Goal: Transaction & Acquisition: Purchase product/service

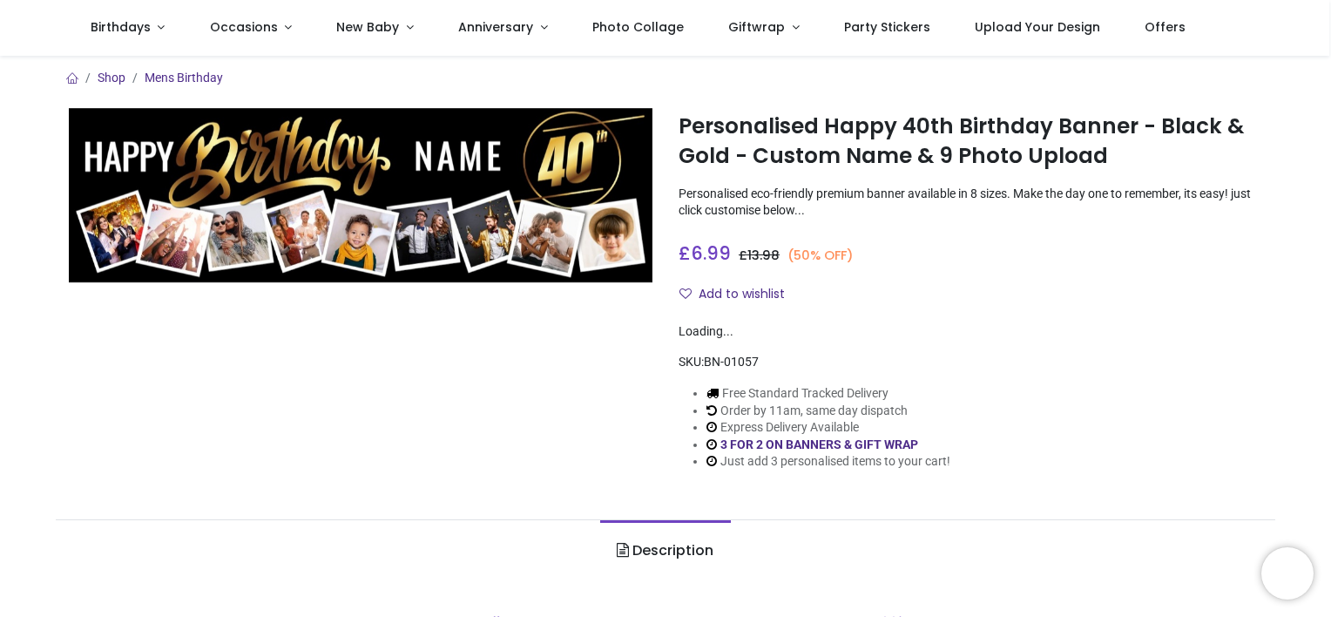
scroll to position [114, 0]
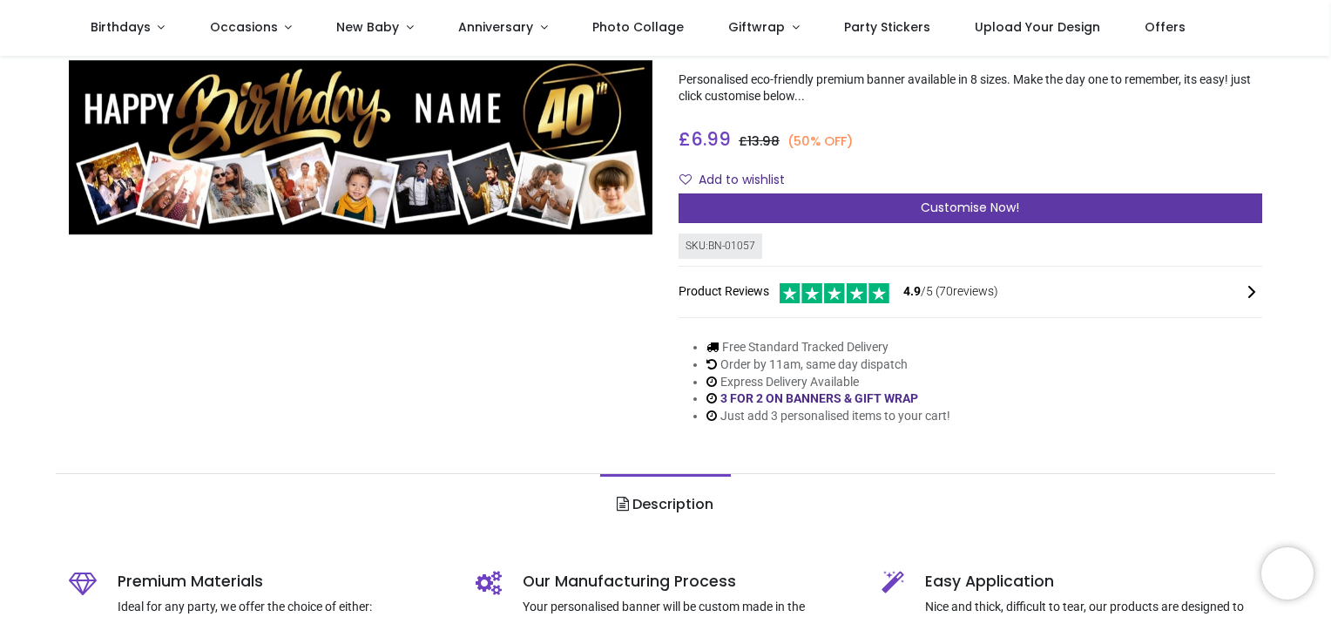
click at [873, 216] on div "Customise Now!" at bounding box center [971, 208] width 584 height 30
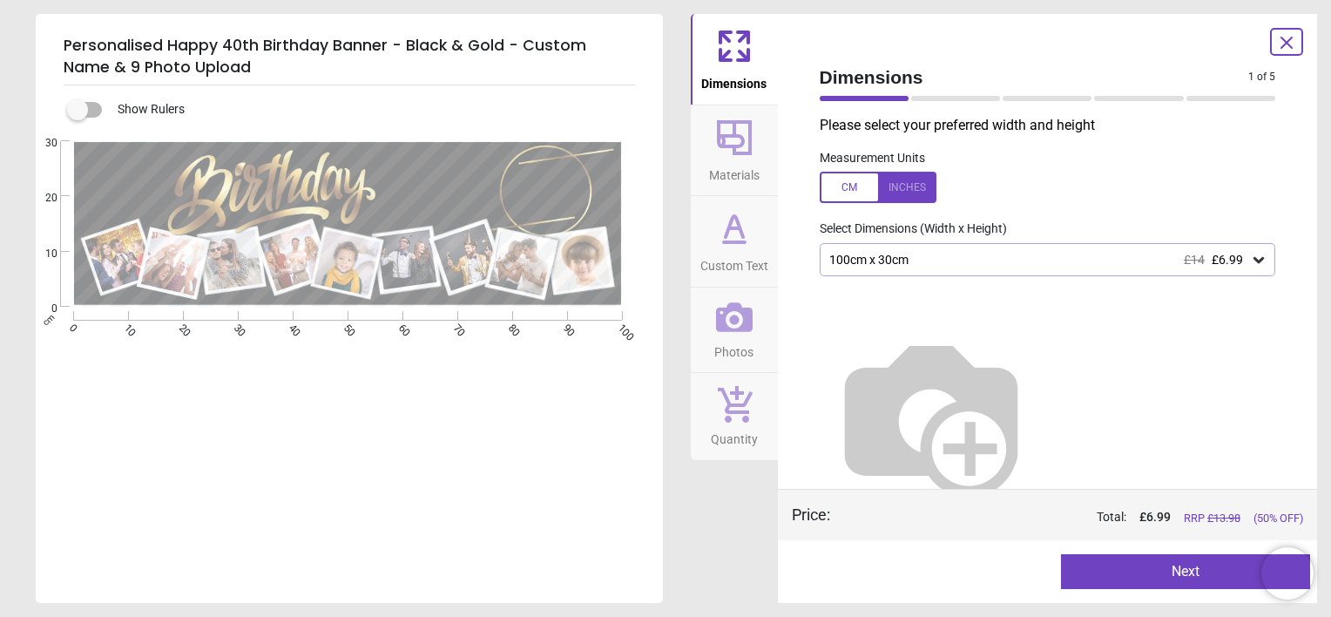
click at [1237, 267] on div "100cm x 30cm £14 £6.99" at bounding box center [1048, 259] width 456 height 33
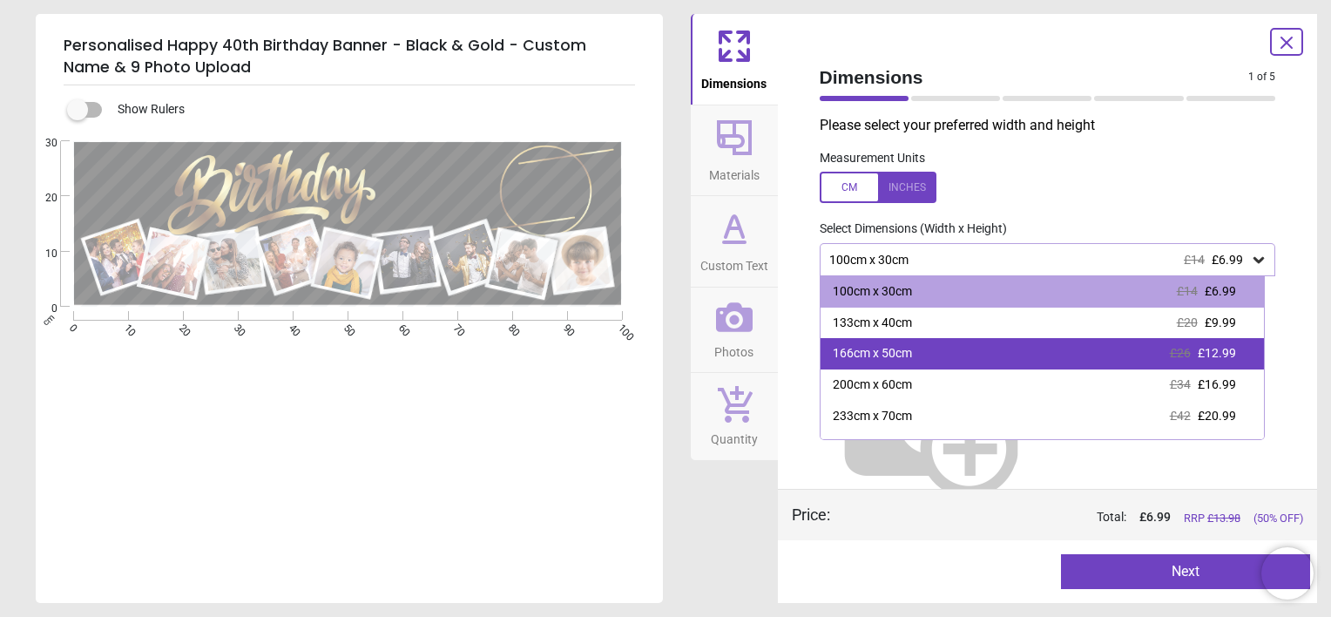
click at [1206, 341] on div "166cm x 50cm £26 £12.99" at bounding box center [1042, 353] width 443 height 31
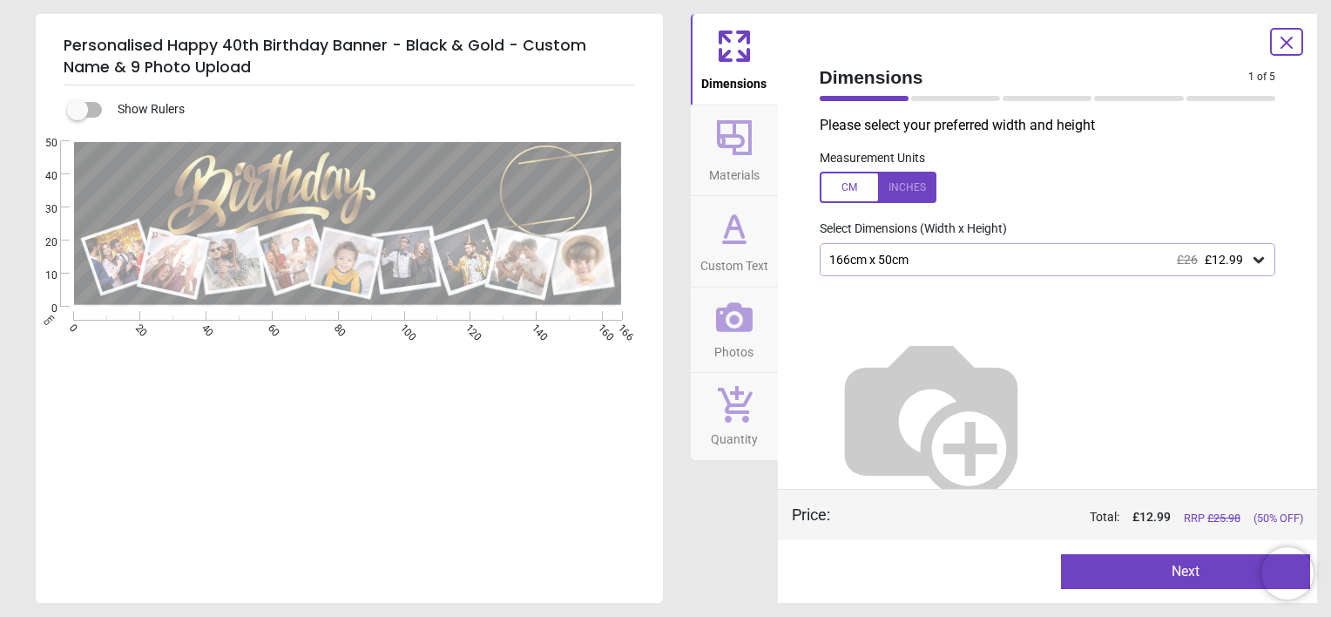
click at [1181, 561] on button "Next" at bounding box center [1185, 571] width 249 height 35
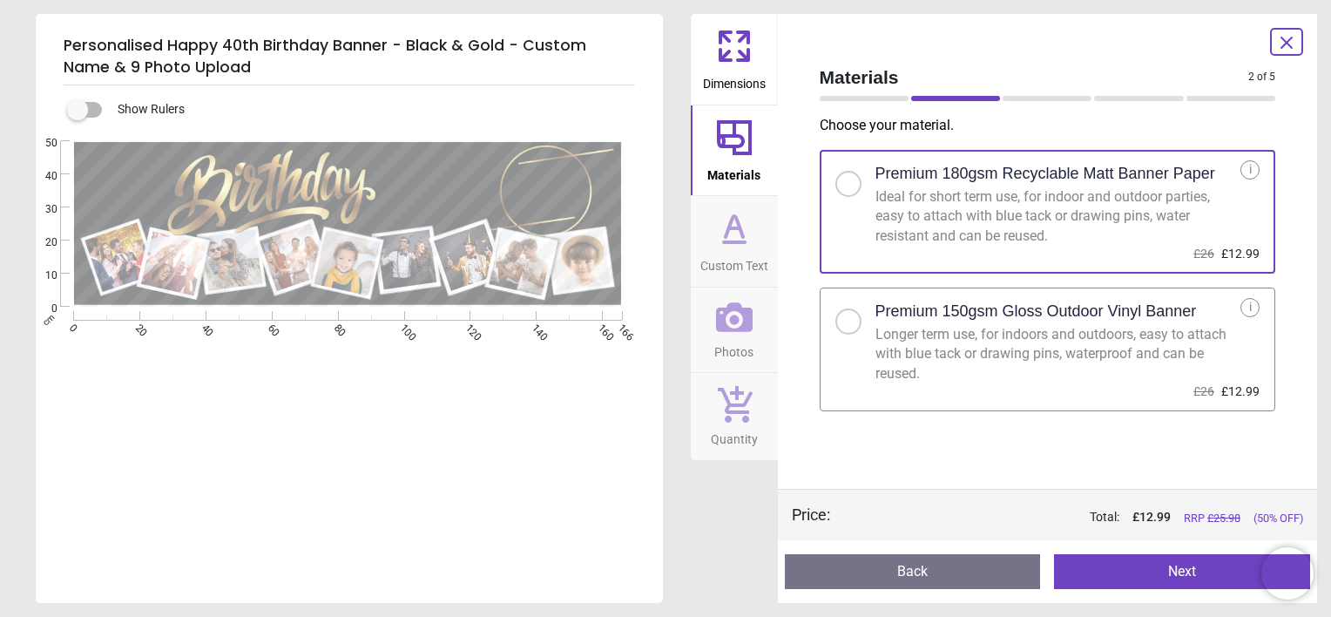
click at [1058, 366] on div "Longer term use, for indoors and outdoors, easy to attach with blue tack or dra…" at bounding box center [1058, 354] width 366 height 58
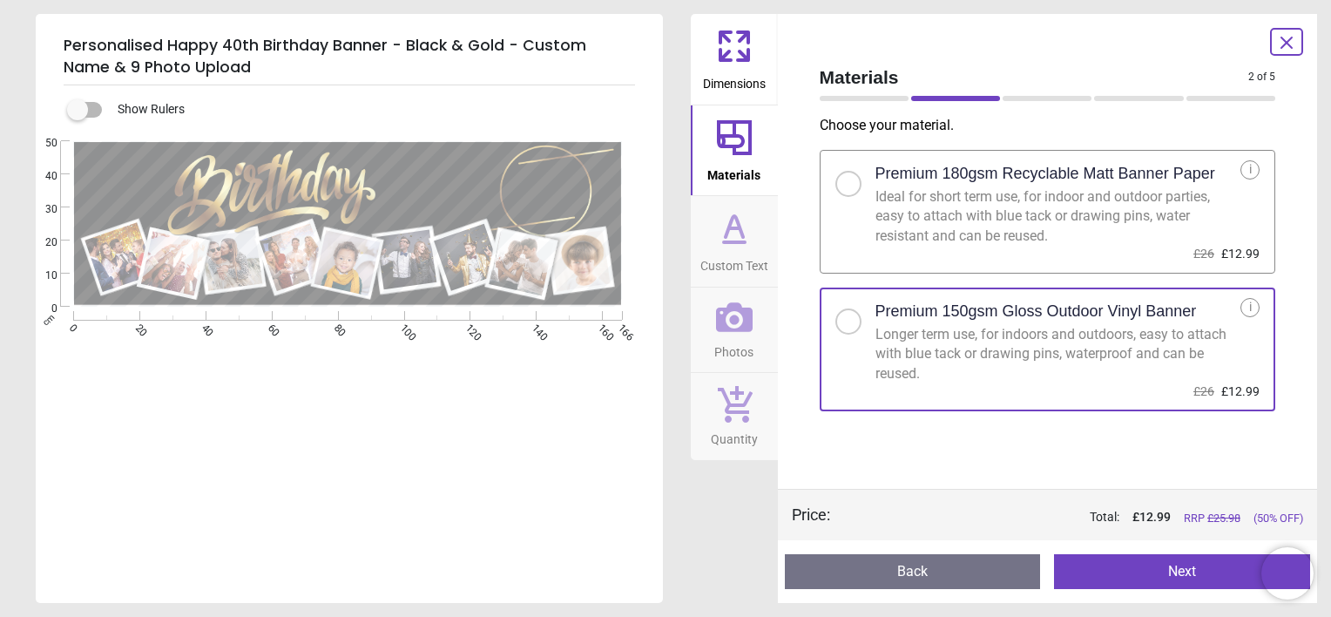
click at [1187, 561] on button "Next" at bounding box center [1182, 571] width 256 height 35
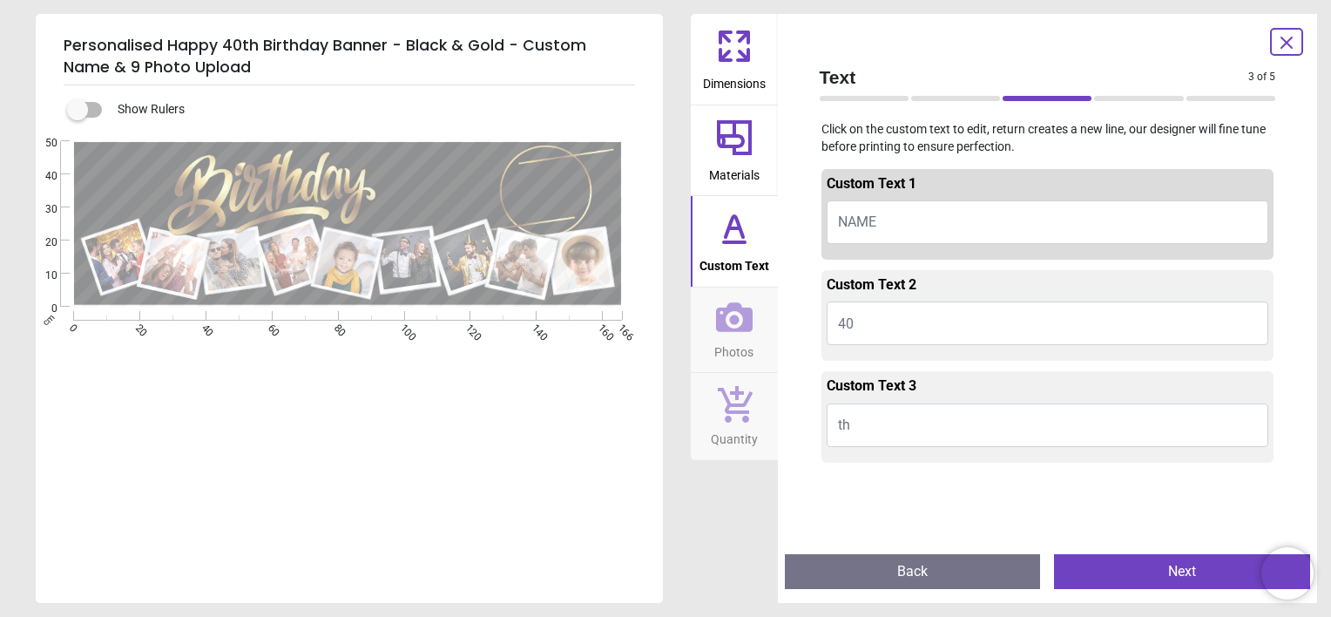
click at [1018, 222] on button "NAME" at bounding box center [1048, 222] width 443 height 44
type textarea "*"
type textarea "****"
click at [1105, 555] on button "Next" at bounding box center [1182, 571] width 256 height 35
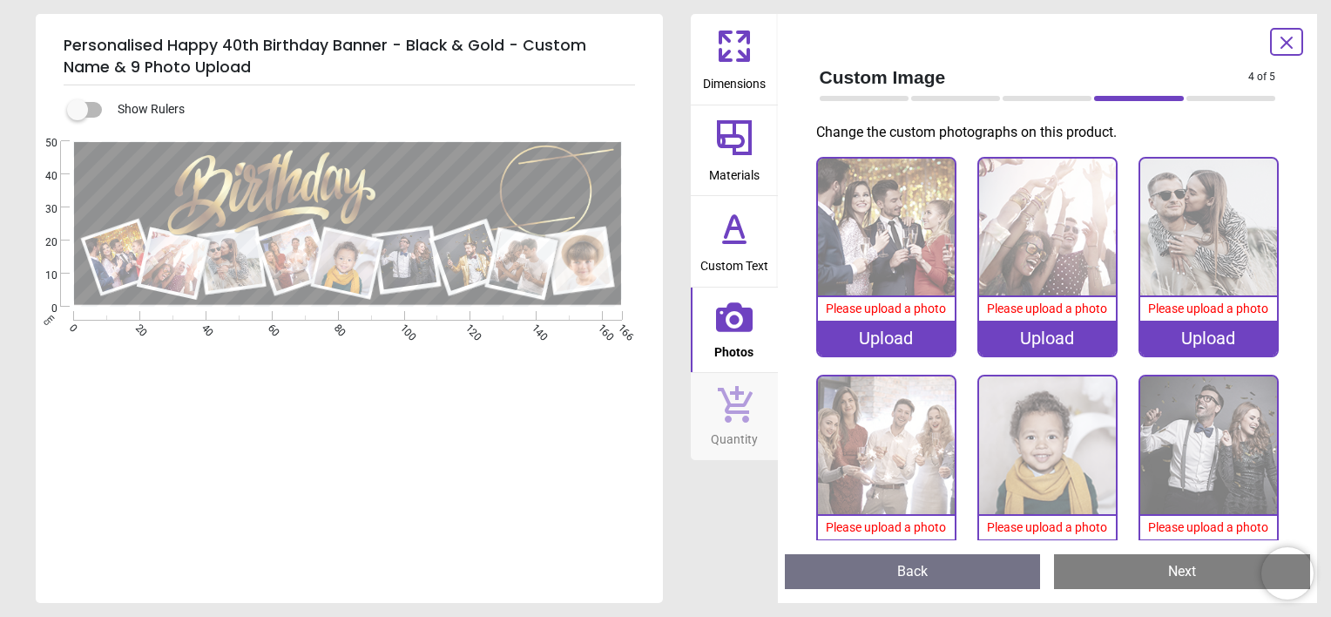
click at [919, 336] on div "Upload" at bounding box center [886, 338] width 137 height 35
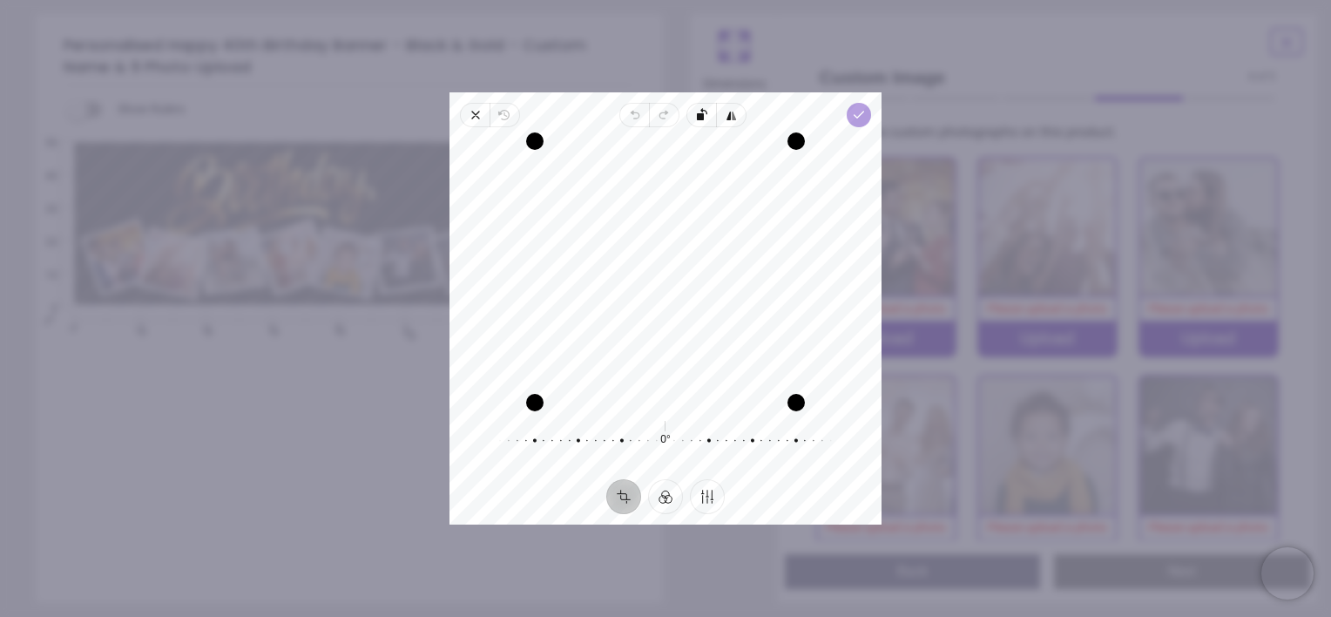
click at [856, 112] on icon "button" at bounding box center [859, 115] width 14 height 14
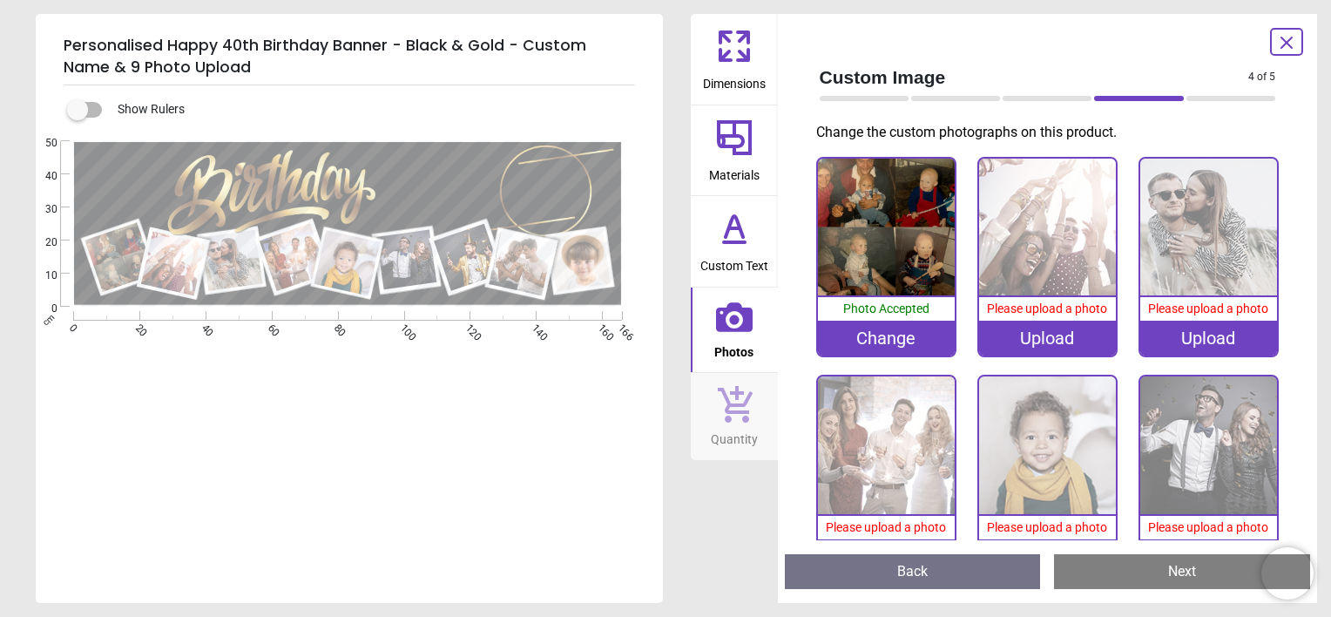
click at [1075, 321] on div "Upload" at bounding box center [1047, 338] width 137 height 35
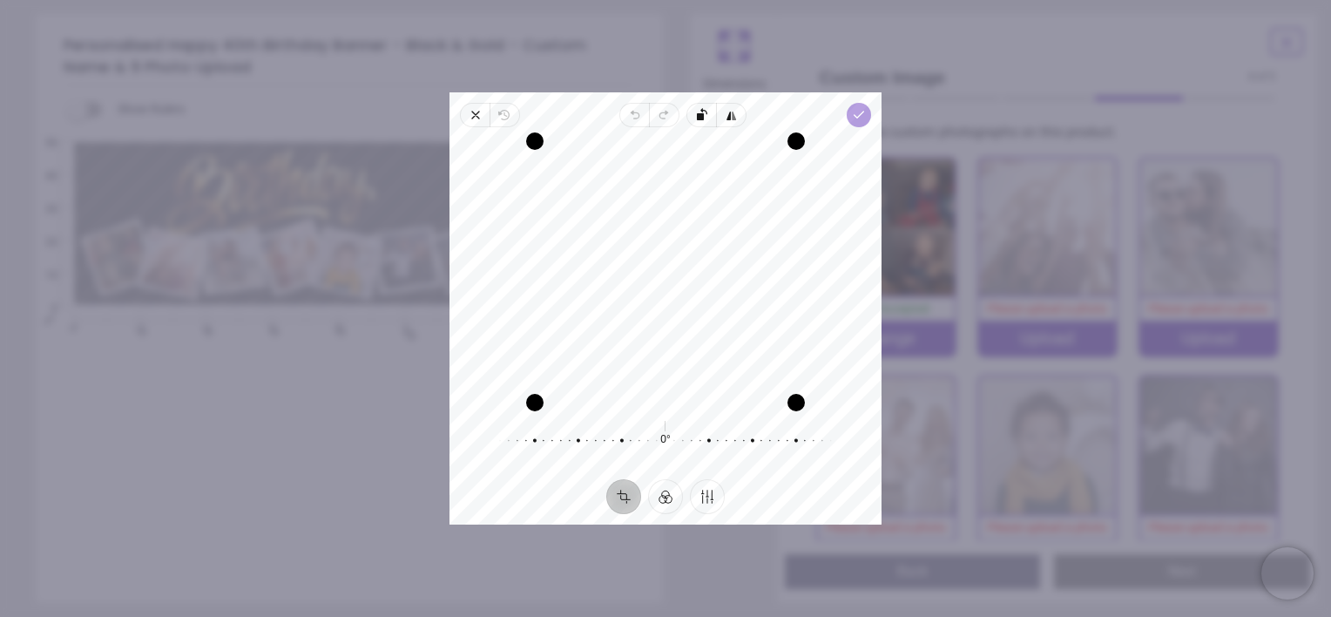
click at [864, 122] on icon "button" at bounding box center [859, 115] width 14 height 14
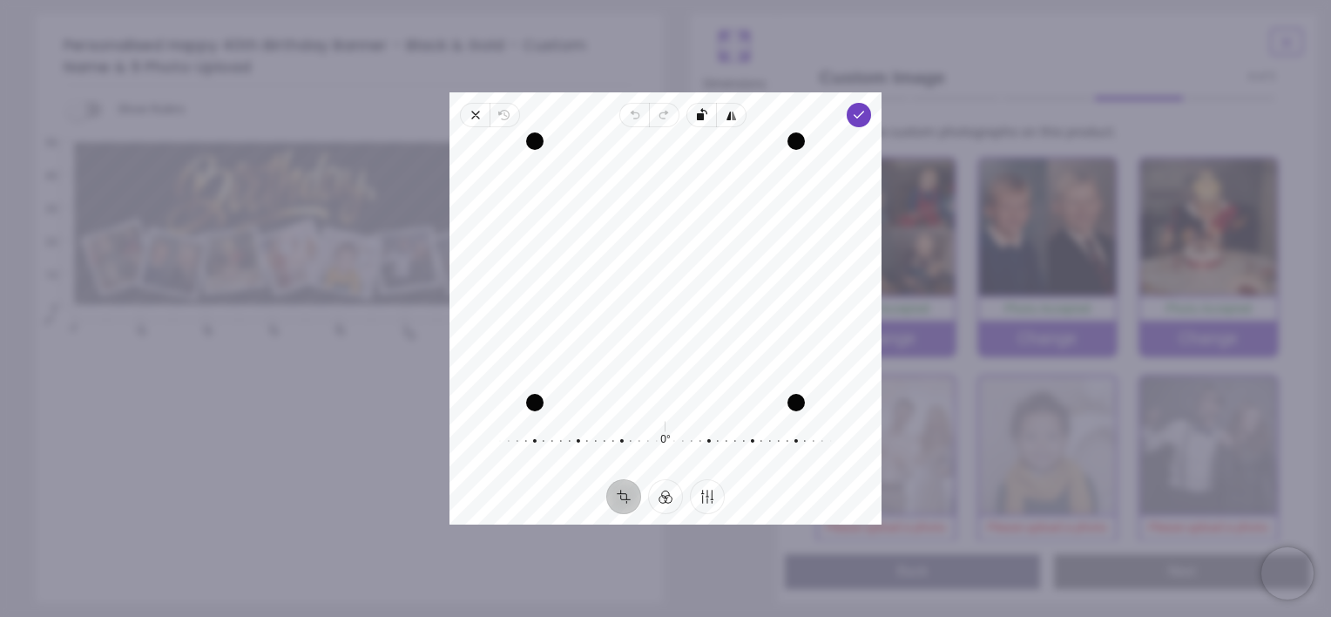
scroll to position [114, 0]
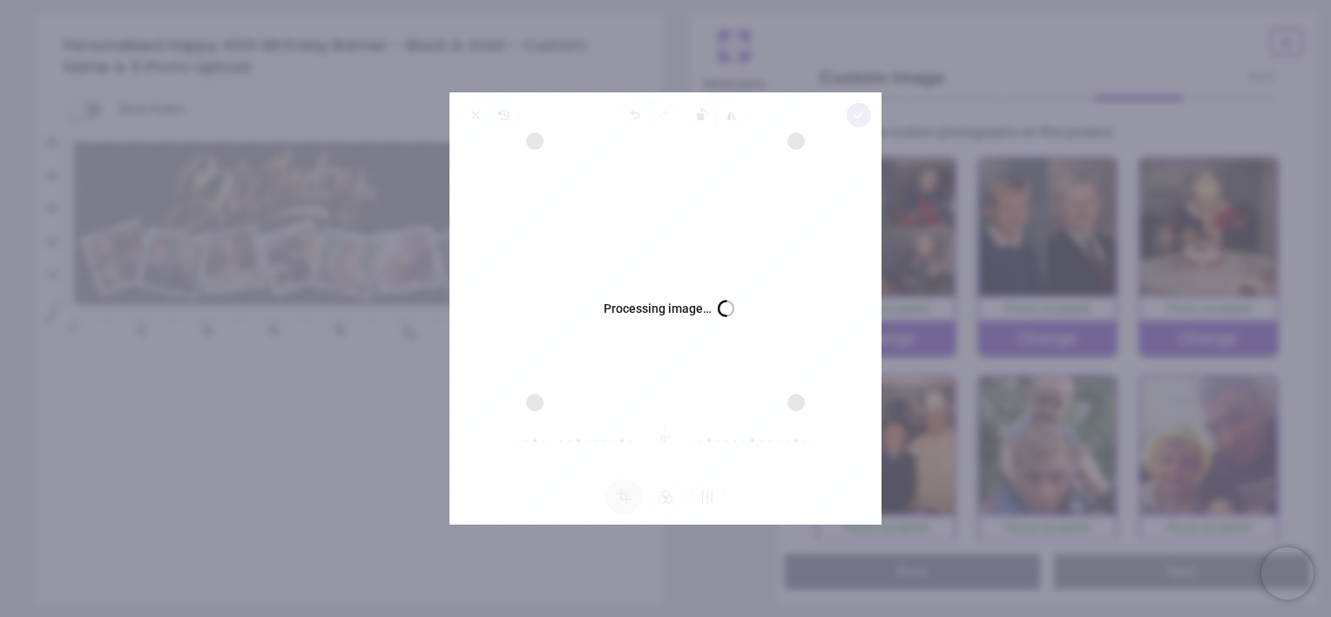
scroll to position [208, 0]
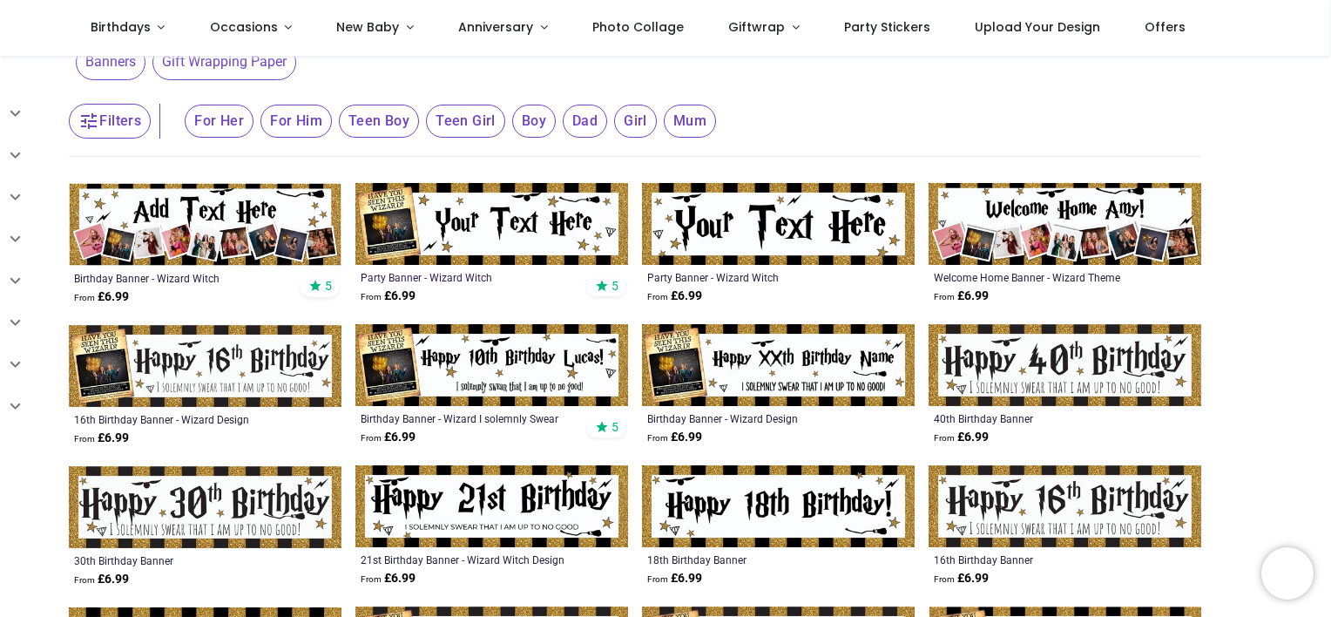
scroll to position [84, 0]
click at [510, 369] on img at bounding box center [491, 364] width 273 height 82
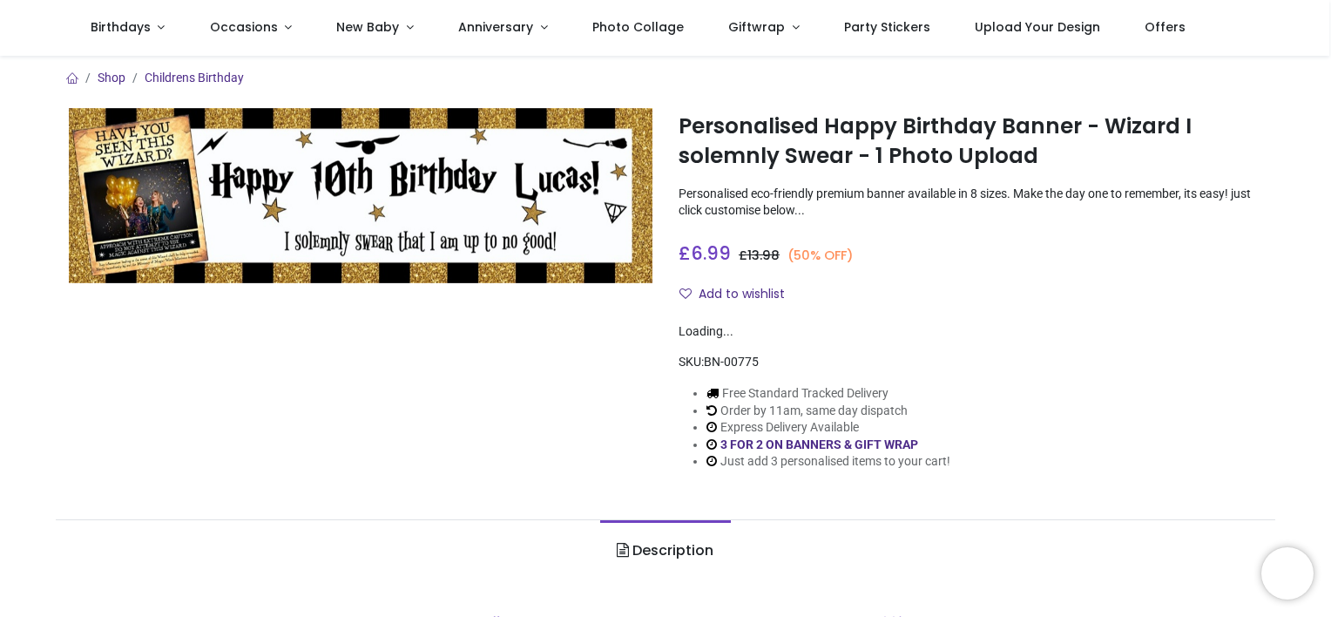
scroll to position [145, 0]
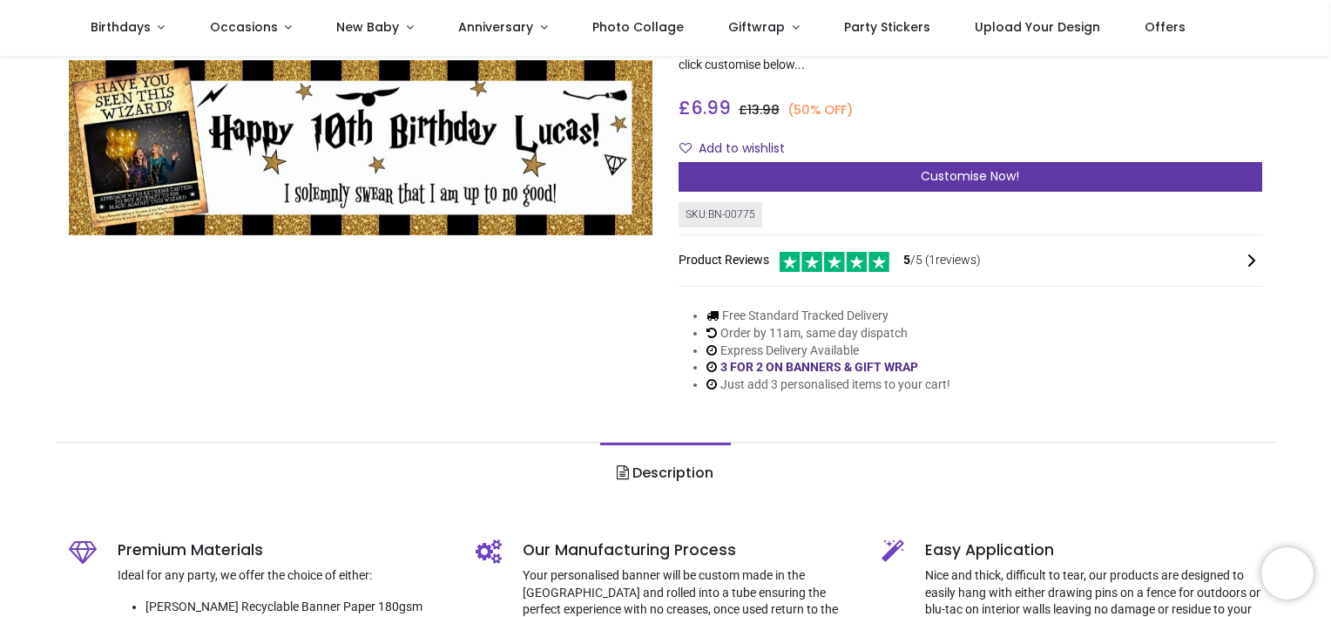
click at [818, 185] on div "Customise Now!" at bounding box center [971, 177] width 584 height 30
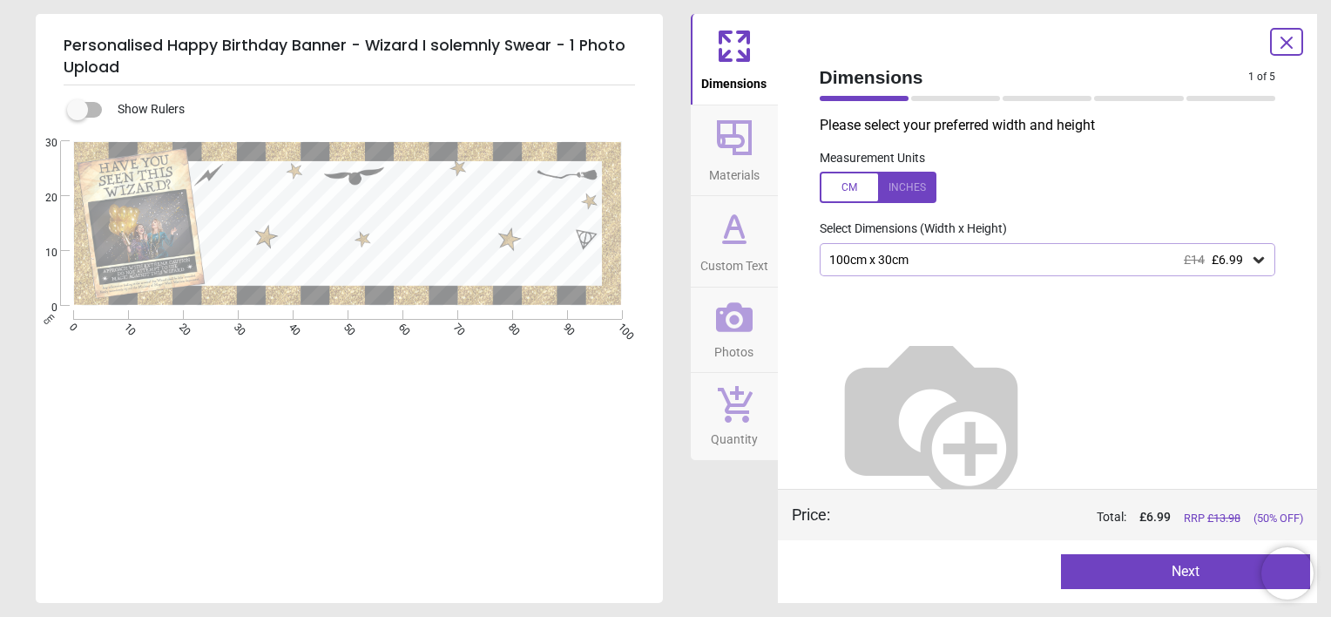
click at [1173, 565] on button "Next" at bounding box center [1185, 571] width 249 height 35
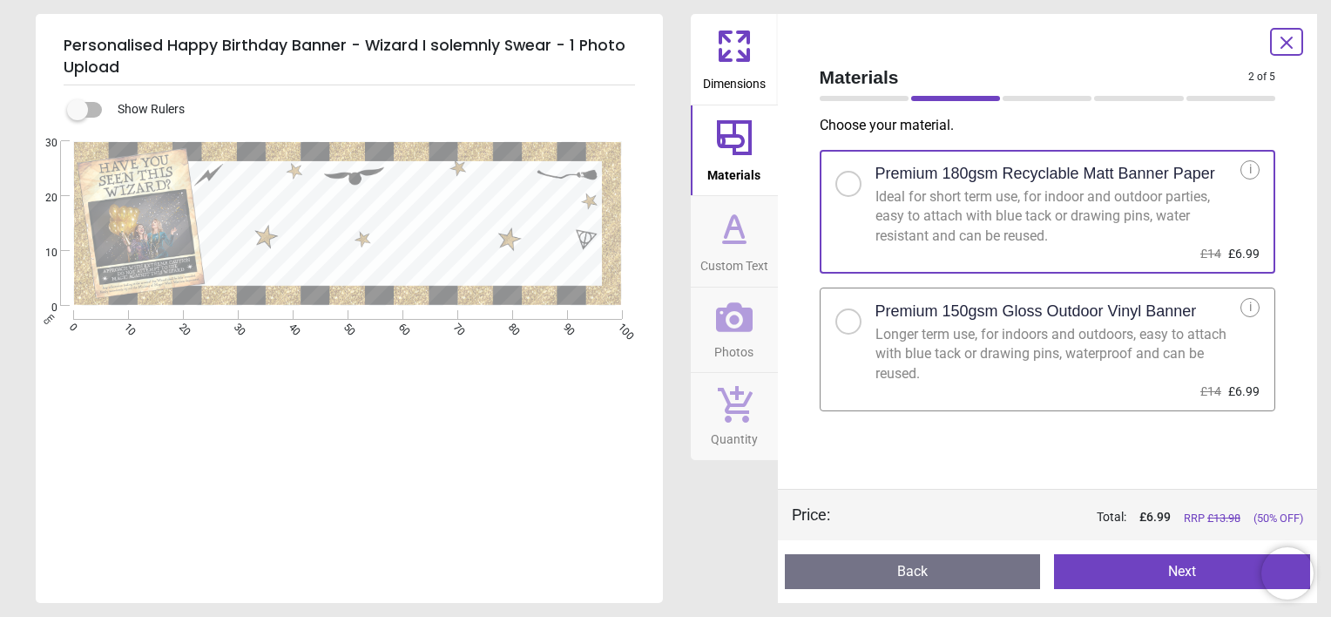
click at [1076, 357] on div "Longer term use, for indoors and outdoors, easy to attach with blue tack or dra…" at bounding box center [1058, 354] width 366 height 58
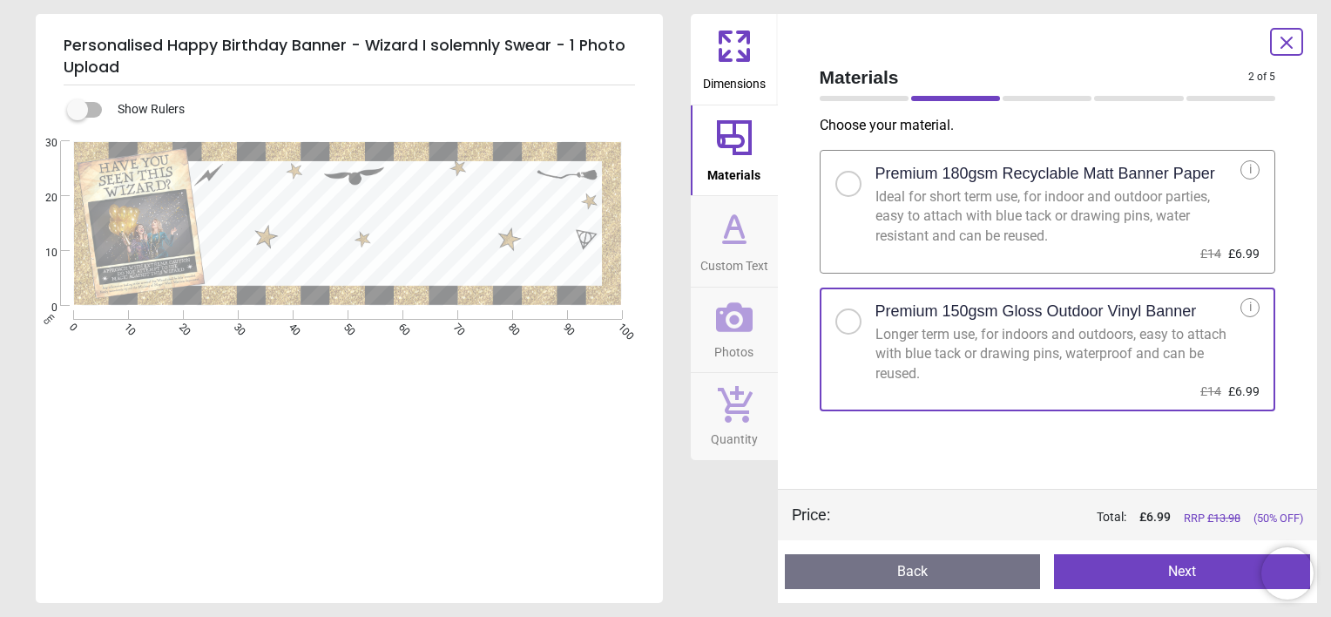
click at [1125, 568] on button "Next" at bounding box center [1182, 571] width 256 height 35
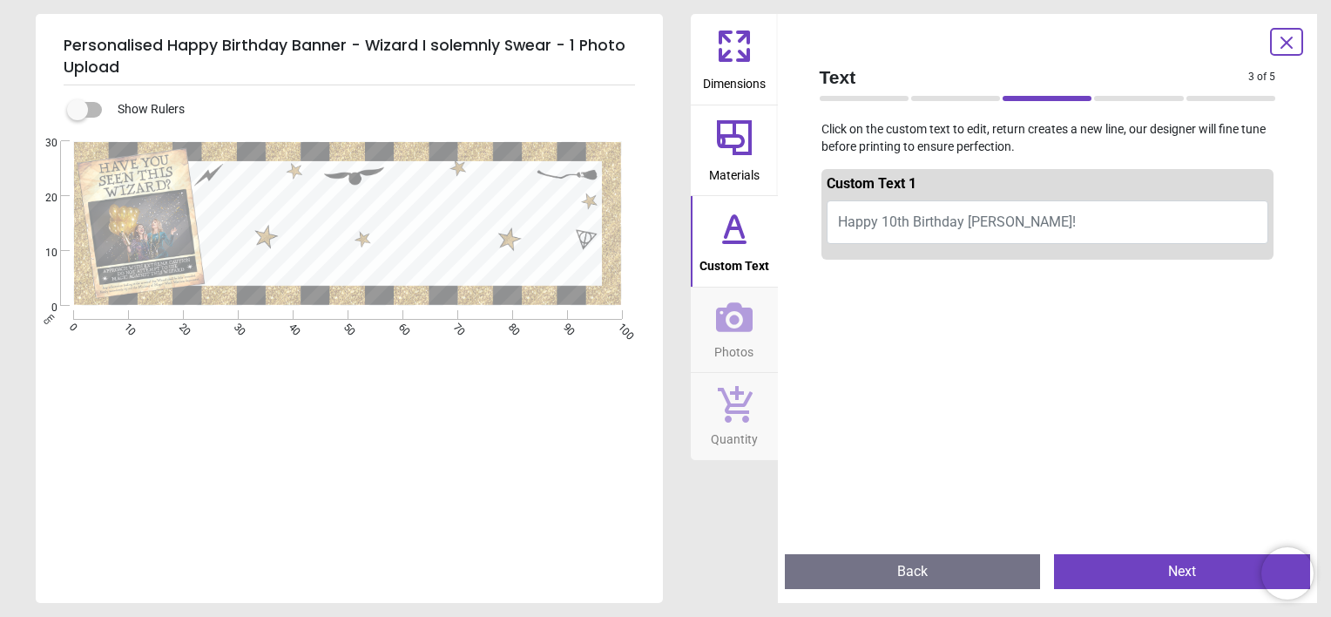
click at [956, 223] on span "Happy 10th Birthday Lucas!" at bounding box center [957, 221] width 238 height 17
click at [899, 223] on span "Happy 10th Birthday Lucas!" at bounding box center [957, 221] width 238 height 17
type textarea "*"
type textarea "**********"
click at [1134, 571] on button "Next" at bounding box center [1182, 571] width 256 height 35
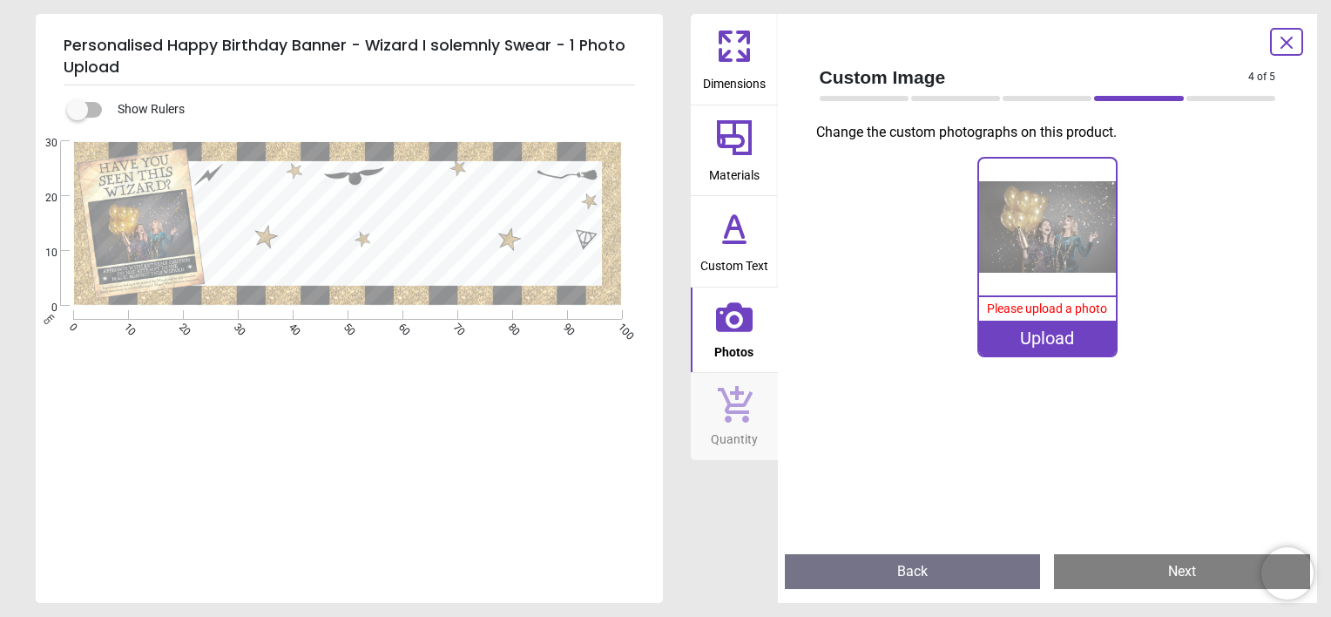
click at [1033, 338] on div "Upload" at bounding box center [1047, 338] width 137 height 35
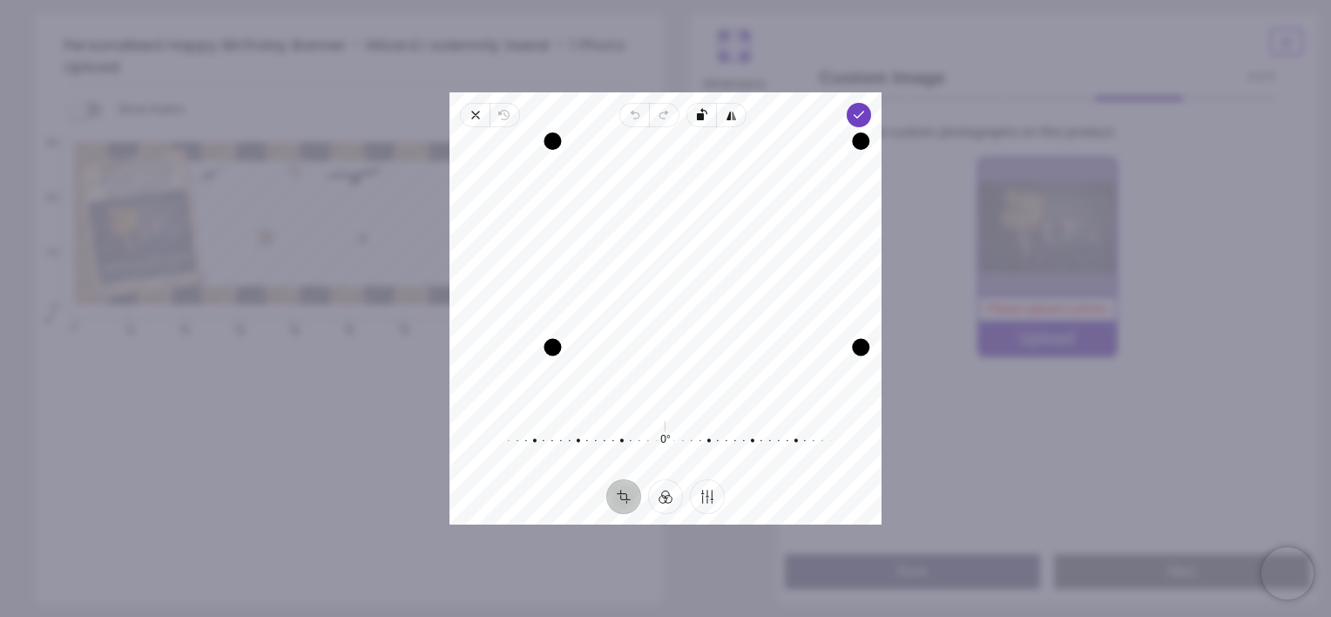
drag, startPoint x: 473, startPoint y: 401, endPoint x: 554, endPoint y: 335, distance: 104.6
click at [554, 339] on div "Drag corner bl" at bounding box center [552, 347] width 17 height 17
drag, startPoint x: 860, startPoint y: 341, endPoint x: 740, endPoint y: 341, distance: 119.3
click at [740, 341] on div "Recenter" at bounding box center [665, 271] width 404 height 261
drag, startPoint x: 724, startPoint y: 267, endPoint x: 725, endPoint y: 235, distance: 31.4
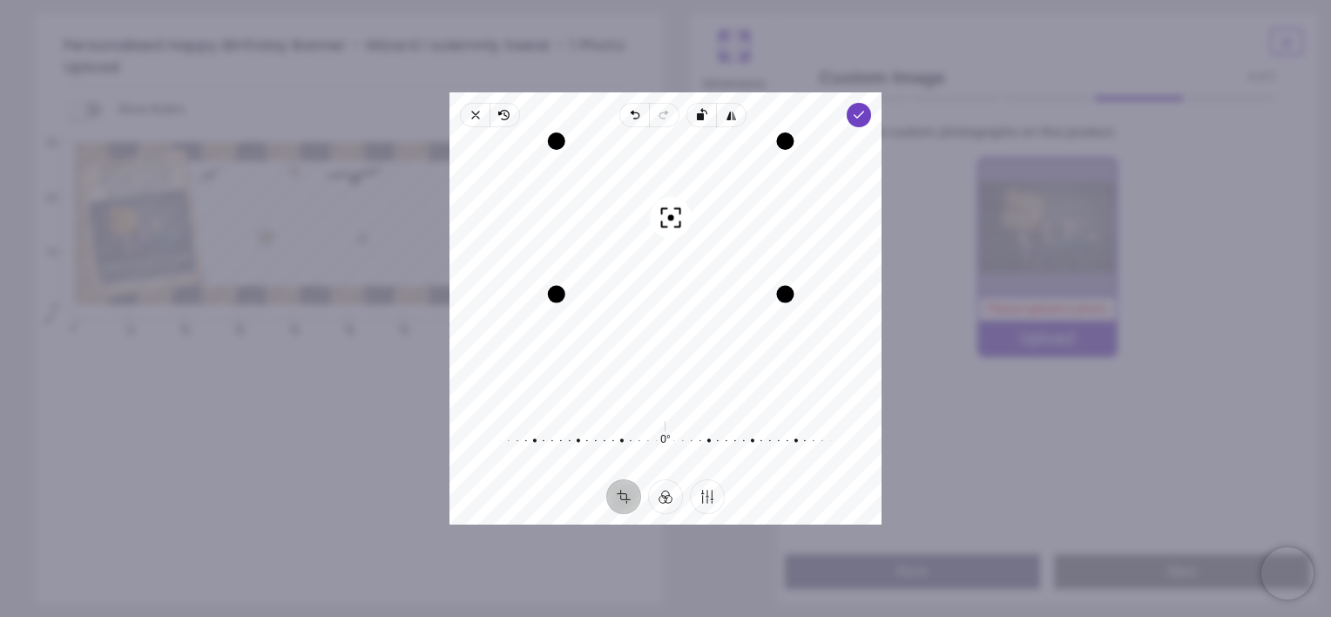
click at [725, 235] on div "Recenter" at bounding box center [665, 271] width 404 height 261
drag, startPoint x: 560, startPoint y: 296, endPoint x: 591, endPoint y: 279, distance: 35.9
click at [591, 279] on div "Drag corner bl" at bounding box center [585, 275] width 17 height 17
drag, startPoint x: 718, startPoint y: 224, endPoint x: 735, endPoint y: 220, distance: 18.0
click at [735, 220] on div "Recenter" at bounding box center [665, 271] width 404 height 261
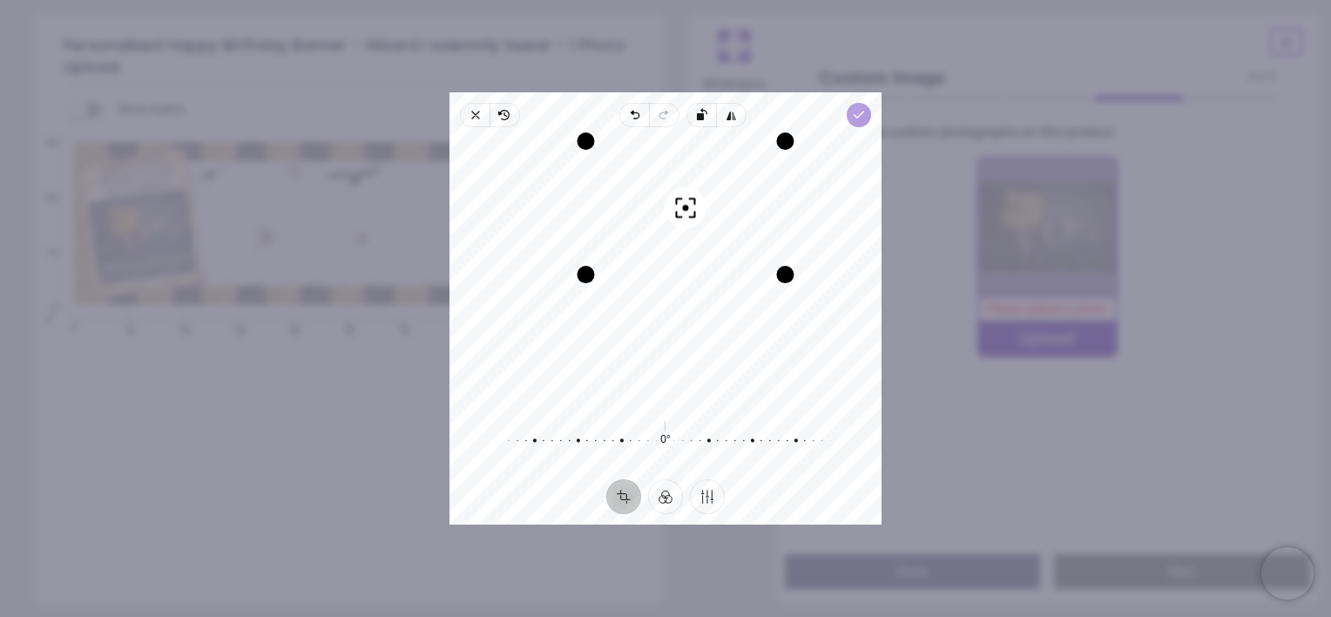
click at [865, 118] on span "Done" at bounding box center [859, 115] width 24 height 24
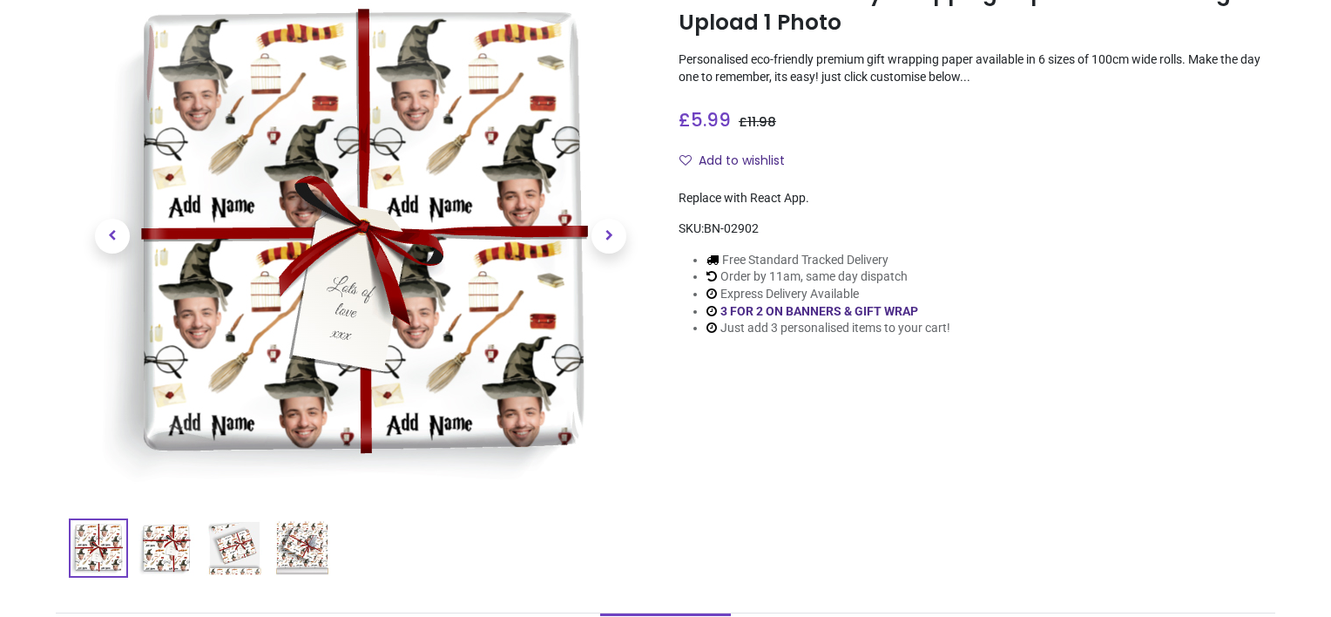
scroll to position [230, 0]
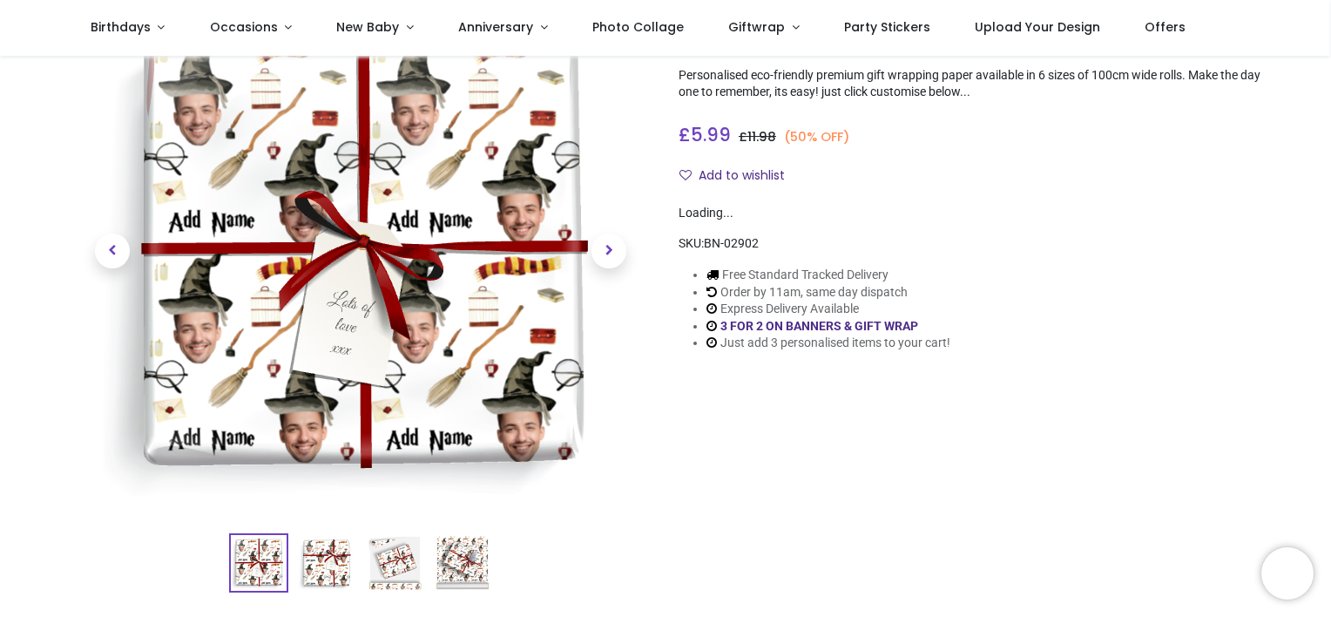
scroll to position [117, 0]
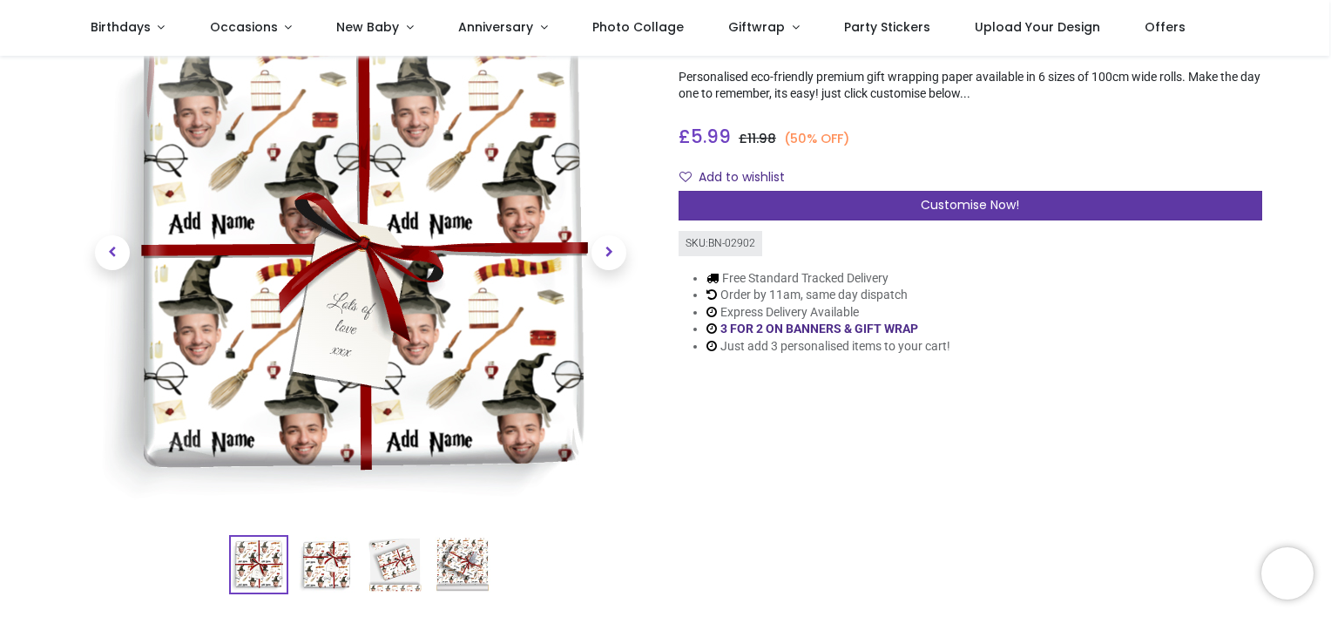
click at [835, 209] on div "Customise Now!" at bounding box center [971, 206] width 584 height 30
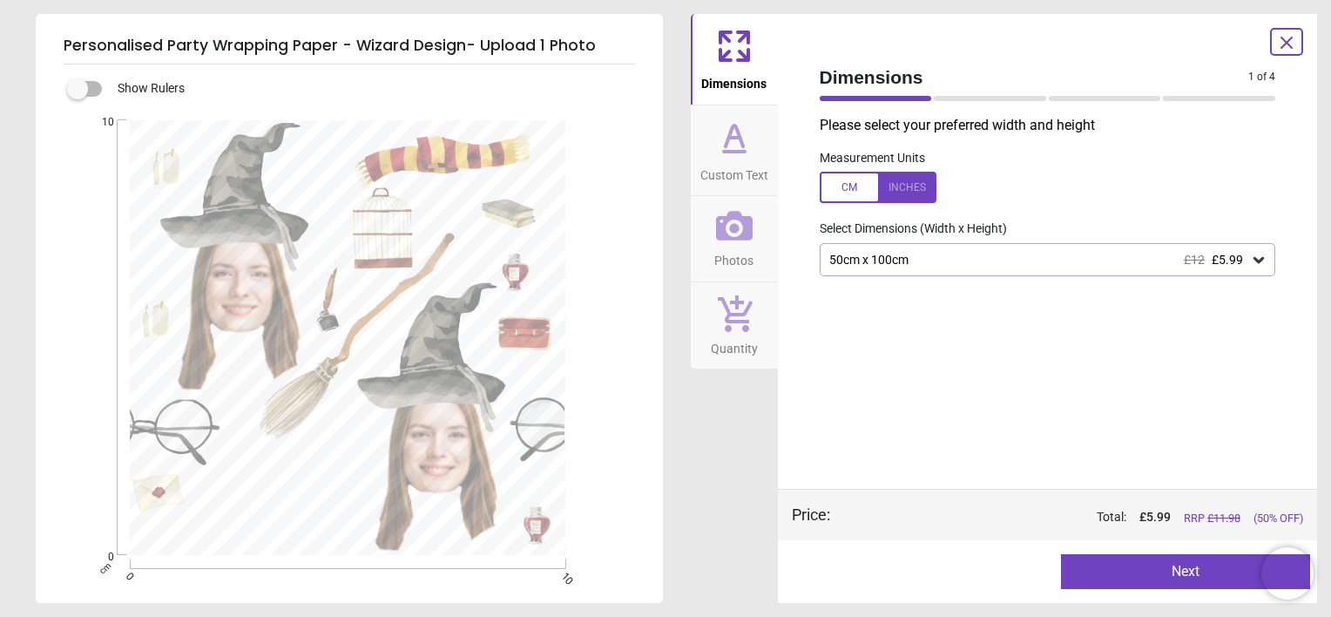
click at [906, 253] on div "50cm x 100cm £12 £5.99" at bounding box center [1039, 260] width 423 height 15
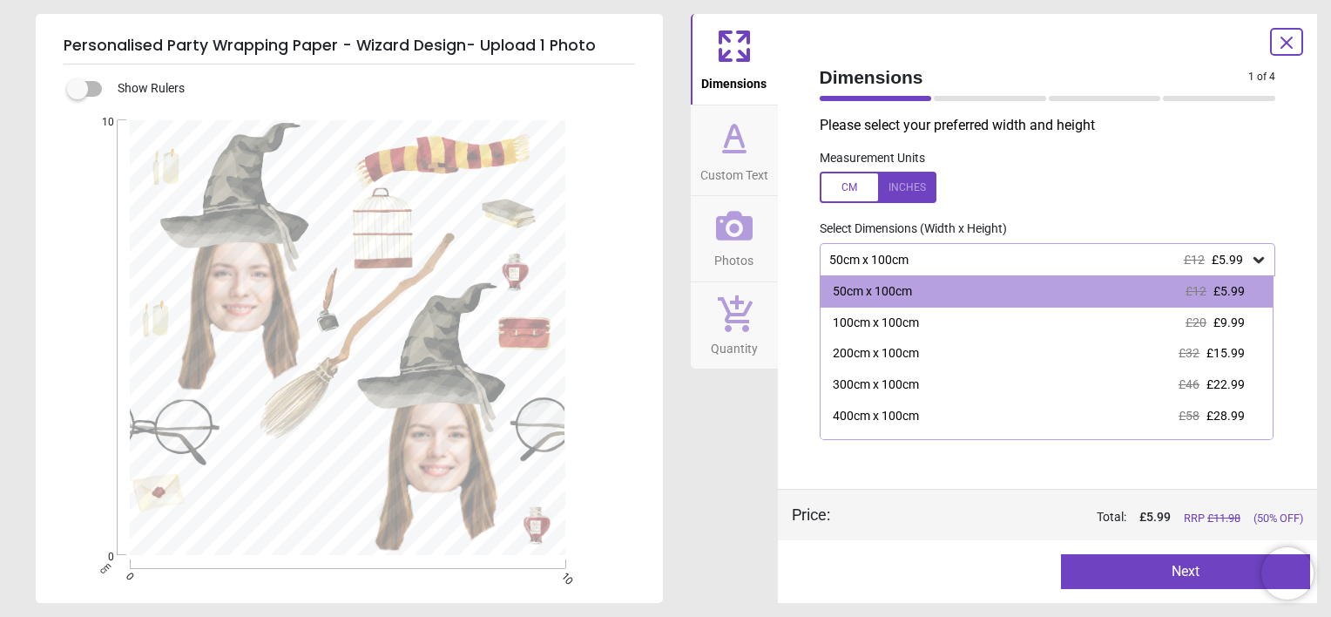
click at [906, 253] on div "50cm x 100cm £12 £5.99" at bounding box center [1039, 260] width 423 height 15
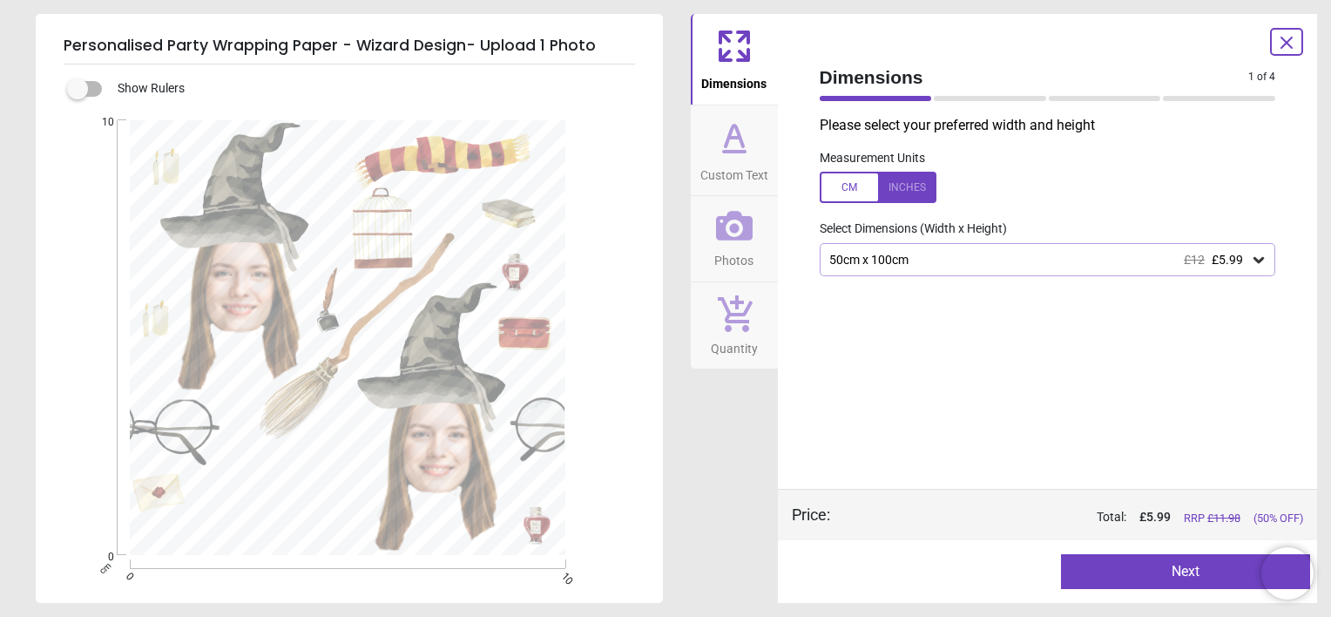
click at [906, 253] on div "50cm x 100cm £12 £5.99" at bounding box center [1039, 260] width 423 height 15
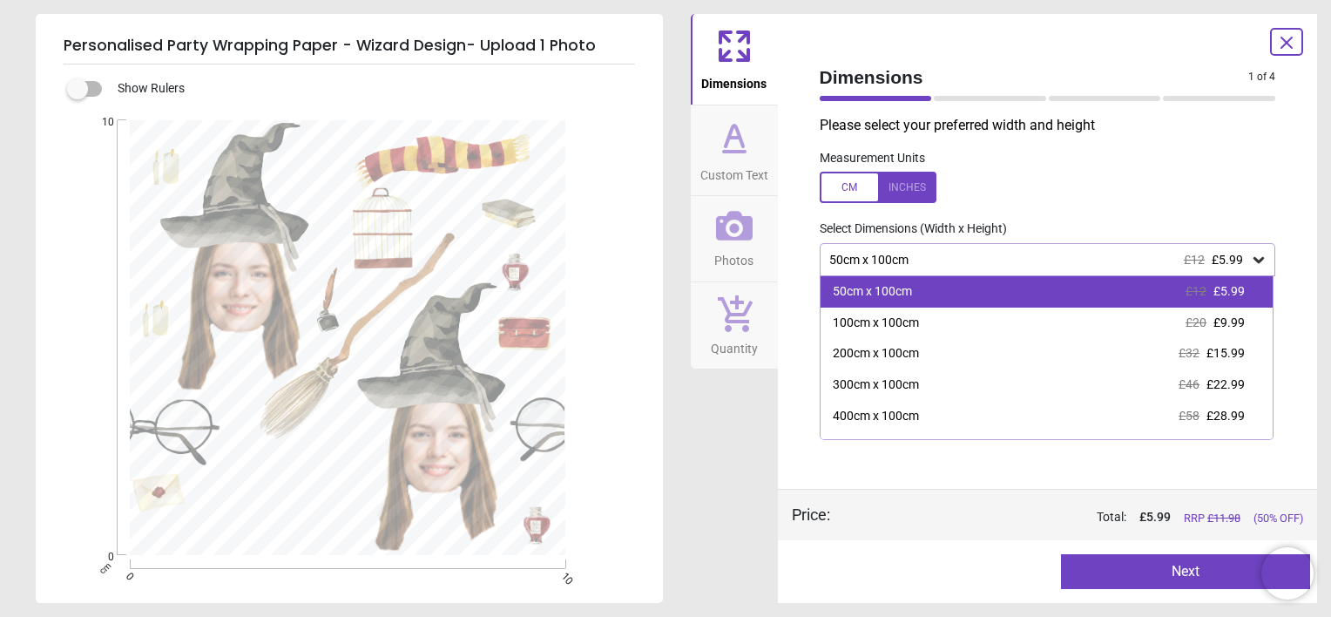
click at [916, 300] on div "50cm x 100cm £12 £5.99" at bounding box center [1047, 291] width 453 height 31
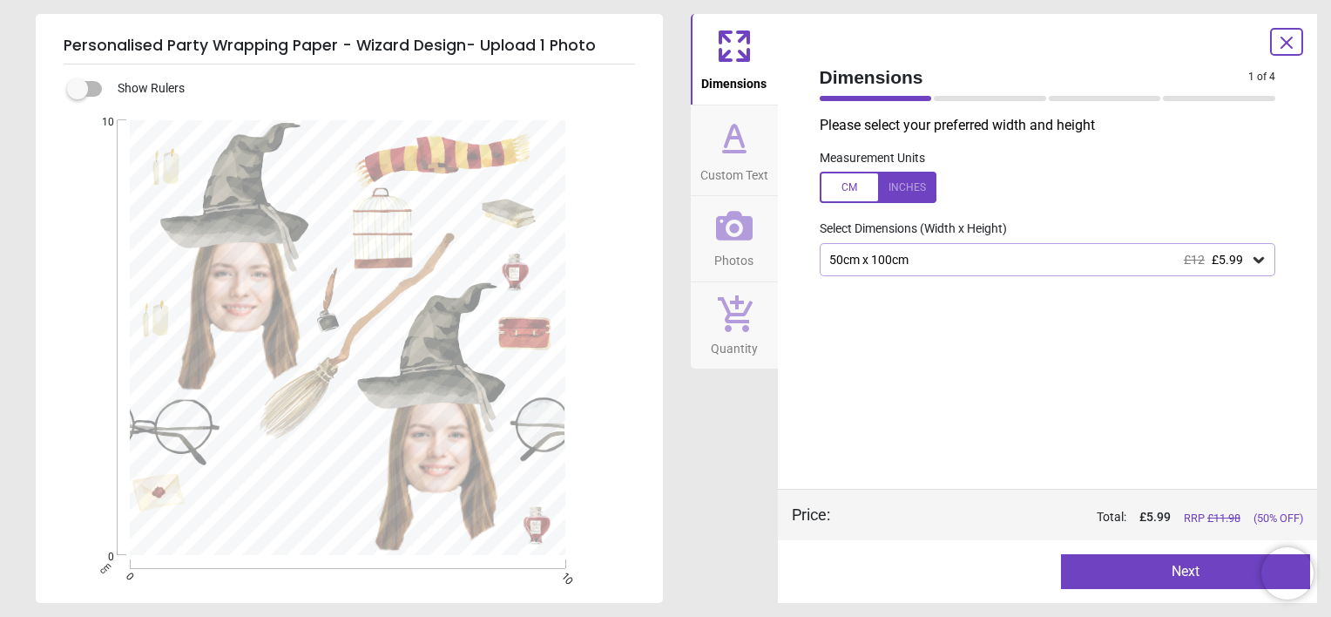
click at [1133, 558] on button "Next" at bounding box center [1185, 571] width 249 height 35
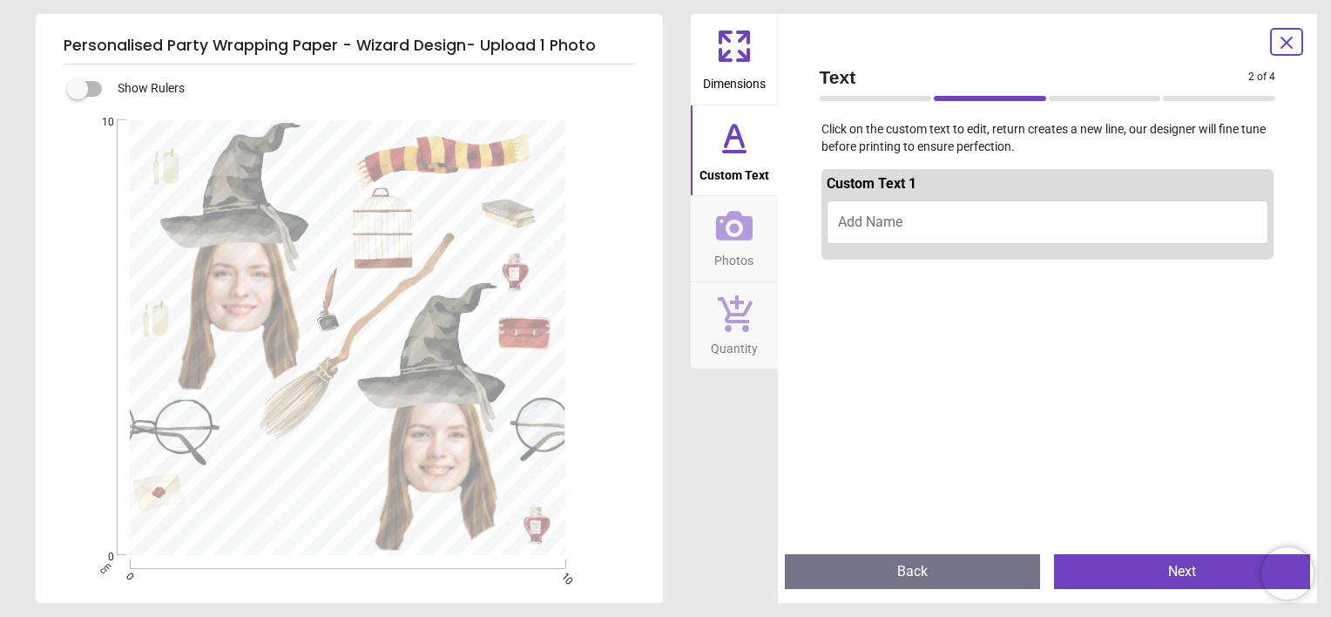
click at [1031, 237] on button "Add Name" at bounding box center [1048, 222] width 443 height 44
type textarea "*"
click at [1024, 230] on button "[PERSON_NAME]" at bounding box center [1048, 222] width 443 height 44
type textarea "*****"
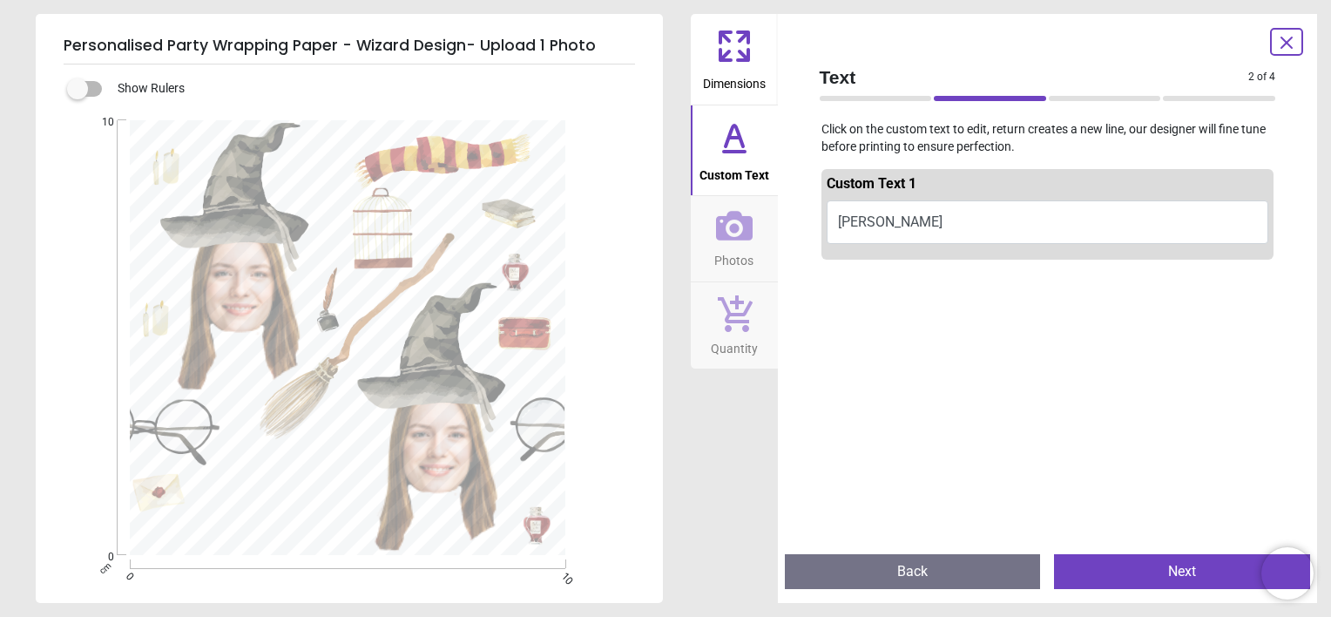
click at [1108, 569] on button "Next" at bounding box center [1182, 571] width 256 height 35
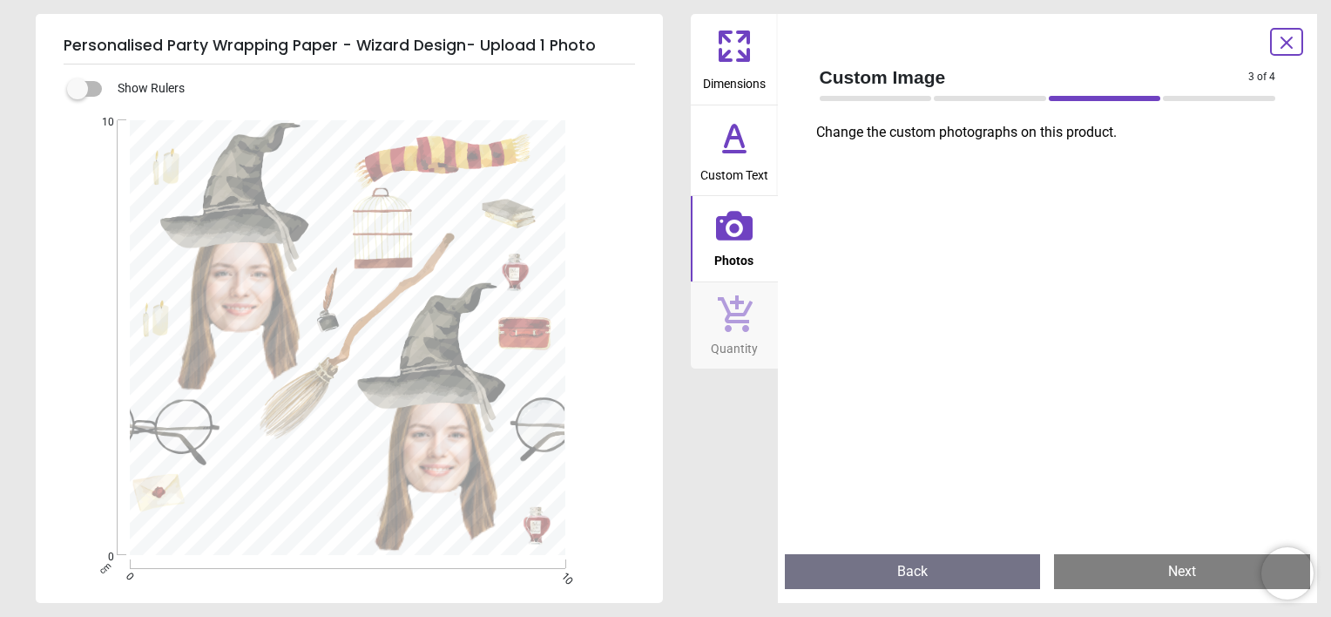
click at [931, 232] on div at bounding box center [1048, 345] width 484 height 390
click at [752, 171] on span "Custom Text" at bounding box center [734, 172] width 68 height 26
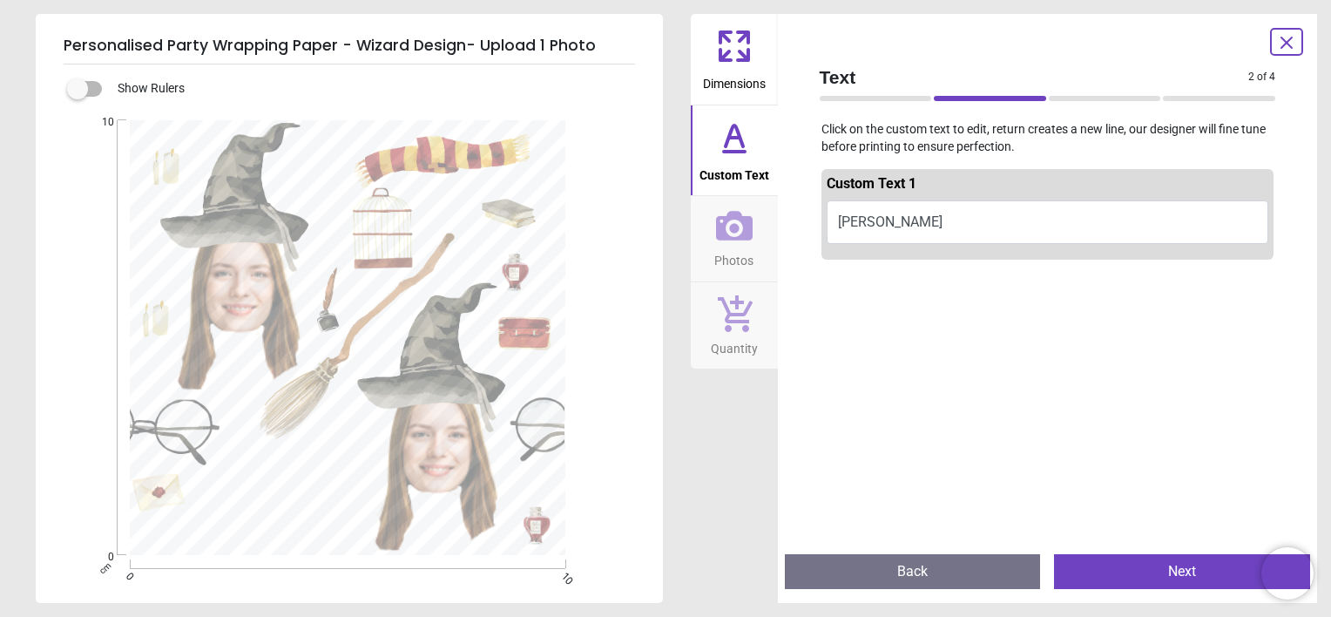
click at [738, 232] on icon at bounding box center [734, 225] width 37 height 37
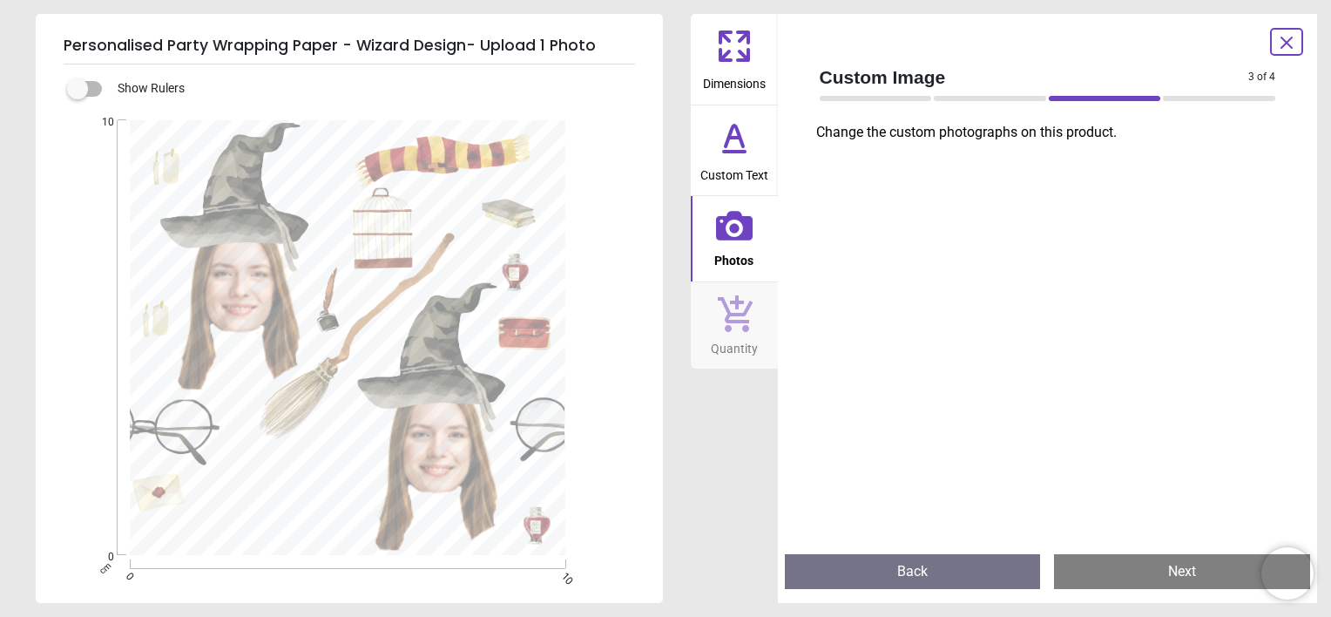
click at [1157, 560] on button "Next" at bounding box center [1182, 571] width 256 height 35
click at [740, 35] on icon at bounding box center [734, 46] width 42 height 42
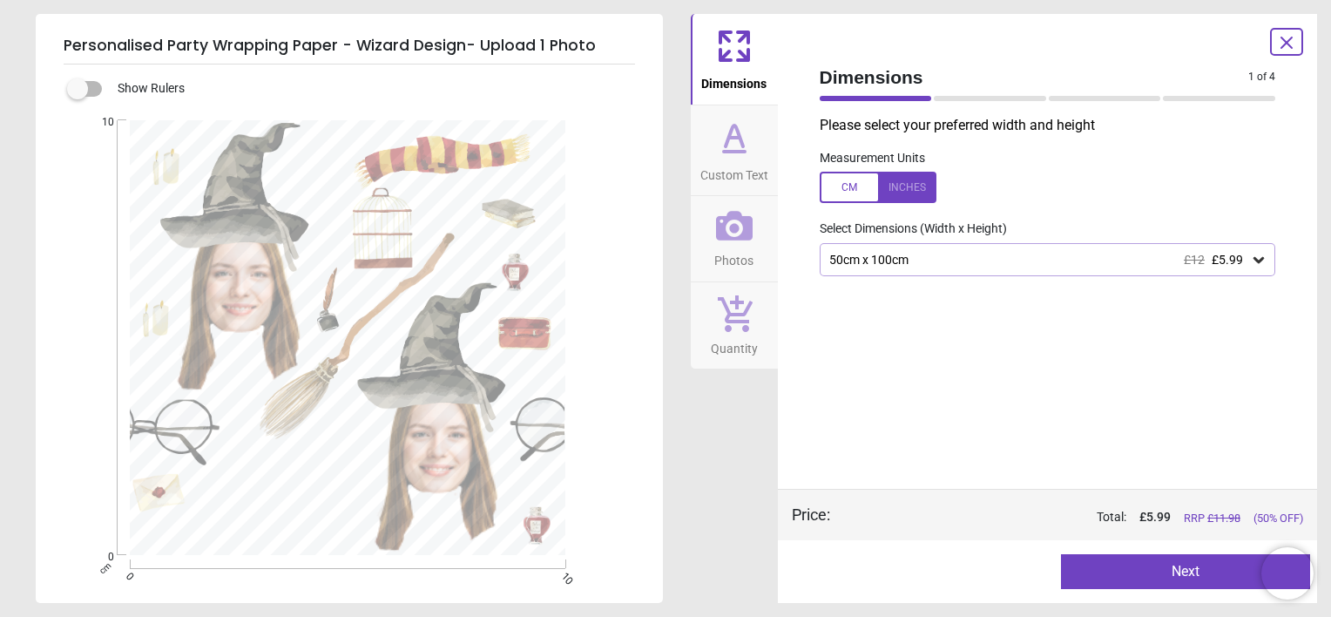
click at [1166, 571] on button "Next" at bounding box center [1185, 571] width 249 height 35
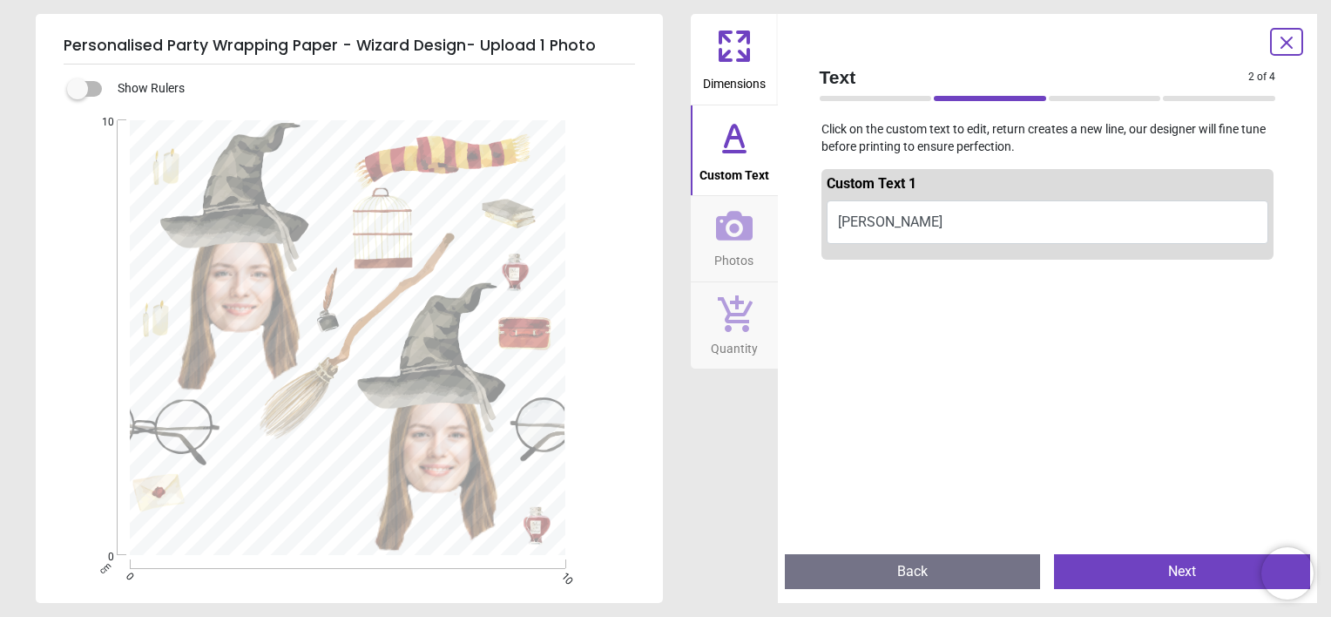
click at [1166, 571] on button "Next" at bounding box center [1182, 571] width 256 height 35
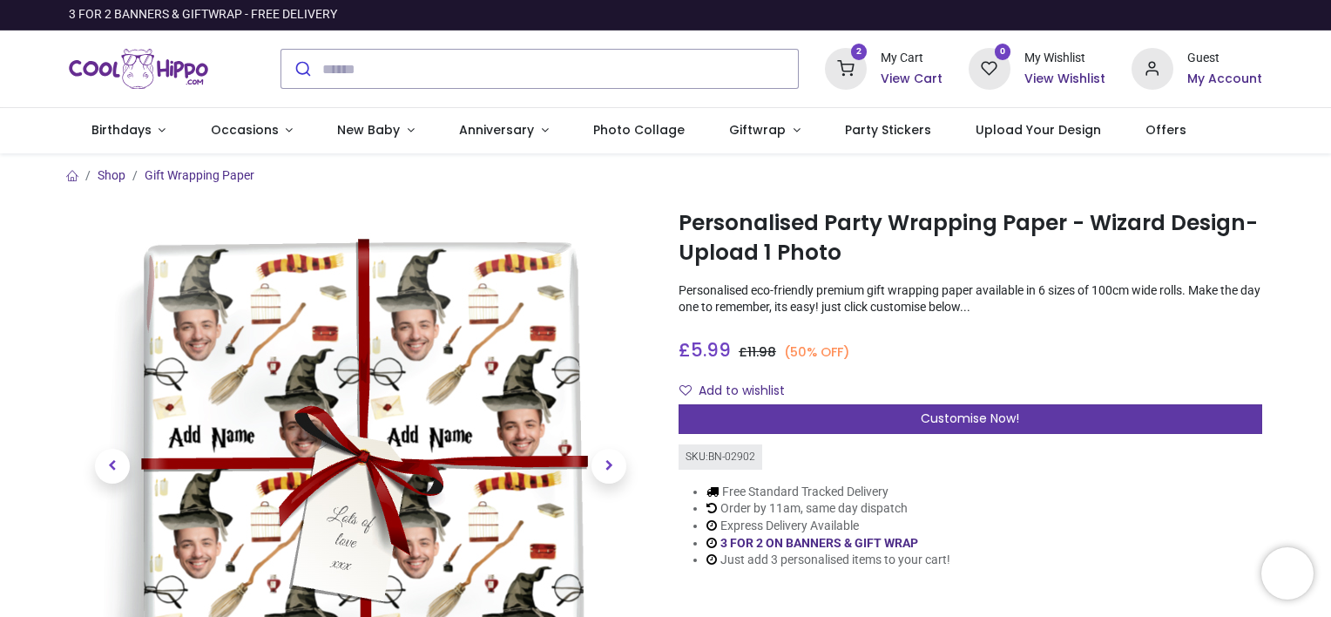
click at [858, 412] on div "Customise Now!" at bounding box center [971, 419] width 584 height 30
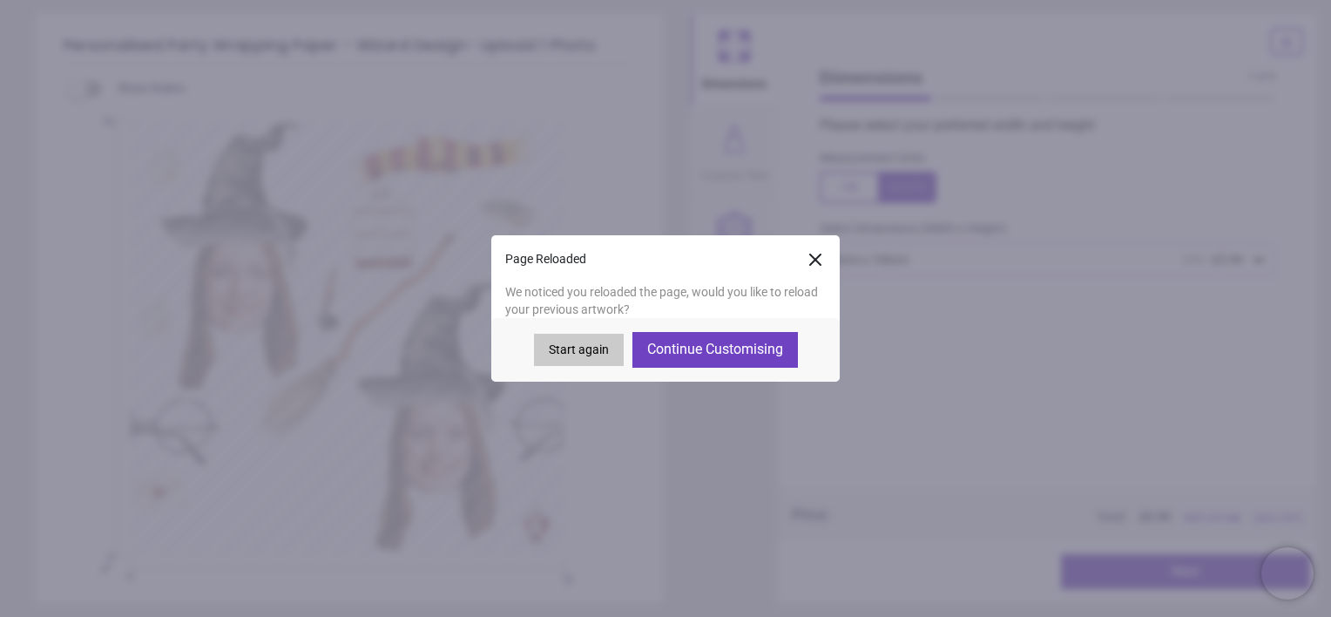
click at [751, 347] on button "Continue Customising" at bounding box center [715, 349] width 166 height 35
type textarea "*****"
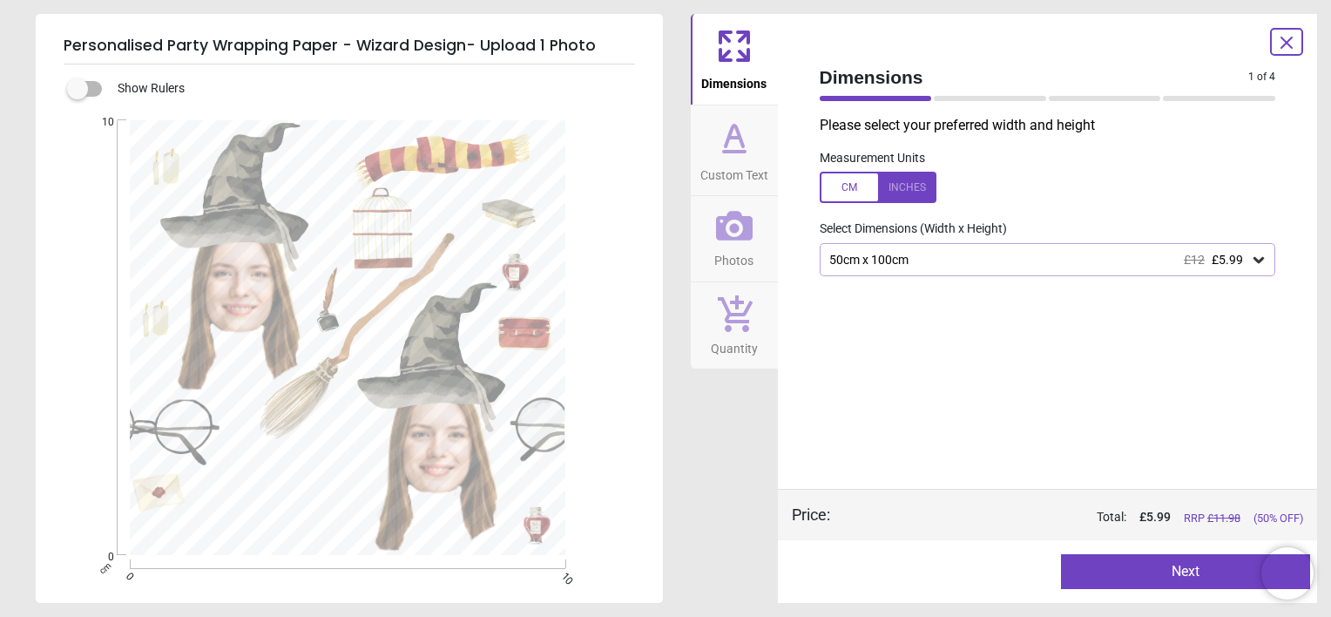
click at [770, 151] on button "Custom Text" at bounding box center [734, 150] width 87 height 91
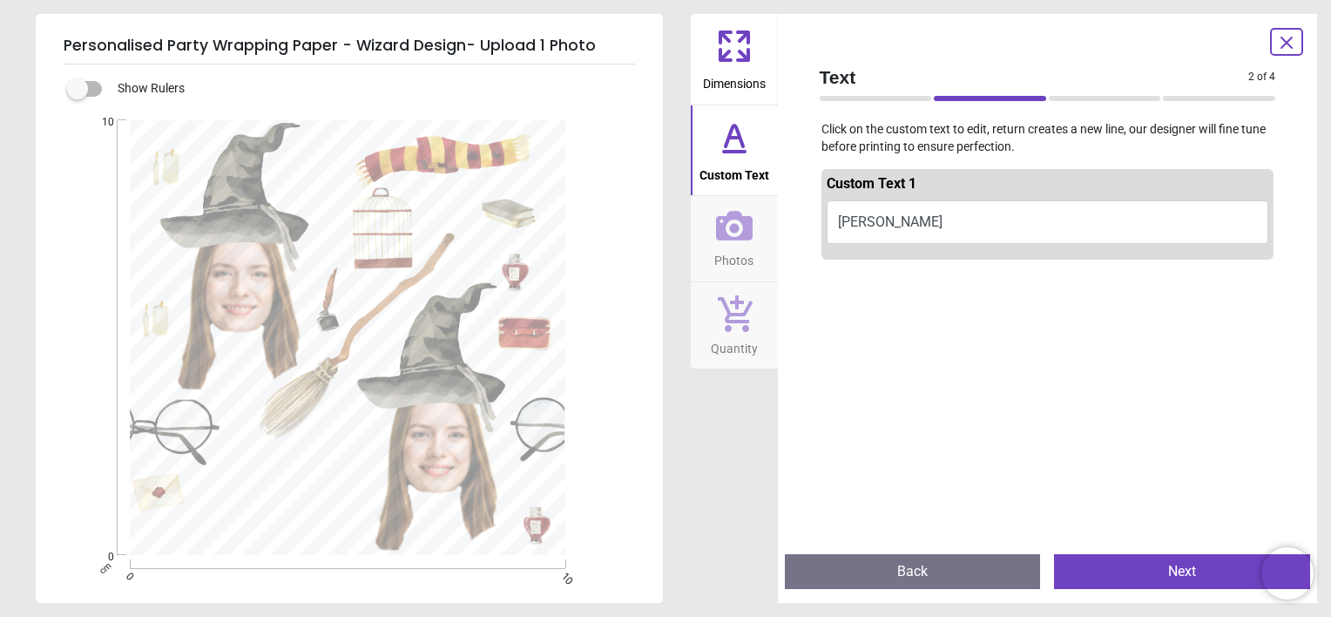
click at [740, 233] on icon at bounding box center [734, 225] width 37 height 37
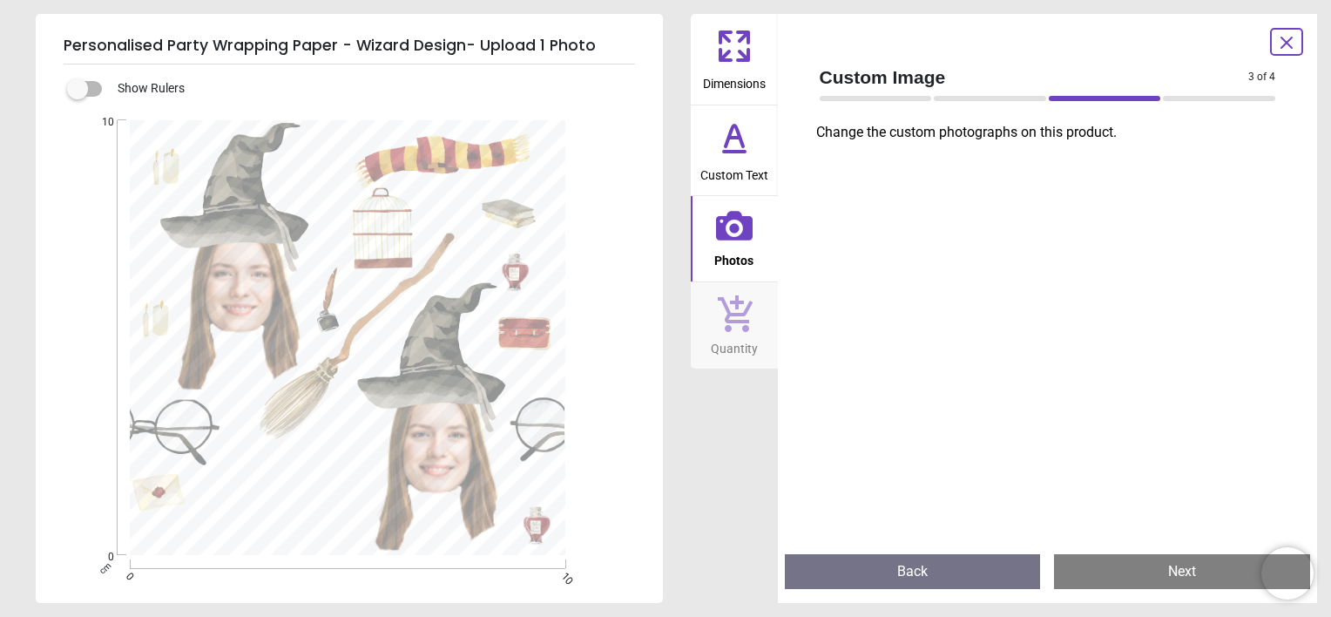
click at [934, 132] on p "Change the custom photographs on this product." at bounding box center [1053, 132] width 474 height 19
click at [999, 314] on div at bounding box center [1048, 345] width 484 height 390
click at [1286, 49] on icon at bounding box center [1286, 42] width 21 height 21
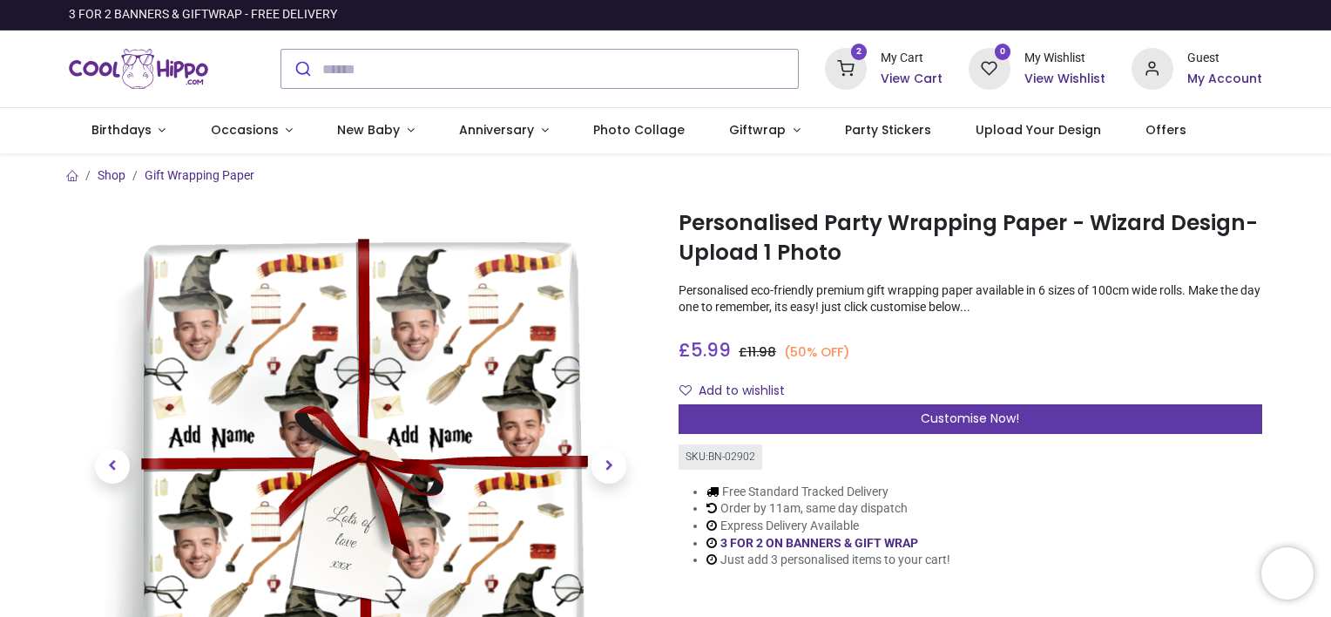
click at [1098, 411] on div "Customise Now!" at bounding box center [971, 419] width 584 height 30
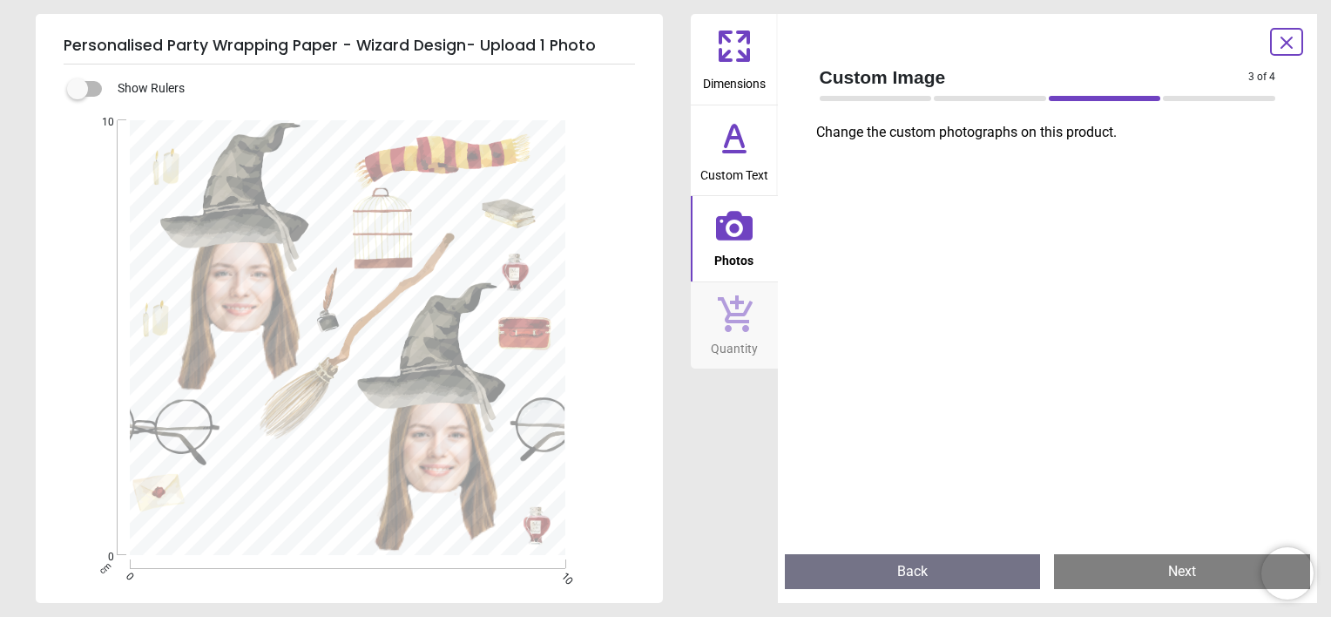
click at [436, 429] on div "Created with Snap null" at bounding box center [348, 338] width 624 height 436
click at [523, 43] on h5 "Personalised Party Wrapping Paper - Wizard Design- Upload 1 Photo" at bounding box center [349, 46] width 571 height 37
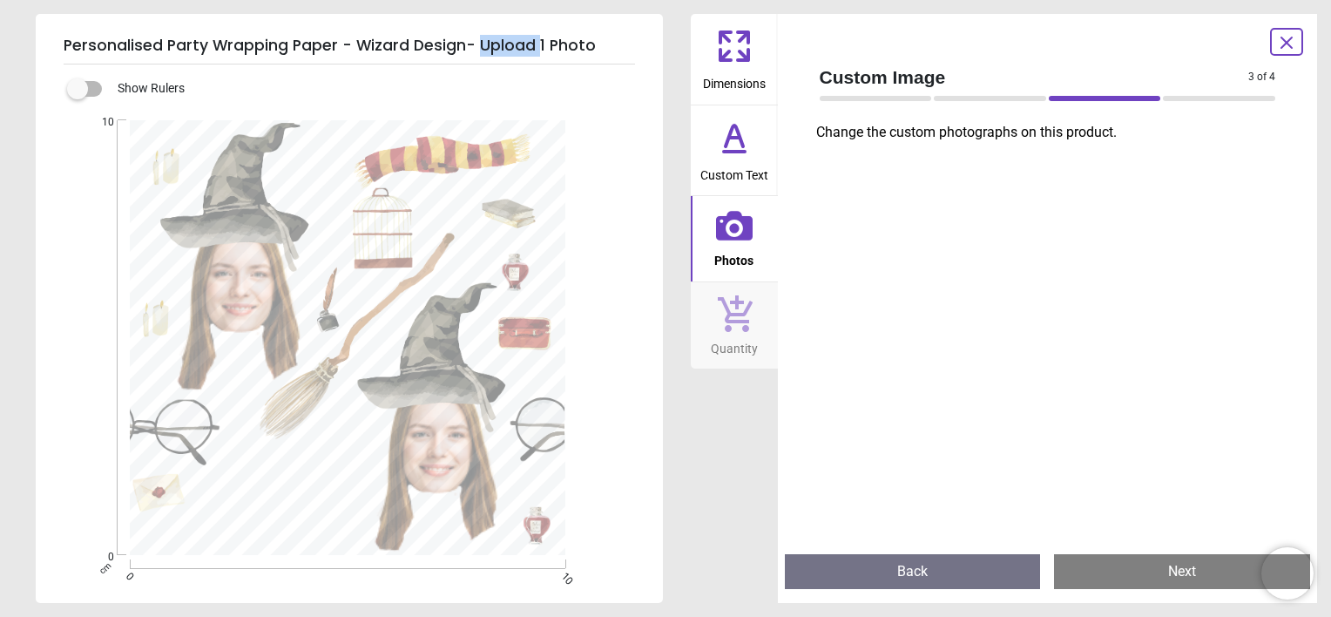
click at [523, 43] on h5 "Personalised Party Wrapping Paper - Wizard Design- Upload 1 Photo" at bounding box center [349, 46] width 571 height 37
click at [899, 554] on button "Back" at bounding box center [913, 571] width 256 height 35
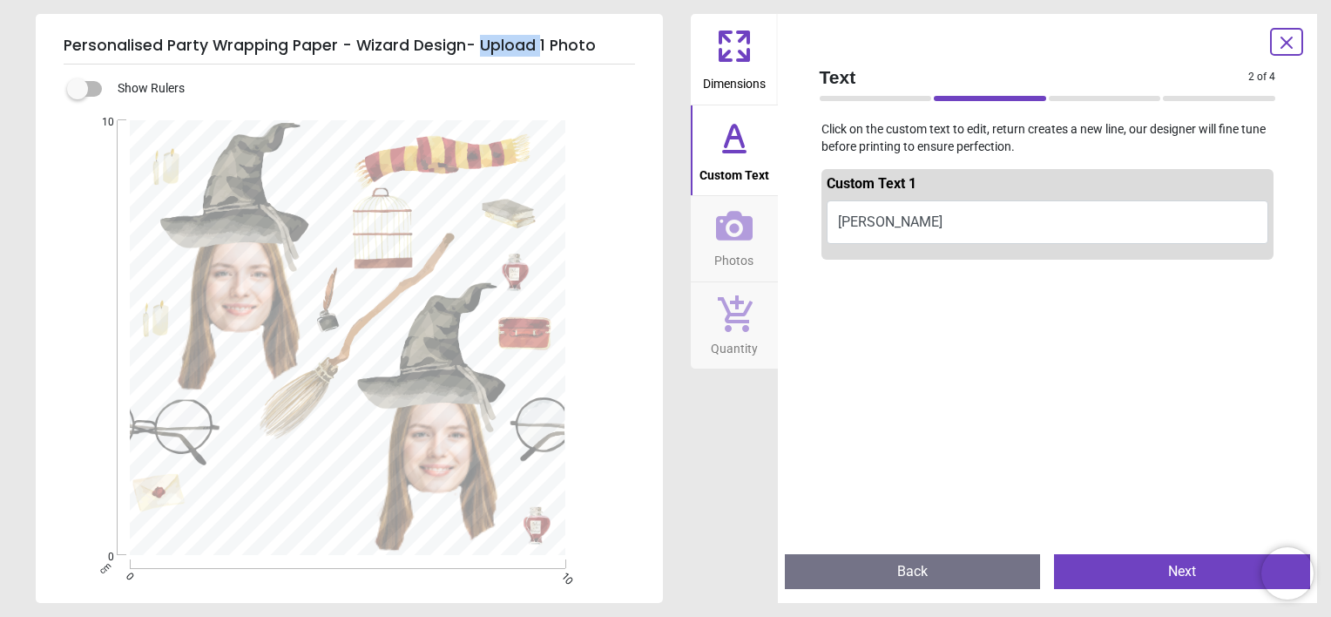
click at [899, 554] on button "Back" at bounding box center [913, 571] width 256 height 35
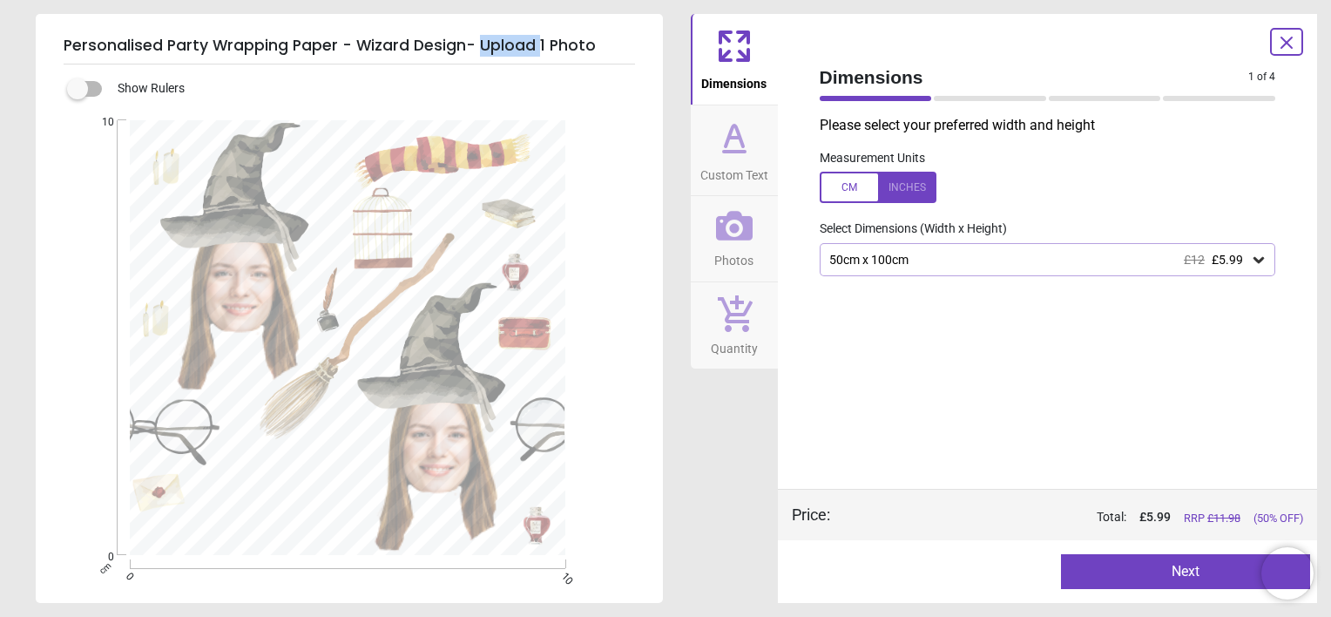
click at [1150, 580] on button "Next" at bounding box center [1185, 571] width 249 height 35
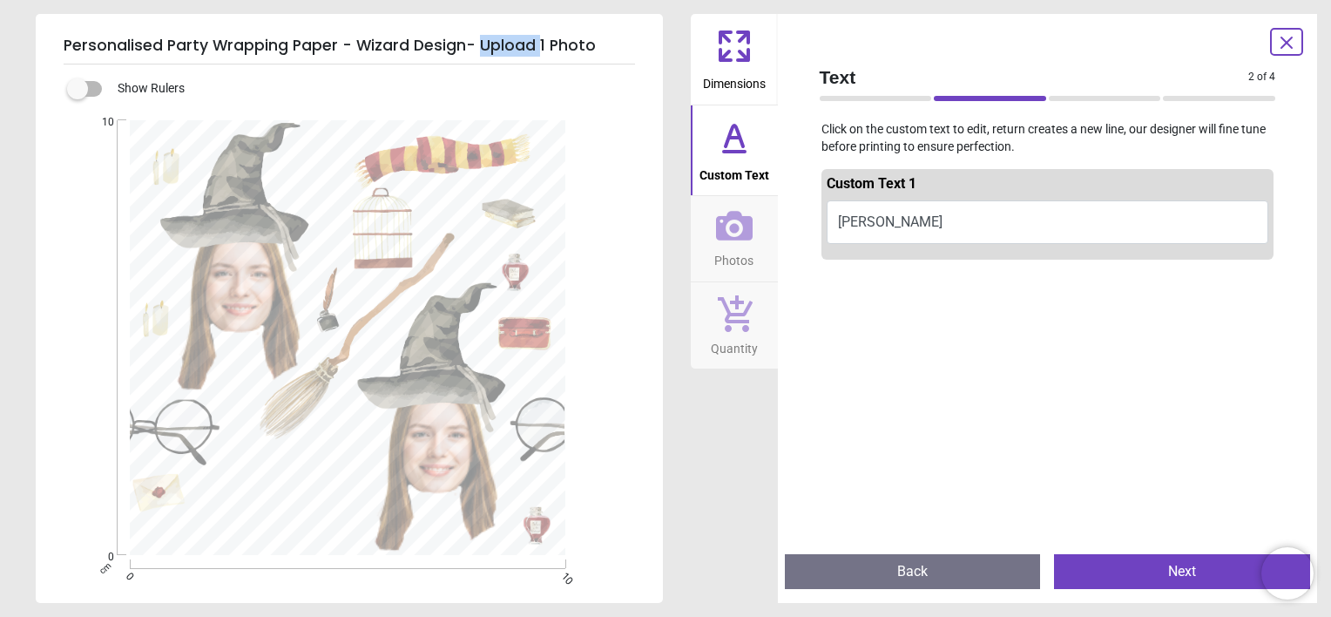
click at [1150, 580] on button "Next" at bounding box center [1182, 571] width 256 height 35
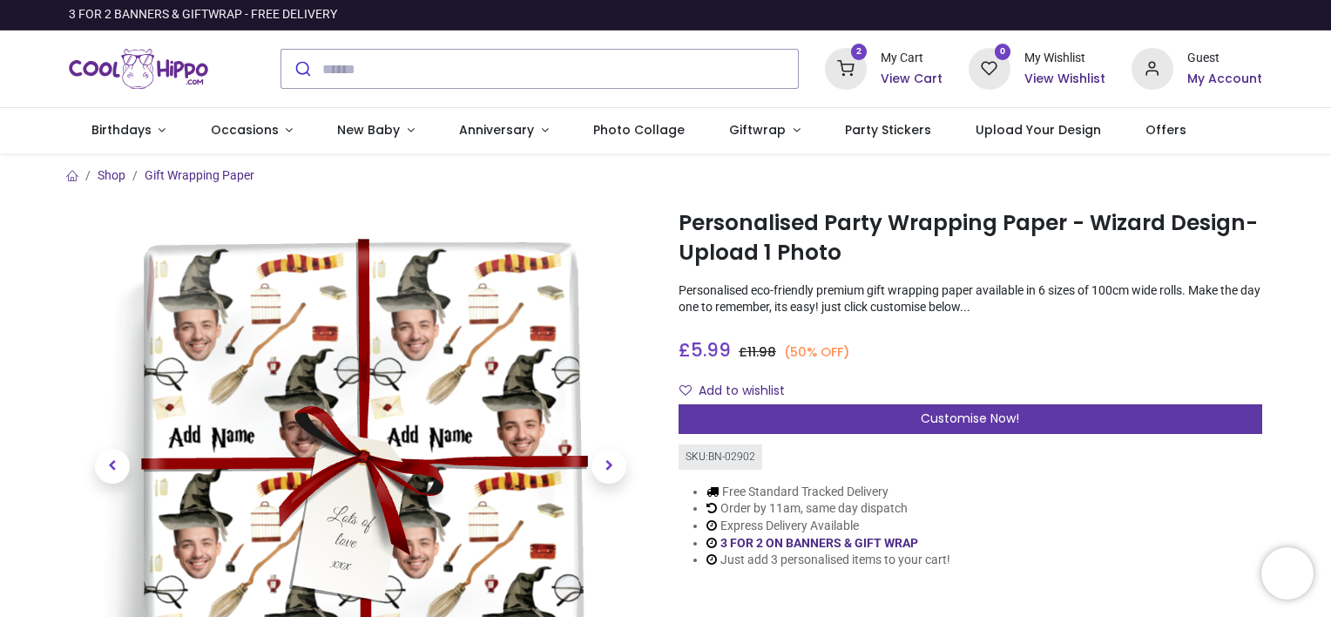
click at [805, 416] on div "Customise Now!" at bounding box center [971, 419] width 584 height 30
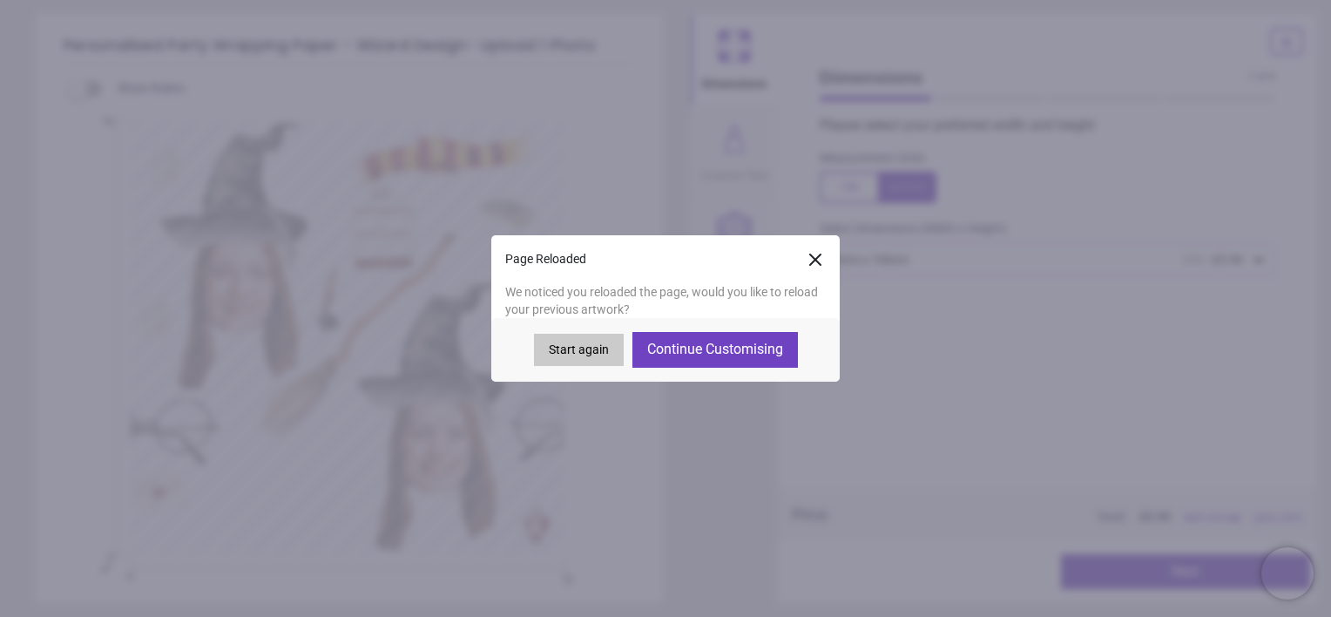
click at [578, 349] on button "Start again" at bounding box center [579, 350] width 90 height 33
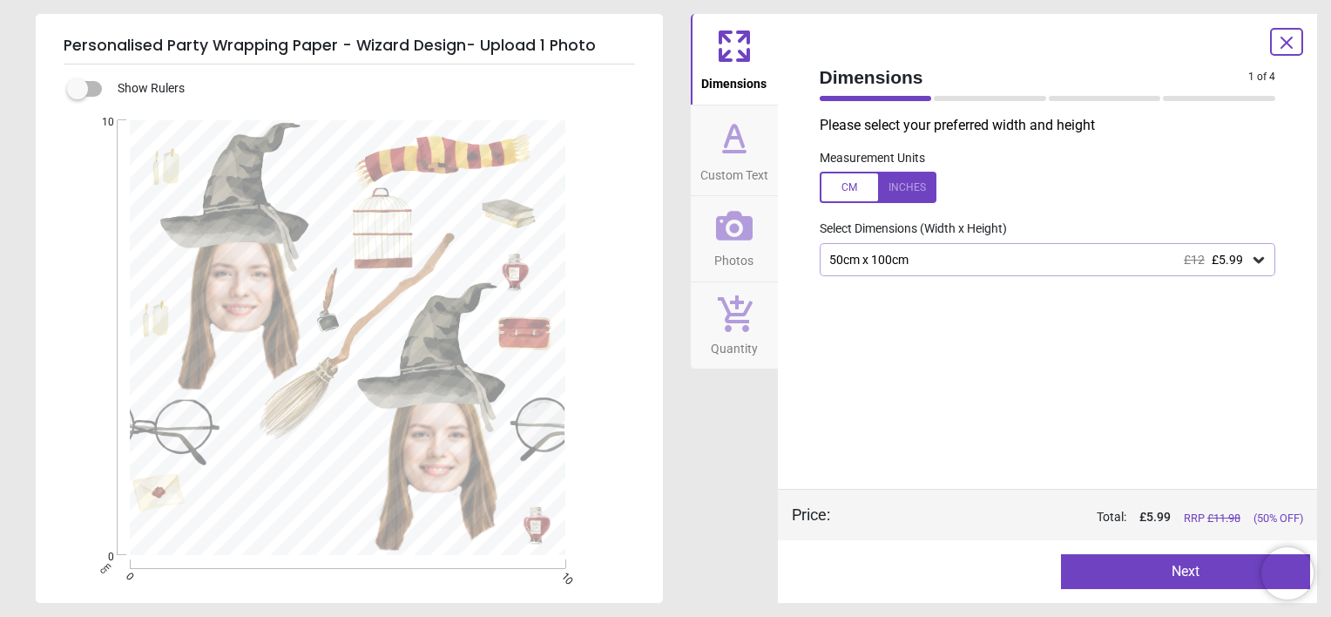
click at [1202, 564] on button "Next" at bounding box center [1185, 571] width 249 height 35
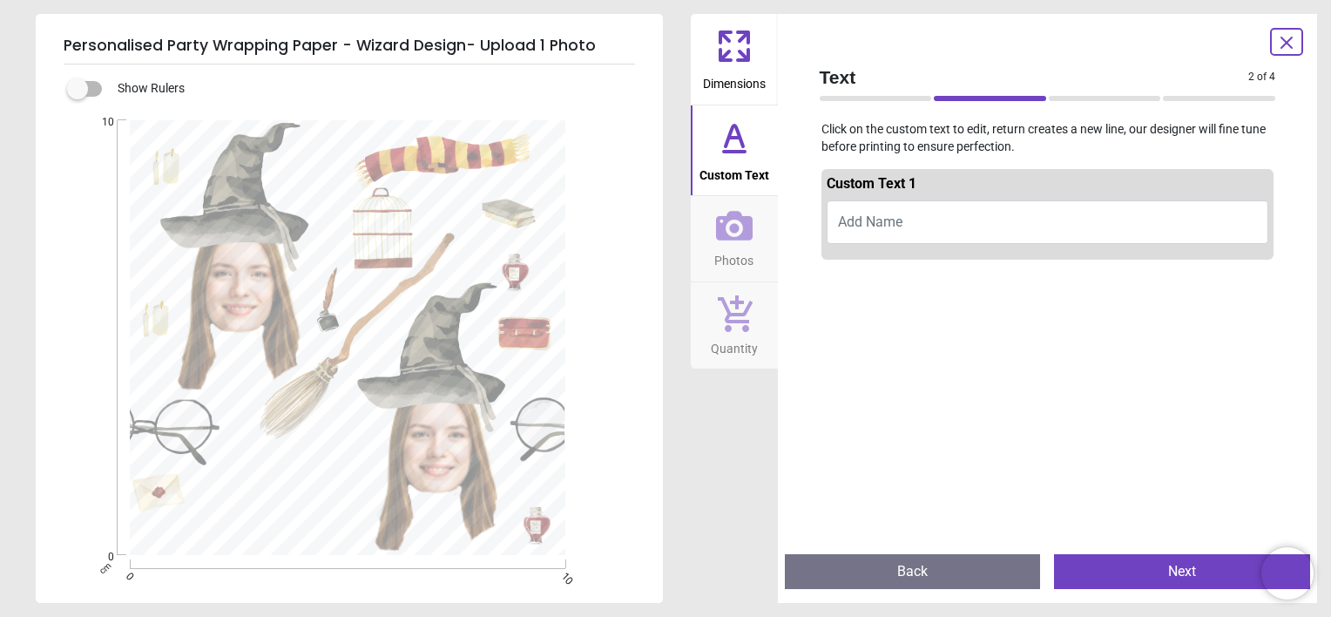
click at [979, 233] on button "Add Name" at bounding box center [1048, 222] width 443 height 44
type textarea "*****"
click at [1131, 574] on button "Next" at bounding box center [1182, 571] width 256 height 35
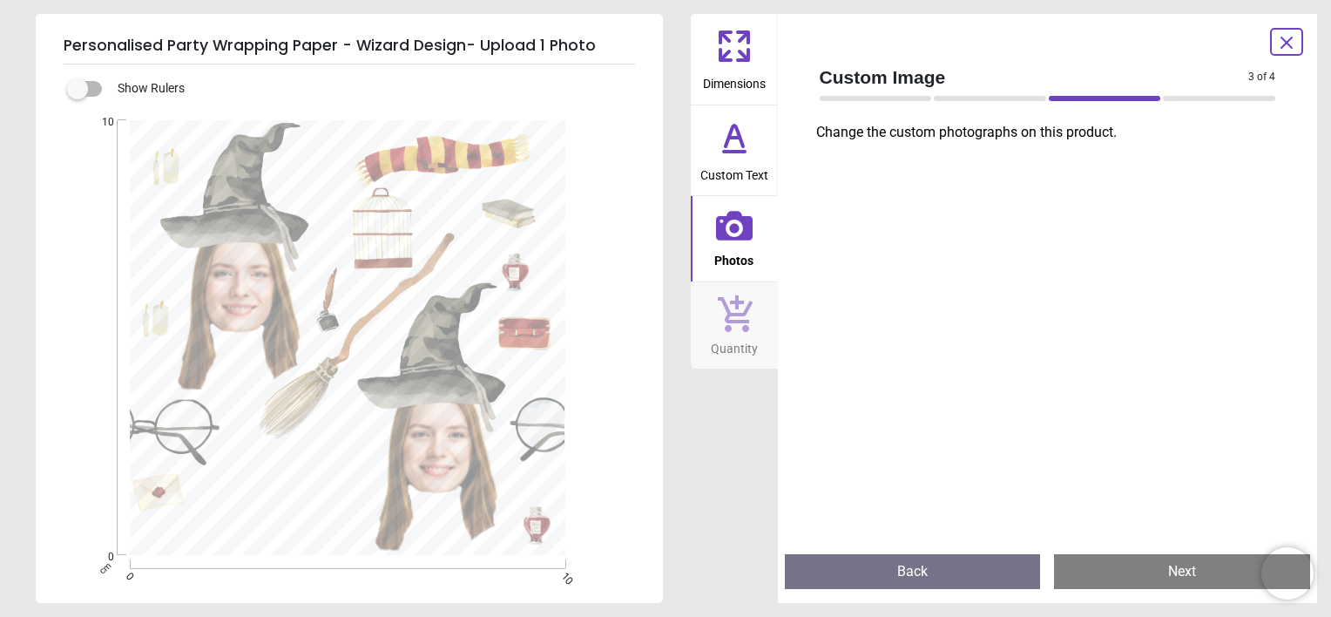
click at [1284, 50] on icon at bounding box center [1286, 42] width 21 height 21
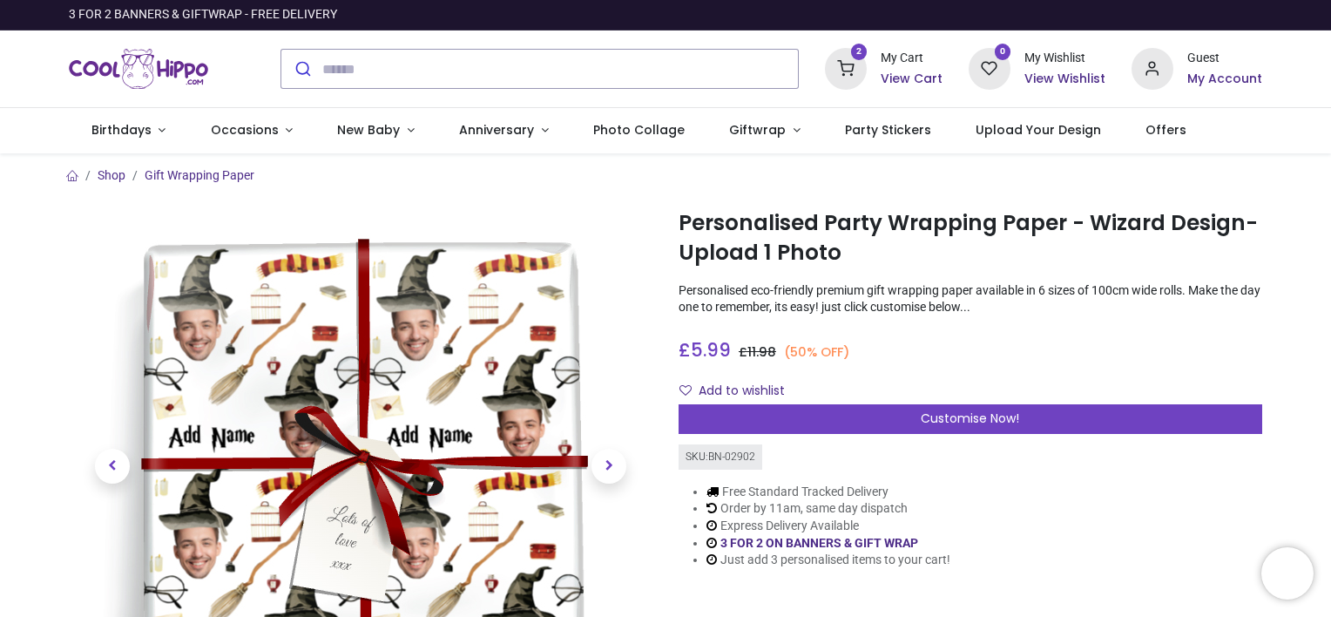
click at [1175, 75] on div "Guest My Account" at bounding box center [1197, 69] width 131 height 42
click at [1198, 72] on h6 "My Account" at bounding box center [1224, 79] width 75 height 17
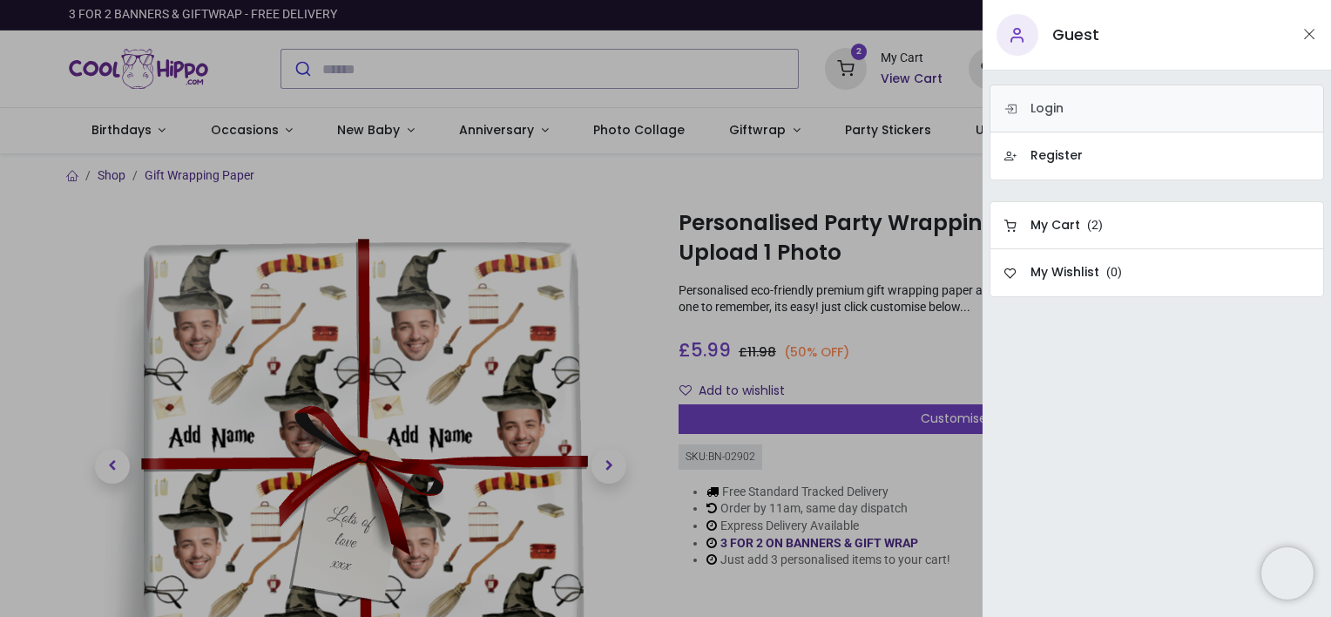
click at [1161, 108] on link "Login" at bounding box center [1157, 108] width 335 height 48
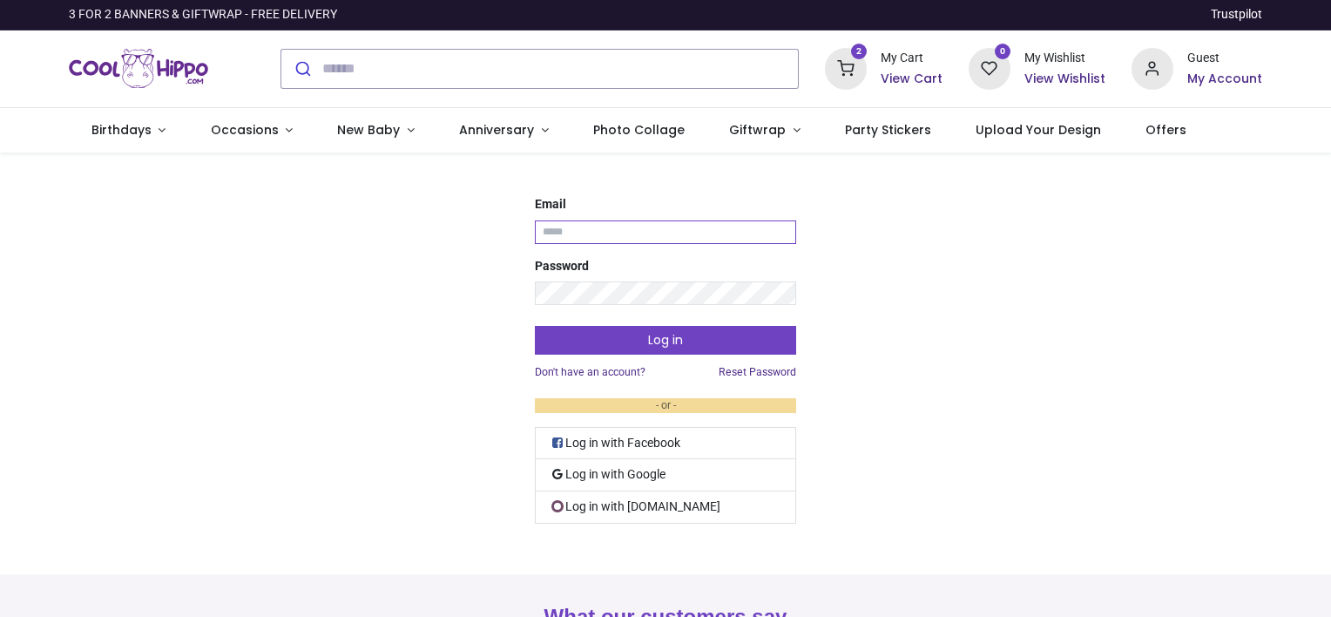
click at [771, 231] on input "Email" at bounding box center [665, 232] width 261 height 24
type input "**********"
click at [535, 326] on button "Log in" at bounding box center [665, 341] width 261 height 30
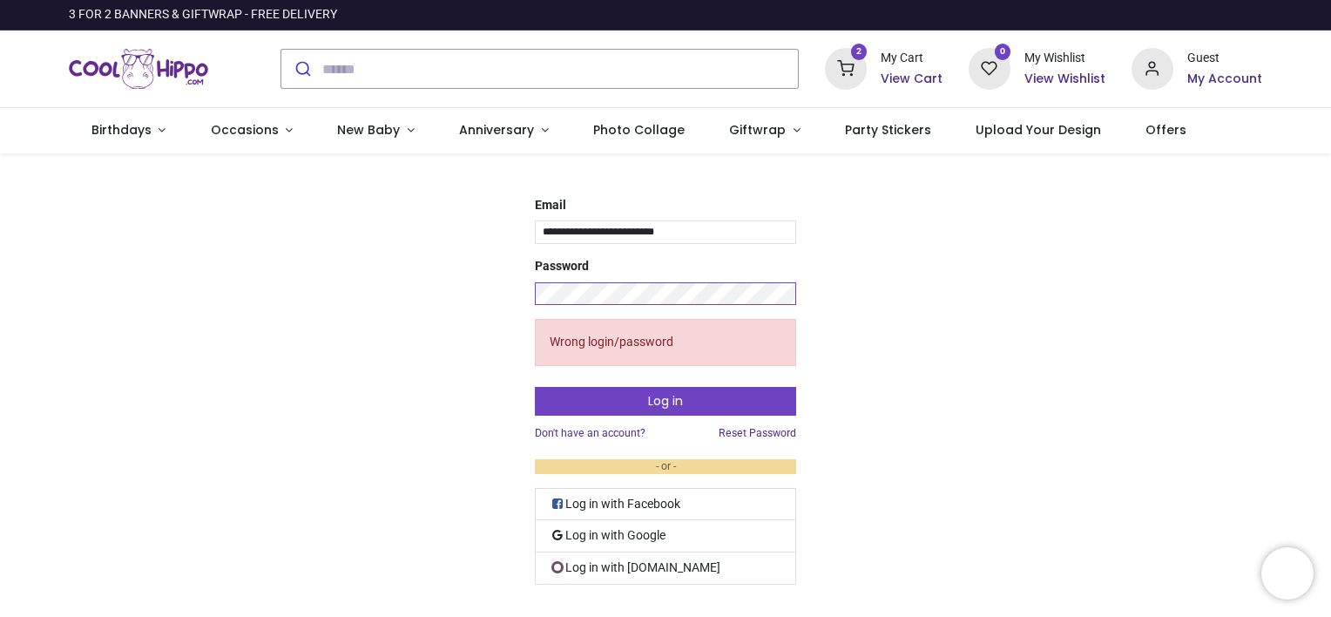
click at [535, 387] on button "Log in" at bounding box center [665, 402] width 261 height 30
click at [854, 78] on icon at bounding box center [846, 69] width 42 height 42
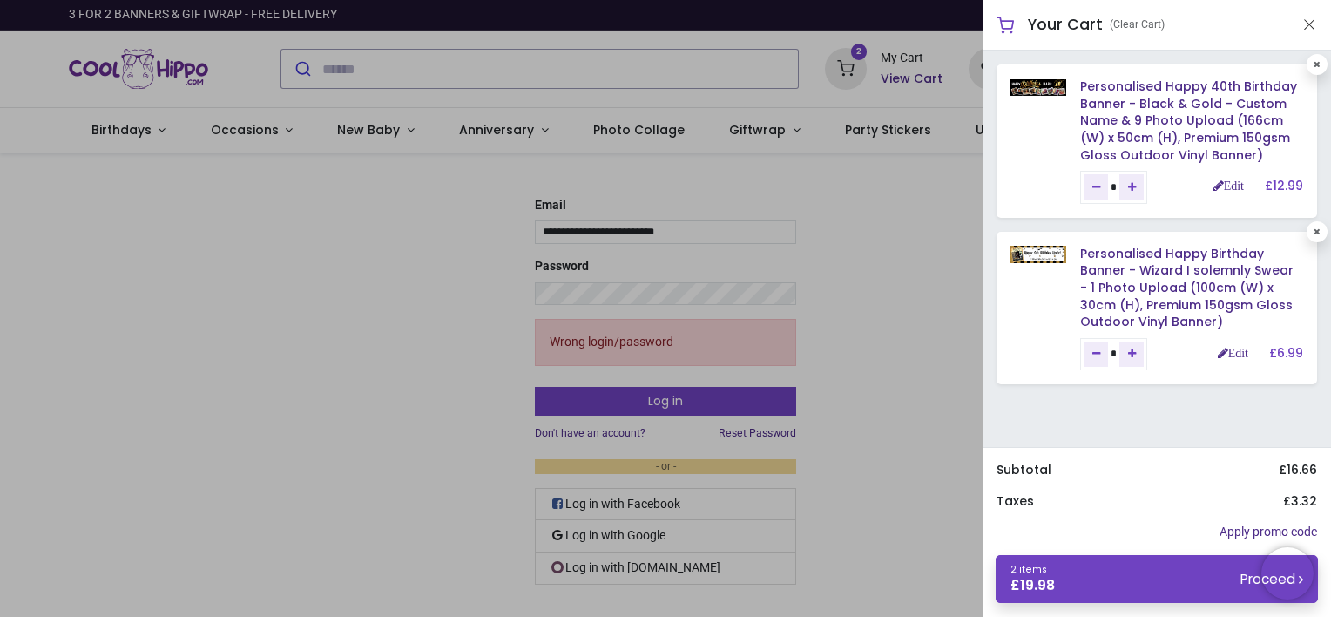
click at [470, 59] on div at bounding box center [665, 308] width 1331 height 617
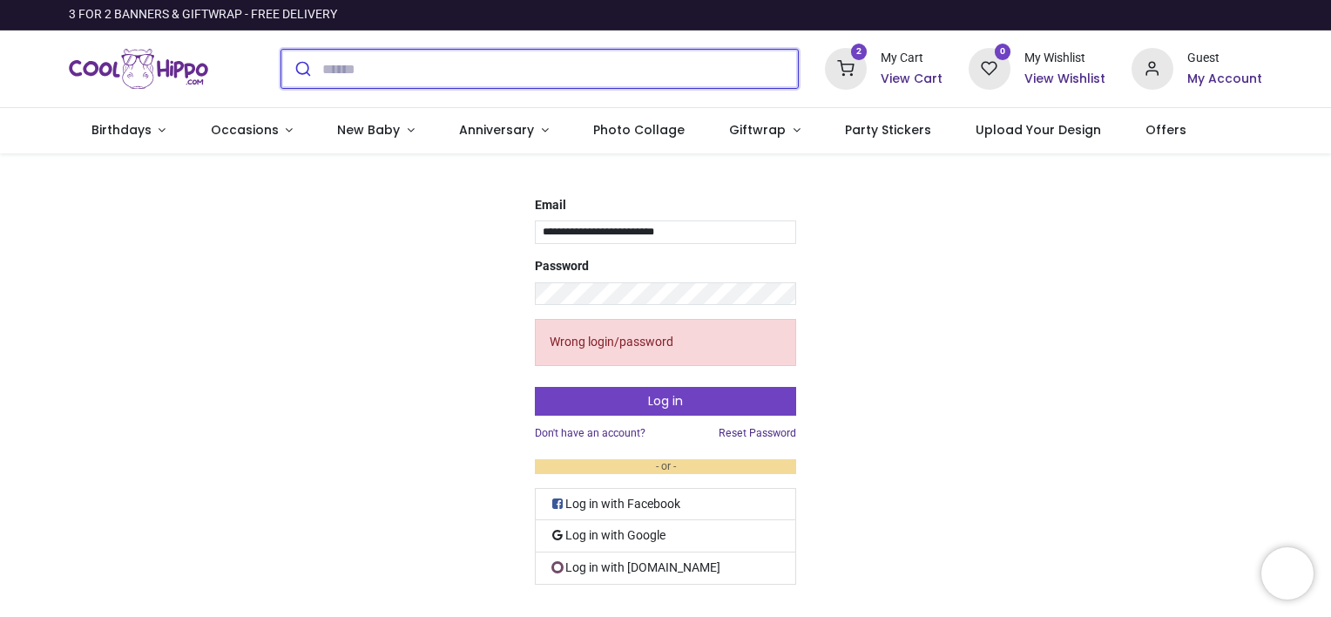
click at [443, 57] on input "search" at bounding box center [560, 69] width 476 height 38
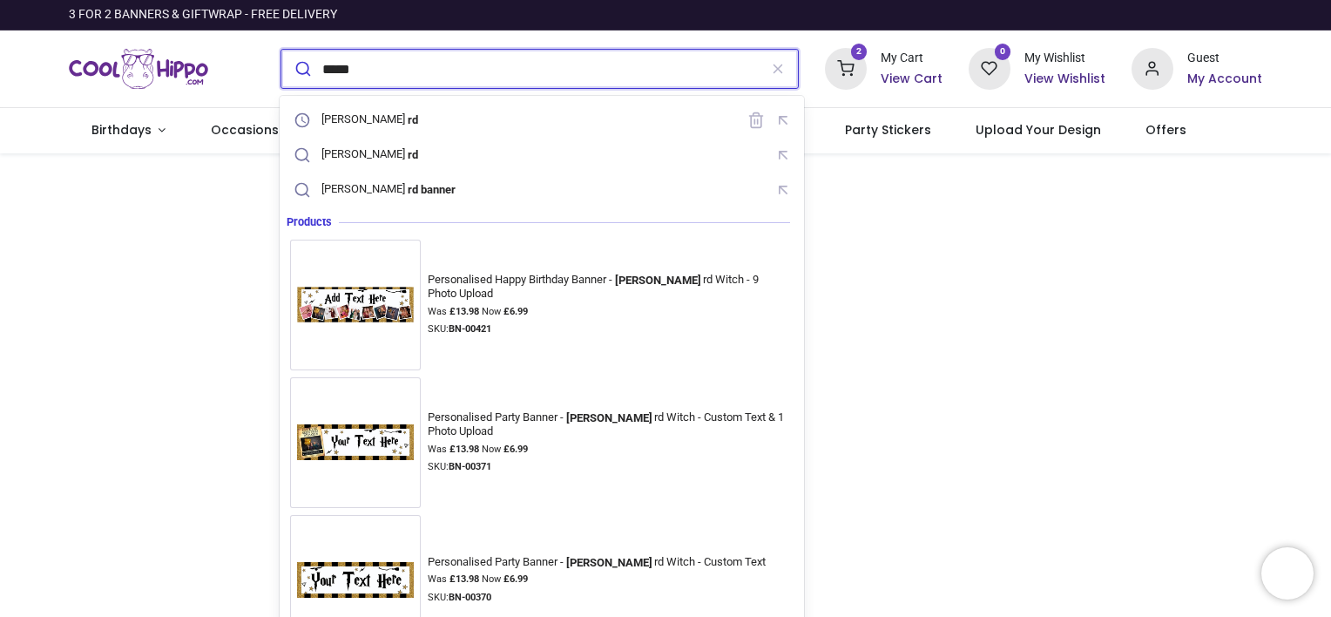
type input "******"
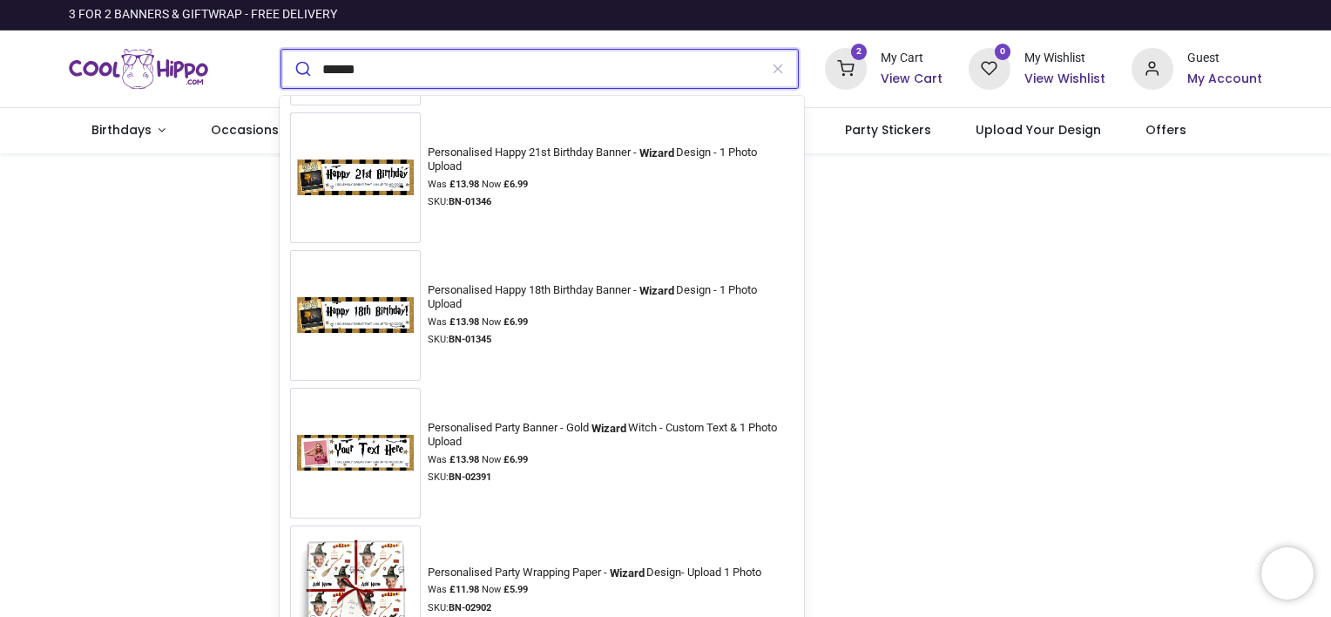
scroll to position [2334, 0]
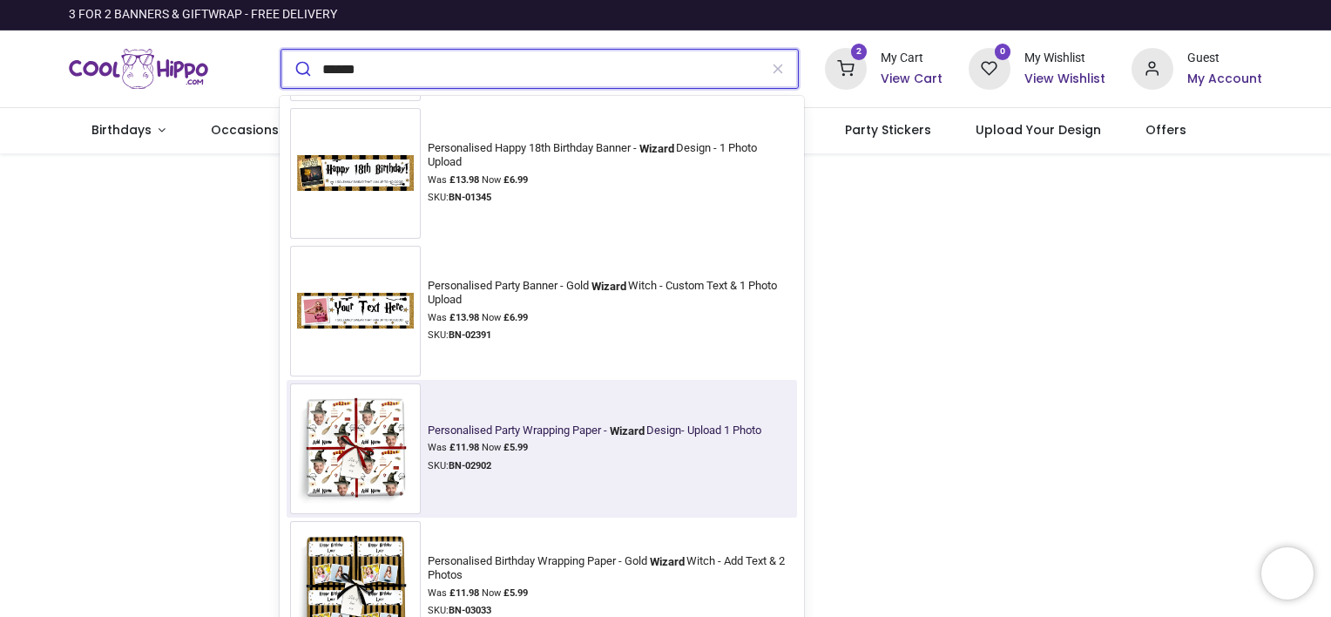
click at [399, 443] on img at bounding box center [355, 448] width 131 height 131
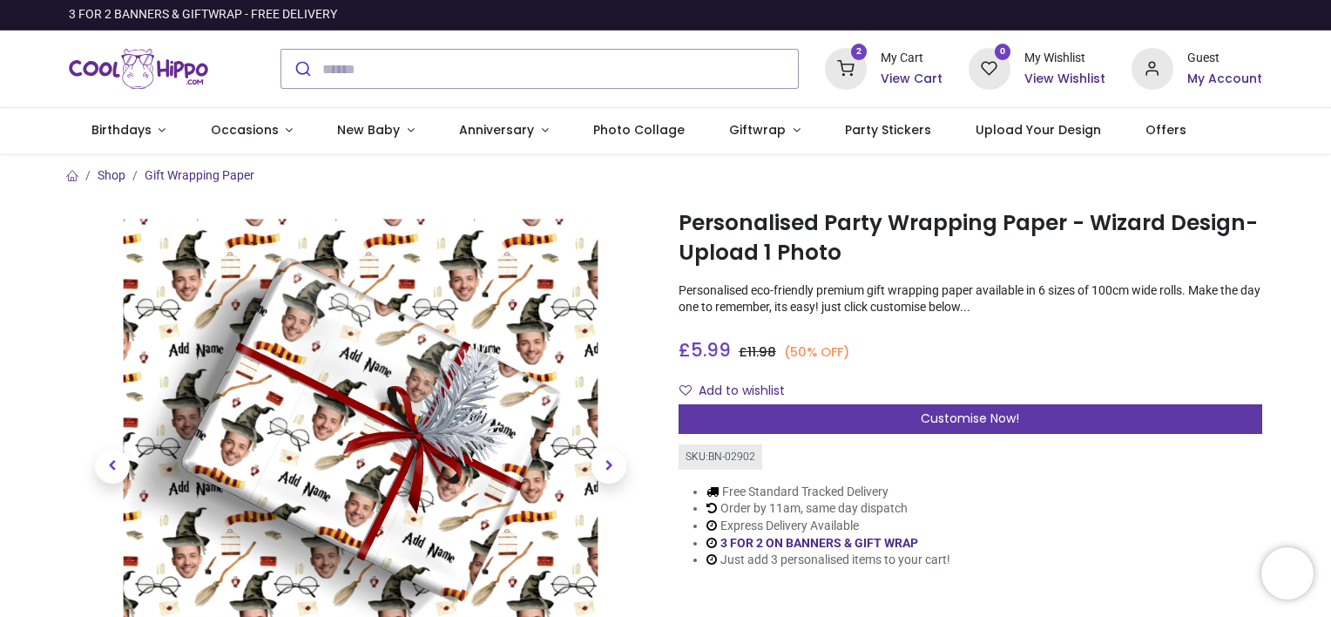
click at [983, 409] on span "Customise Now!" at bounding box center [970, 417] width 98 height 17
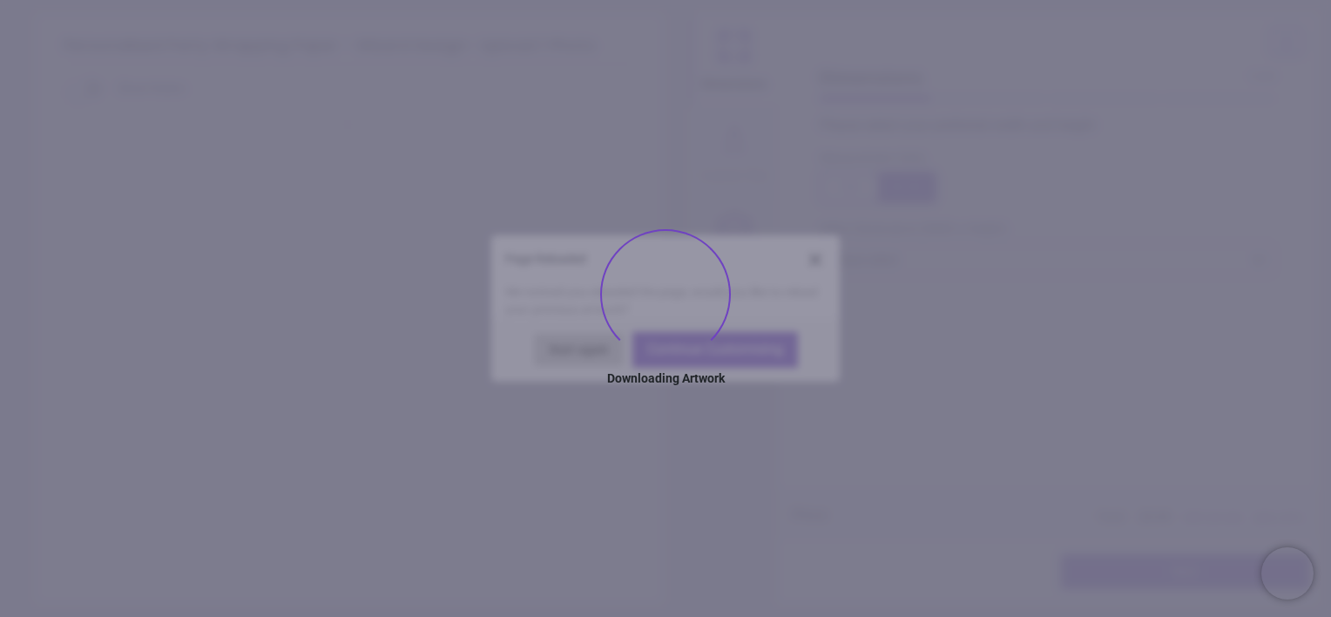
click at [983, 409] on div "Please select your preferred width and height Measurement Units Select Dimensio…" at bounding box center [1048, 302] width 484 height 373
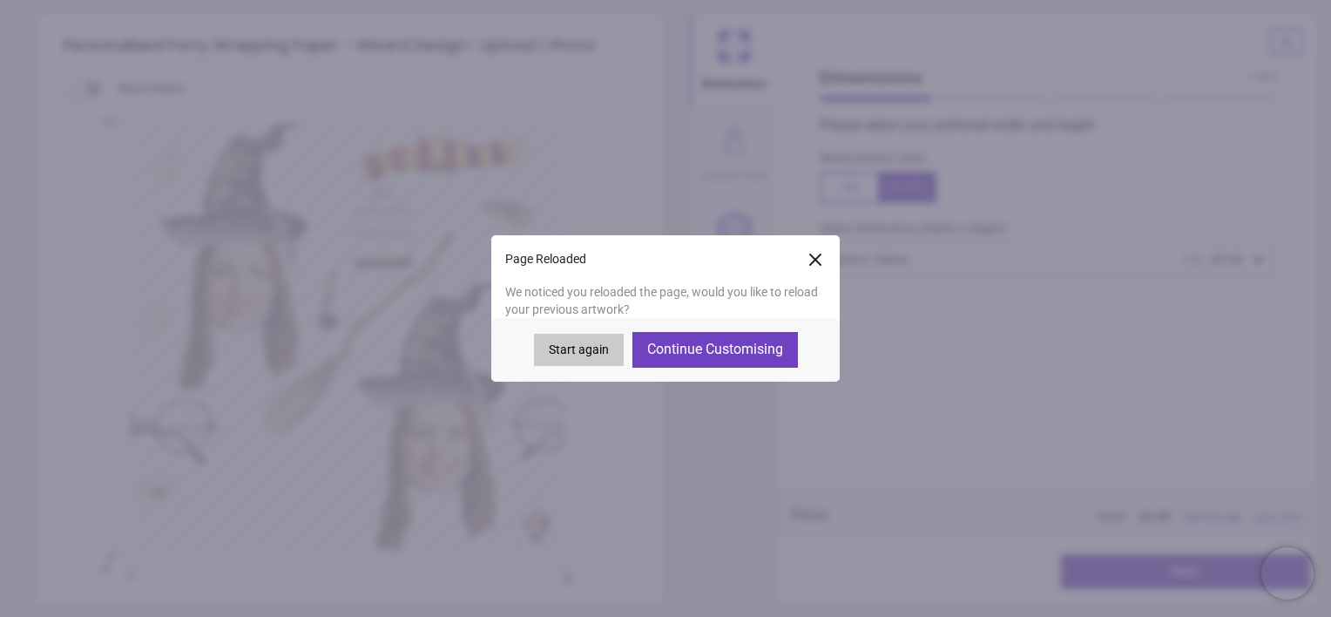
click at [608, 353] on button "Start again" at bounding box center [579, 350] width 90 height 33
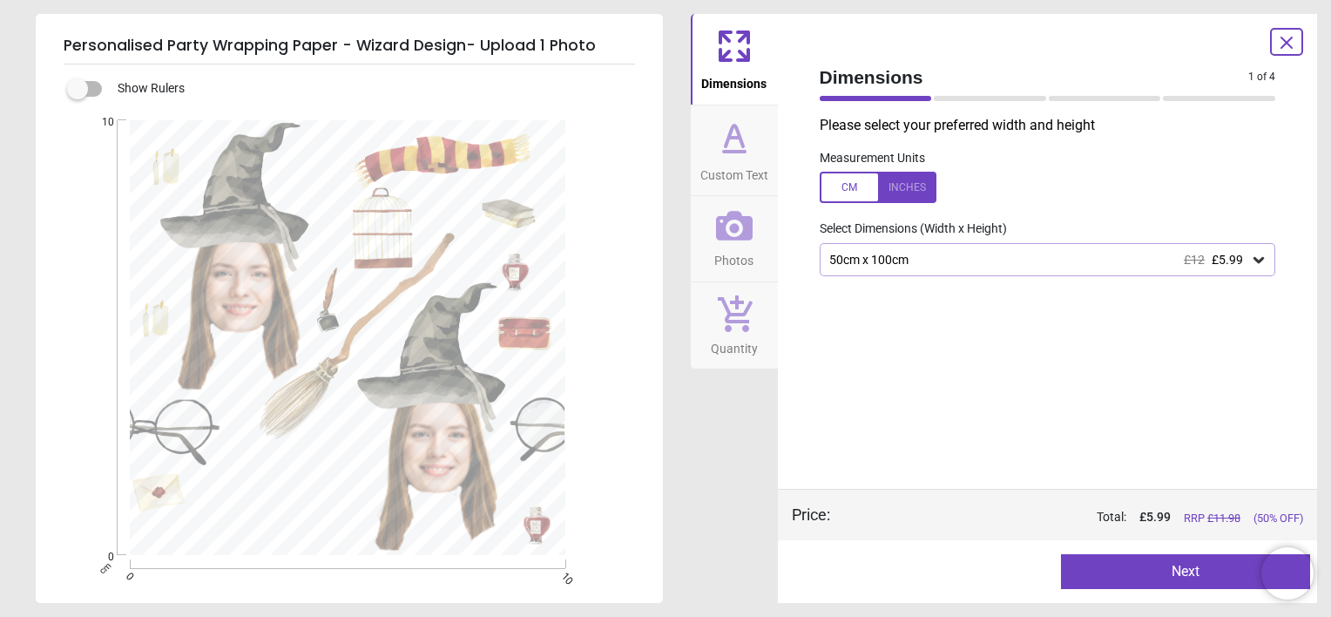
click at [1182, 573] on button "Next" at bounding box center [1185, 571] width 249 height 35
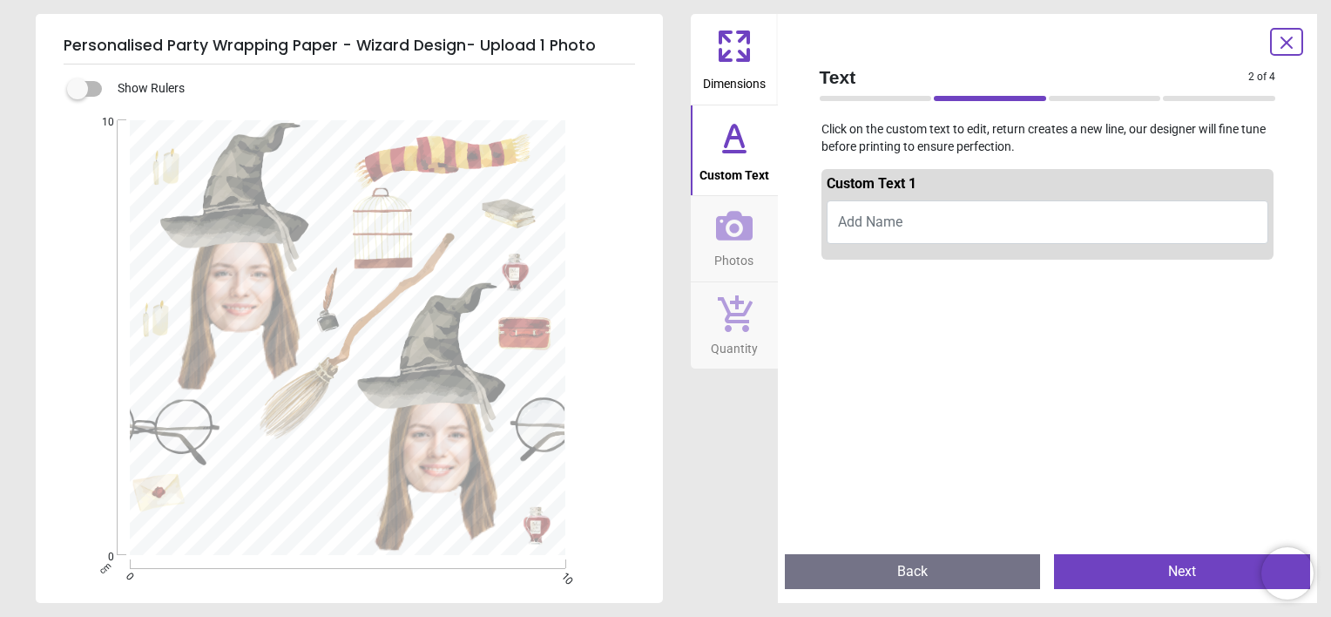
click button "Add Name"
type textarea "*"
type textarea "*****"
click button "Next"
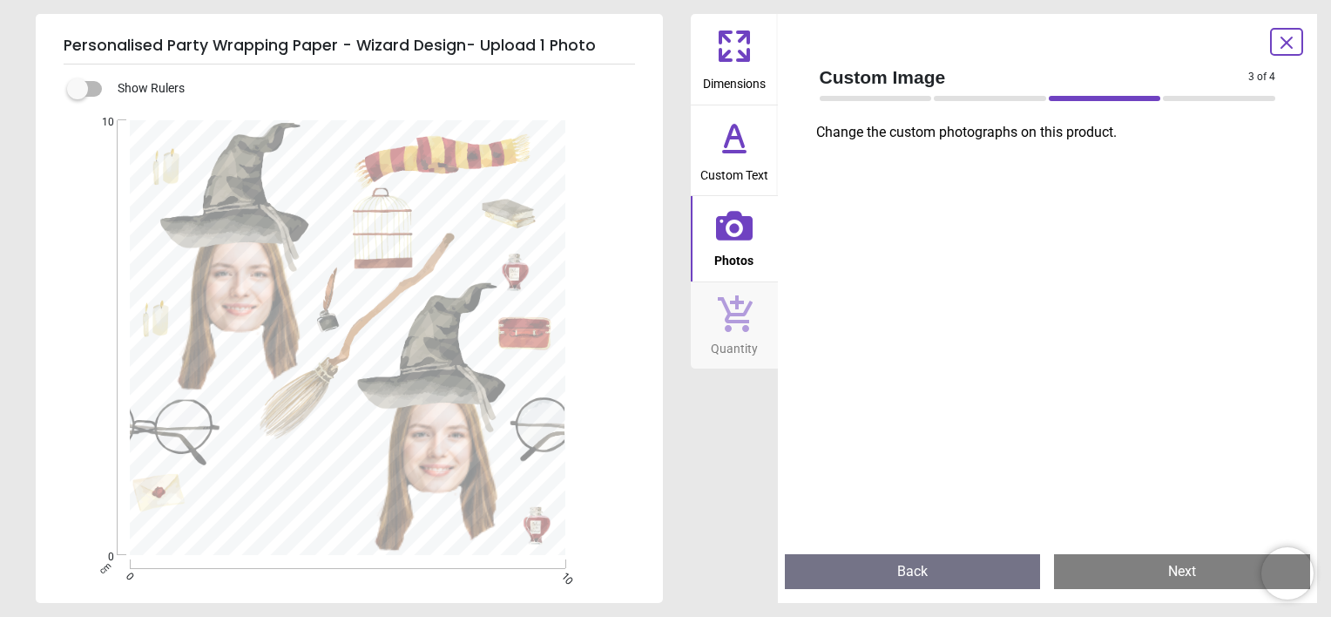
click div
click icon
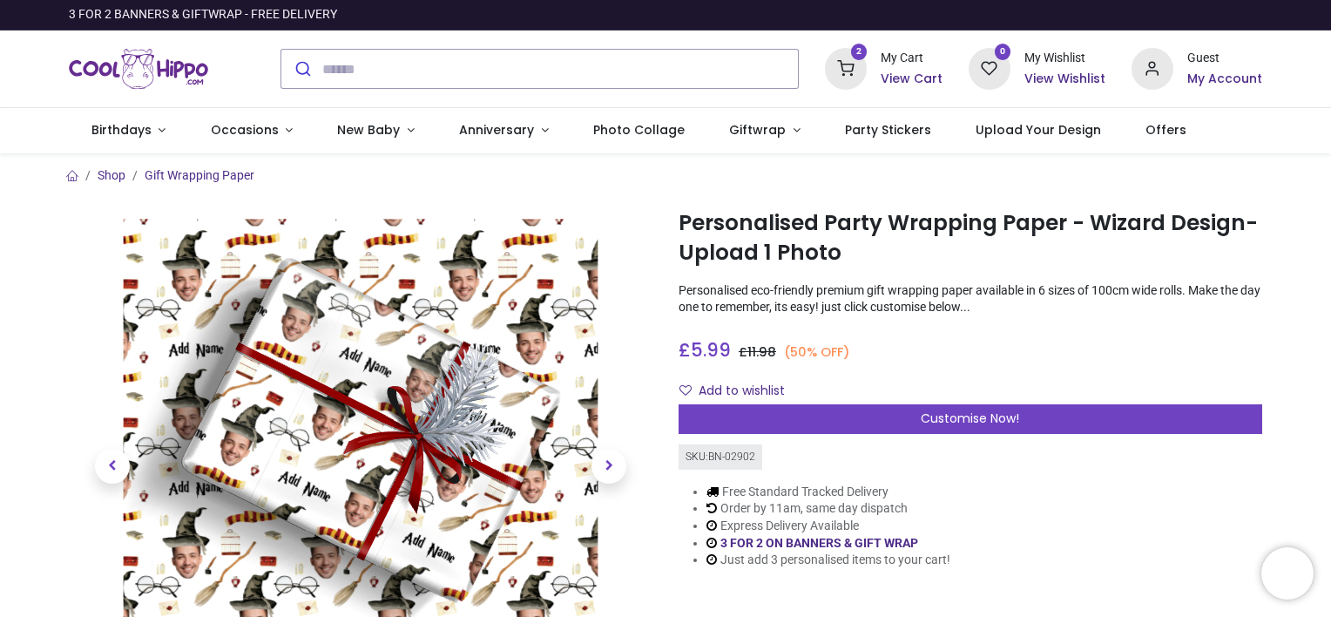
click h6 "My Account"
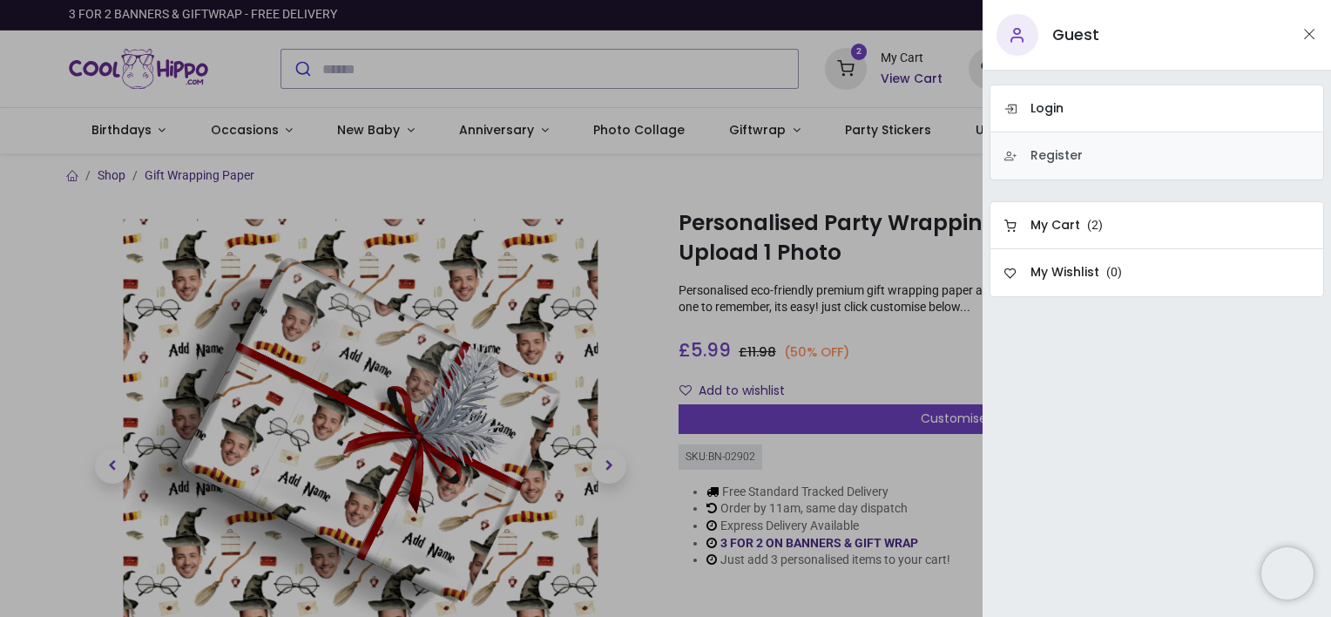
click link "Register"
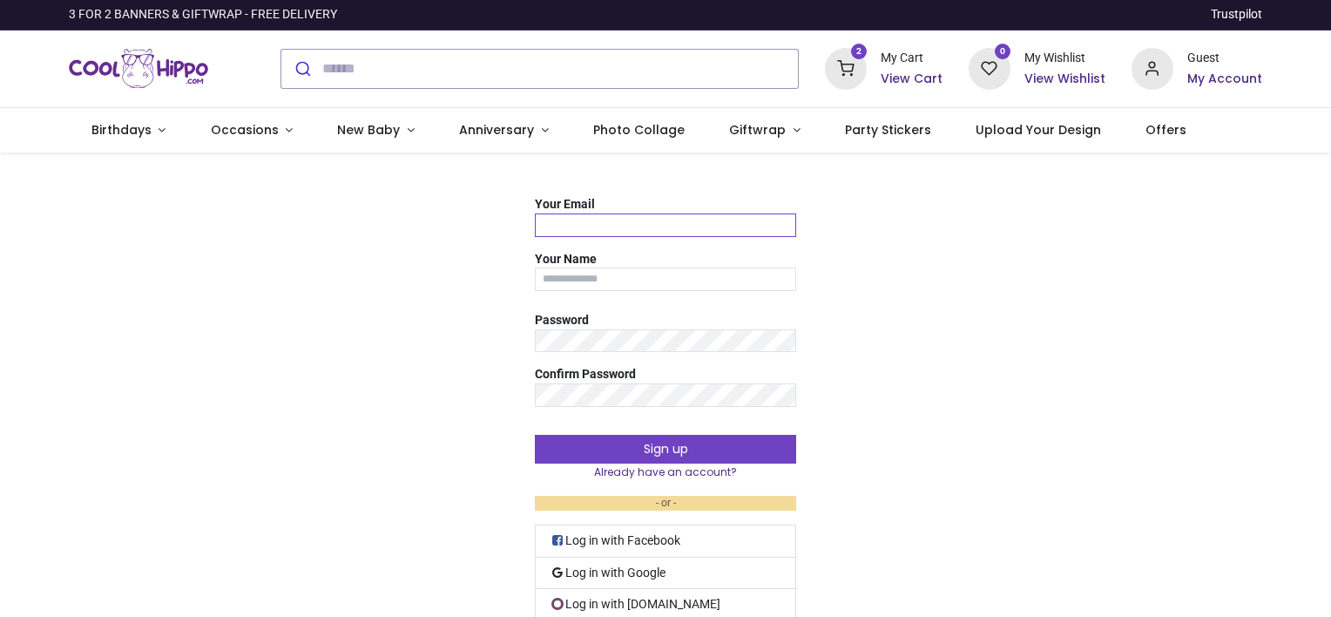
click at [678, 221] on input "Your Email" at bounding box center [665, 225] width 261 height 24
type input "**********"
click at [646, 280] on input "Your Name" at bounding box center [665, 280] width 261 height 24
type input "**********"
click at [535, 435] on button "Sign up" at bounding box center [665, 450] width 261 height 30
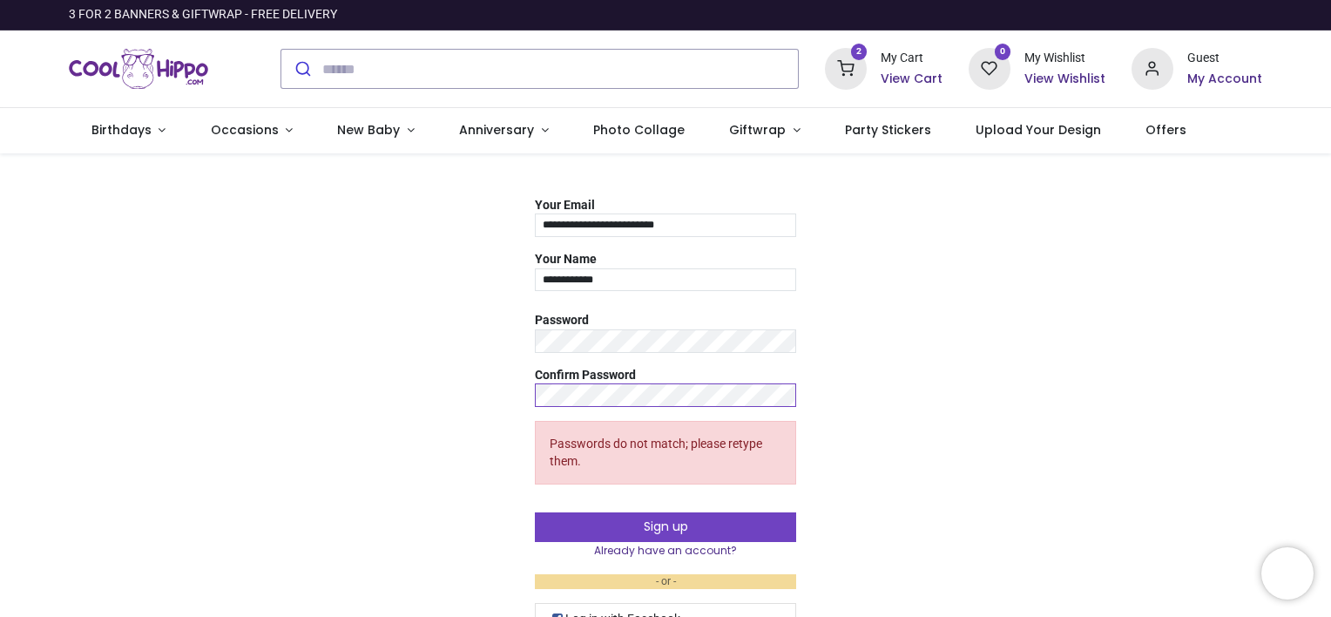
click at [535, 512] on button "Sign up" at bounding box center [665, 527] width 261 height 30
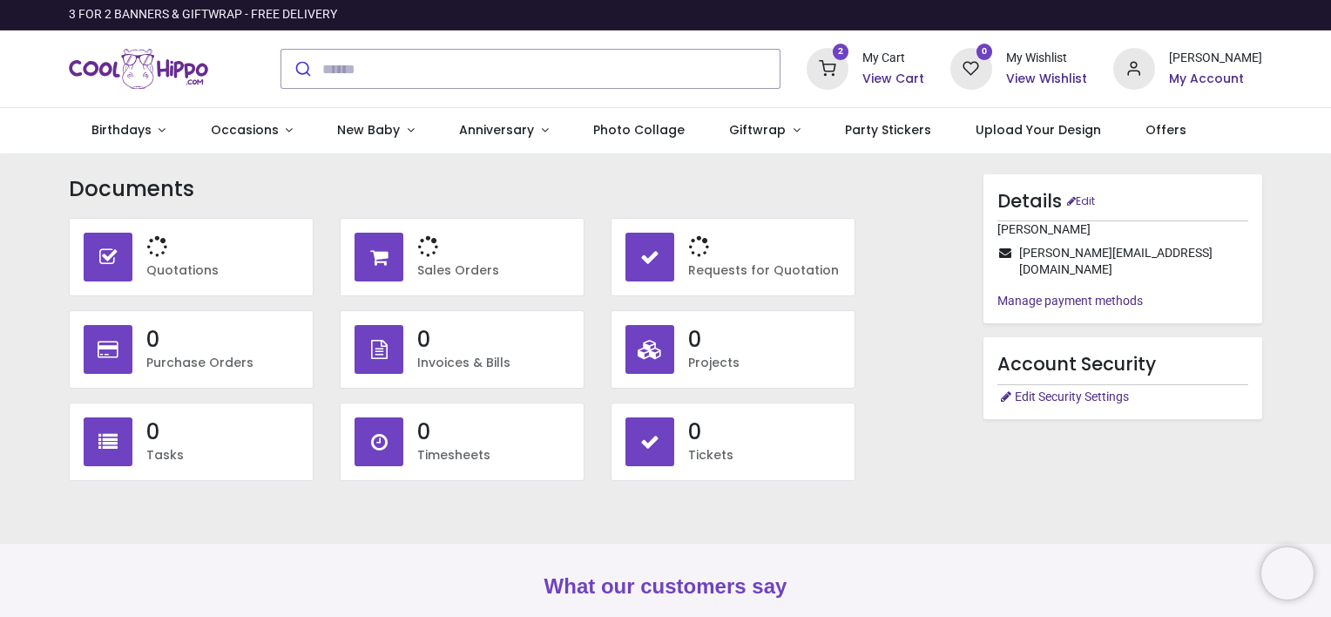
type input "**********"
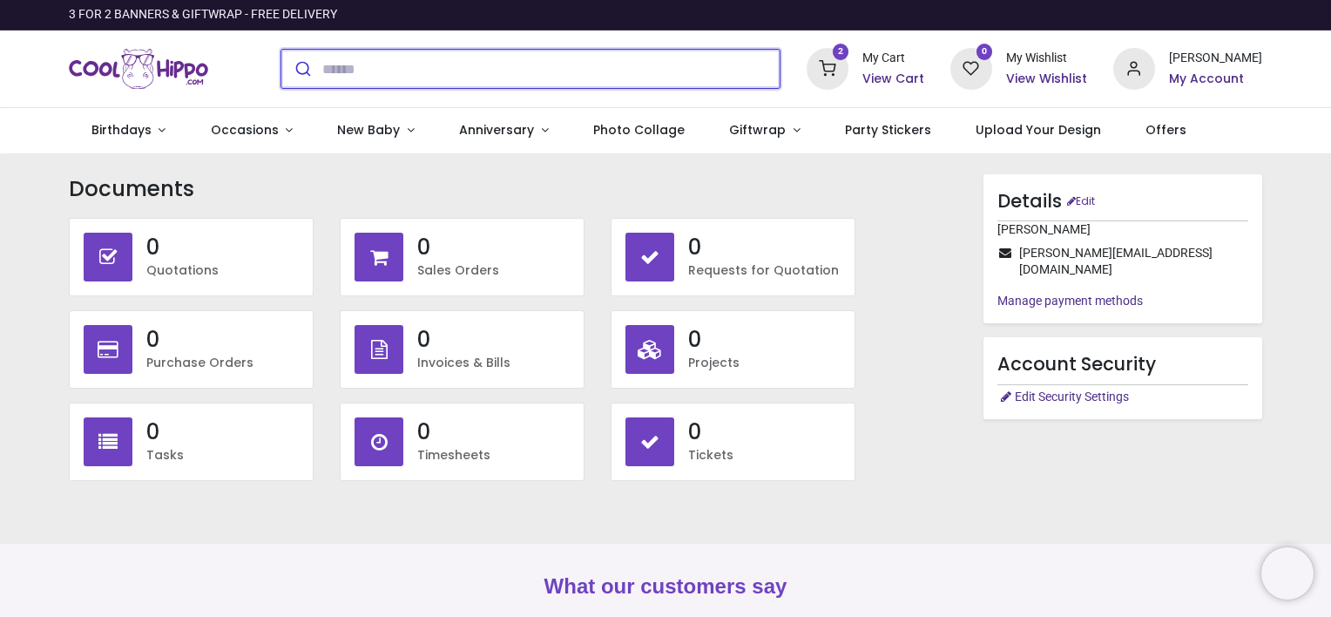
click at [682, 72] on input "search" at bounding box center [550, 69] width 457 height 38
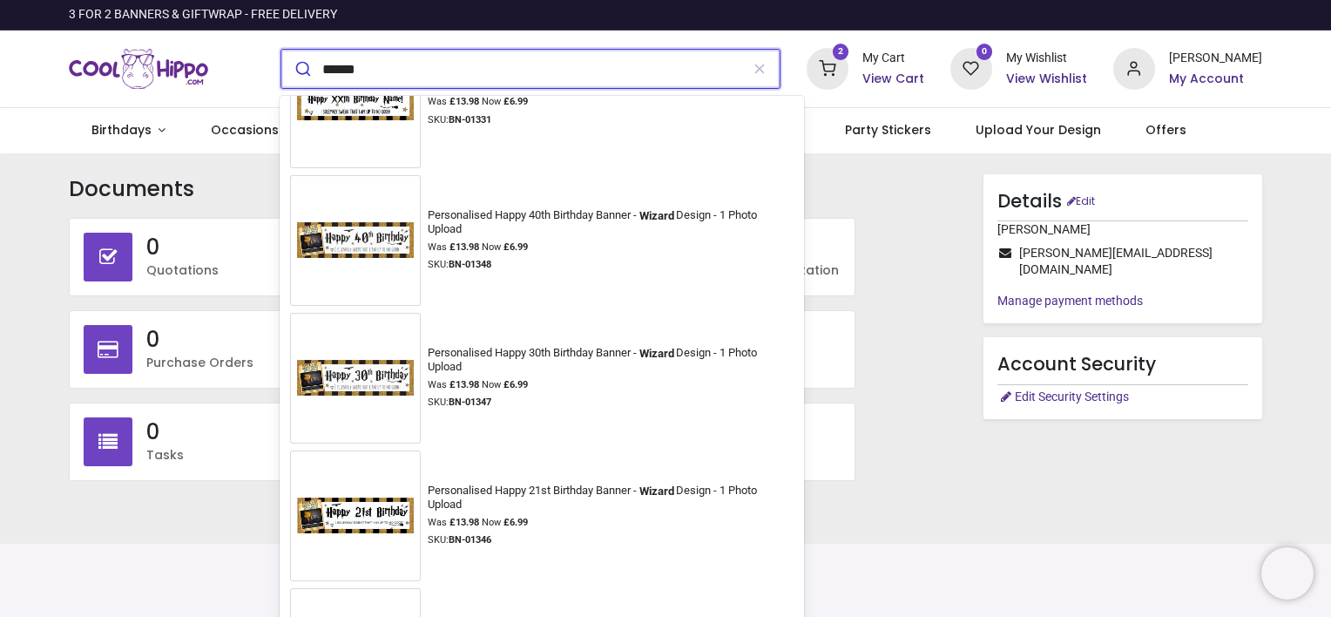
scroll to position [2334, 0]
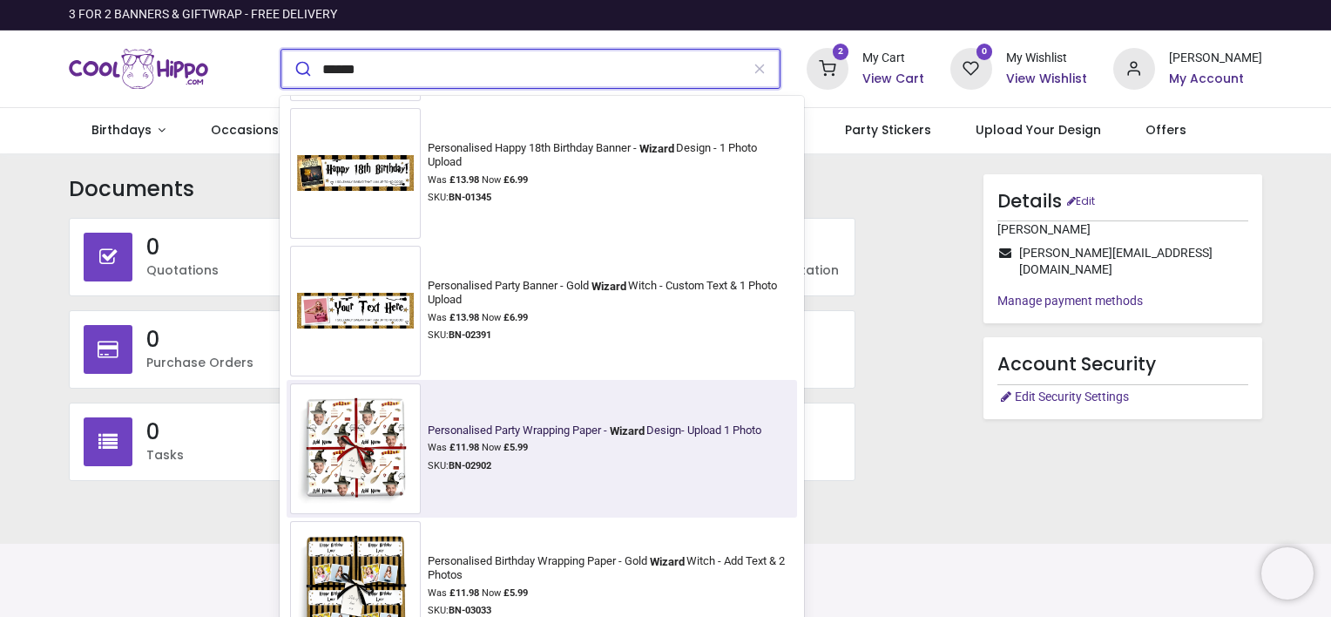
click at [517, 423] on div "Personalised Party Wrapping Paper - Wizard Design- Upload 1 Photo" at bounding box center [595, 430] width 334 height 14
type input "******"
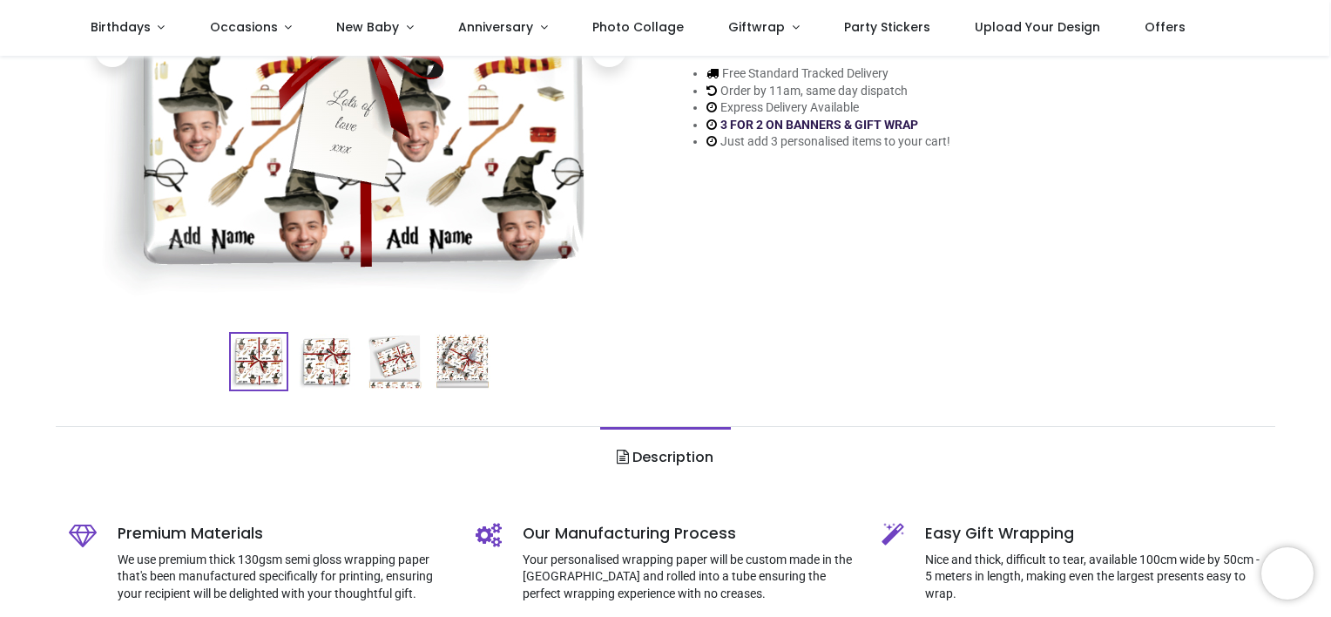
type input "**********"
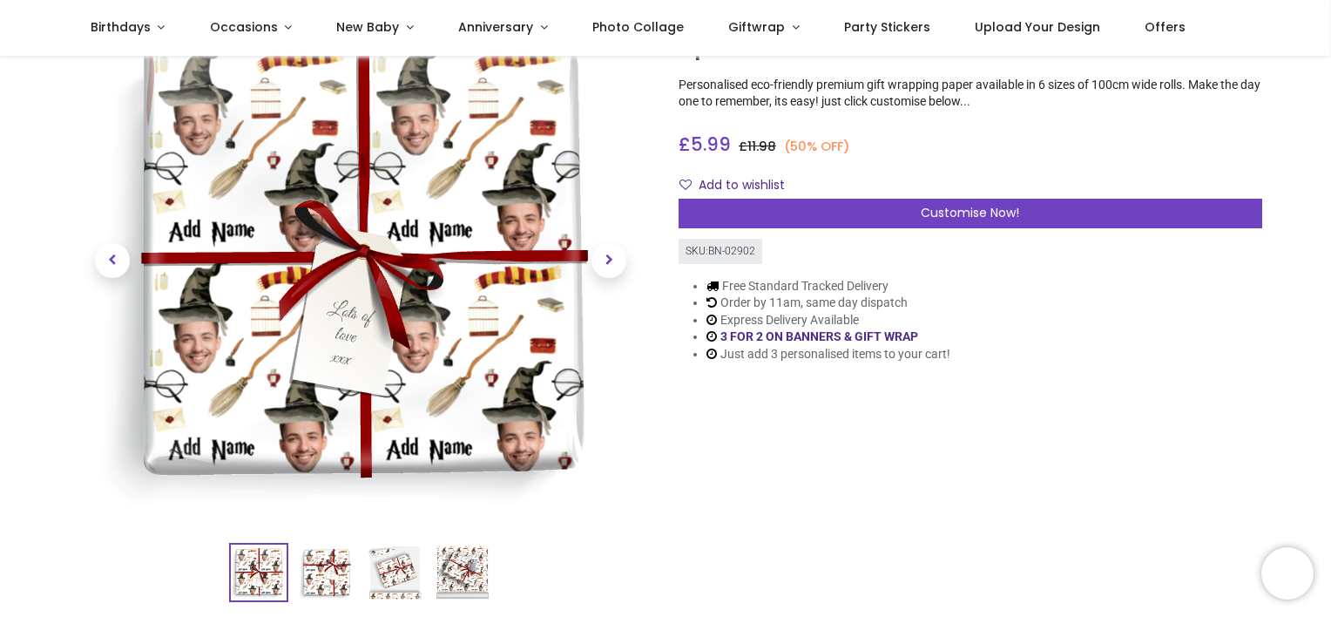
scroll to position [133, 0]
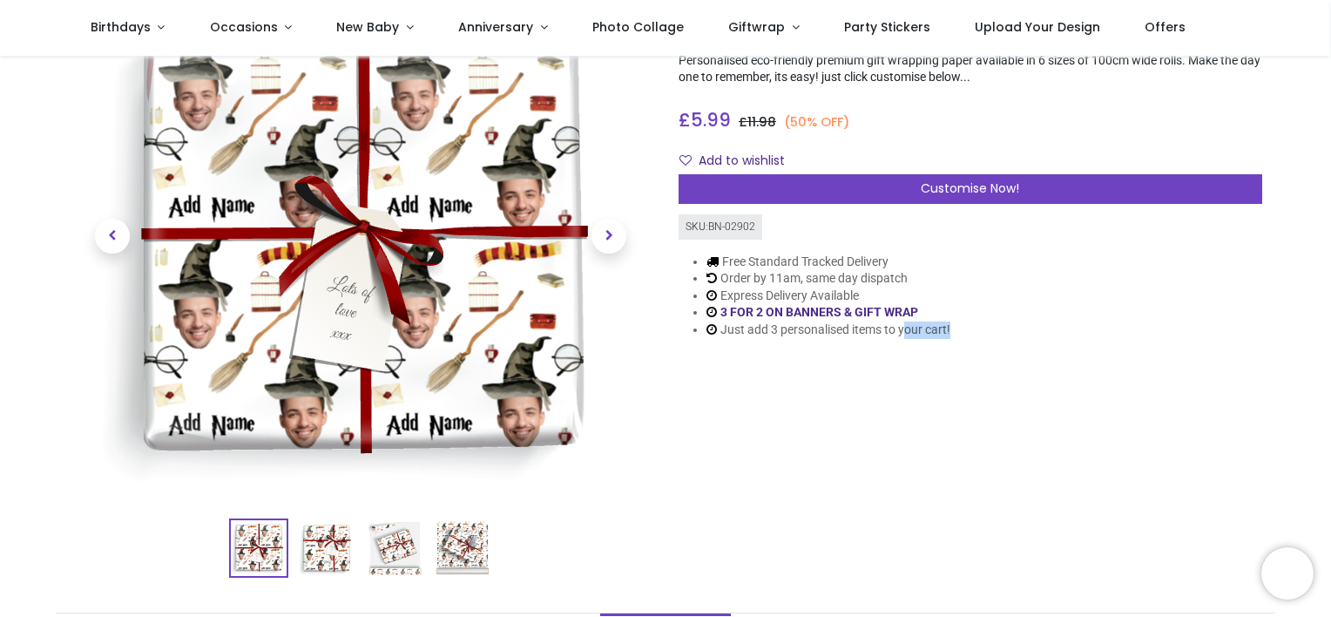
drag, startPoint x: 900, startPoint y: 417, endPoint x: 947, endPoint y: 348, distance: 84.1
click at [947, 348] on div "Personalised Party Wrapping Paper - Wizard Design- Upload 1 Photo [URL][DOMAIN_…" at bounding box center [971, 283] width 610 height 617
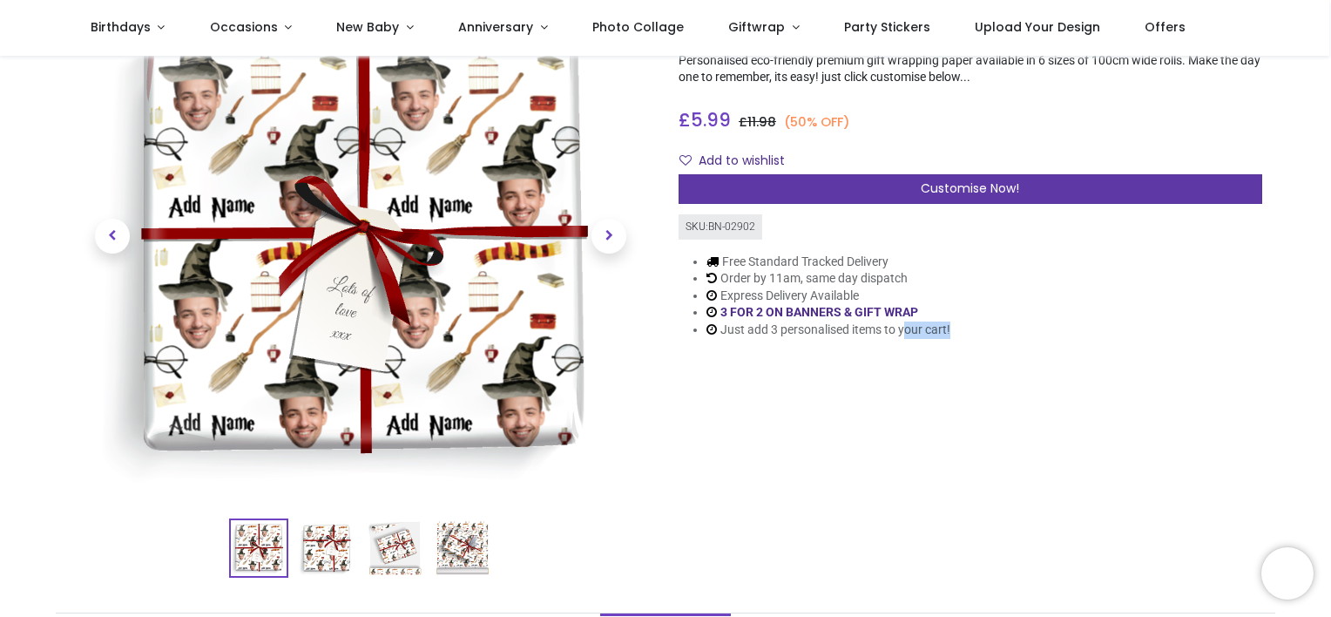
drag, startPoint x: 947, startPoint y: 348, endPoint x: 871, endPoint y: 180, distance: 183.6
click at [871, 180] on div "Customise Now!" at bounding box center [971, 189] width 584 height 30
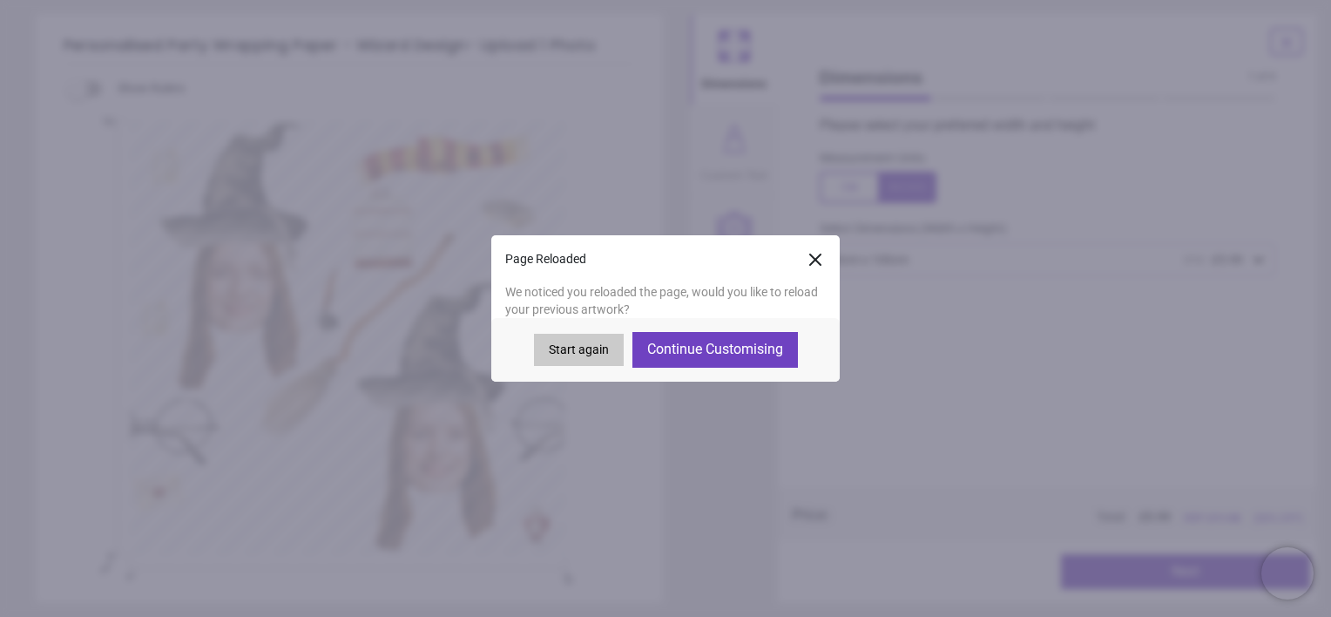
click at [743, 341] on button "Continue Customising" at bounding box center [715, 349] width 166 height 35
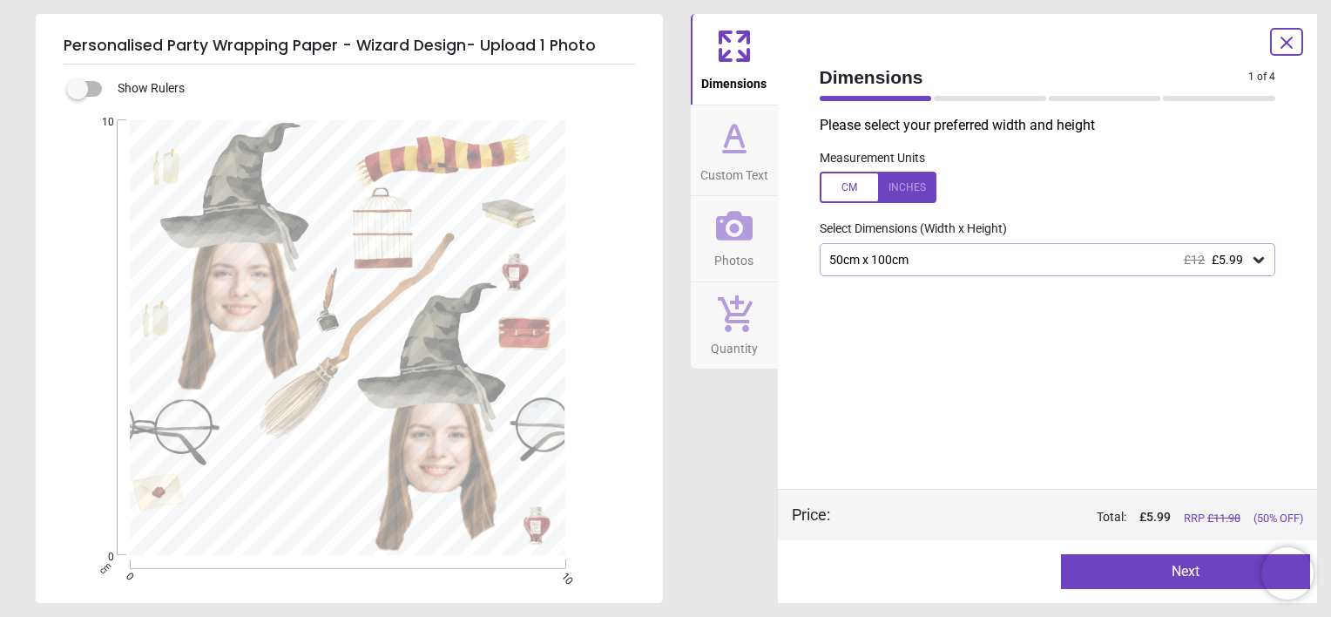
click at [1128, 575] on button "Next" at bounding box center [1185, 571] width 249 height 35
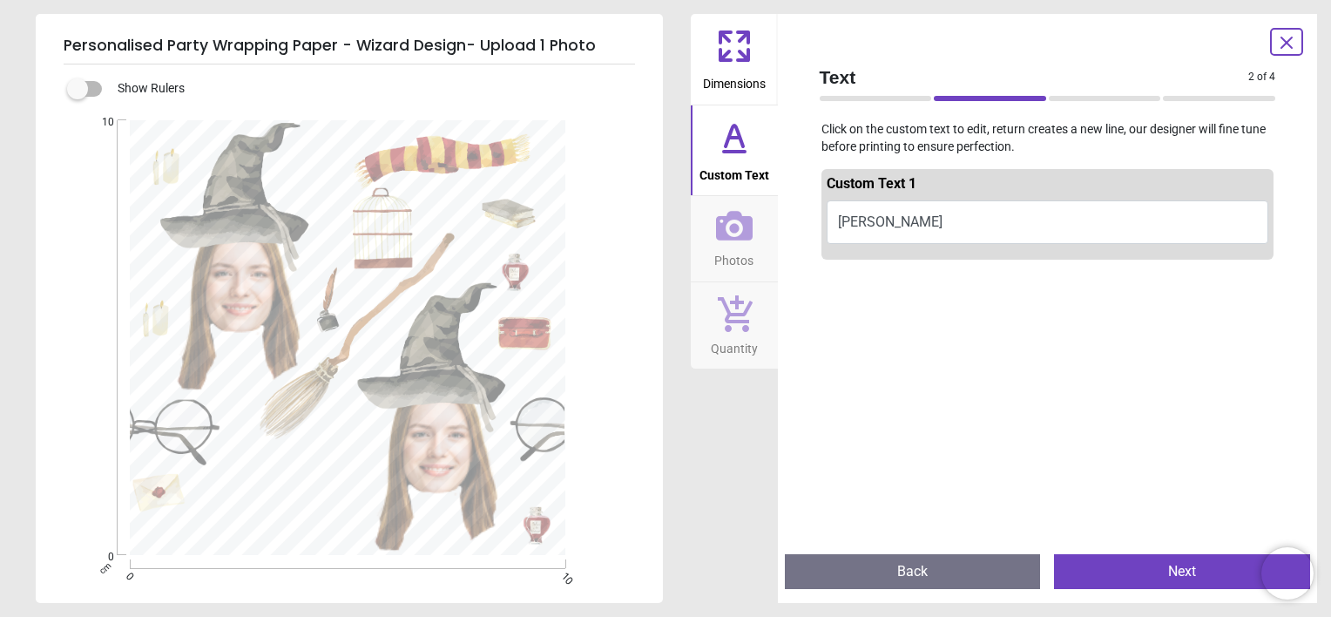
click at [1014, 233] on button "Henry" at bounding box center [1048, 222] width 443 height 44
click at [925, 231] on button "Henry" at bounding box center [1048, 222] width 443 height 44
type textarea "**********"
click at [1129, 567] on button "Next" at bounding box center [1182, 571] width 256 height 35
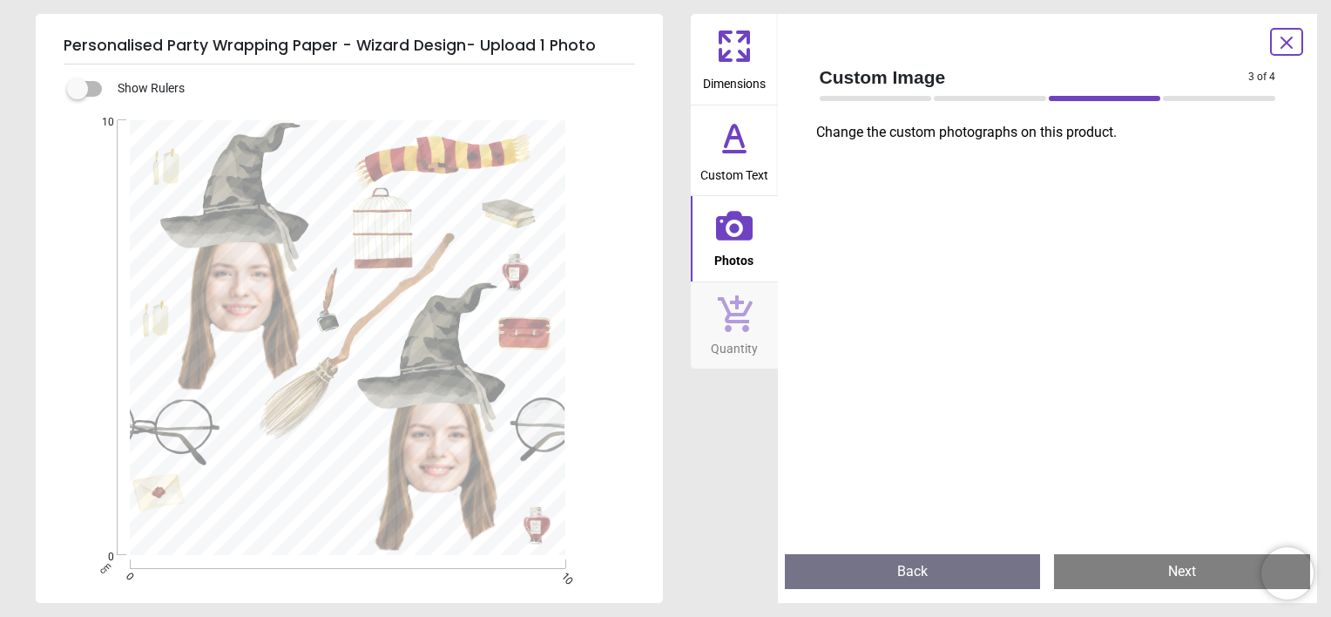
click at [1197, 560] on button "Next" at bounding box center [1182, 571] width 256 height 35
click at [450, 443] on div "Created with Snap null" at bounding box center [348, 338] width 624 height 436
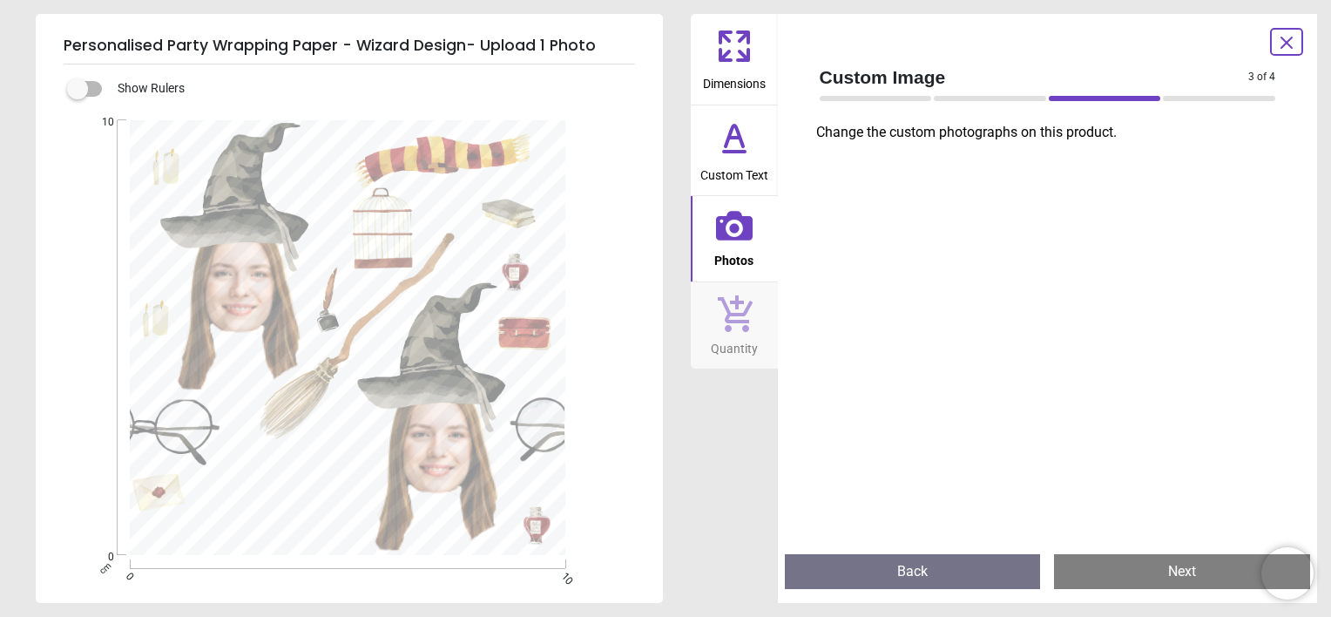
click at [239, 268] on div "Created with Snap null" at bounding box center [348, 338] width 624 height 436
click at [1281, 38] on icon at bounding box center [1286, 42] width 21 height 21
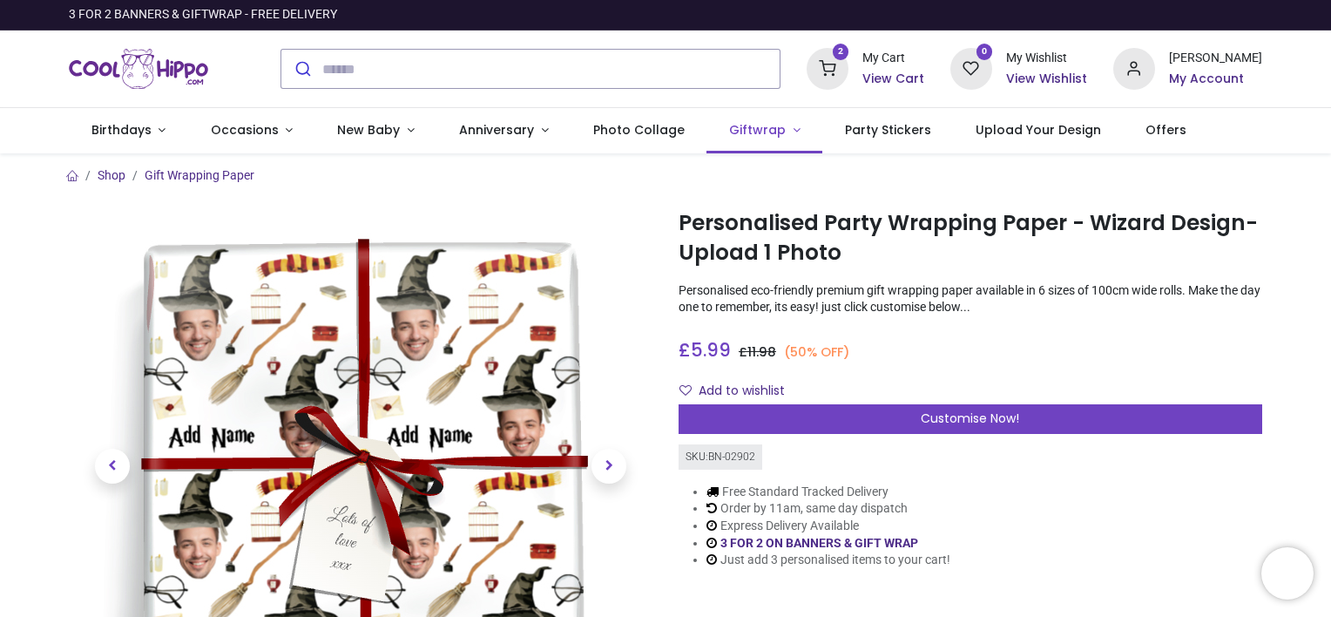
click at [749, 143] on link "Giftwrap" at bounding box center [764, 130] width 116 height 45
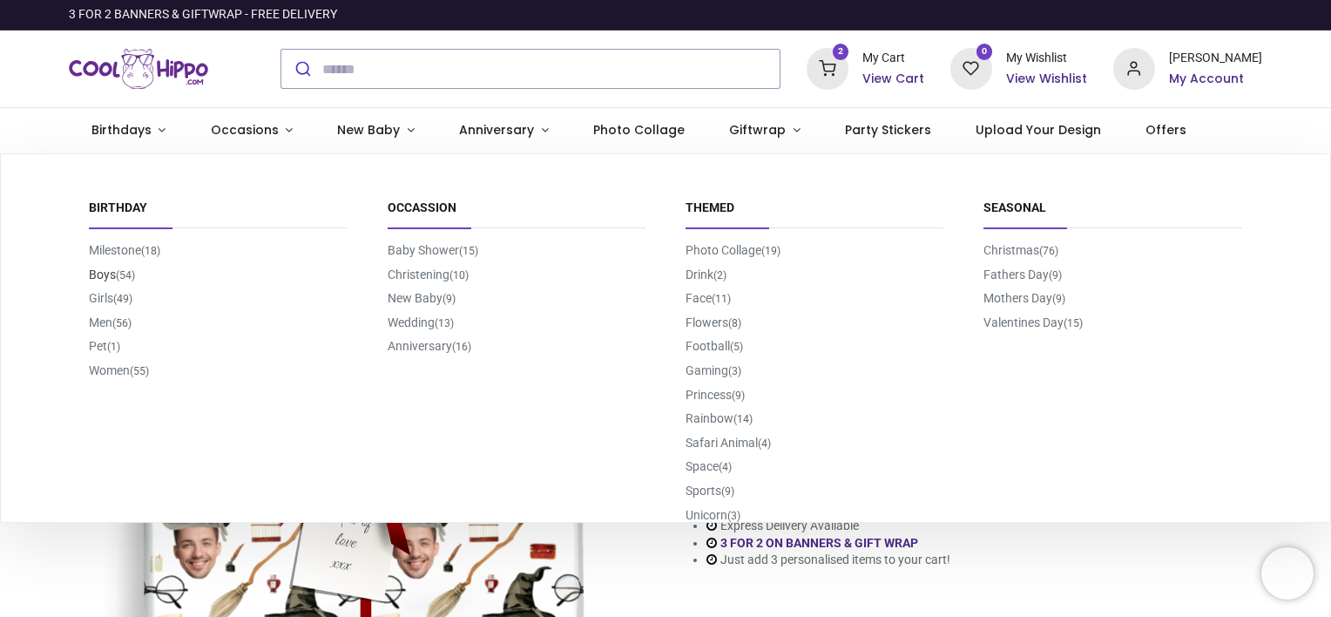
click at [129, 274] on small "(54)" at bounding box center [125, 275] width 19 height 15
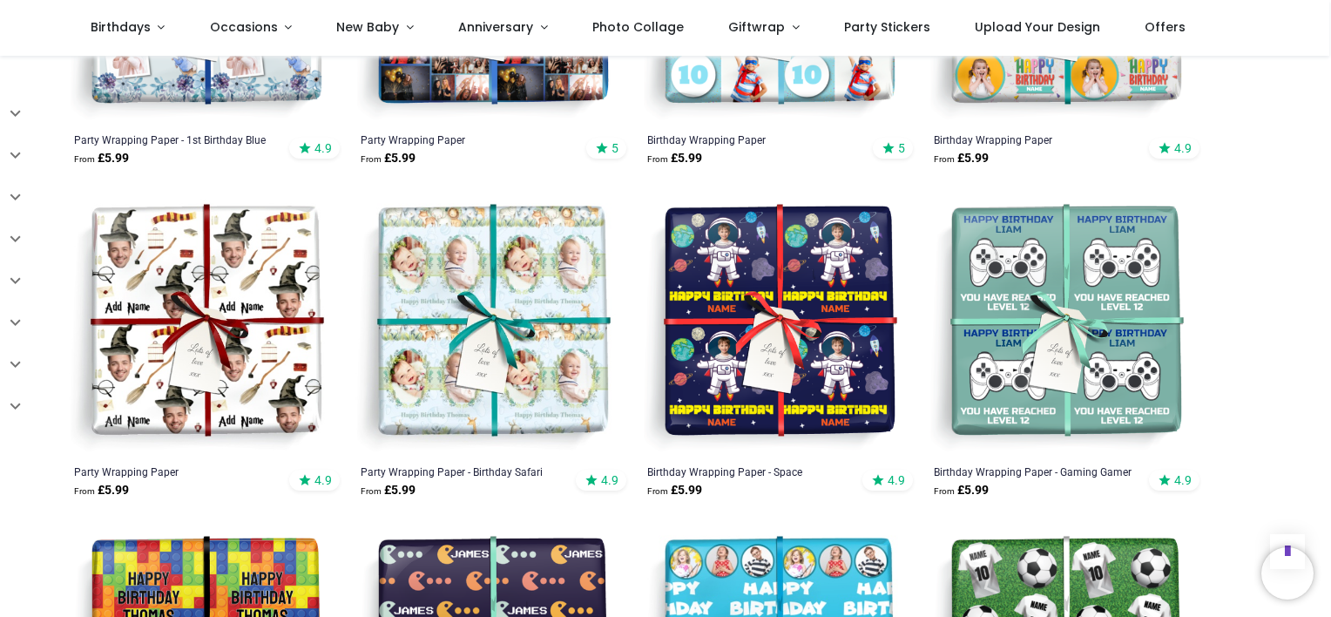
type input "**********"
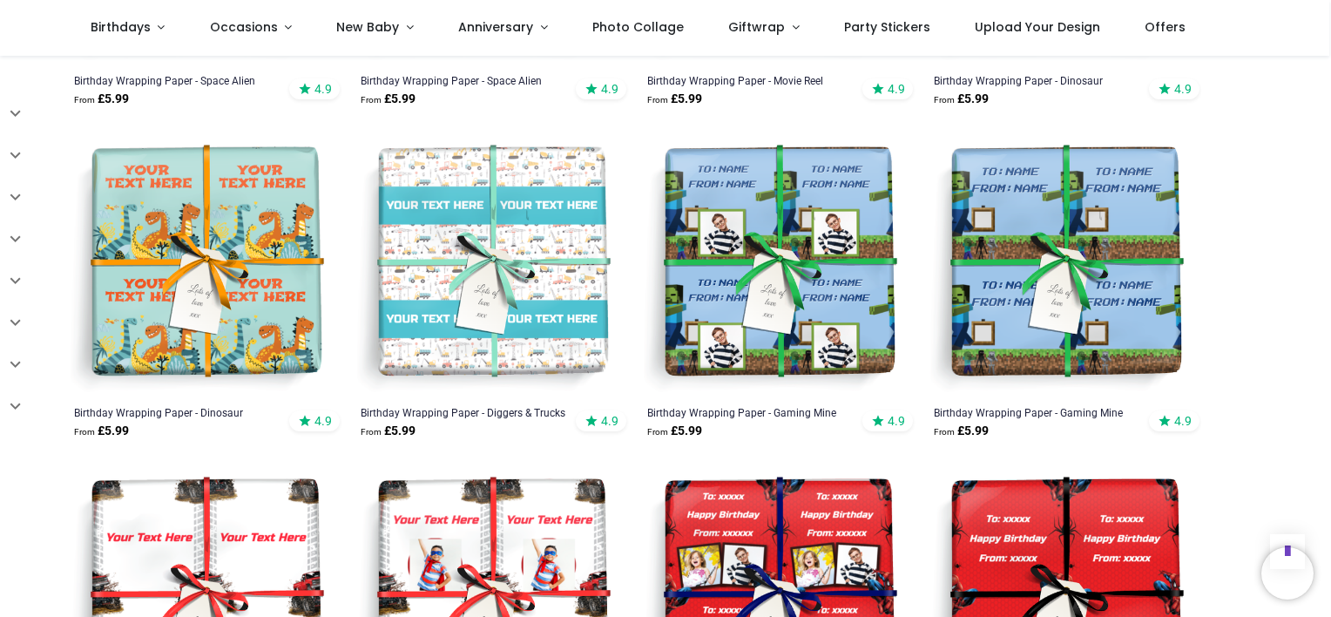
scroll to position [3263, 0]
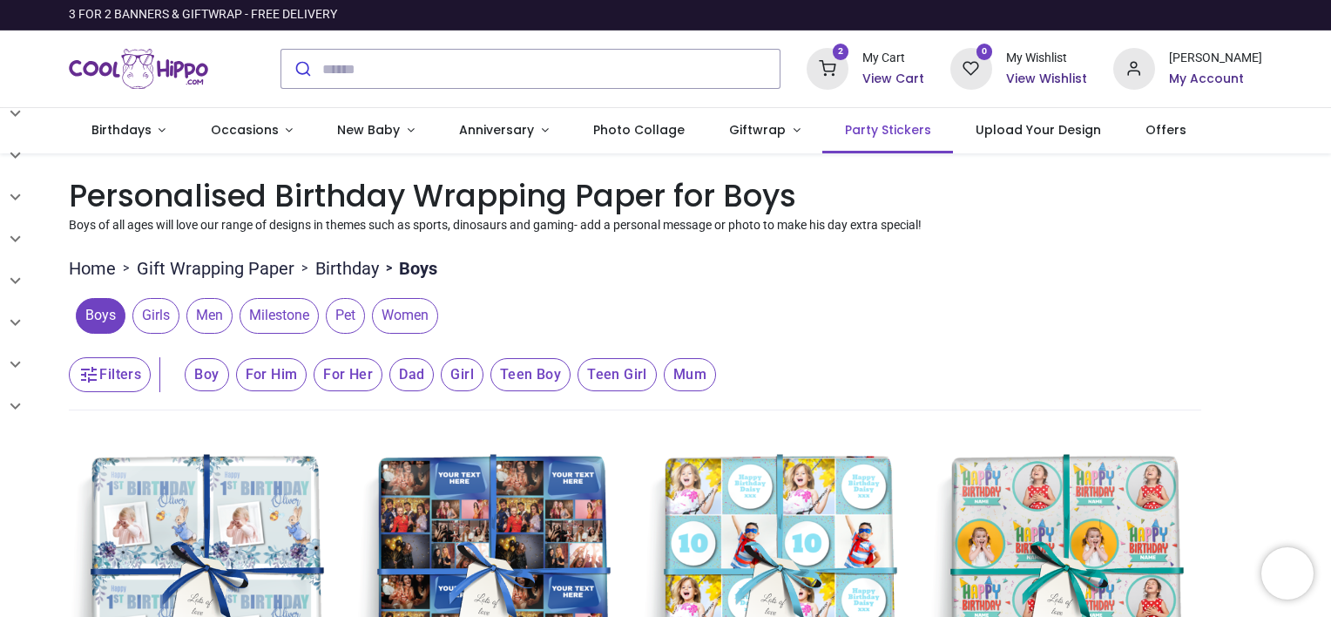
click at [845, 138] on span "Party Stickers" at bounding box center [888, 129] width 86 height 17
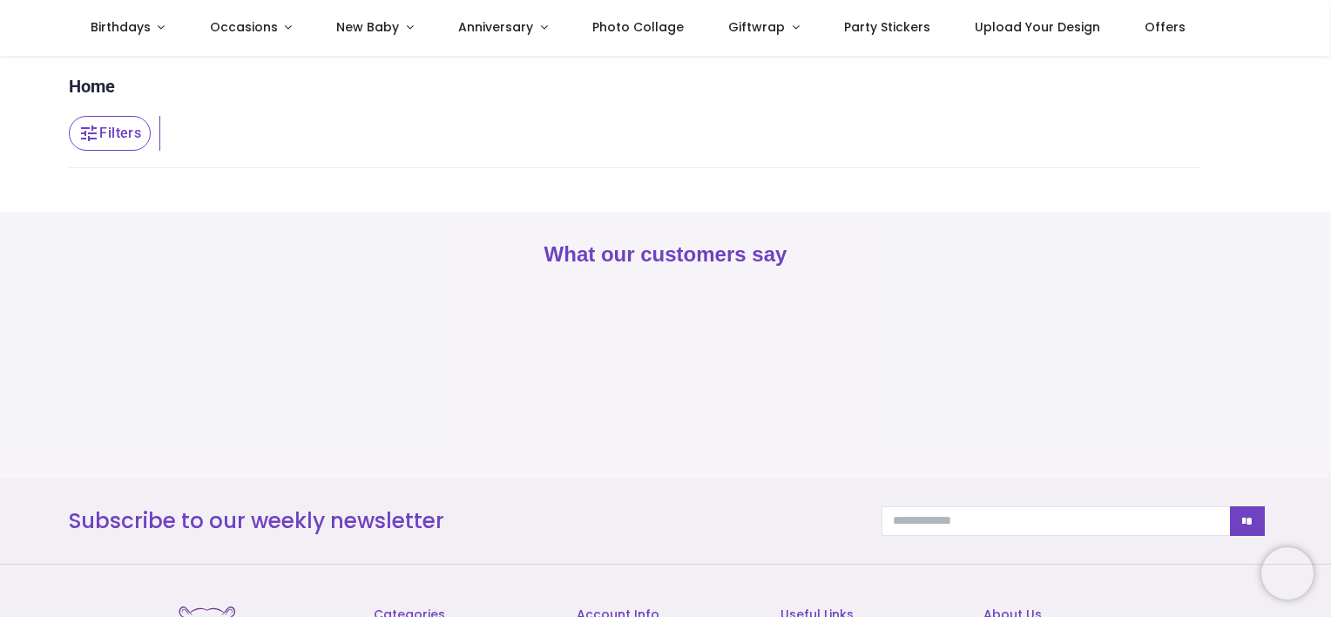
type input "**********"
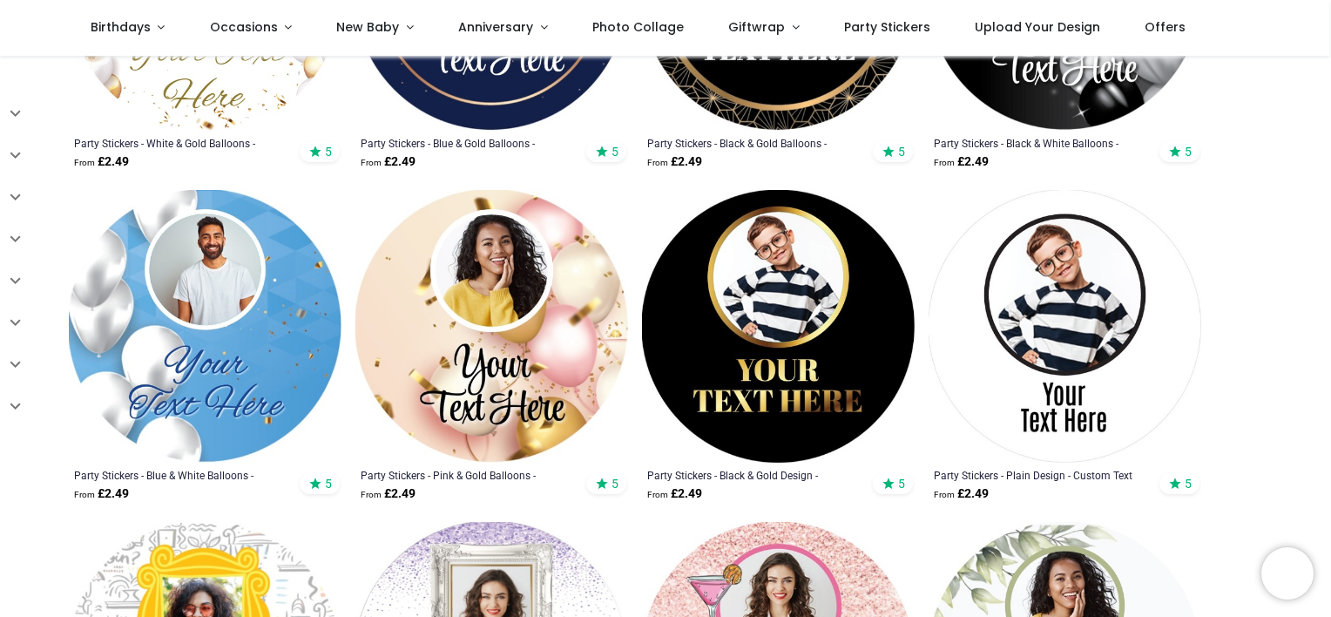
scroll to position [537, 0]
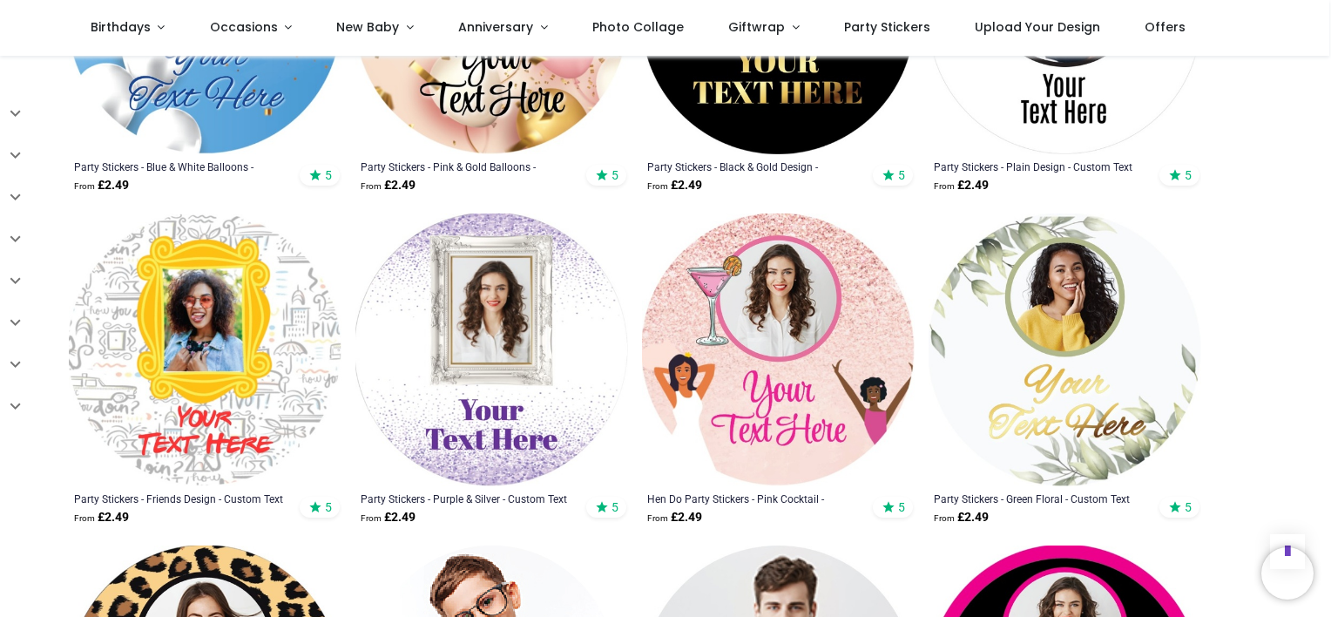
scroll to position [819, 0]
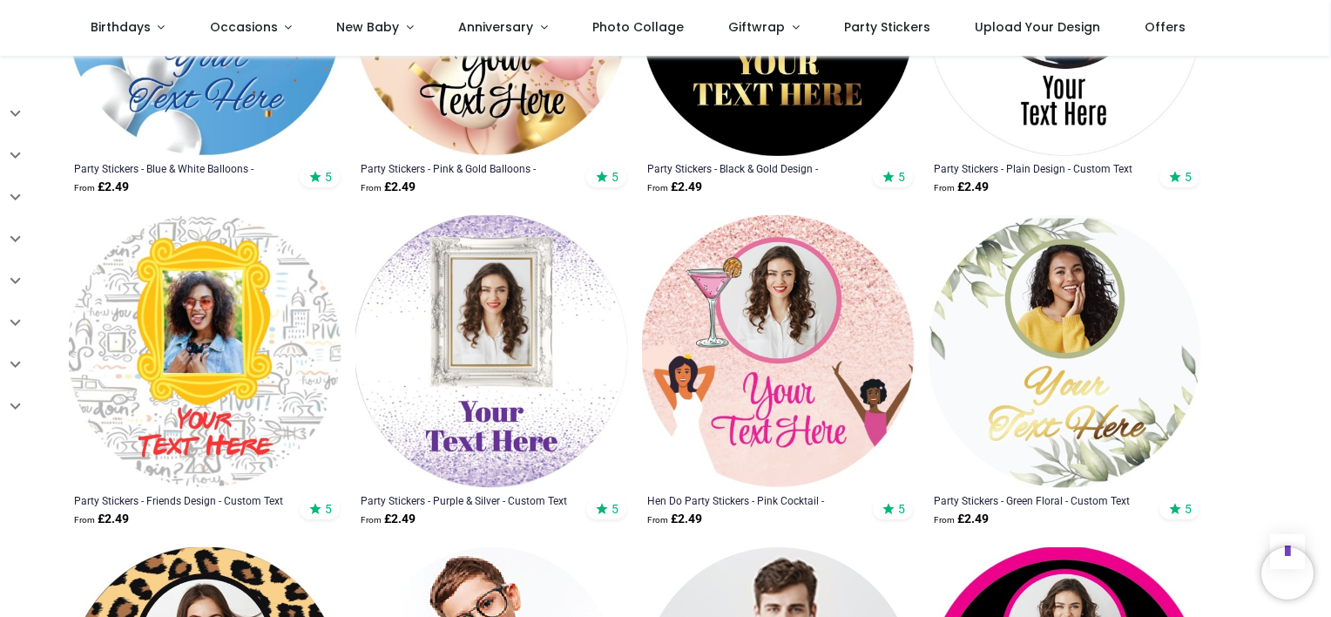
click at [1064, 405] on img at bounding box center [1065, 351] width 273 height 273
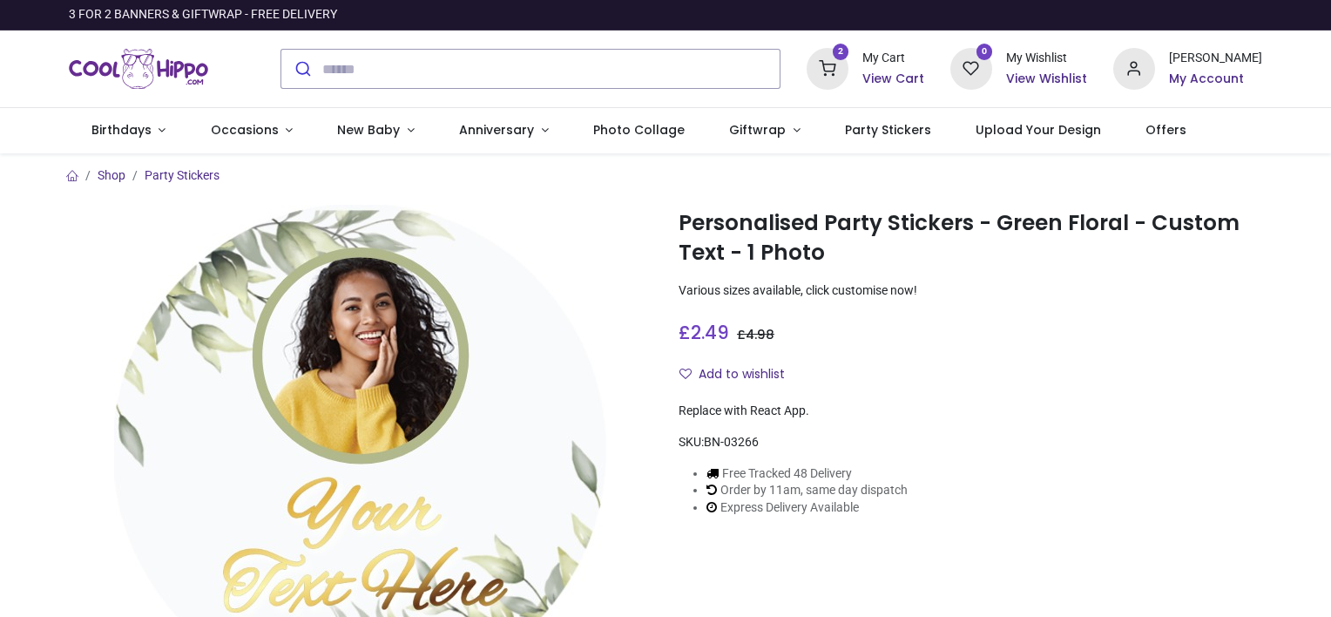
scroll to position [180, 0]
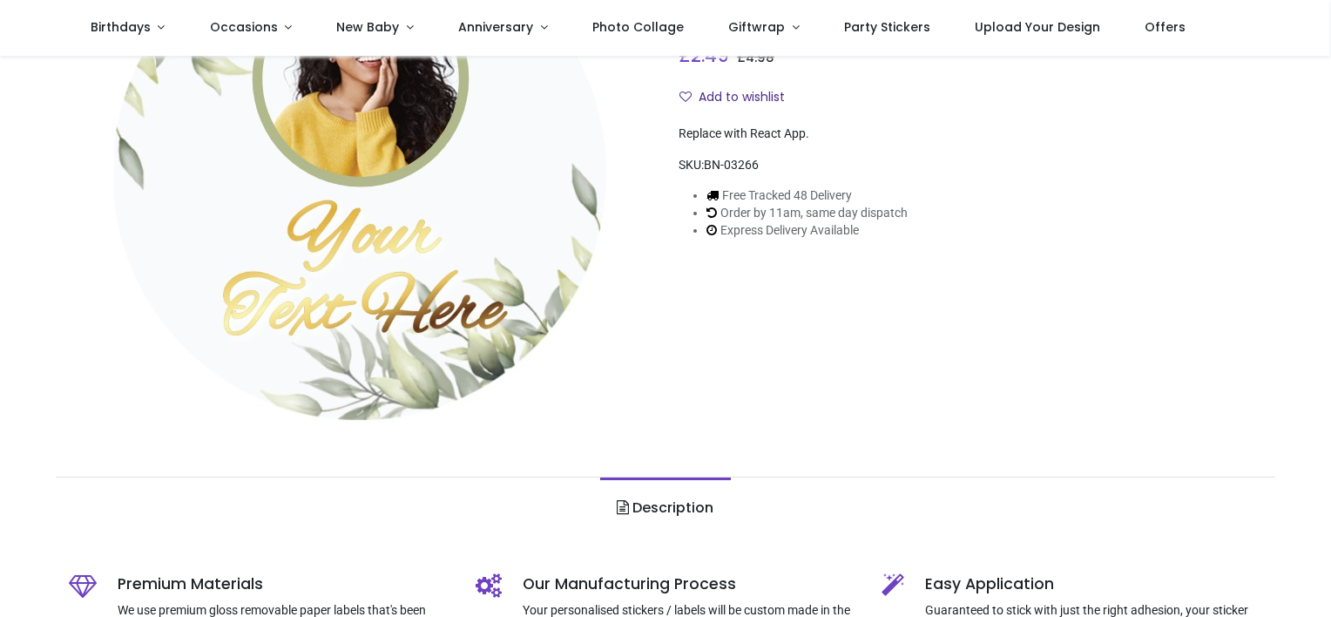
type input "**********"
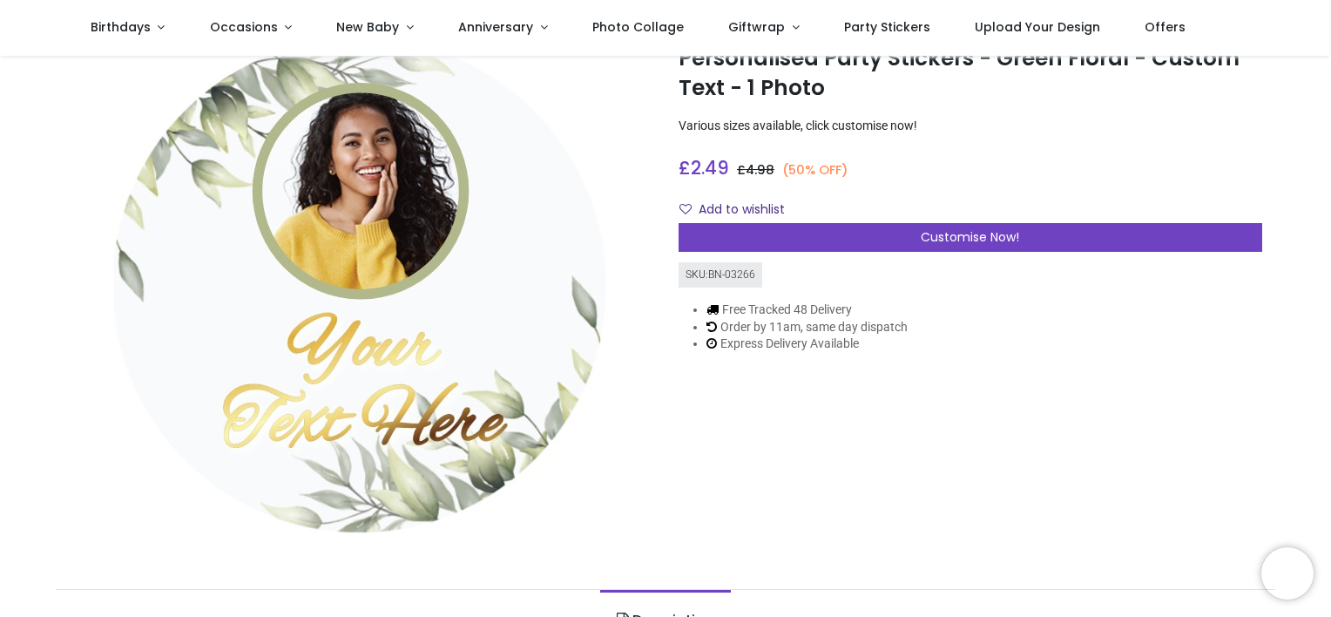
scroll to position [69, 0]
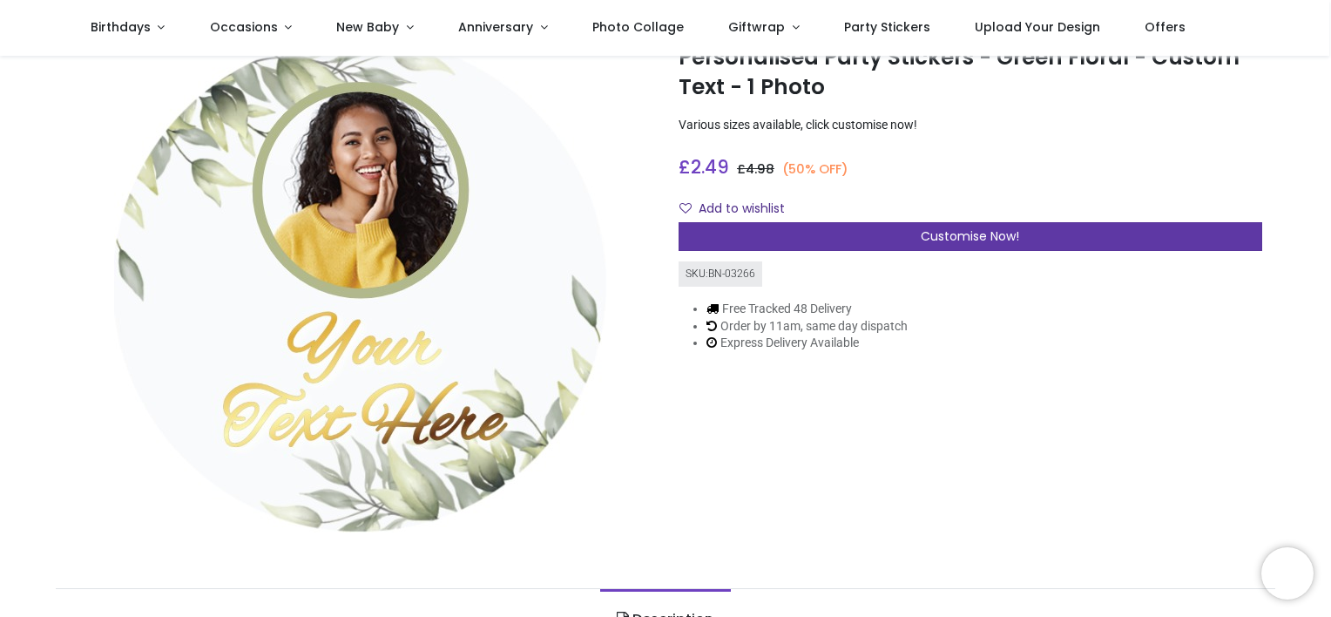
click at [905, 239] on div "Customise Now!" at bounding box center [971, 237] width 584 height 30
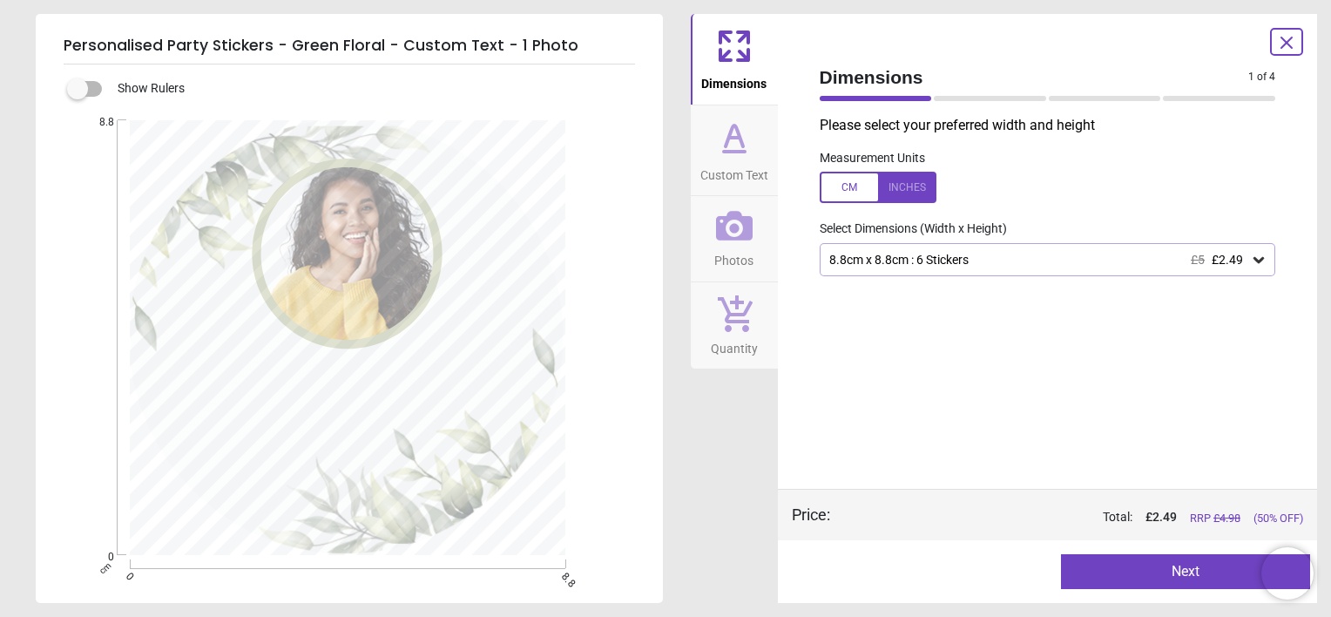
click at [1162, 557] on button "Next" at bounding box center [1185, 571] width 249 height 35
click at [1181, 581] on button "Next" at bounding box center [1185, 571] width 249 height 35
click at [1188, 575] on button "Next" at bounding box center [1185, 571] width 249 height 35
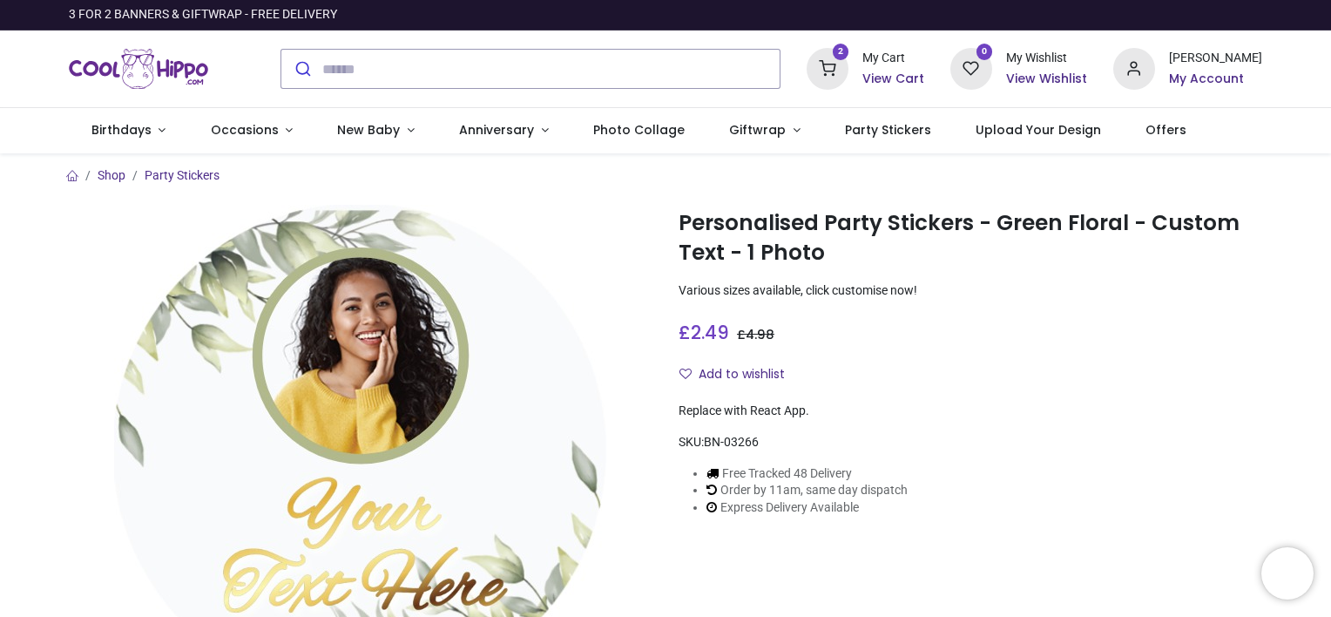
type input "**********"
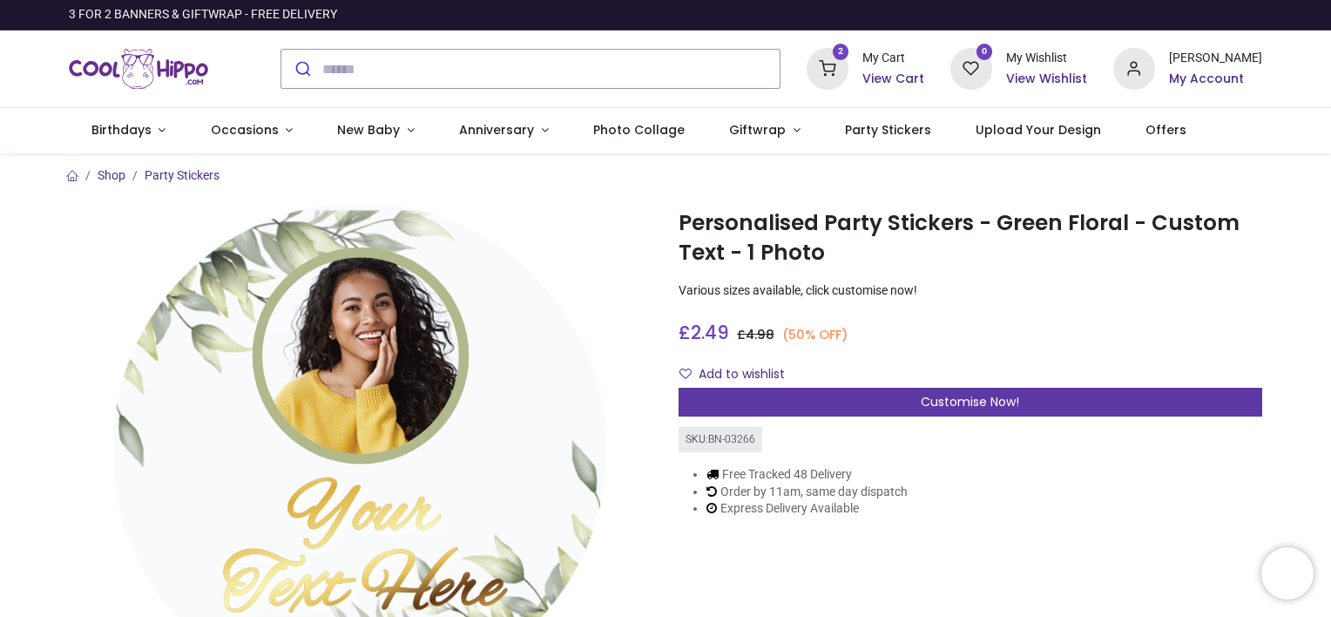
click at [878, 403] on div "Customise Now!" at bounding box center [971, 403] width 584 height 30
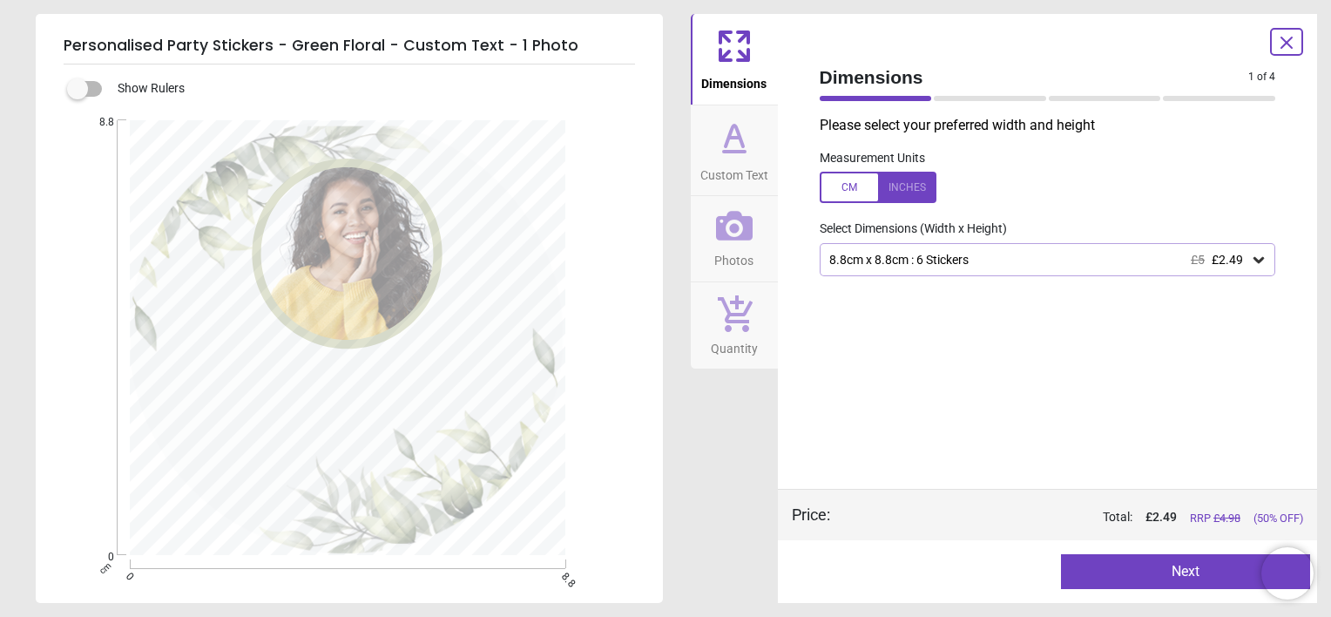
click at [1121, 564] on button "Next" at bounding box center [1185, 571] width 249 height 35
click at [1293, 40] on icon at bounding box center [1286, 42] width 21 height 21
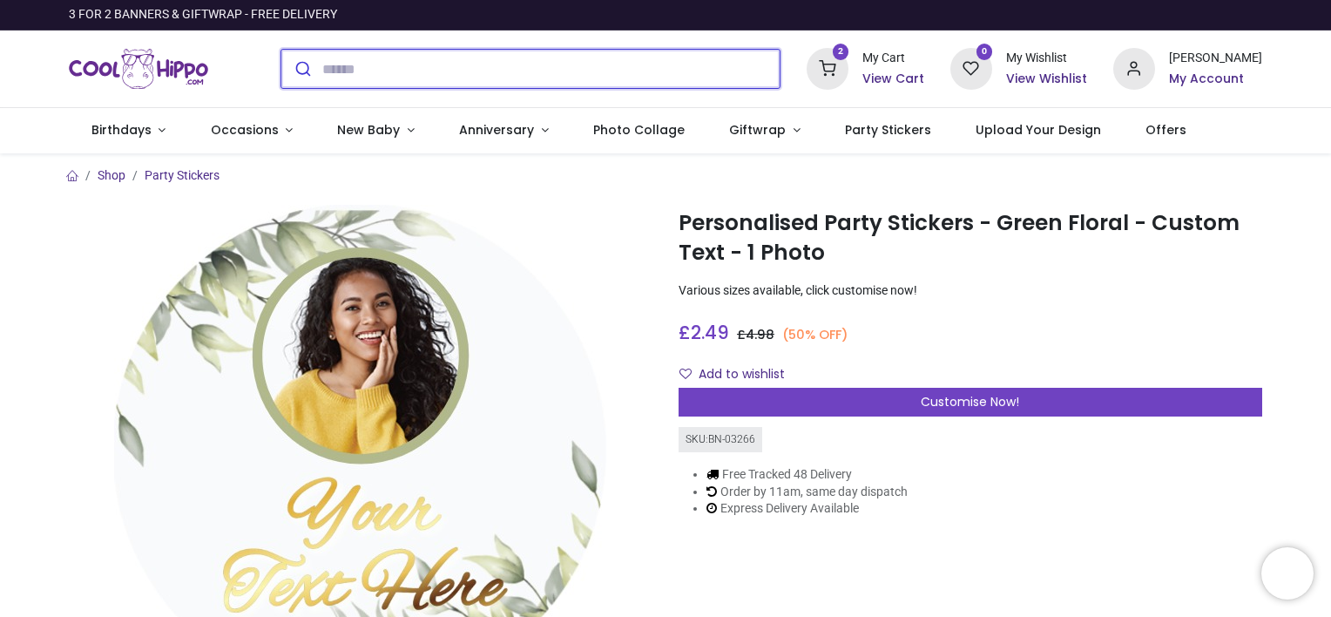
click at [390, 64] on input "search" at bounding box center [550, 69] width 457 height 38
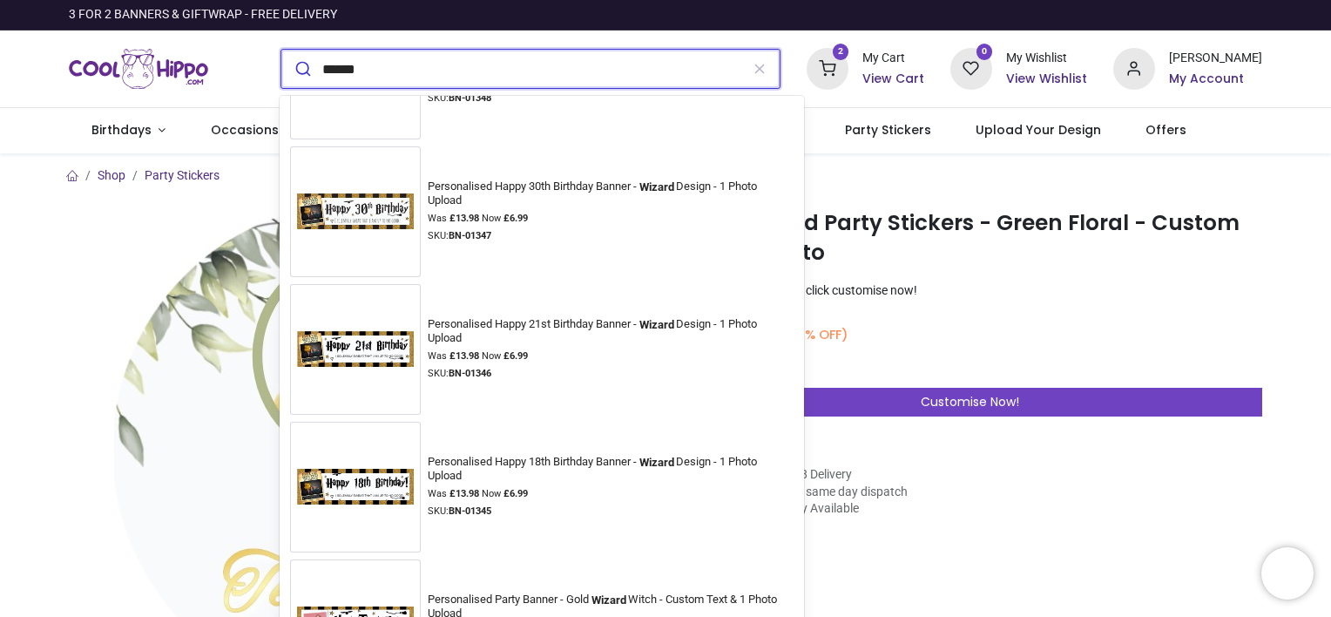
scroll to position [2334, 0]
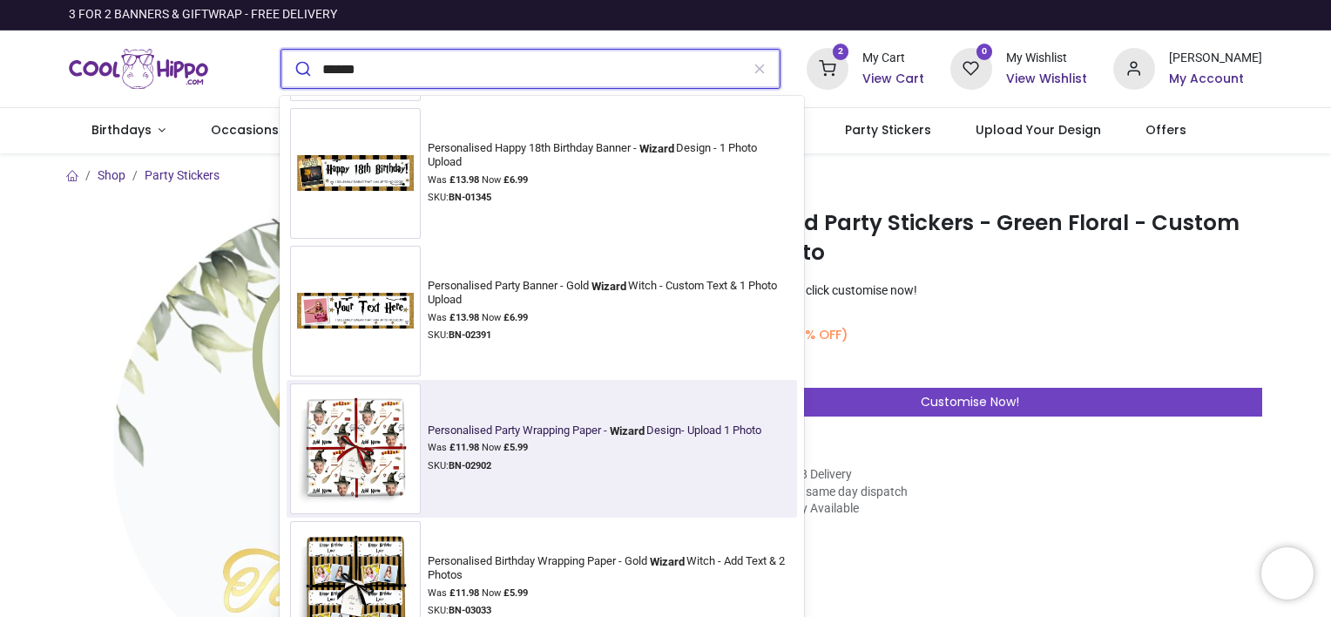
click at [479, 463] on strong "BN-02902" at bounding box center [470, 465] width 43 height 11
type input "******"
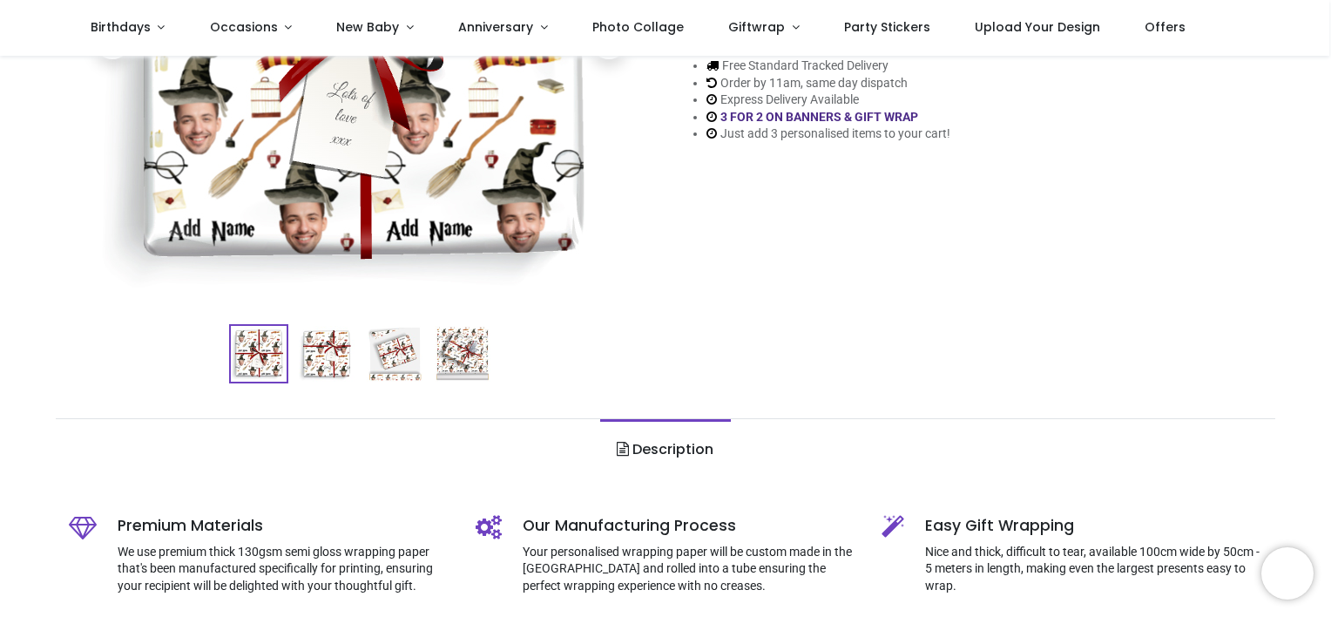
type input "**********"
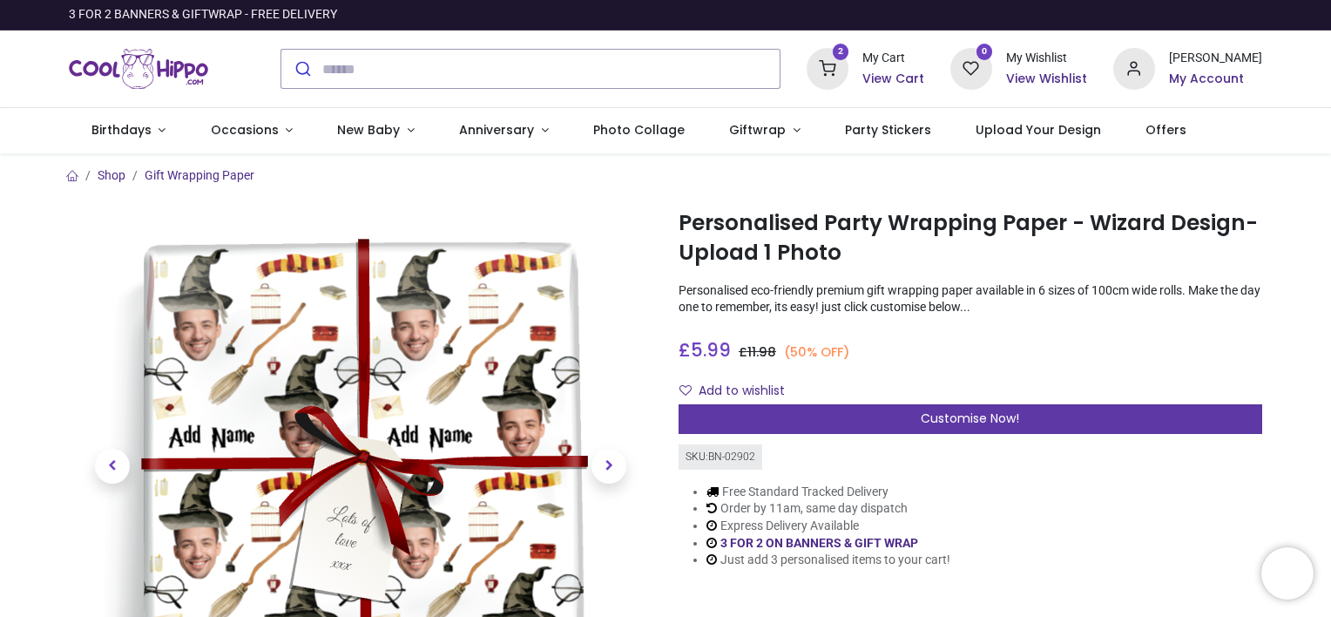
click at [814, 422] on div "Customise Now!" at bounding box center [971, 419] width 584 height 30
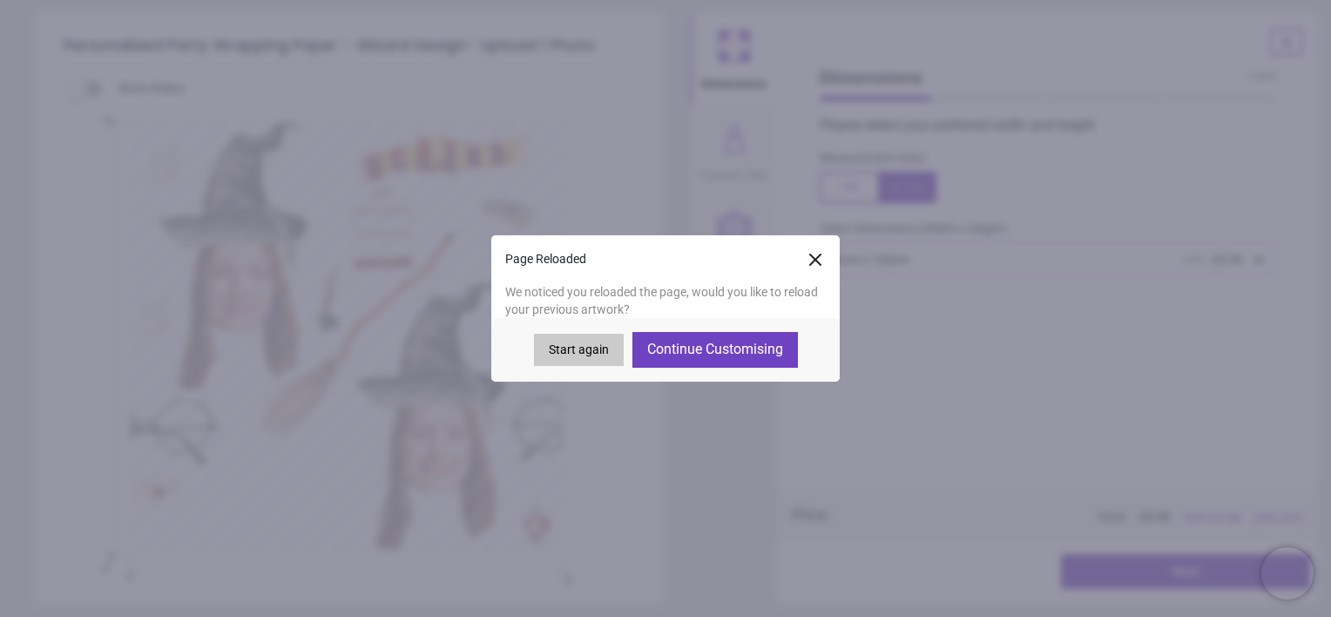
click at [749, 348] on button "Continue Customising" at bounding box center [715, 349] width 166 height 35
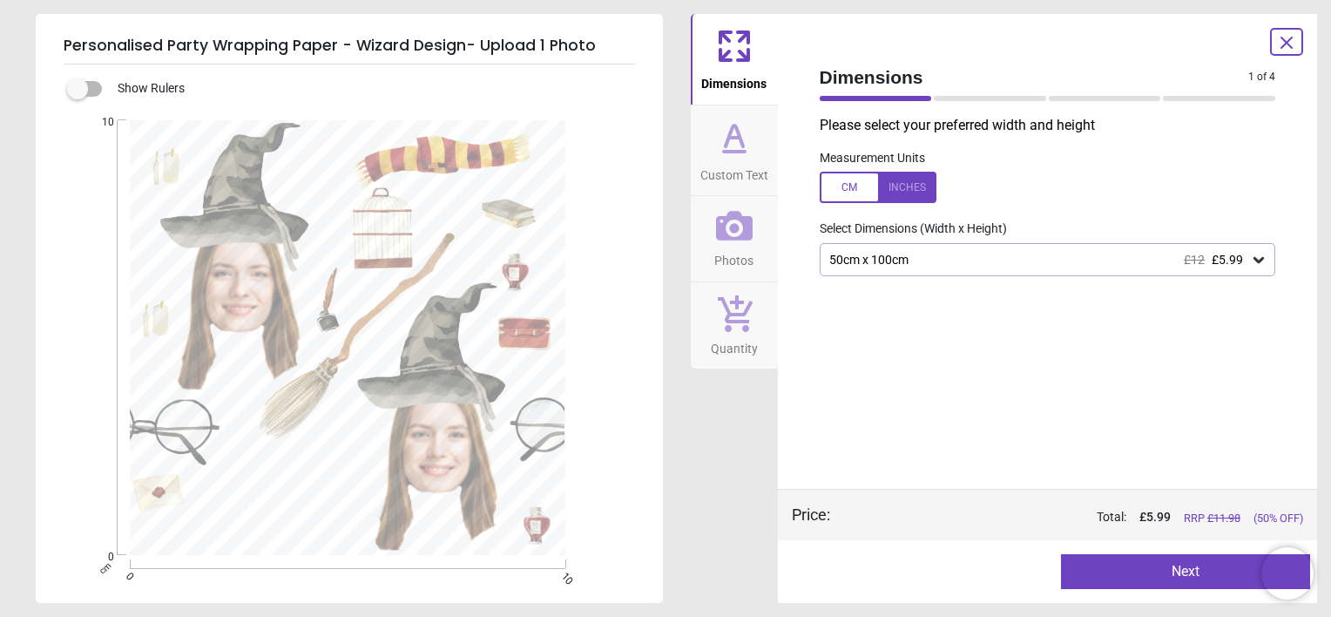
type textarea "**********"
click at [1120, 564] on button "Next" at bounding box center [1185, 571] width 249 height 35
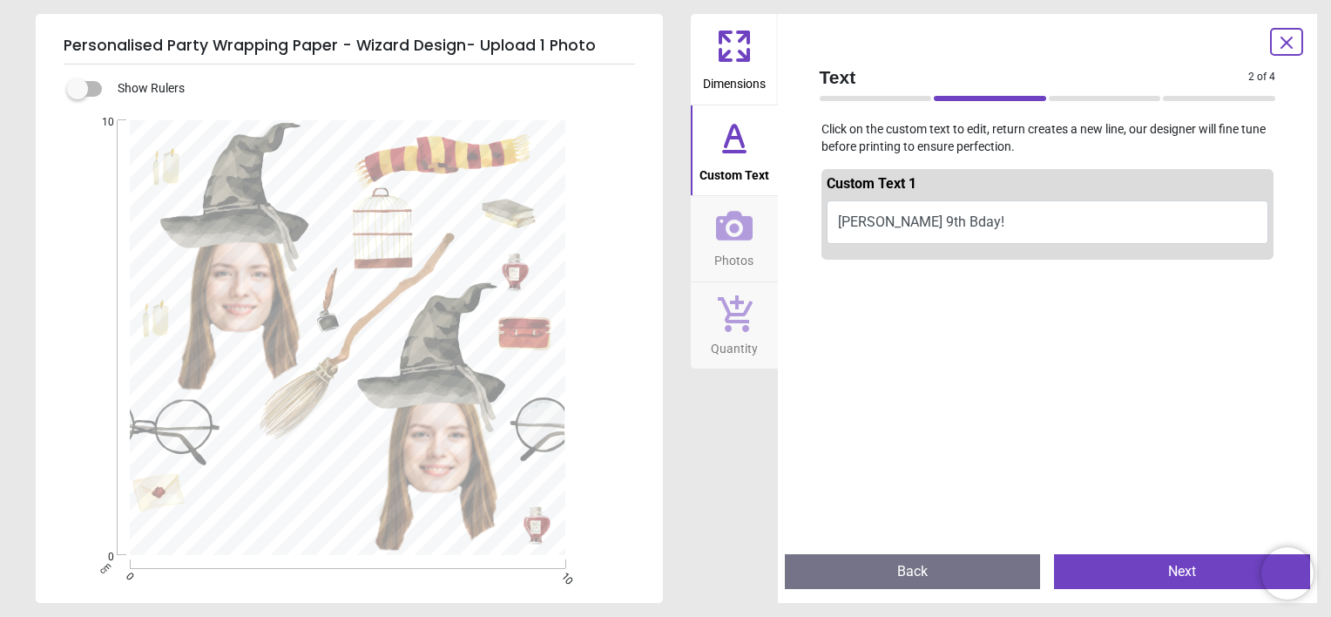
click at [1120, 564] on button "Next" at bounding box center [1182, 571] width 256 height 35
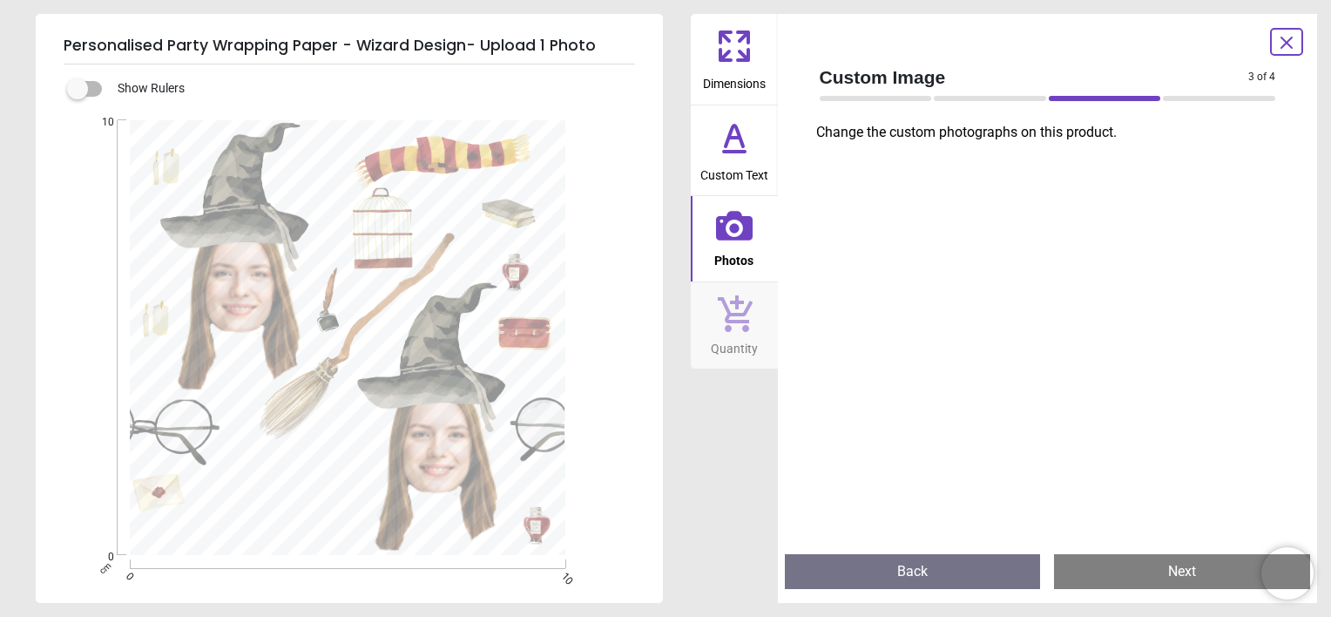
click at [742, 234] on icon at bounding box center [734, 226] width 37 height 30
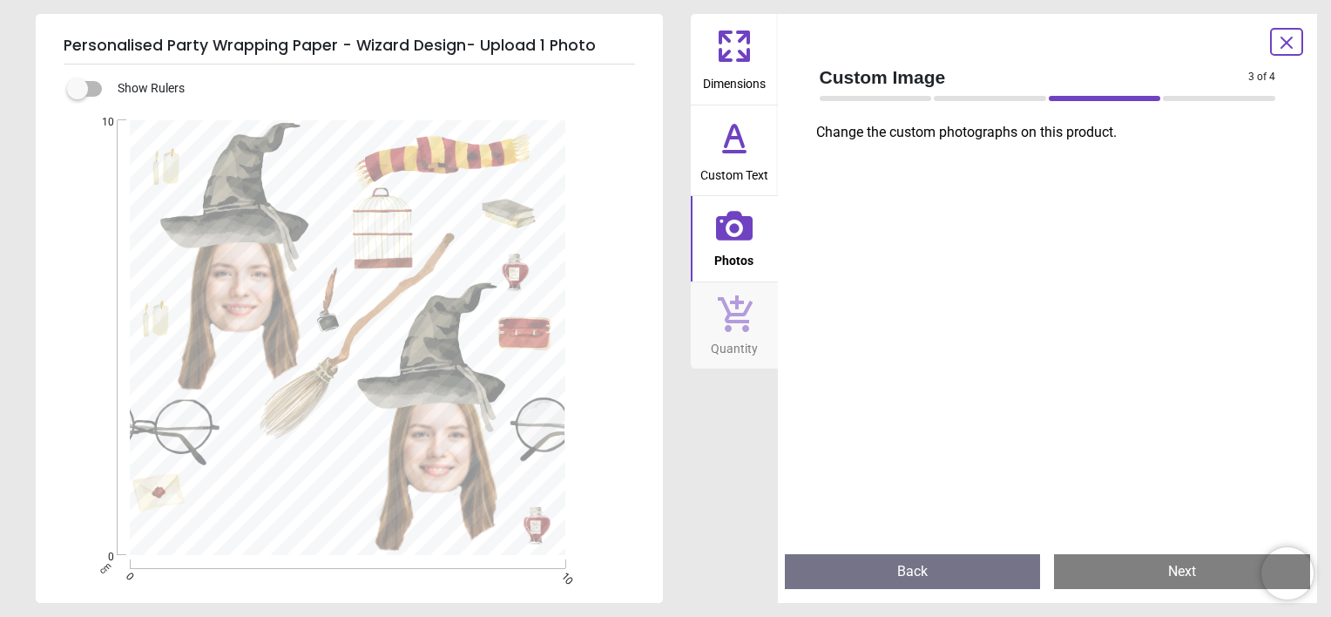
click at [742, 234] on icon at bounding box center [734, 226] width 37 height 30
drag, startPoint x: 742, startPoint y: 234, endPoint x: 931, endPoint y: 132, distance: 214.8
click at [931, 132] on div "Dimensions Custom Text Photos Quantity Custom Image 3 of 4 3 of 5 Change the cu…" at bounding box center [1004, 308] width 627 height 589
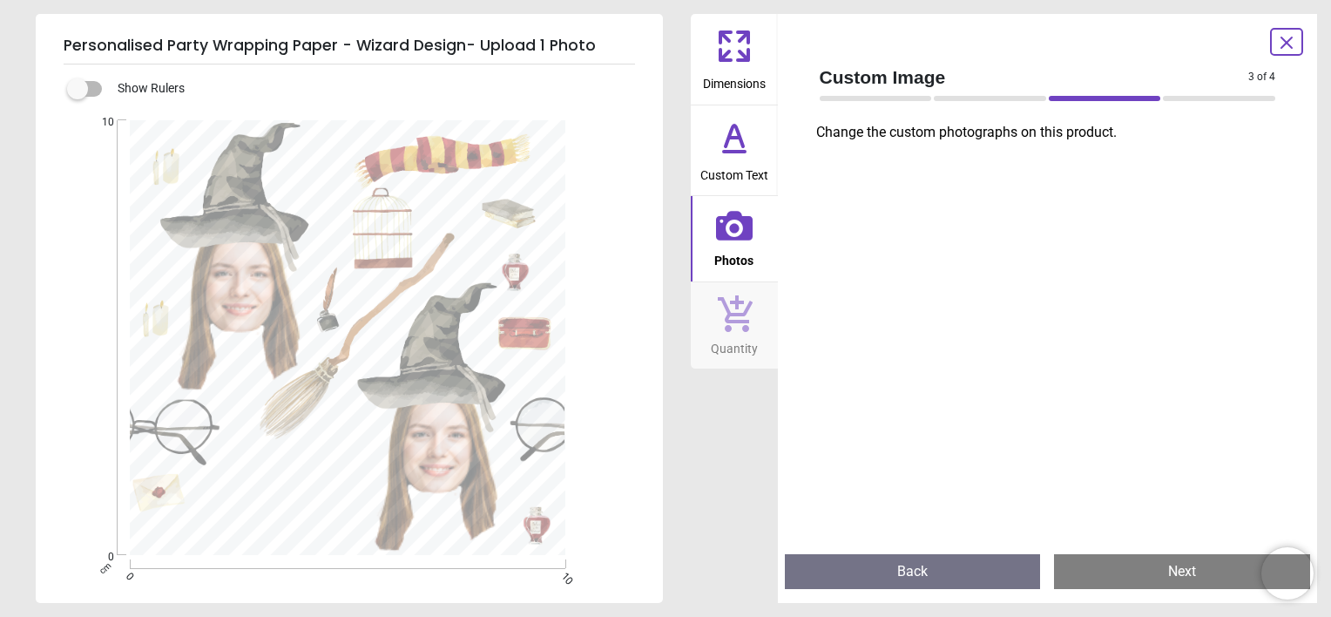
click at [931, 132] on p "Change the custom photographs on this product." at bounding box center [1053, 132] width 474 height 19
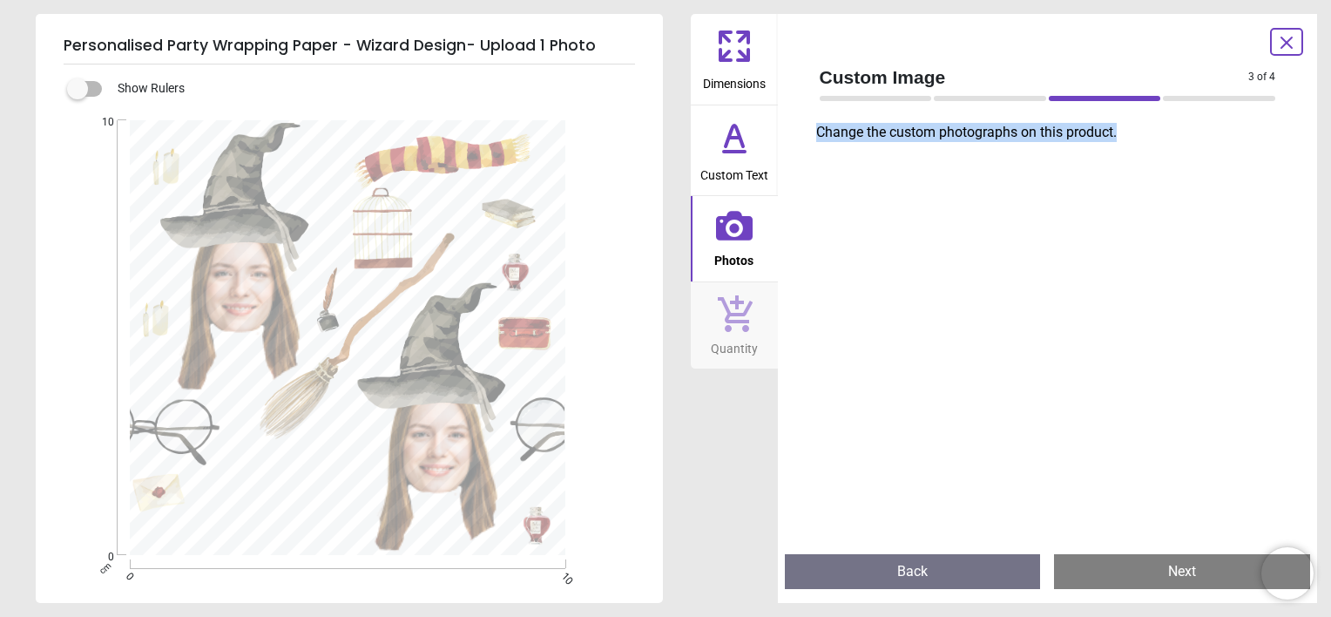
click at [931, 132] on p "Change the custom photographs on this product." at bounding box center [1053, 132] width 474 height 19
click at [1125, 568] on button "Next" at bounding box center [1182, 571] width 256 height 35
click at [759, 327] on button "Quantity" at bounding box center [734, 325] width 87 height 87
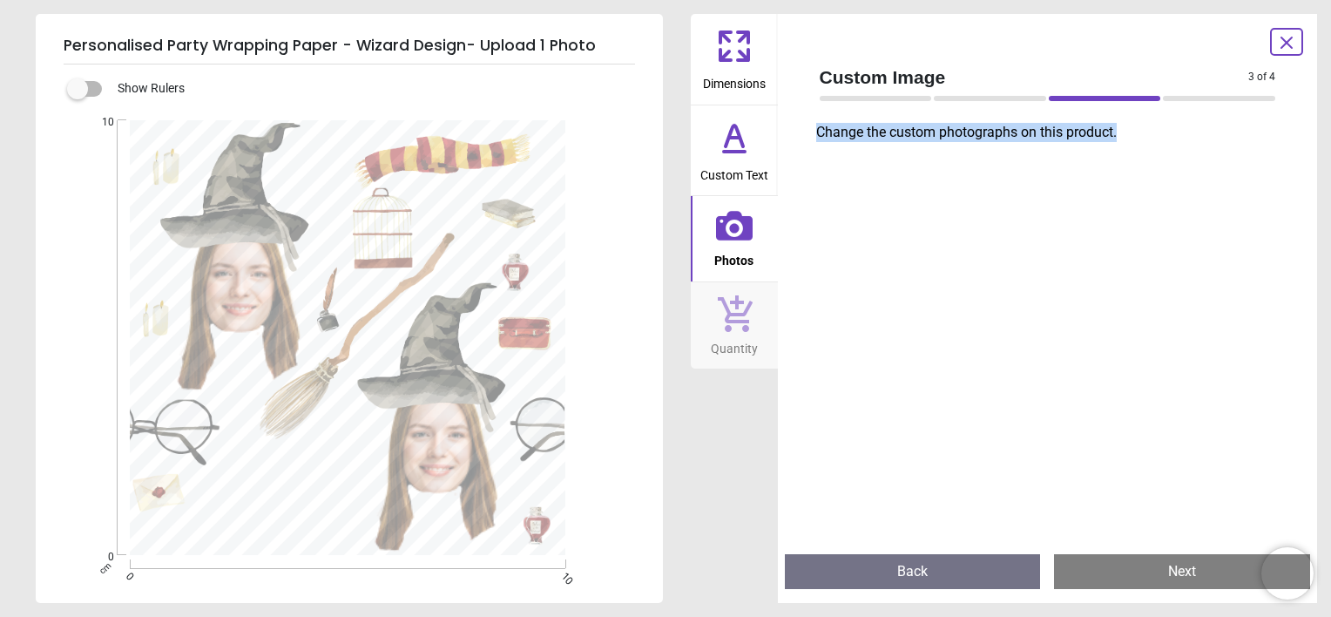
click at [759, 327] on button "Quantity" at bounding box center [734, 325] width 87 height 87
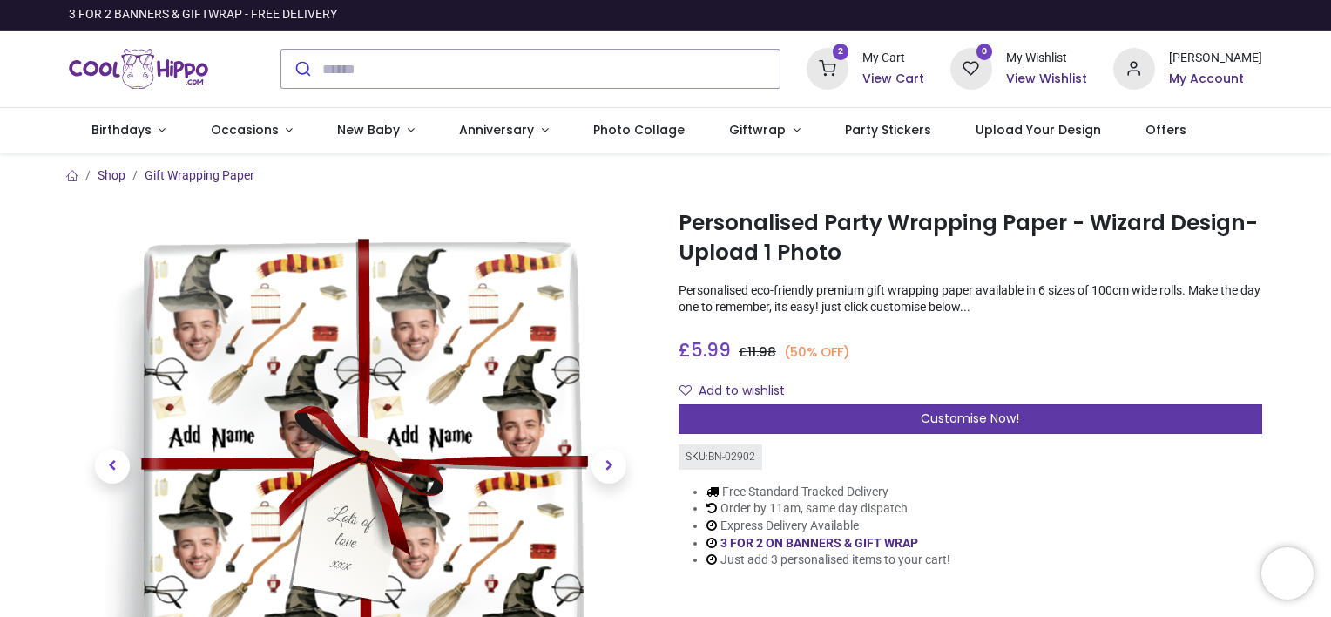
click at [1007, 429] on div "Customise Now!" at bounding box center [971, 419] width 584 height 30
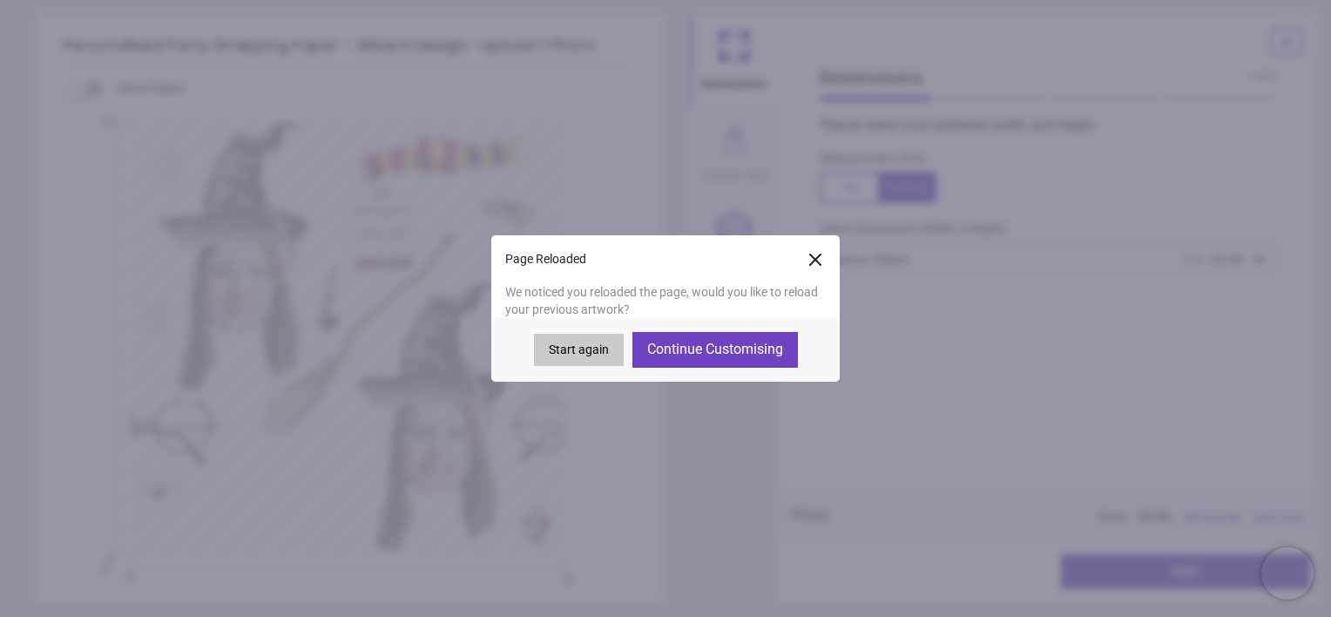
click at [590, 348] on button "Start again" at bounding box center [579, 350] width 90 height 33
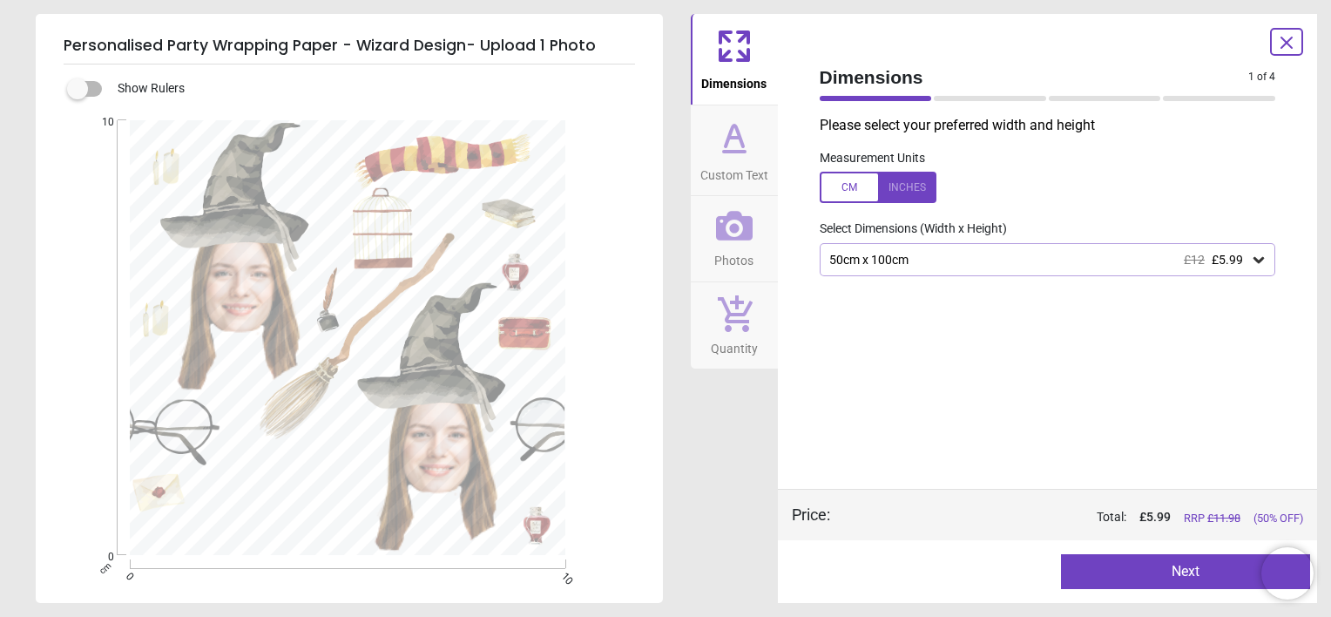
click at [1207, 259] on div "£12 £5.99" at bounding box center [1213, 260] width 59 height 15
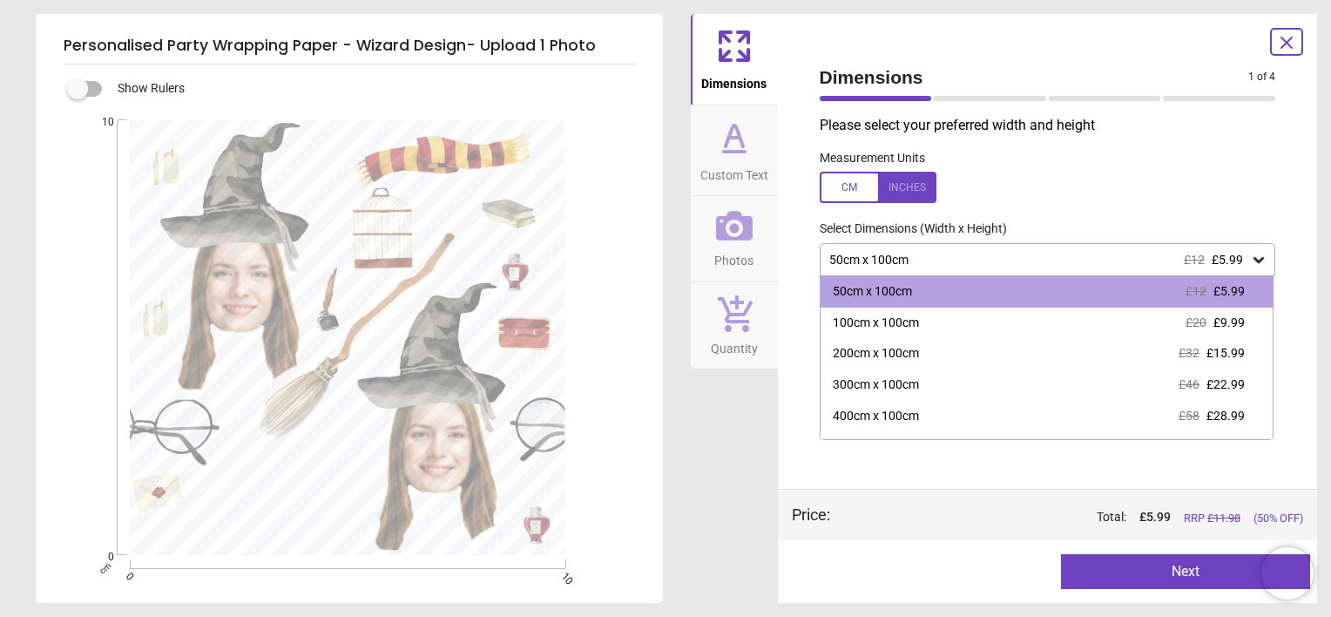
click at [1207, 259] on div "£12 £5.99" at bounding box center [1213, 260] width 59 height 15
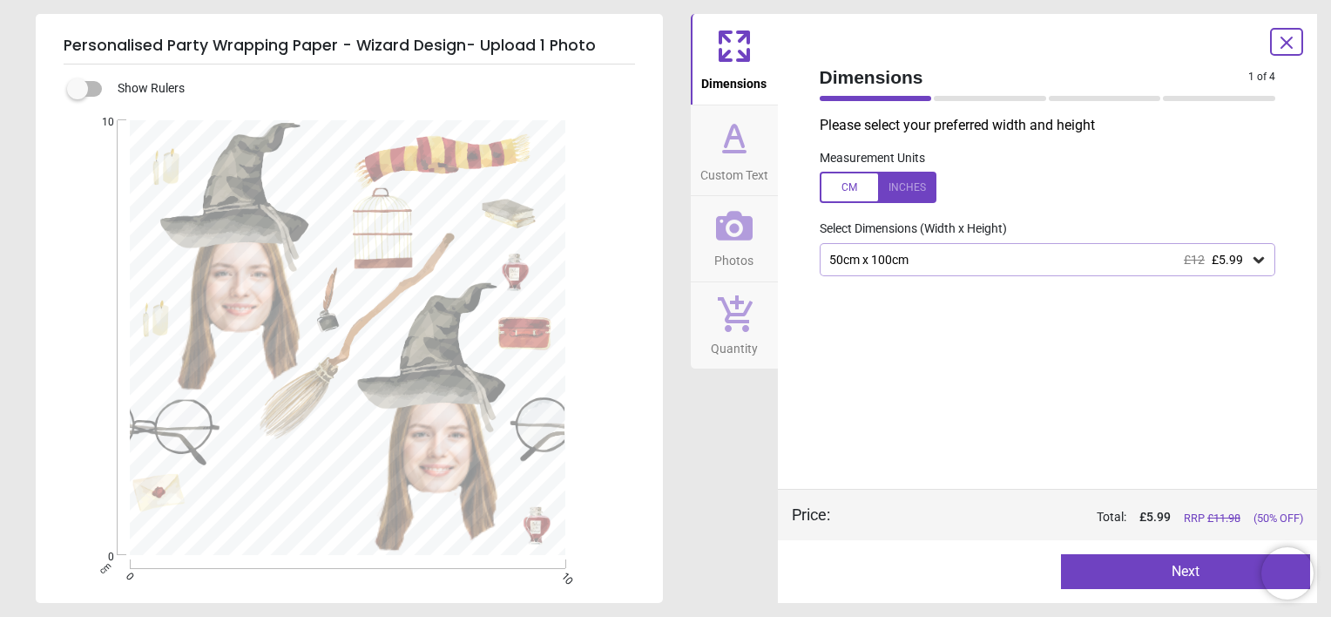
click at [1193, 275] on div "50cm x 100cm £12 £5.99" at bounding box center [1048, 259] width 456 height 33
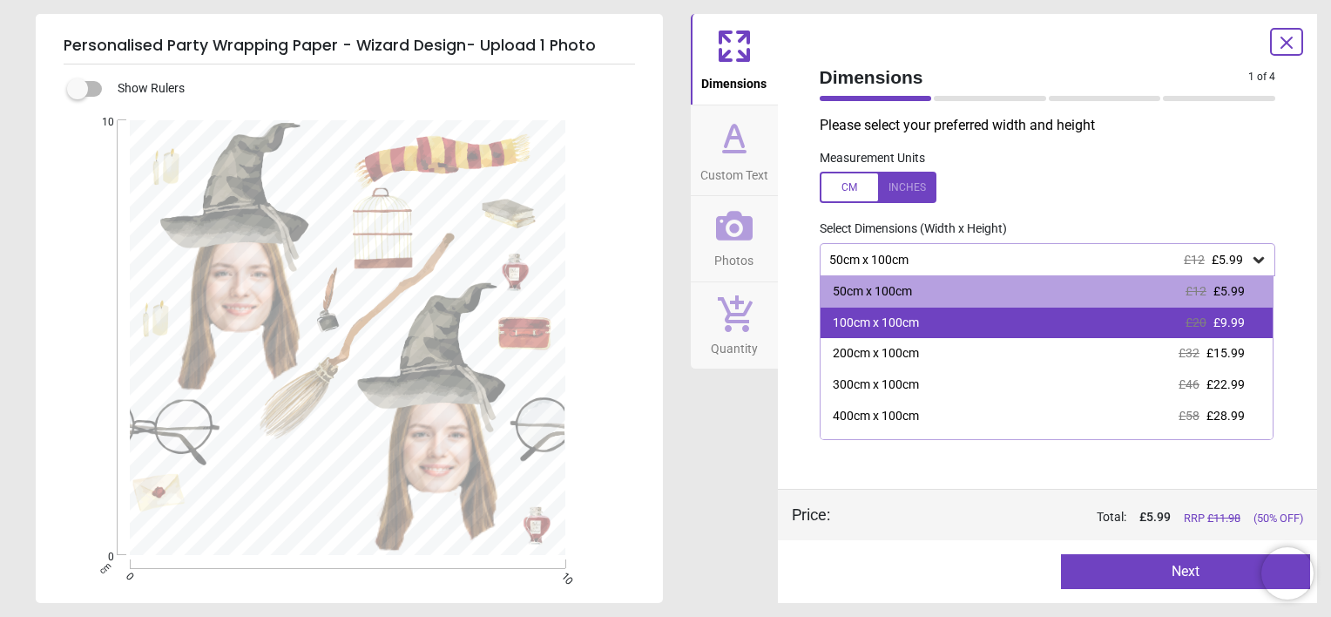
click at [1173, 328] on div "100cm x 100cm £20 £9.99" at bounding box center [1047, 322] width 453 height 31
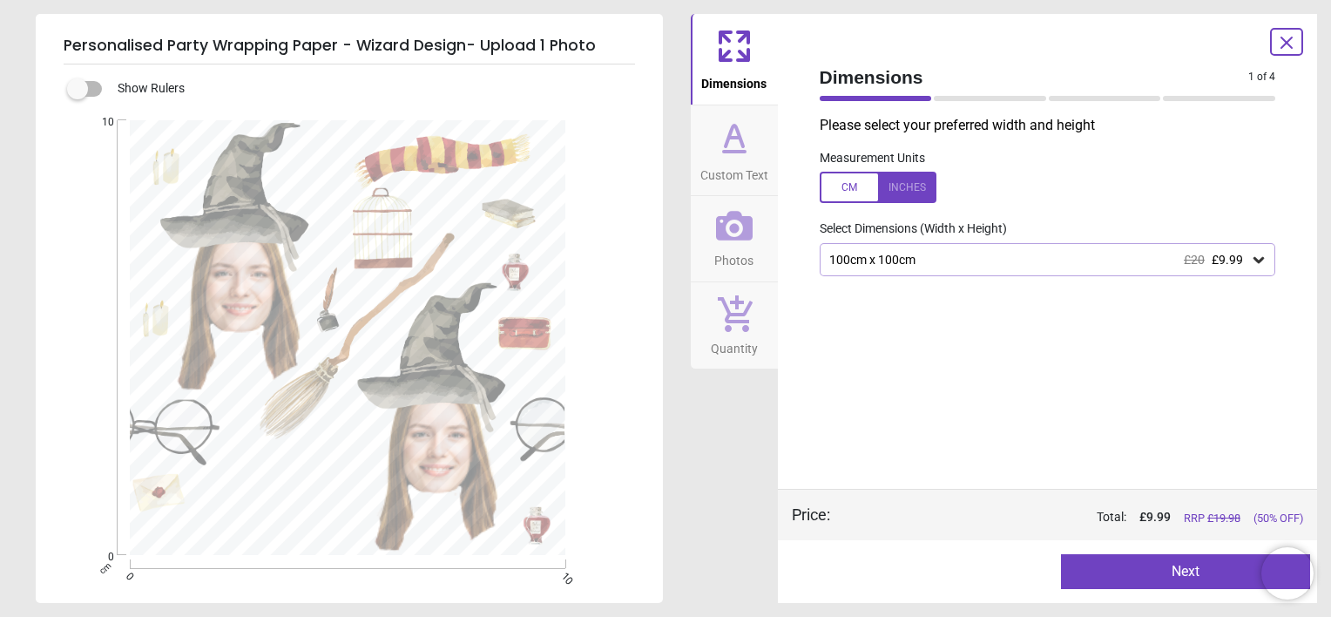
click at [1195, 258] on span "£20" at bounding box center [1194, 260] width 21 height 14
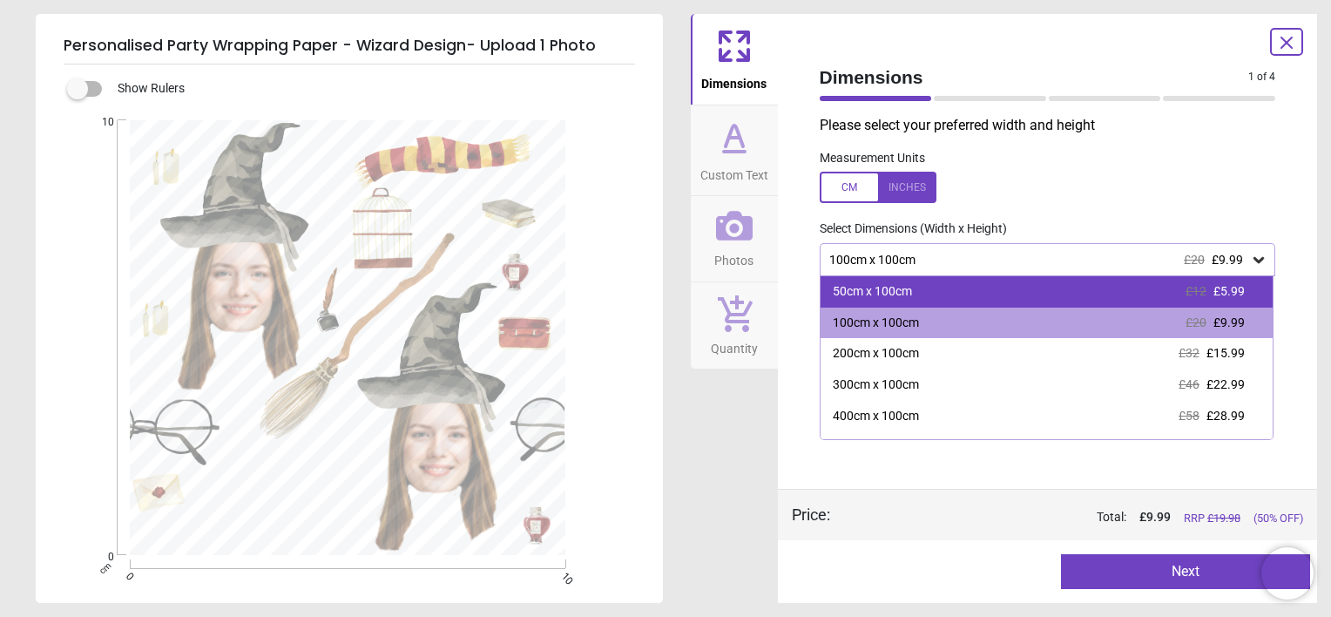
click at [1165, 294] on div "50cm x 100cm £12 £5.99" at bounding box center [1047, 291] width 453 height 31
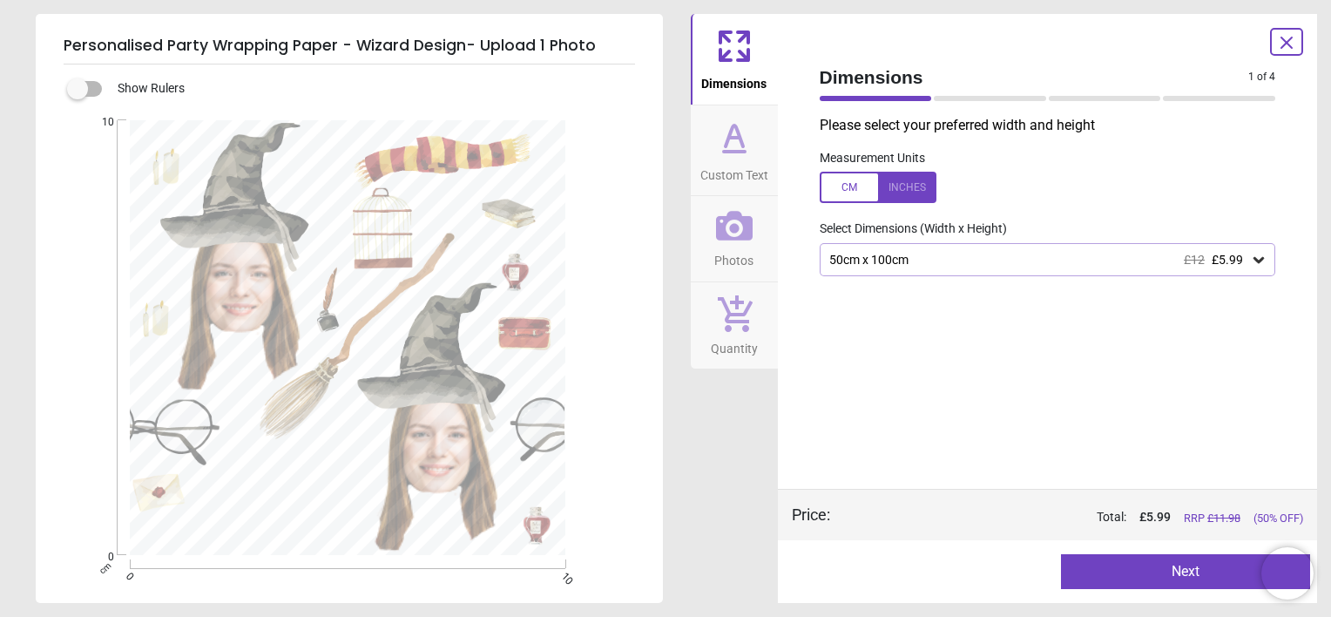
click at [1179, 568] on button "Next" at bounding box center [1185, 571] width 249 height 35
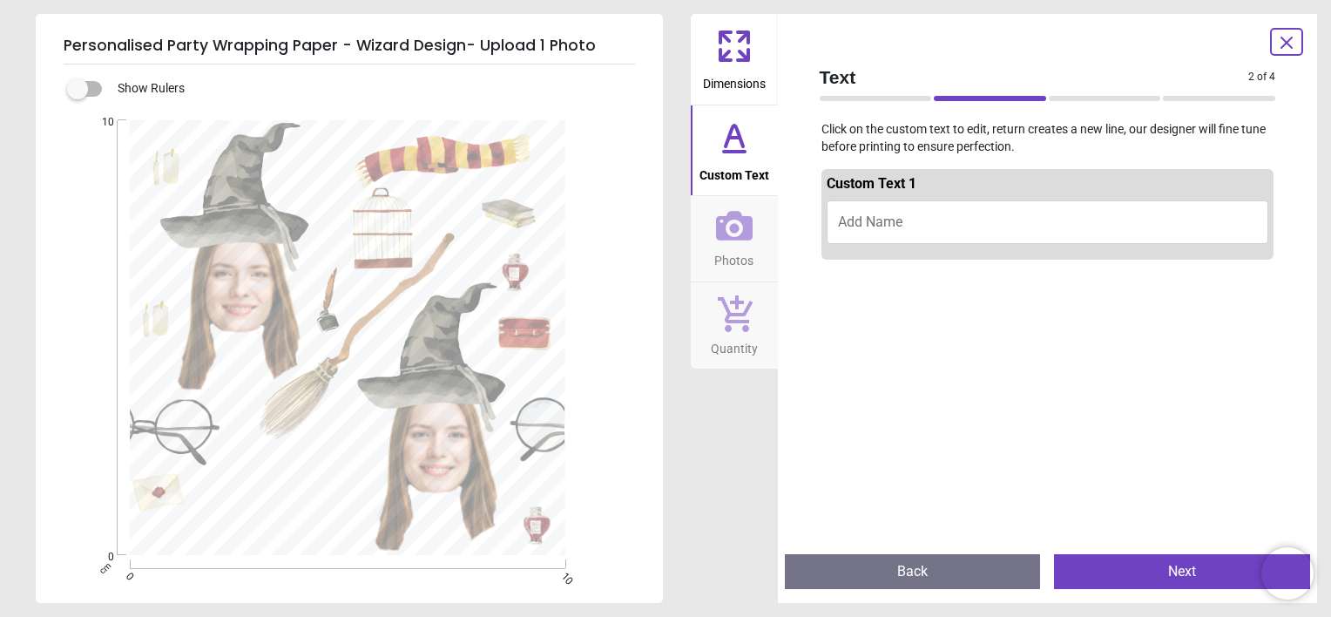
click at [1052, 231] on button "Add Name" at bounding box center [1048, 222] width 443 height 44
type textarea "*****"
click at [1168, 568] on button "Next" at bounding box center [1182, 571] width 256 height 35
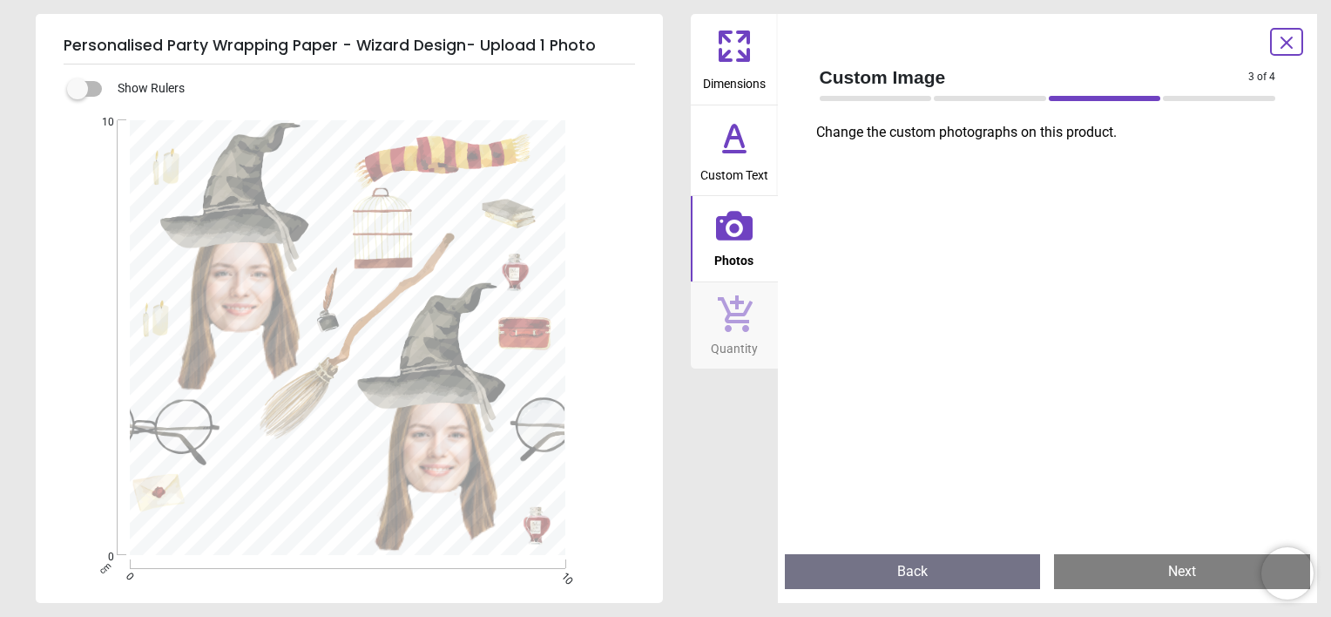
click at [1156, 571] on button "Next" at bounding box center [1182, 571] width 256 height 35
click at [1280, 37] on icon at bounding box center [1286, 42] width 21 height 21
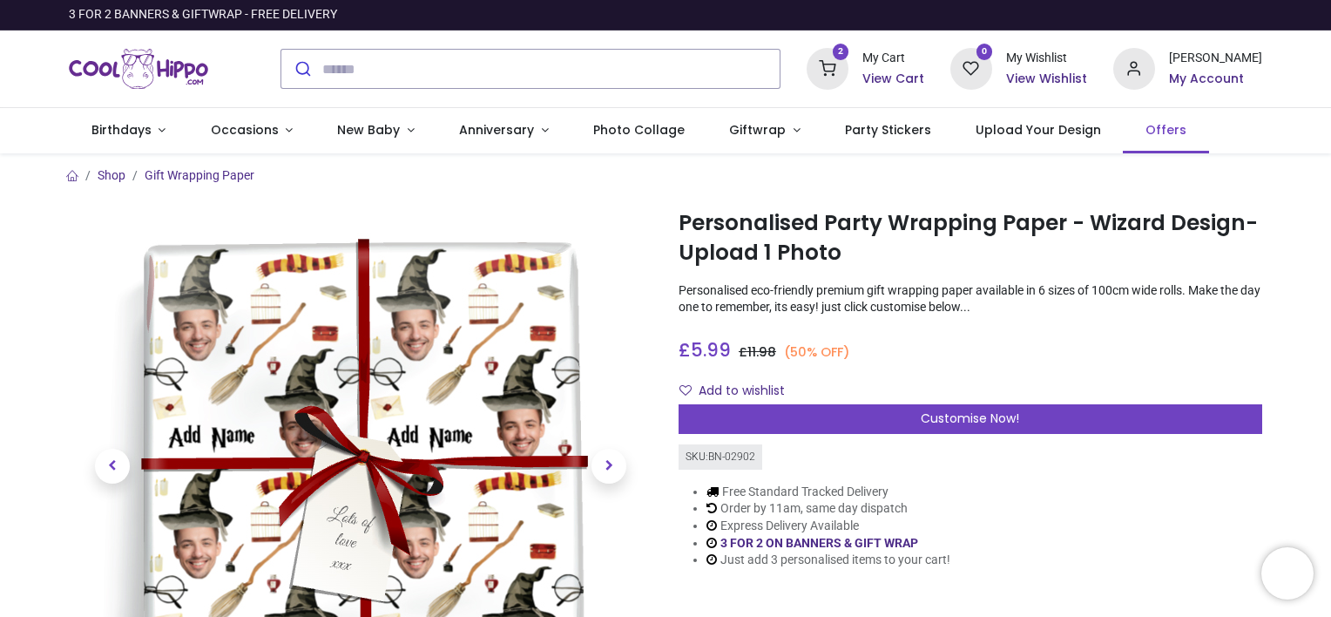
click at [1148, 131] on span "Offers" at bounding box center [1165, 129] width 41 height 17
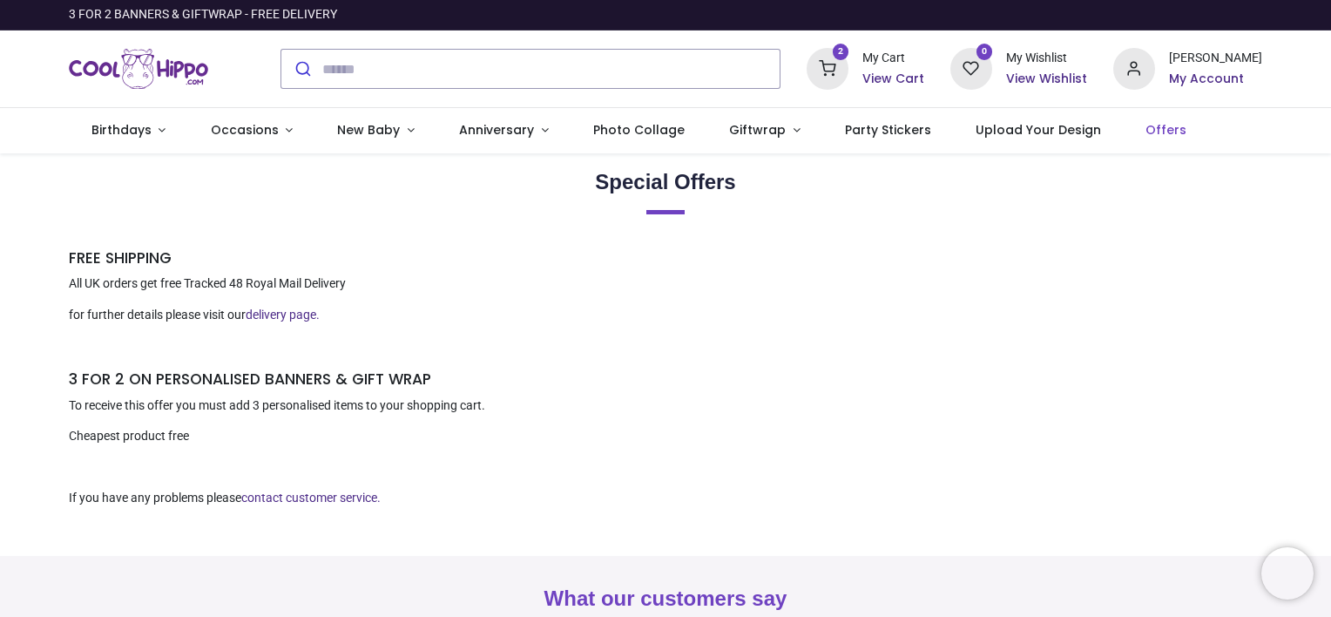
type input "**********"
click at [995, 133] on span "Upload Your Design" at bounding box center [1038, 129] width 125 height 17
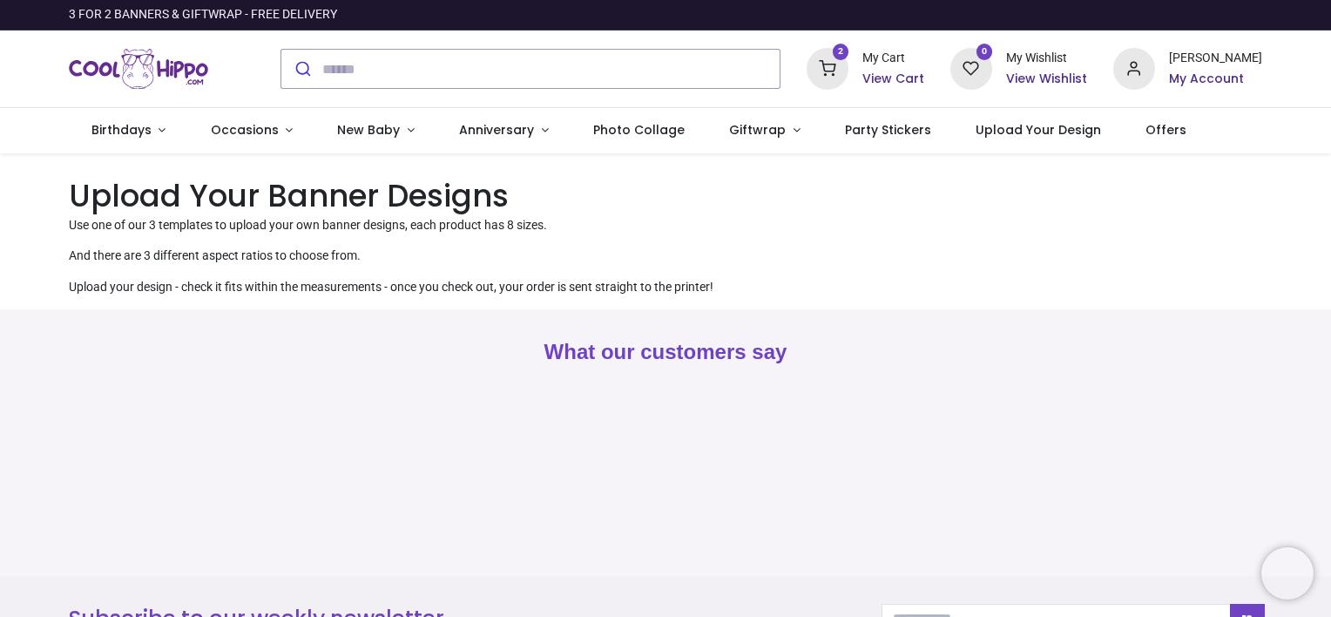
type input "**********"
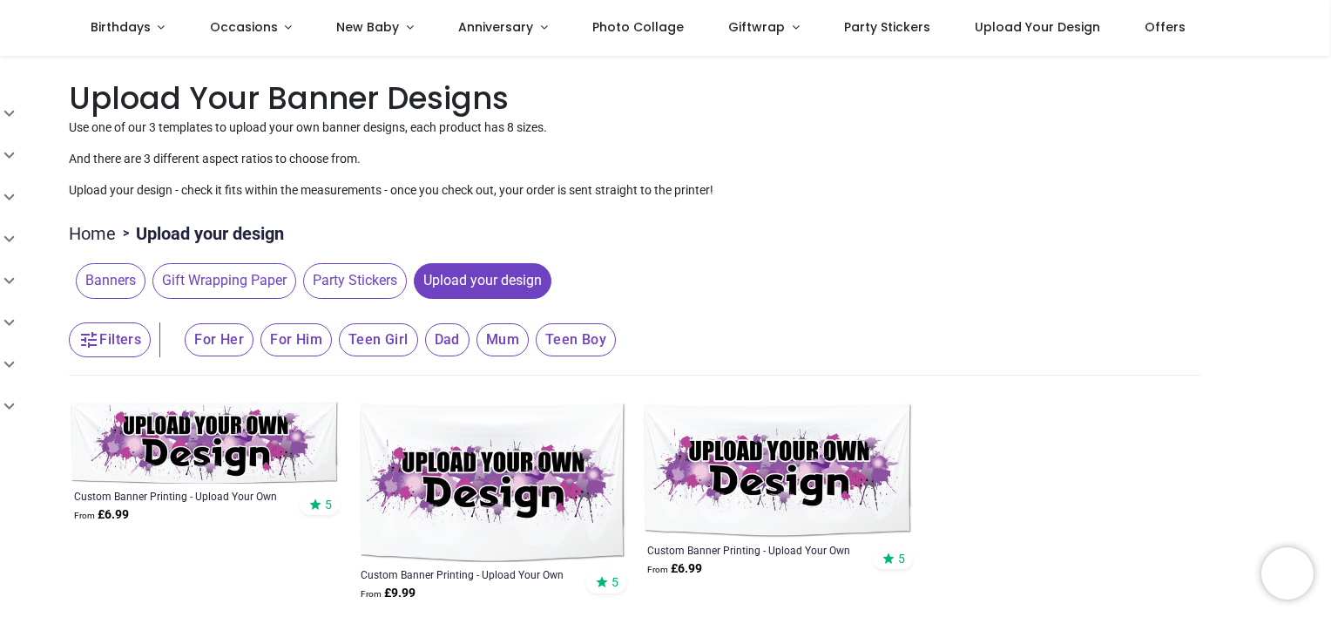
scroll to position [78, 0]
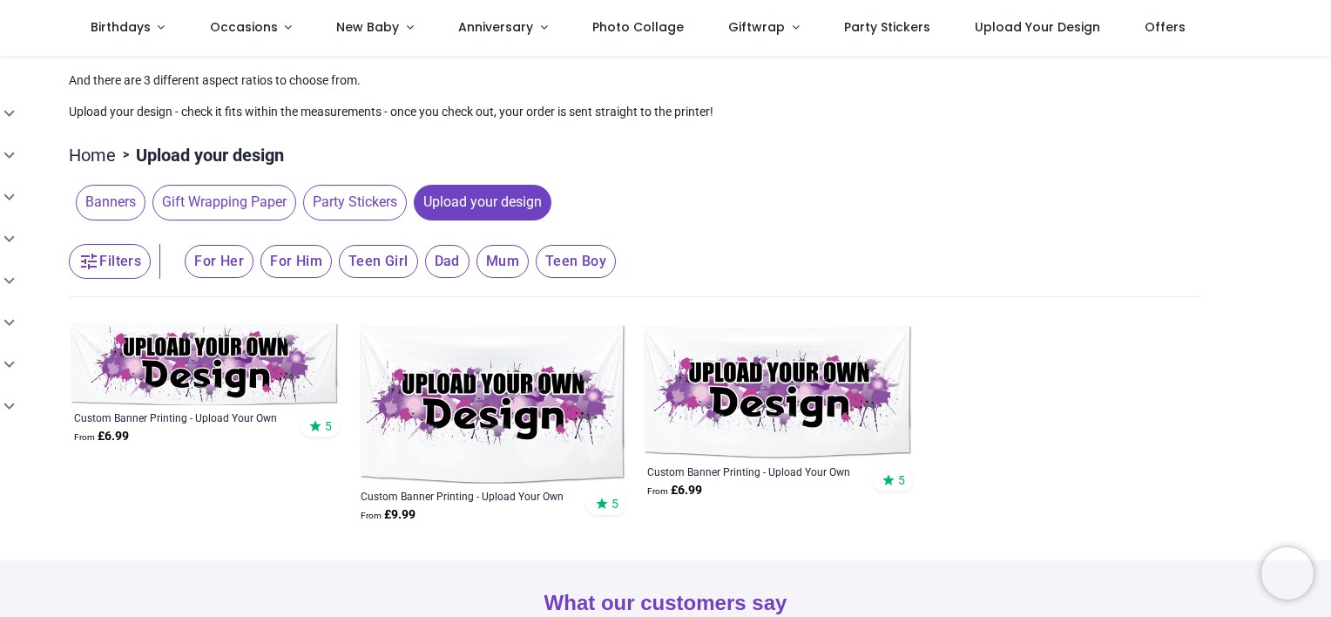
click at [296, 362] on img at bounding box center [205, 364] width 273 height 82
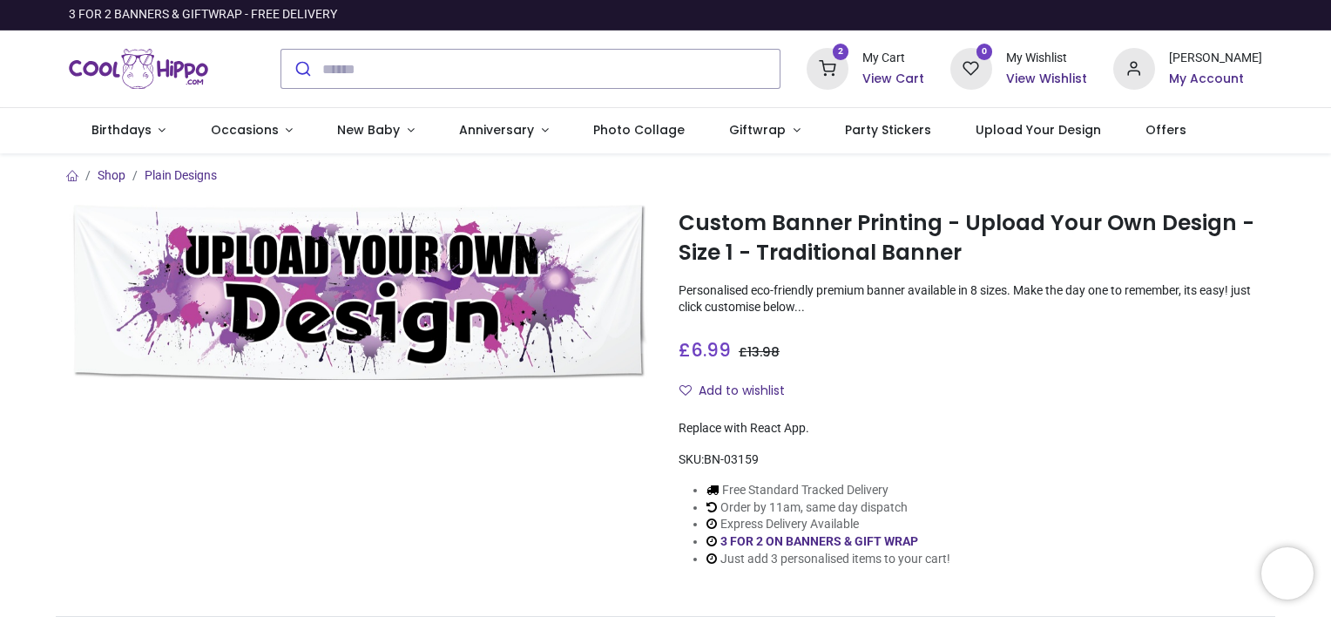
type input "**********"
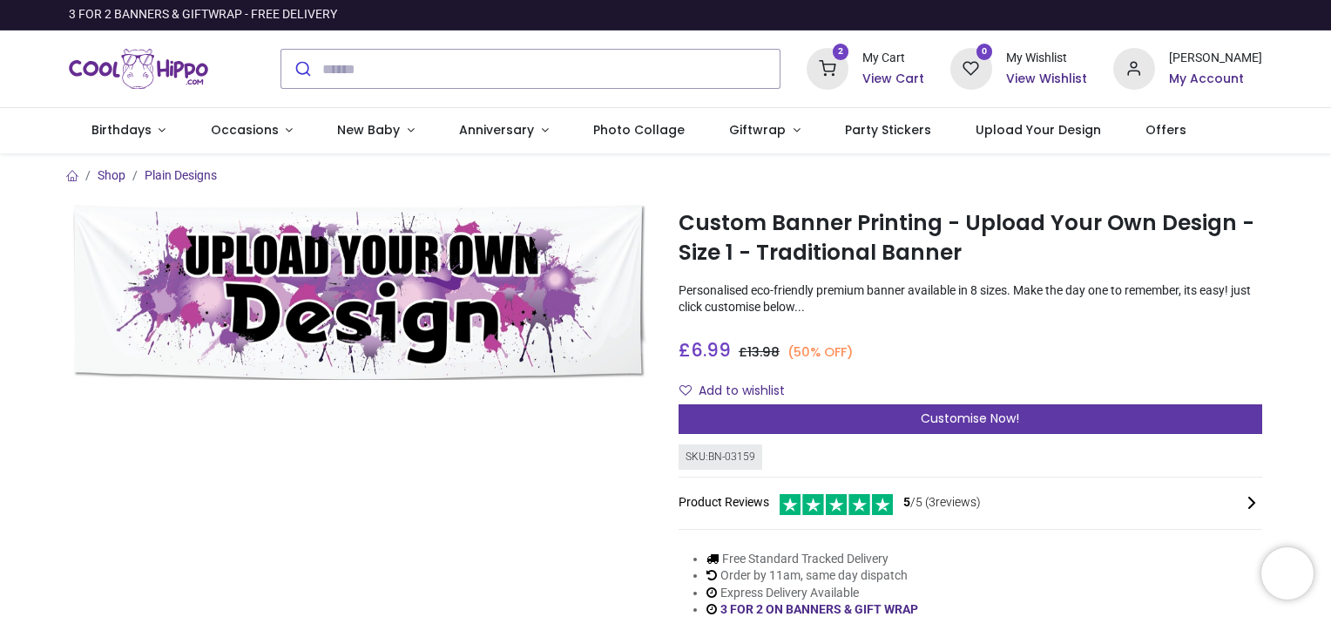
click at [747, 420] on div "Customise Now!" at bounding box center [971, 419] width 584 height 30
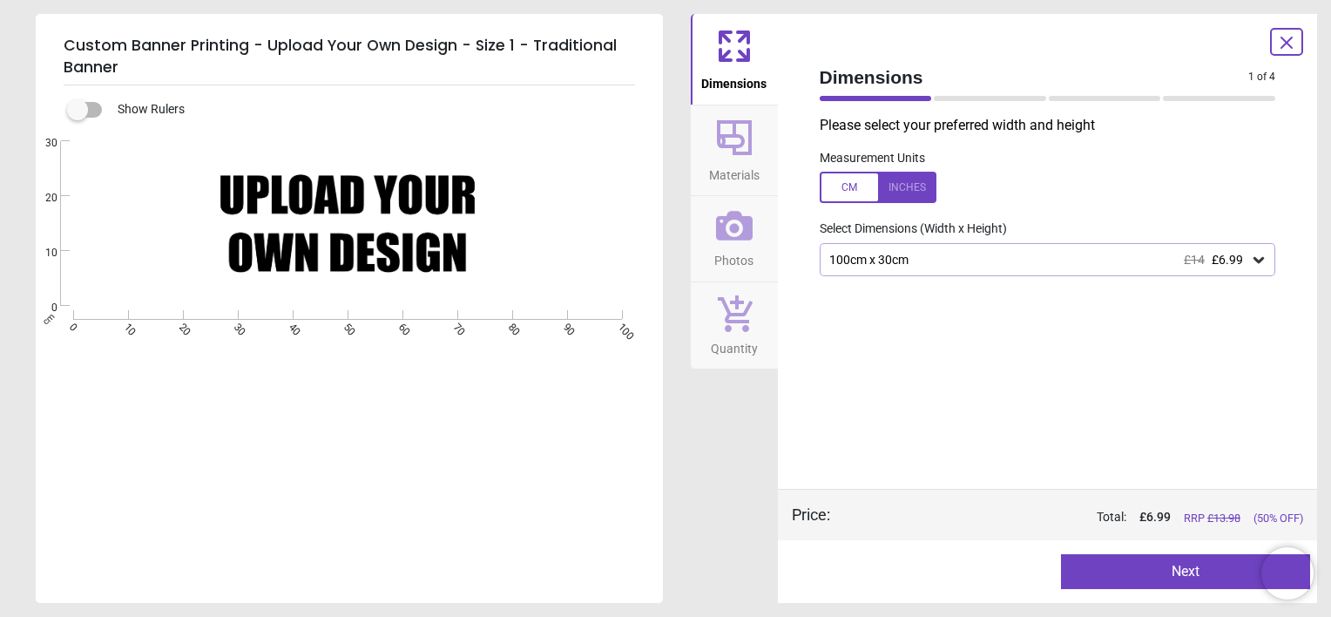
click at [422, 238] on div "Created with Snap null" at bounding box center [348, 223] width 624 height 165
click at [733, 150] on icon at bounding box center [734, 137] width 35 height 35
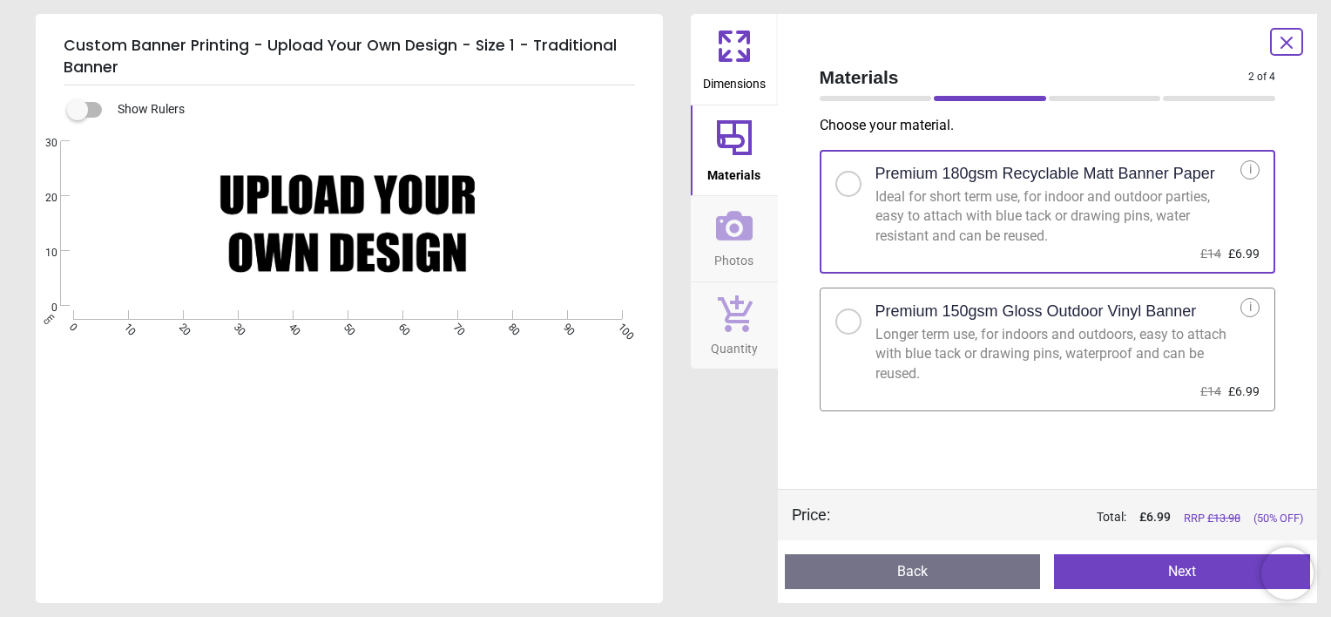
click at [983, 331] on div "Longer term use, for indoors and outdoors, easy to attach with blue tack or dra…" at bounding box center [1058, 354] width 366 height 58
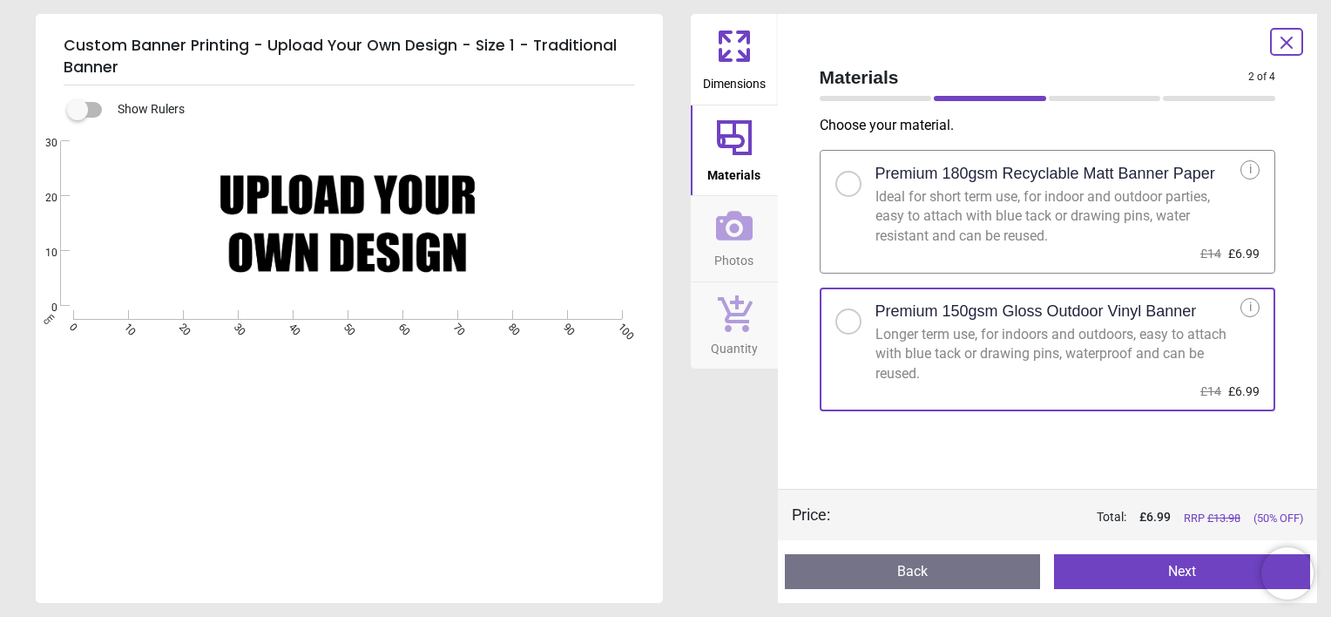
click at [1117, 558] on button "Next" at bounding box center [1182, 571] width 256 height 35
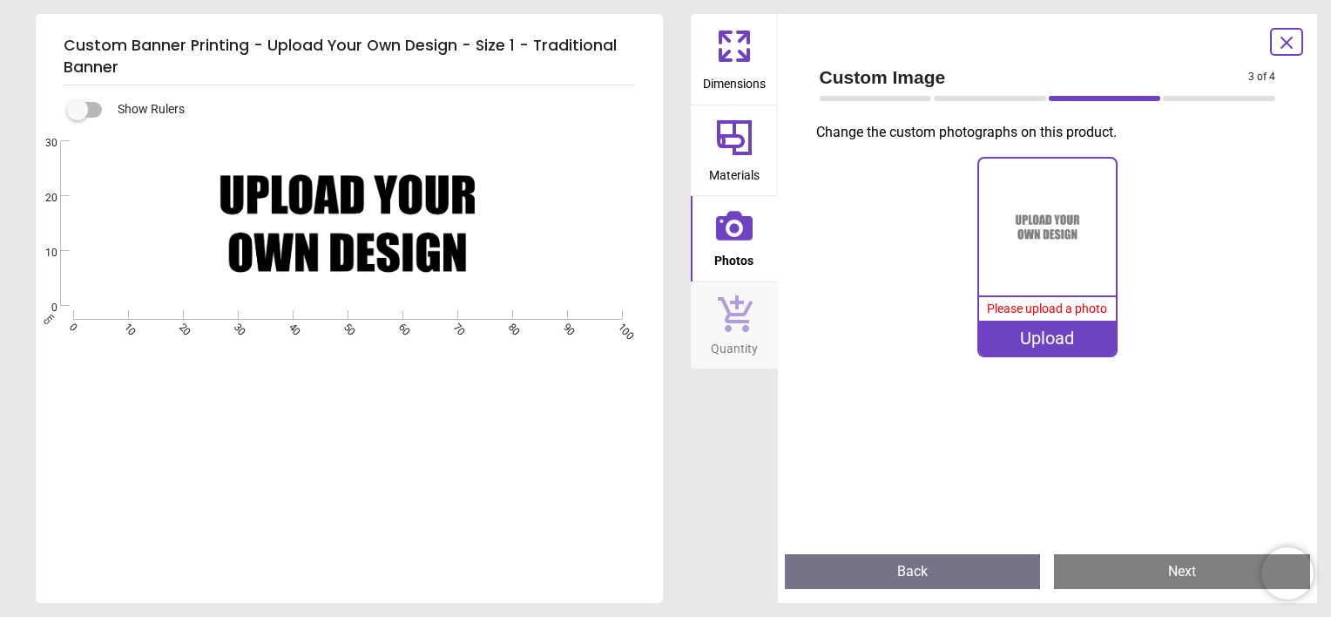
click at [1291, 51] on icon at bounding box center [1286, 42] width 21 height 21
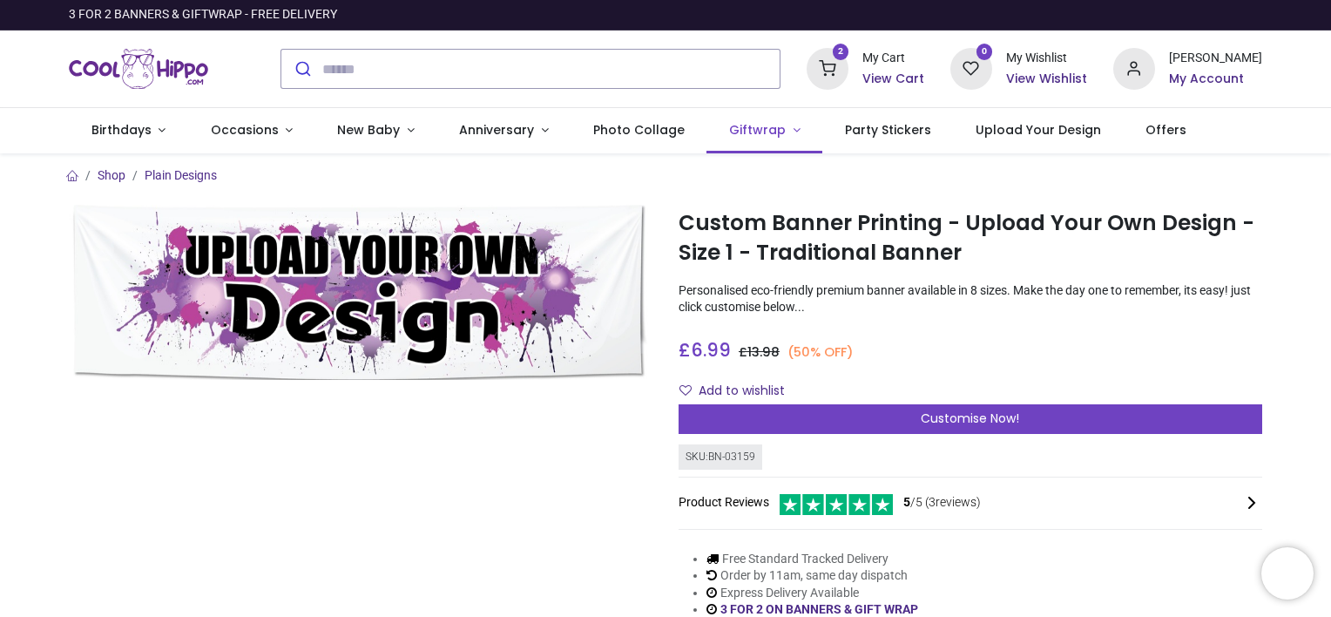
click at [749, 142] on link "Giftwrap" at bounding box center [764, 130] width 116 height 45
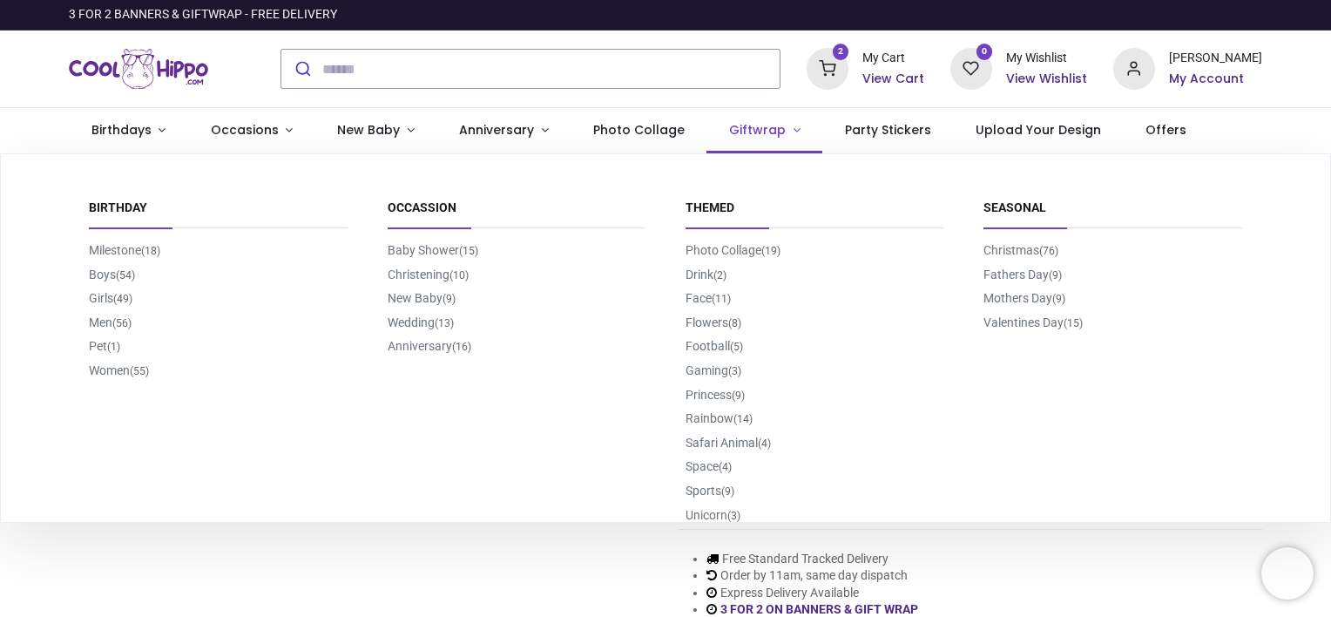
click at [740, 125] on span "Giftwrap" at bounding box center [757, 129] width 57 height 17
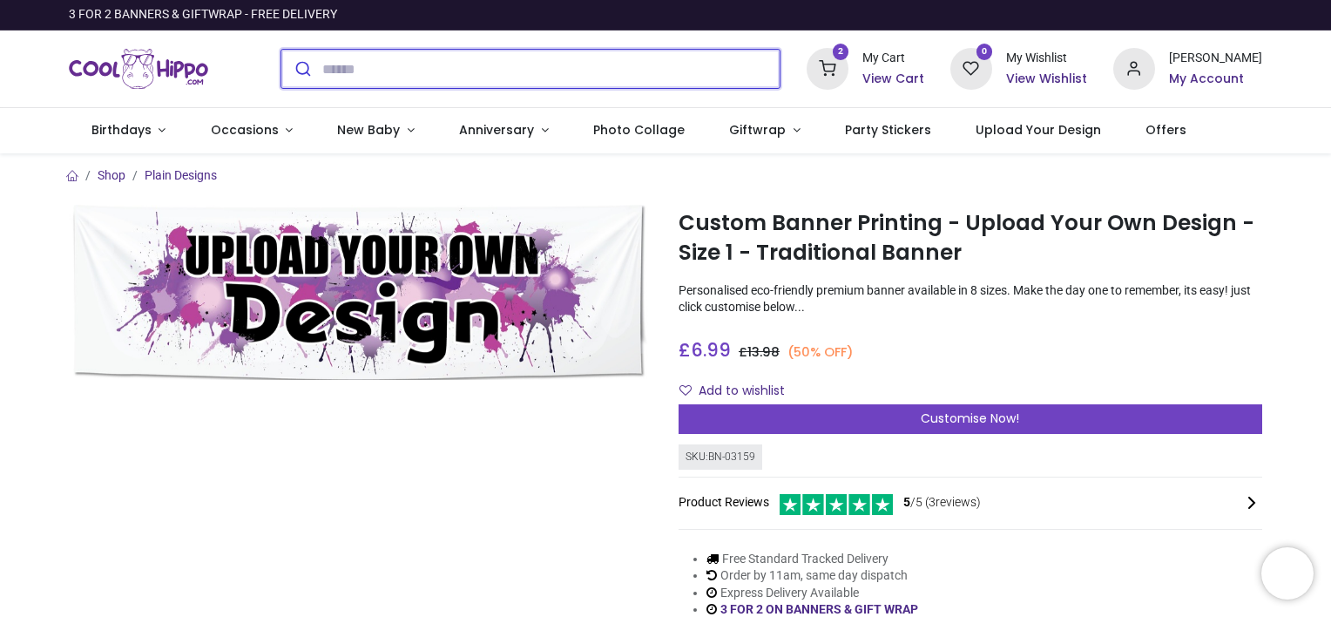
click at [694, 70] on input "search" at bounding box center [550, 69] width 457 height 38
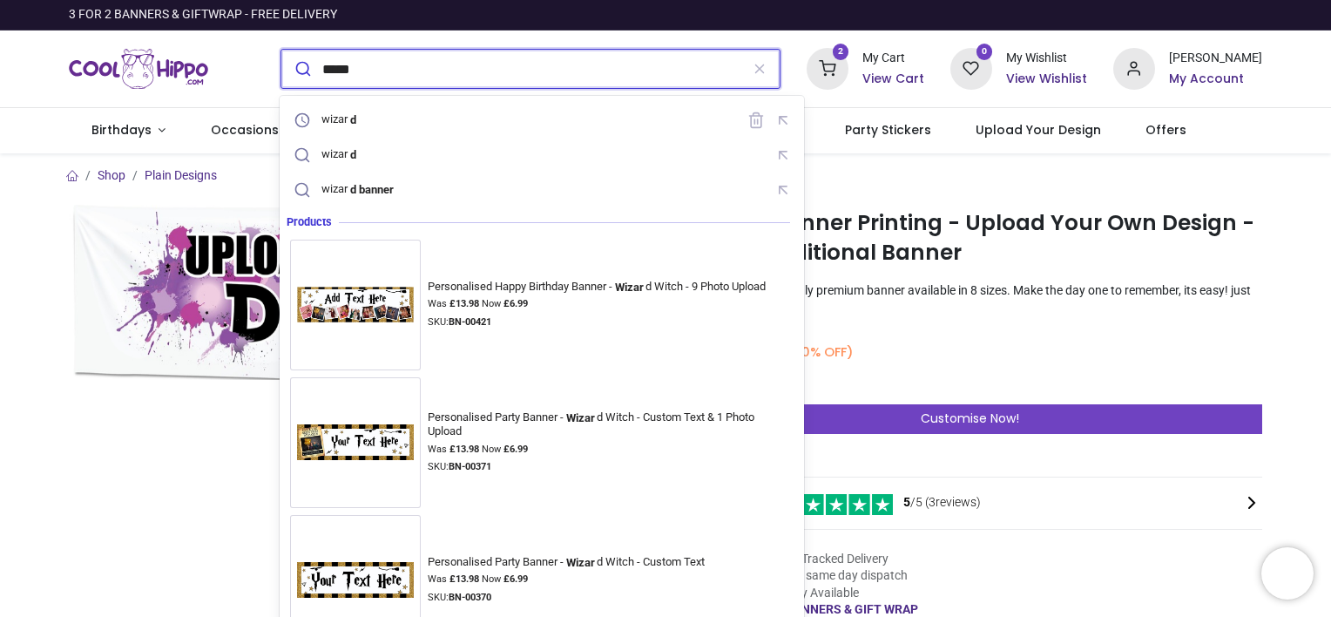
type input "******"
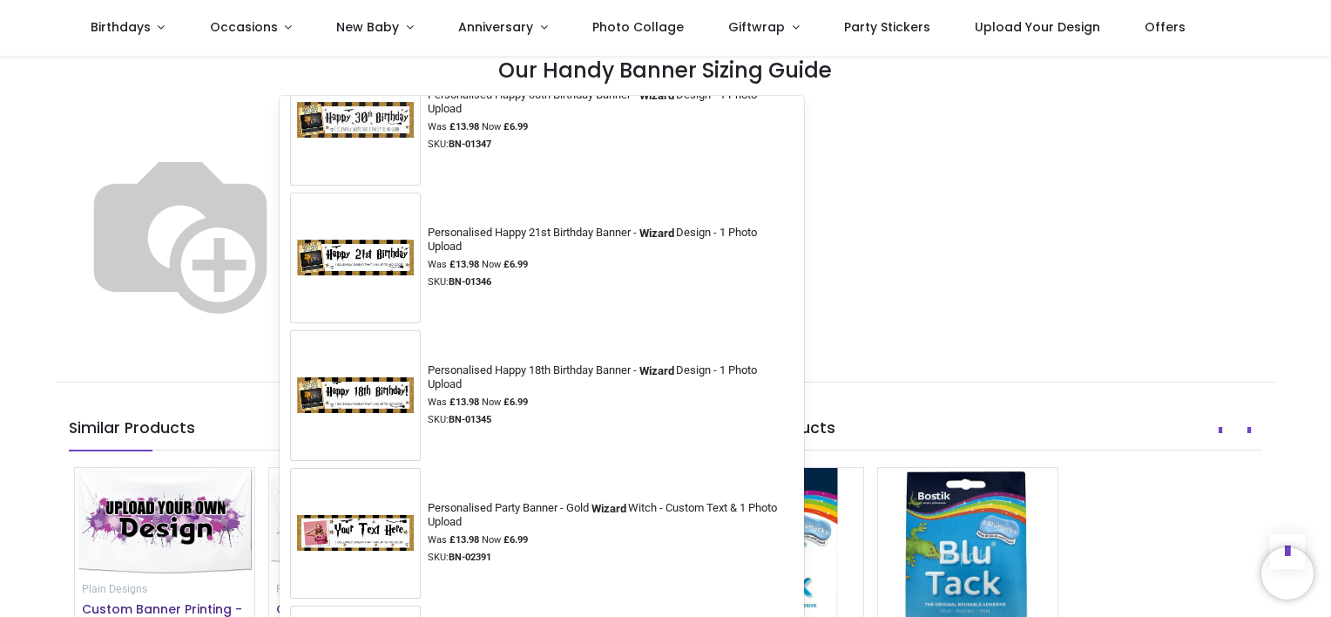
scroll to position [2334, 0]
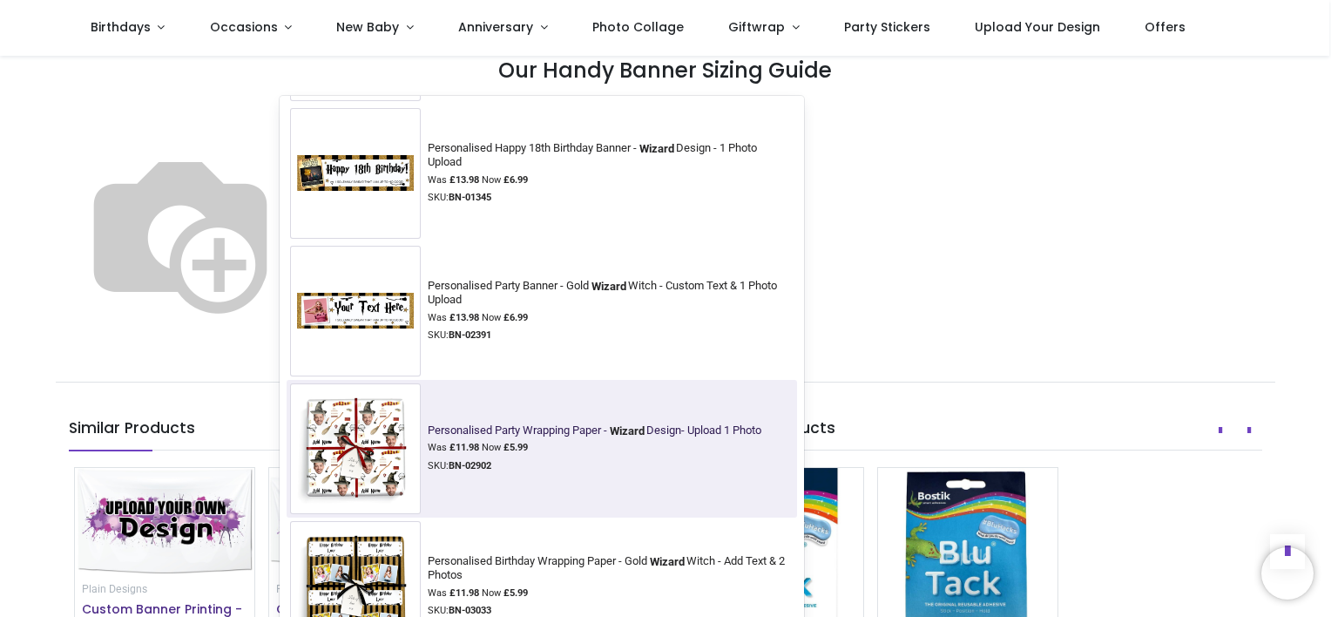
click at [381, 425] on img at bounding box center [355, 448] width 131 height 131
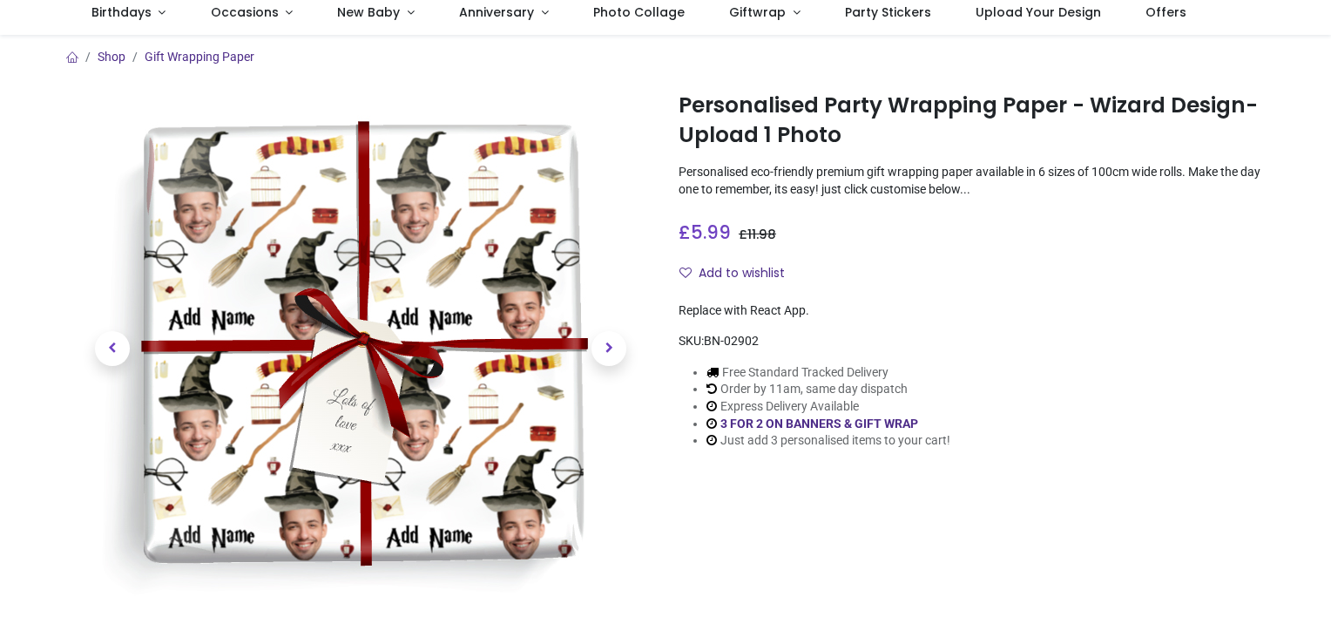
scroll to position [118, 0]
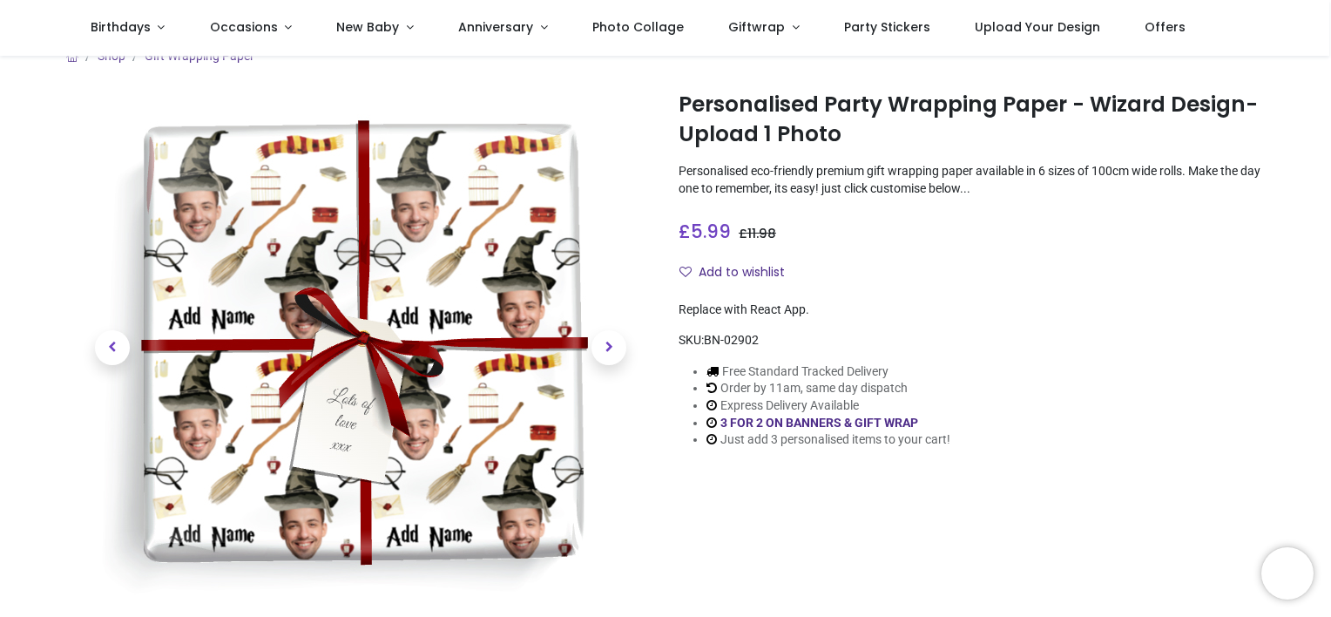
type input "**********"
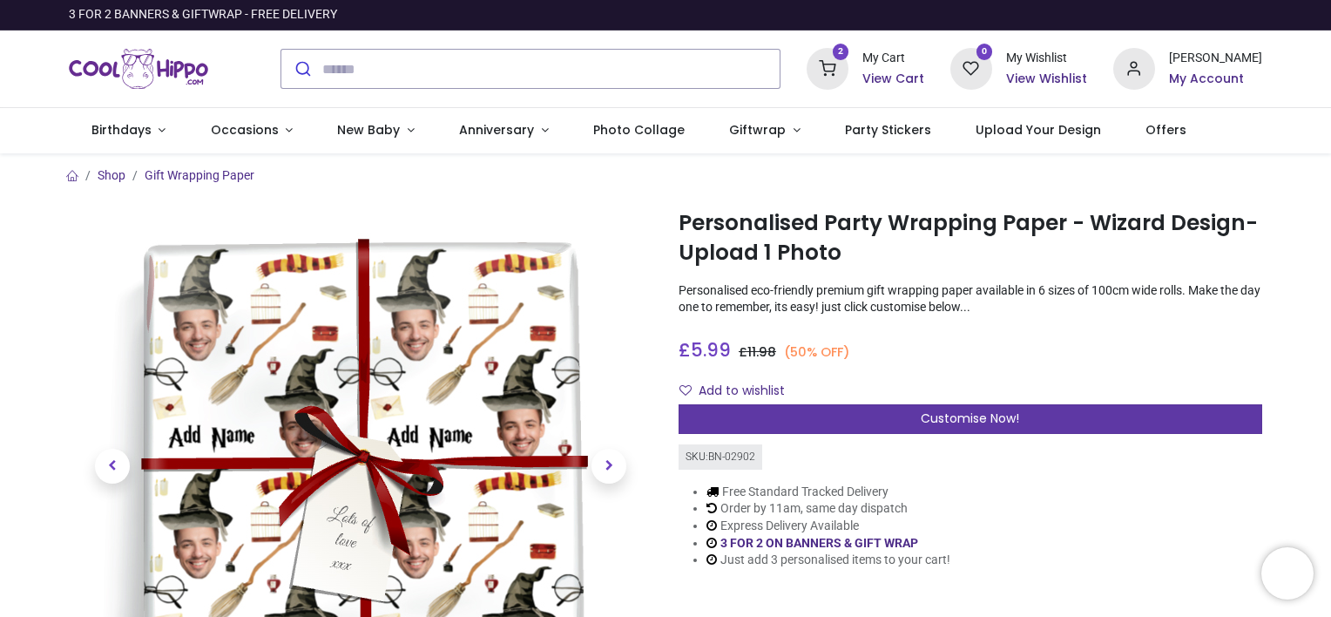
click at [802, 415] on div "Customise Now!" at bounding box center [971, 419] width 584 height 30
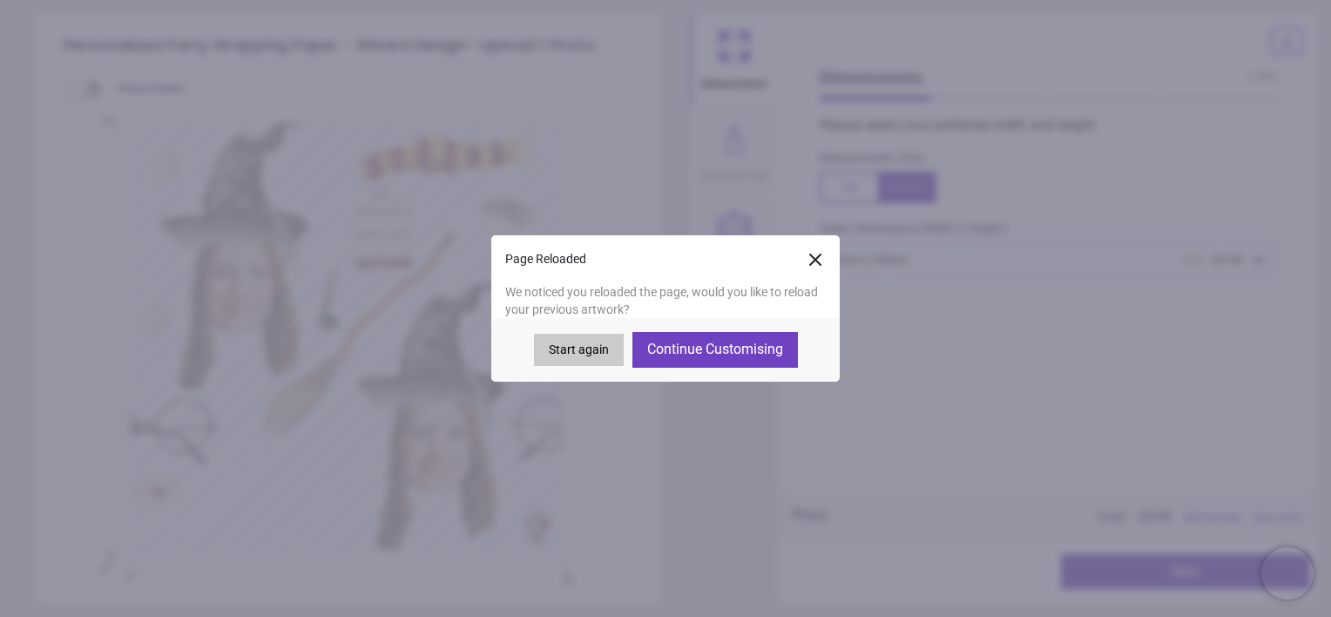
click at [602, 355] on button "Start again" at bounding box center [579, 350] width 90 height 33
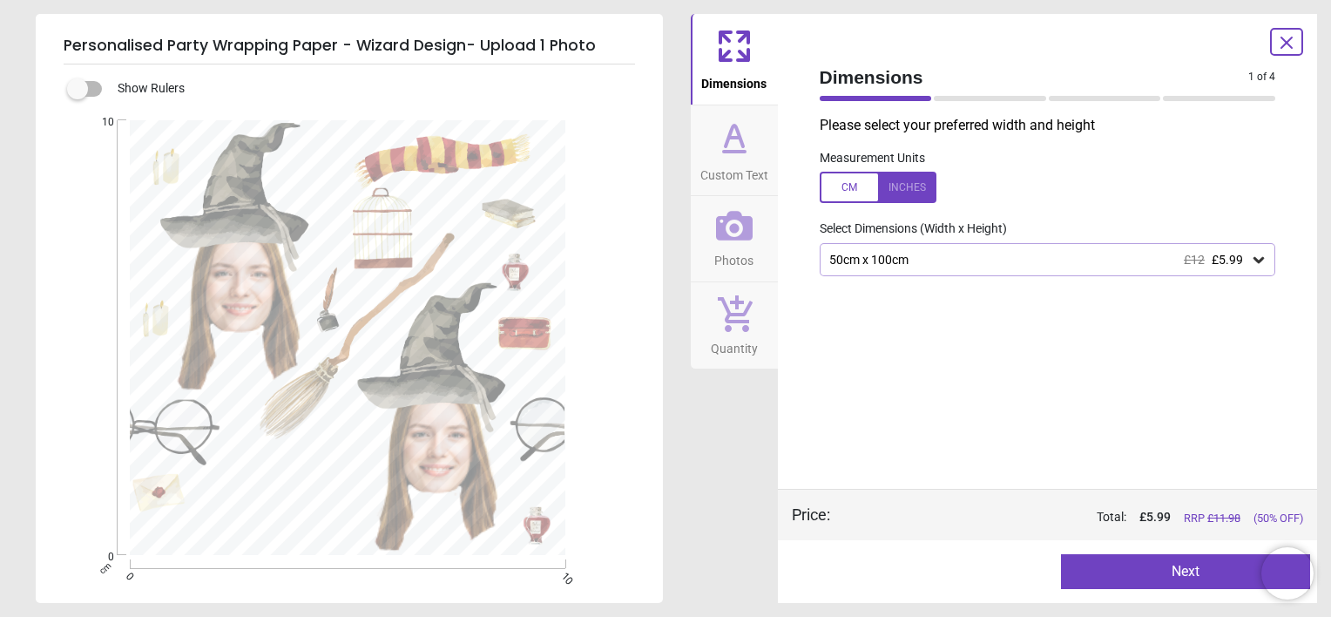
click at [1218, 571] on button "Next" at bounding box center [1185, 571] width 249 height 35
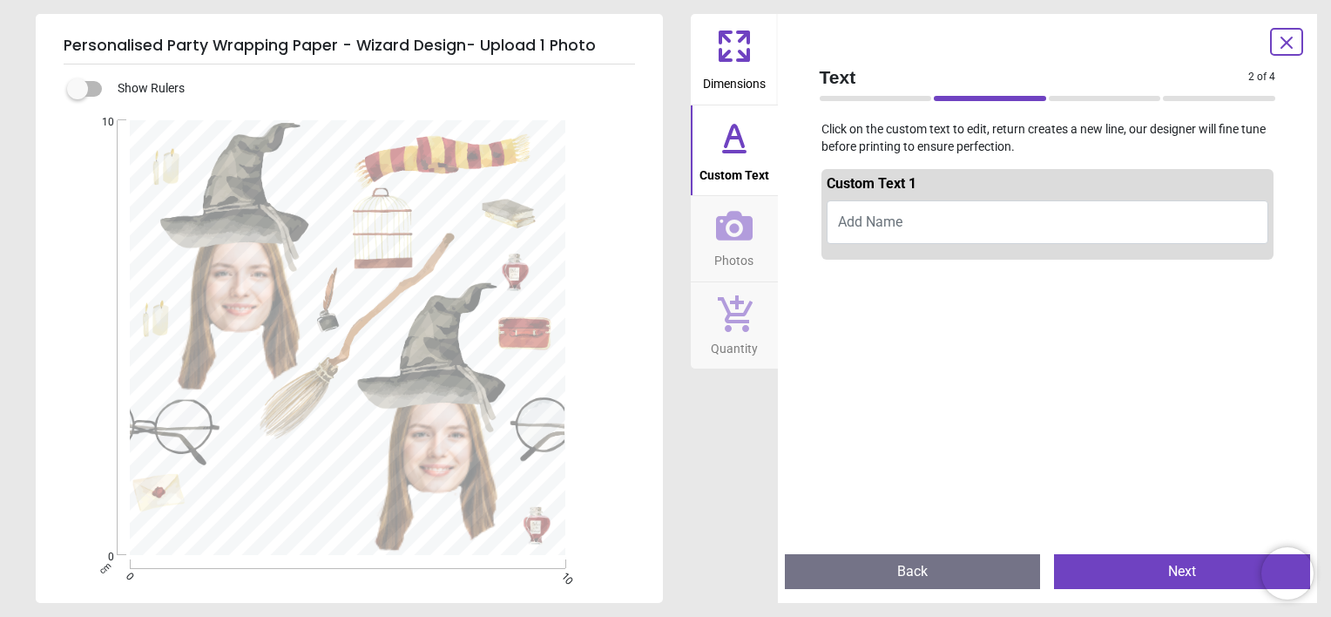
click at [970, 223] on button "Add Name" at bounding box center [1048, 222] width 443 height 44
click at [970, 223] on button "Hn" at bounding box center [1048, 222] width 443 height 44
type textarea "*****"
click at [1113, 577] on button "Next" at bounding box center [1182, 571] width 256 height 35
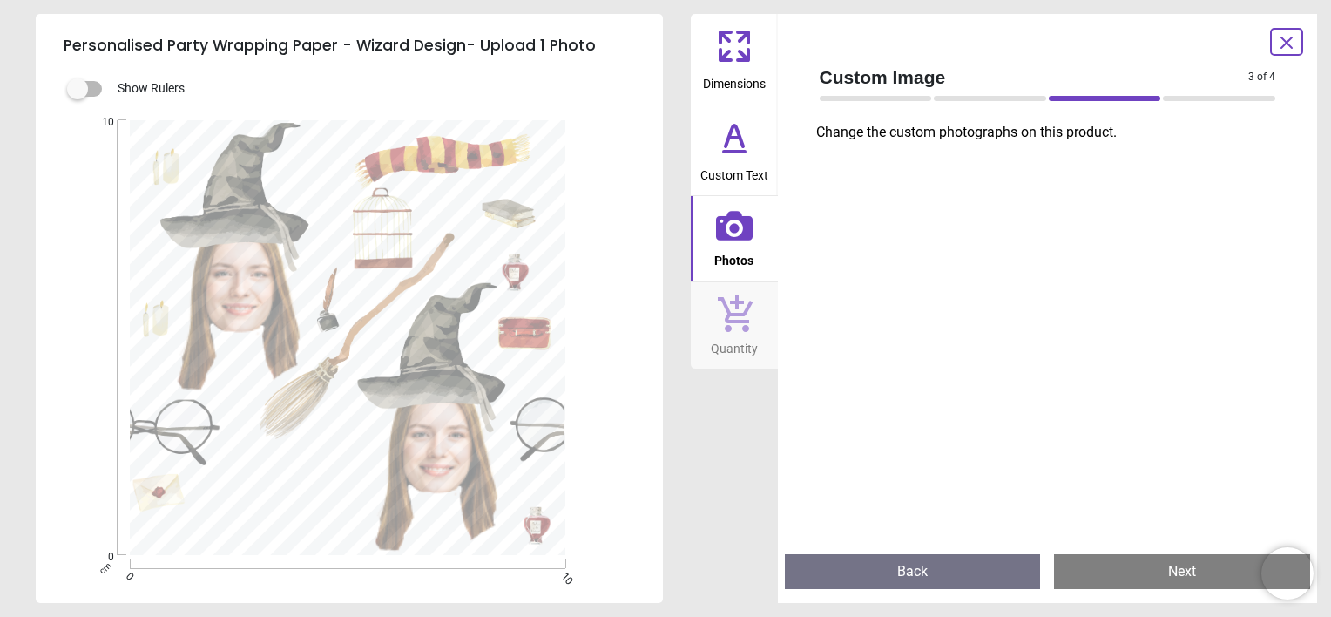
click at [1113, 577] on button "Next" at bounding box center [1182, 571] width 256 height 35
click at [740, 237] on icon at bounding box center [734, 226] width 37 height 30
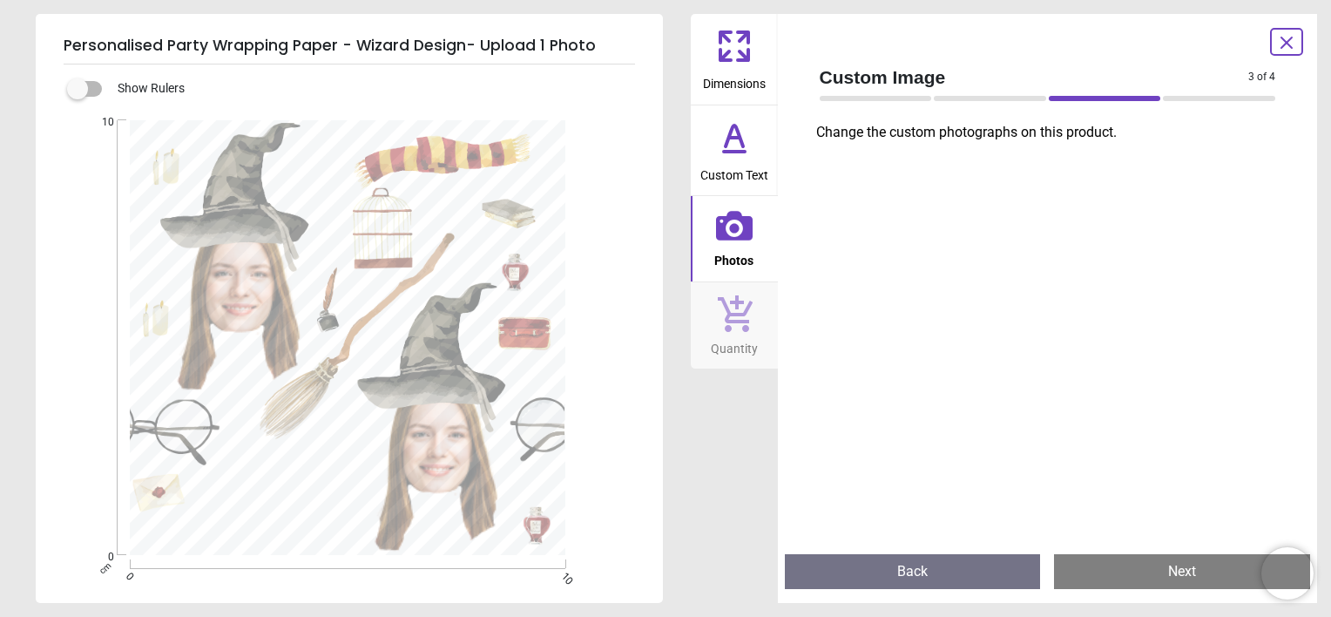
click at [740, 237] on icon at bounding box center [734, 226] width 37 height 30
click at [1279, 50] on icon at bounding box center [1286, 42] width 21 height 21
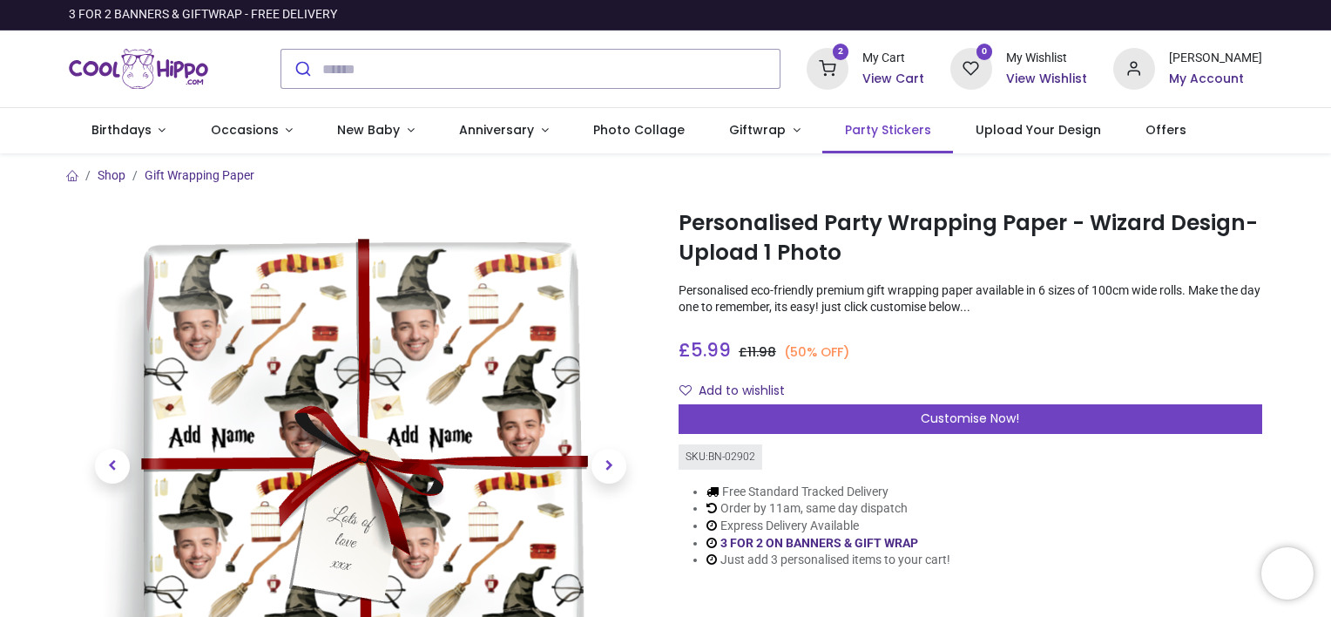
click at [879, 138] on span "Party Stickers" at bounding box center [888, 129] width 86 height 17
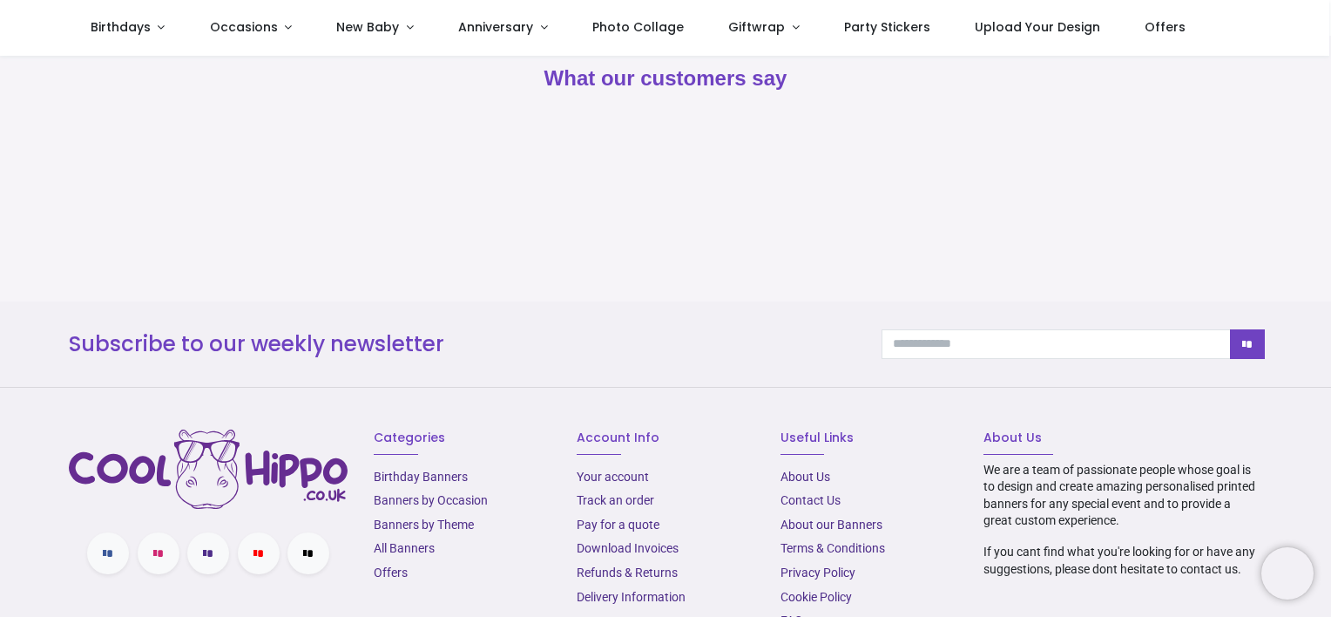
type input "**********"
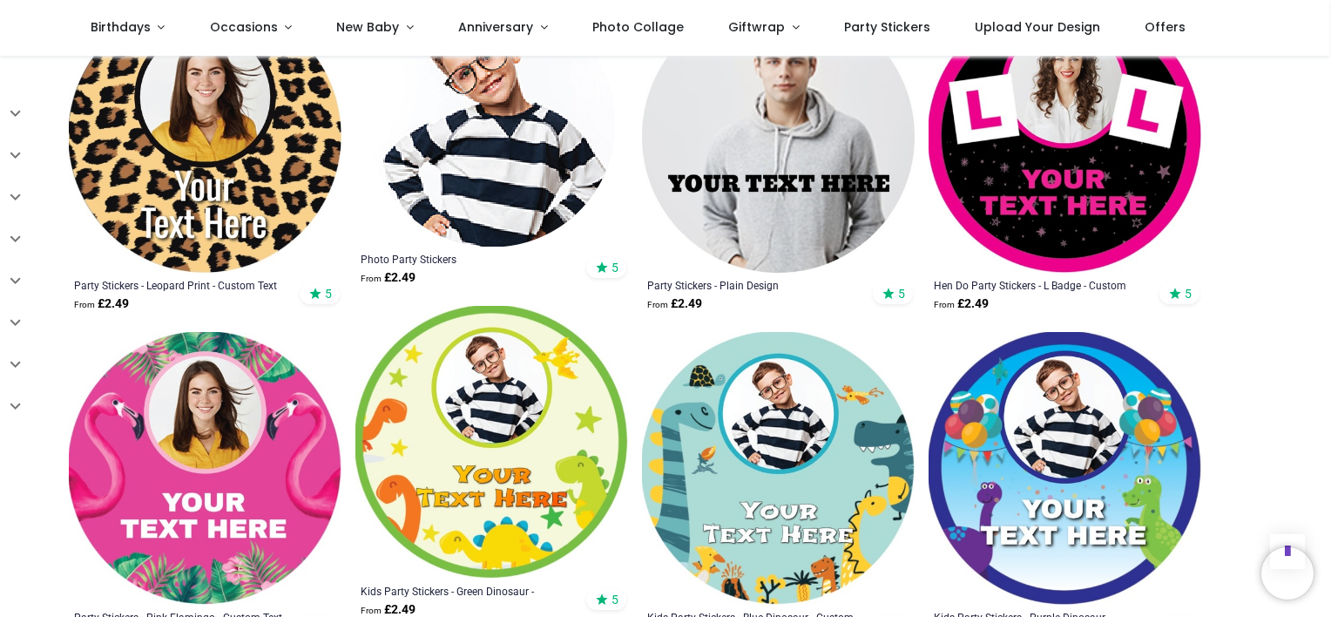
scroll to position [1366, 0]
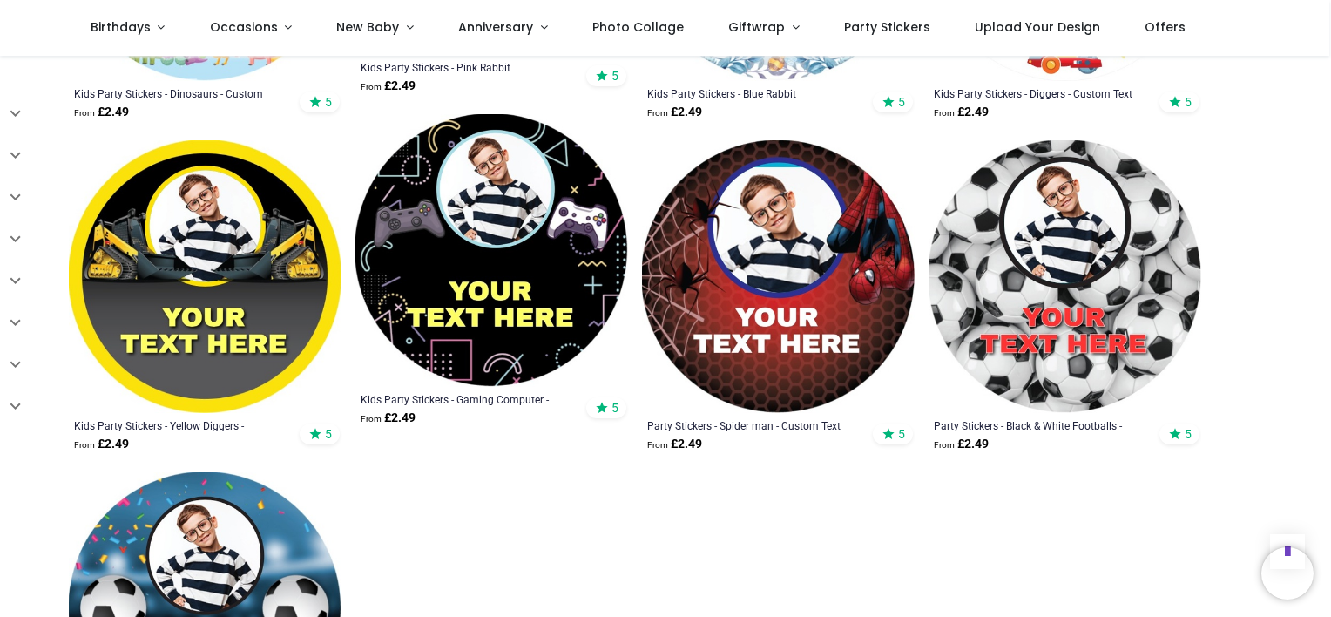
scroll to position [2891, 0]
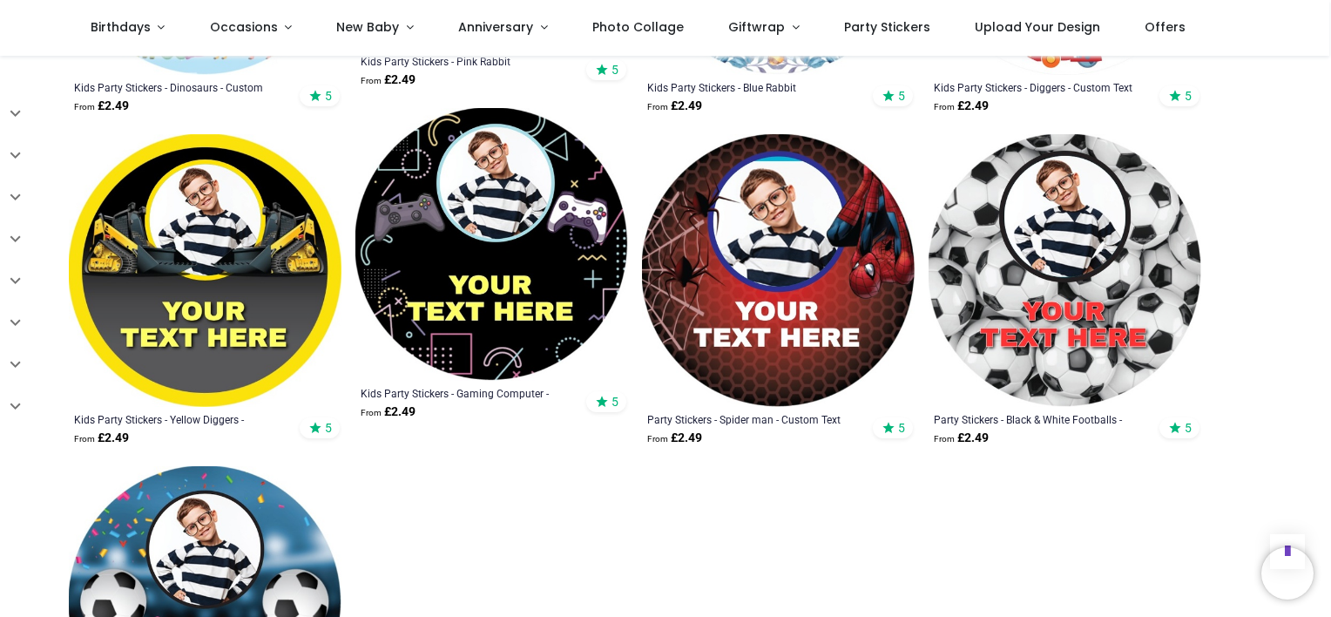
click at [808, 263] on img at bounding box center [778, 270] width 273 height 273
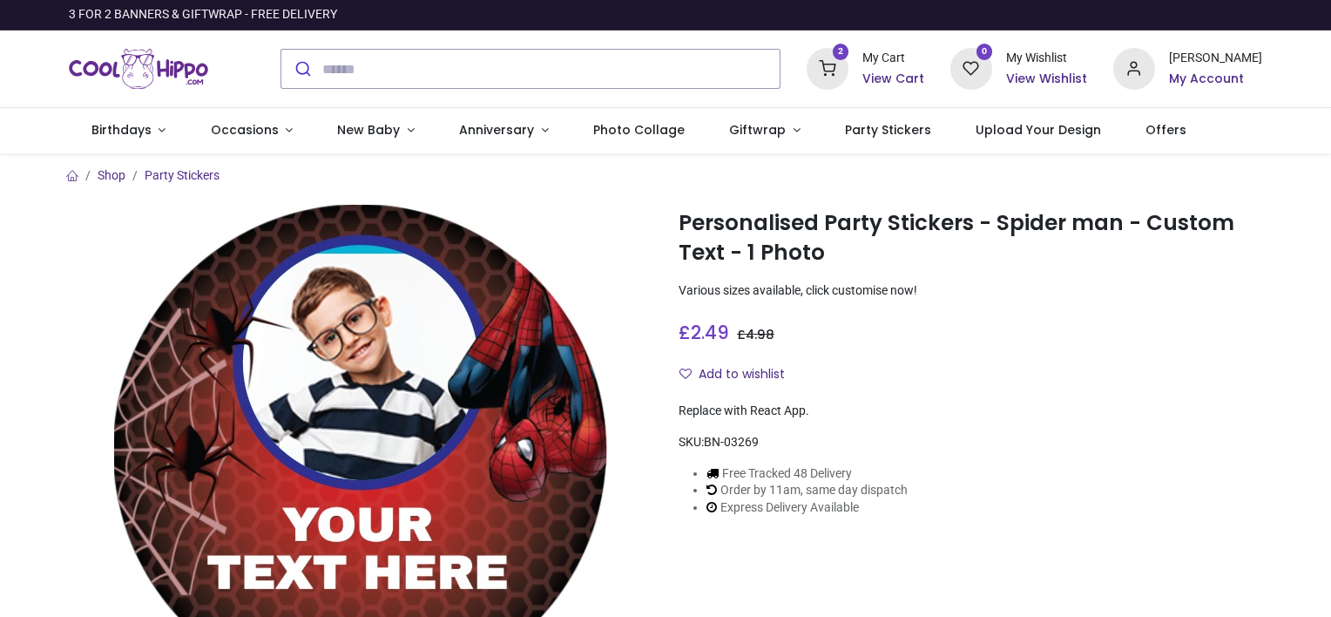
scroll to position [171, 0]
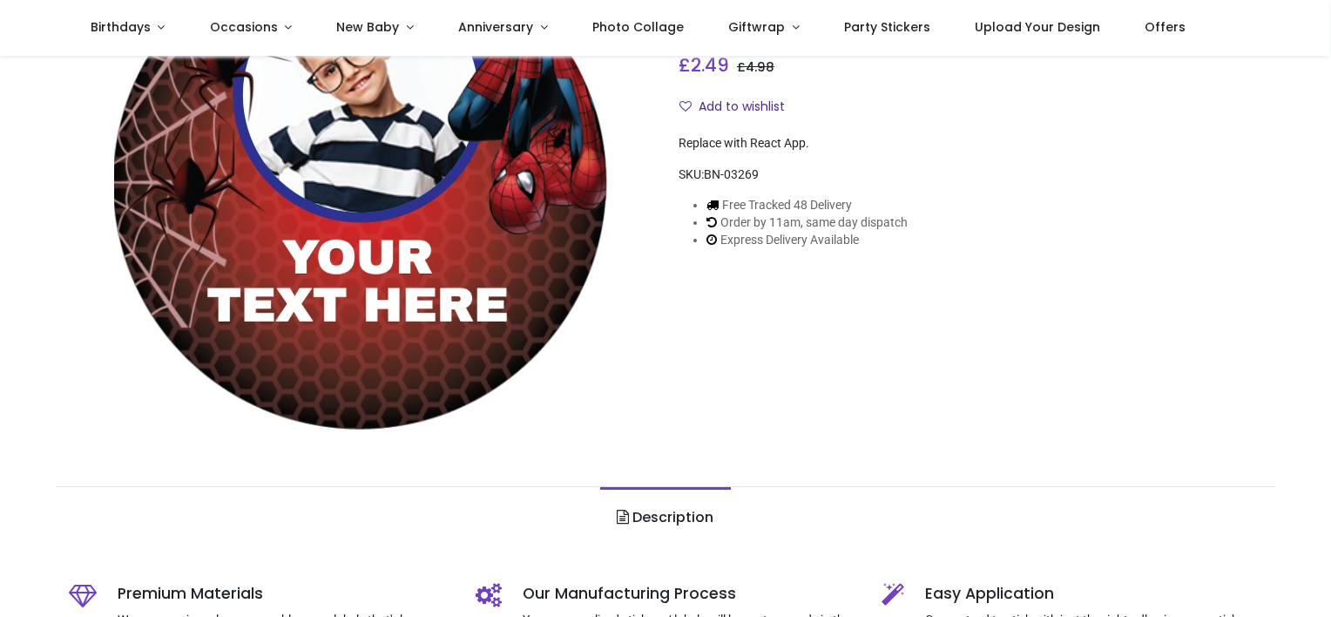
type input "**********"
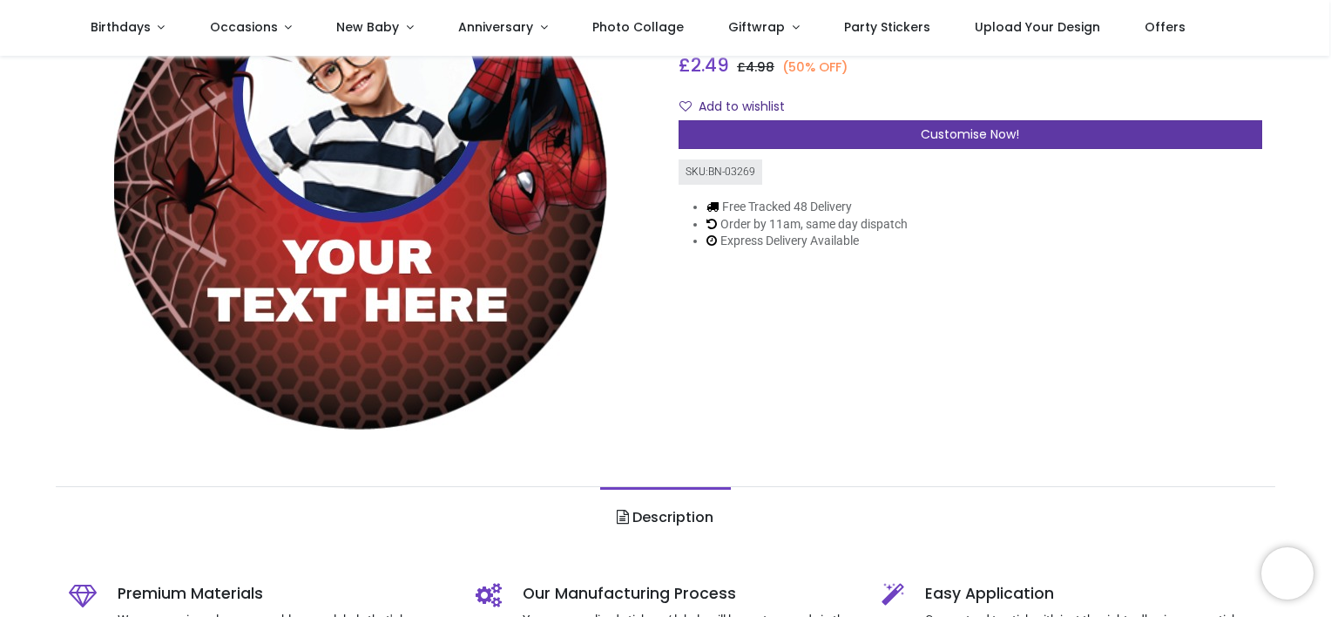
click at [861, 137] on div "Customise Now!" at bounding box center [971, 135] width 584 height 30
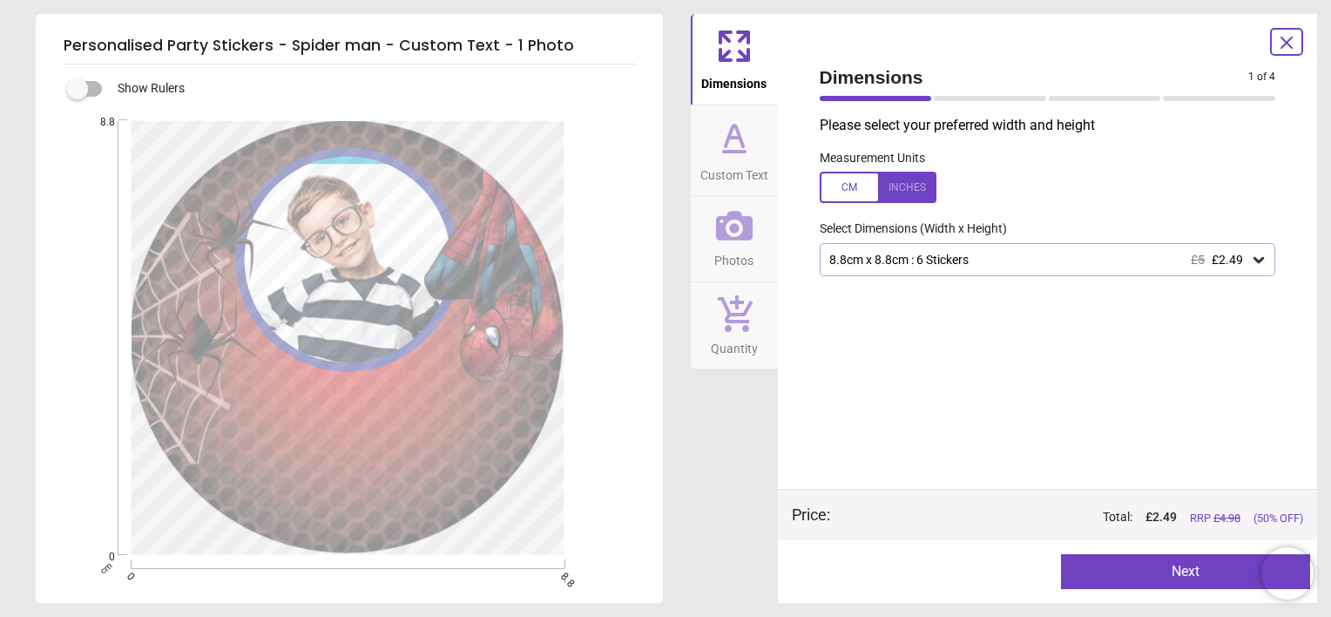
click at [1164, 568] on button "Next" at bounding box center [1185, 571] width 249 height 35
click at [1162, 561] on button "Next" at bounding box center [1185, 571] width 249 height 35
drag, startPoint x: 1295, startPoint y: 37, endPoint x: 999, endPoint y: 44, distance: 296.3
click at [999, 44] on div "Dimensions 1 of 4 1 of 5 Please select your preferred width and height Measurem…" at bounding box center [1048, 308] width 540 height 589
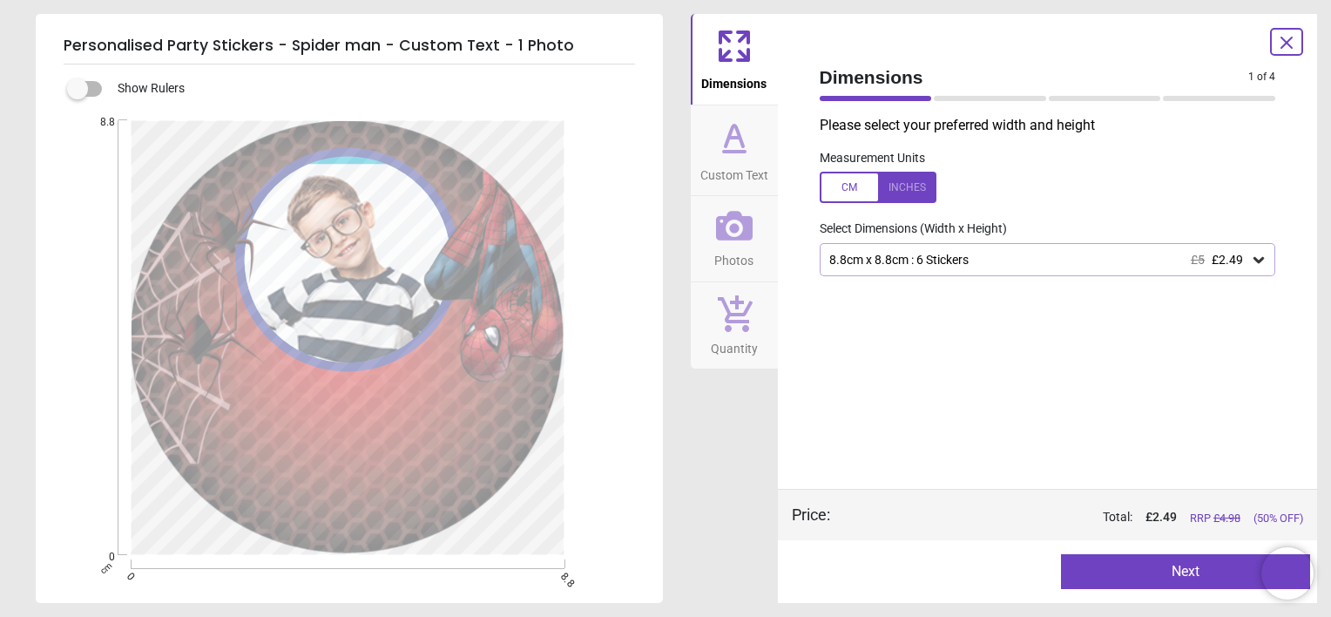
click at [1284, 47] on icon at bounding box center [1286, 42] width 21 height 21
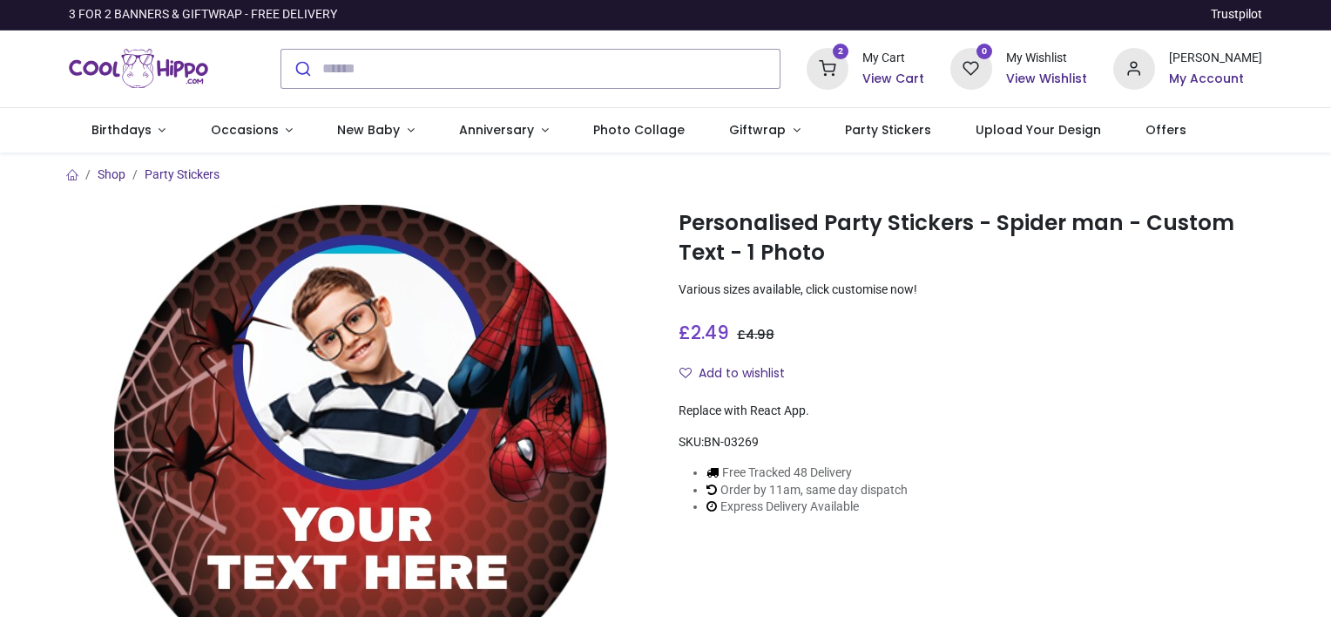
click at [908, 77] on h6 "View Cart" at bounding box center [893, 79] width 62 height 17
type input "**********"
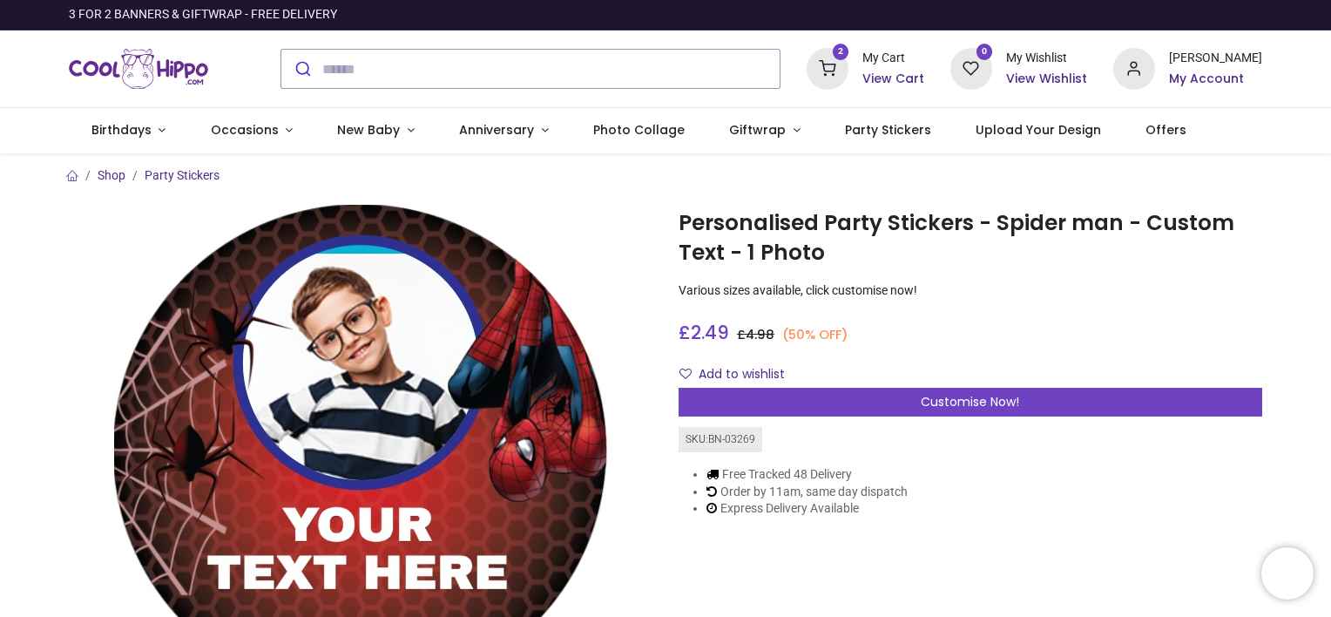
click at [848, 69] on icon at bounding box center [828, 69] width 42 height 42
click at [432, 76] on div at bounding box center [665, 308] width 1331 height 617
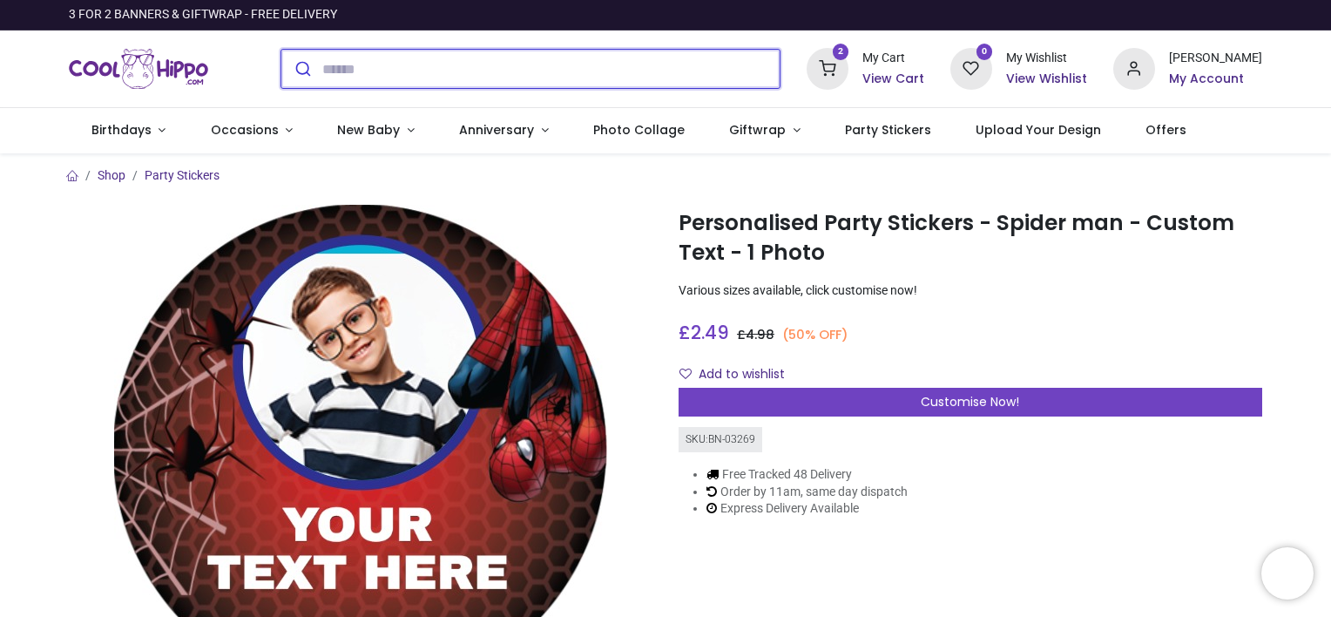
click at [432, 76] on input "search" at bounding box center [550, 69] width 457 height 38
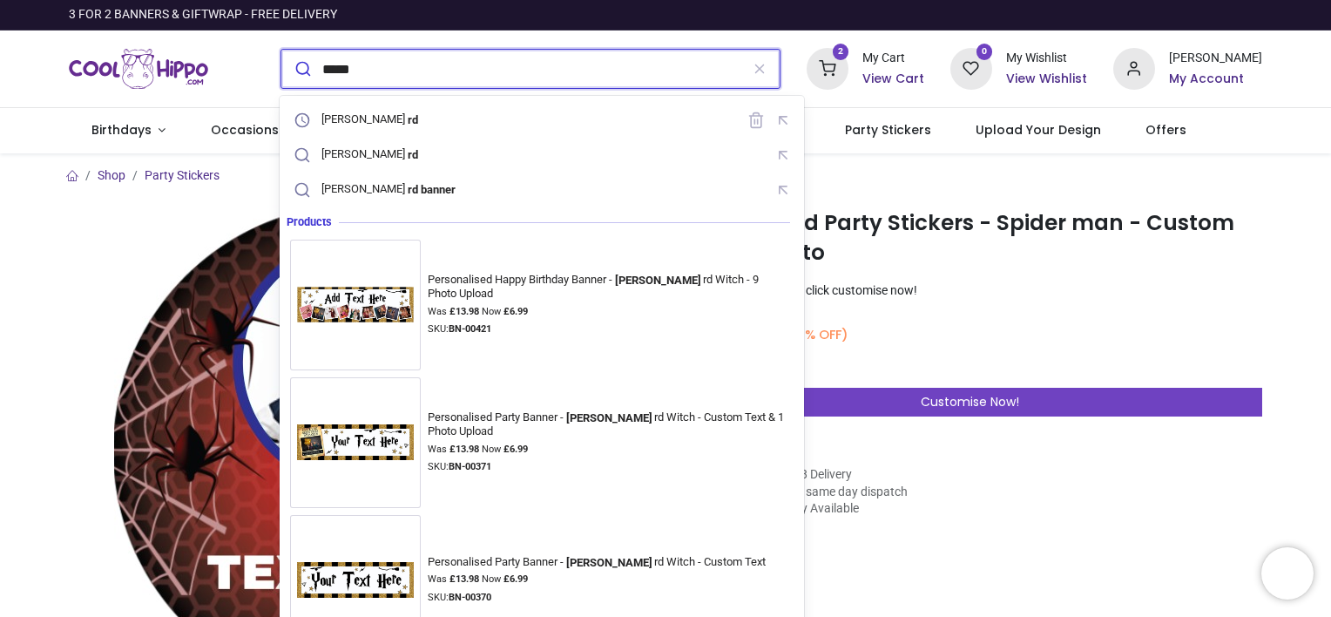
type input "******"
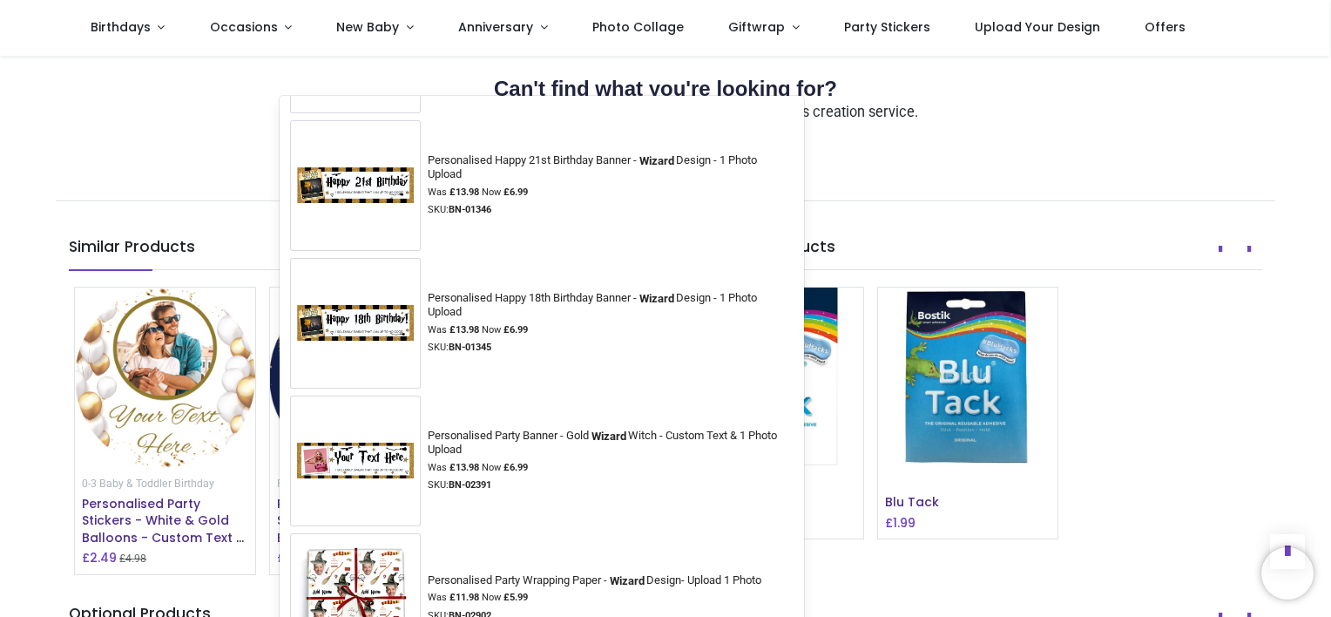
scroll to position [2334, 0]
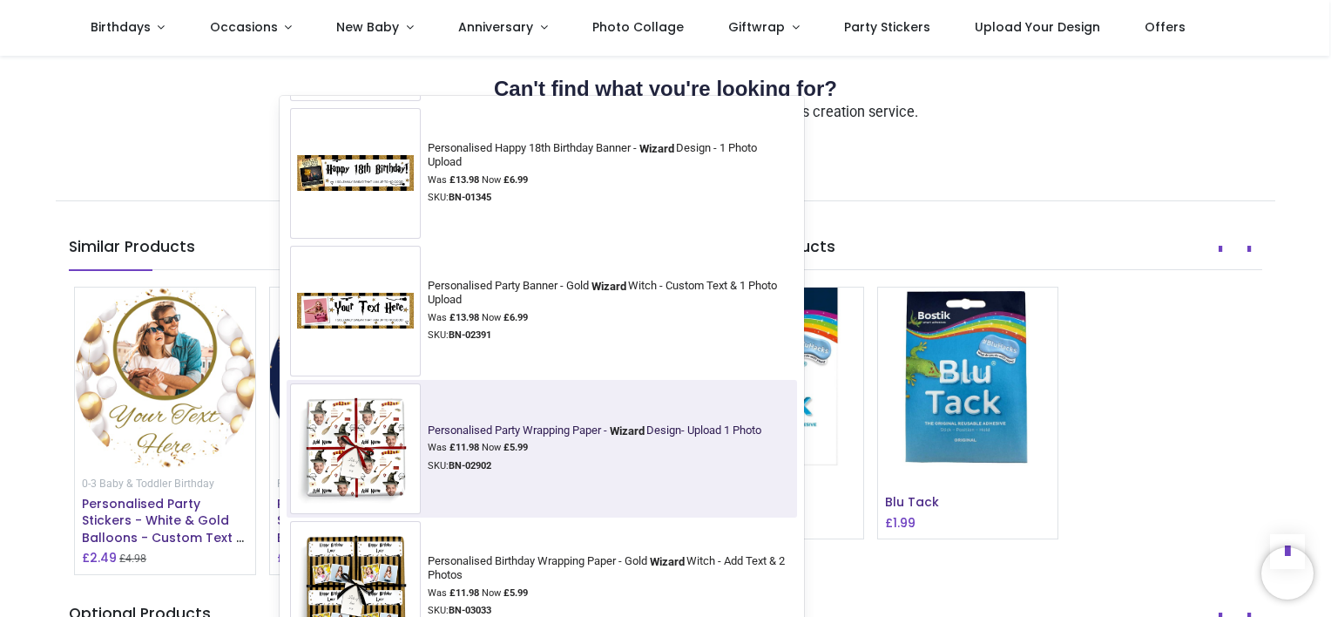
click at [369, 429] on img at bounding box center [355, 448] width 131 height 131
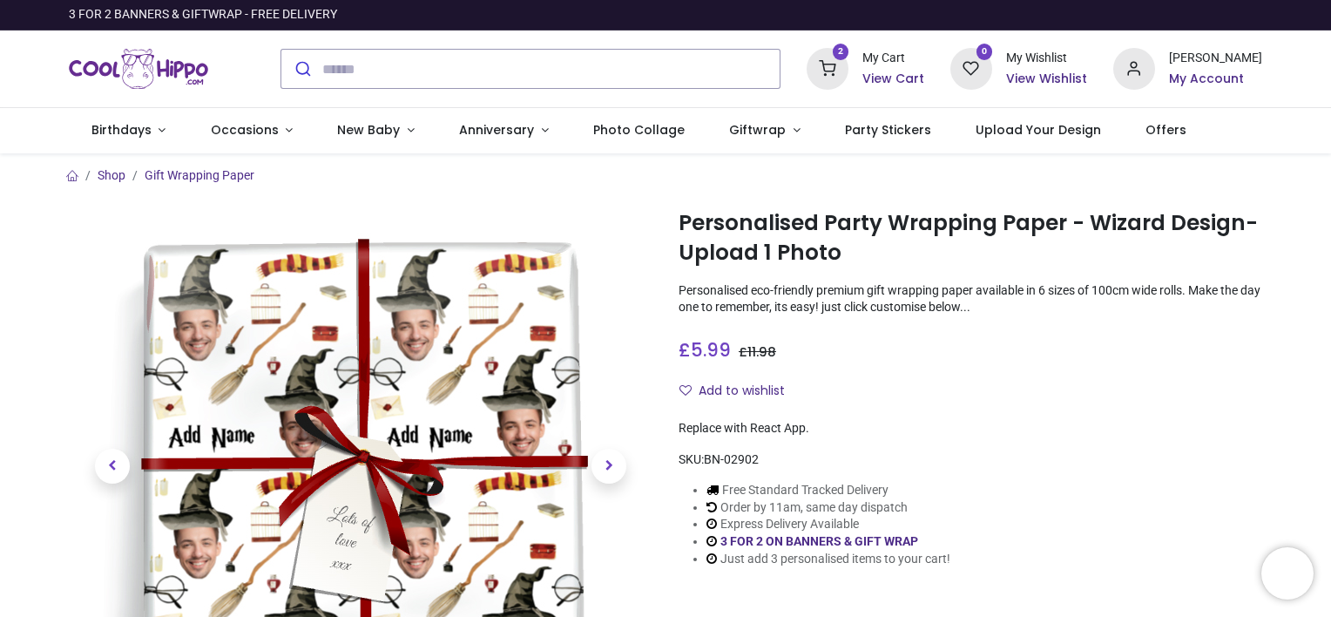
type input "**********"
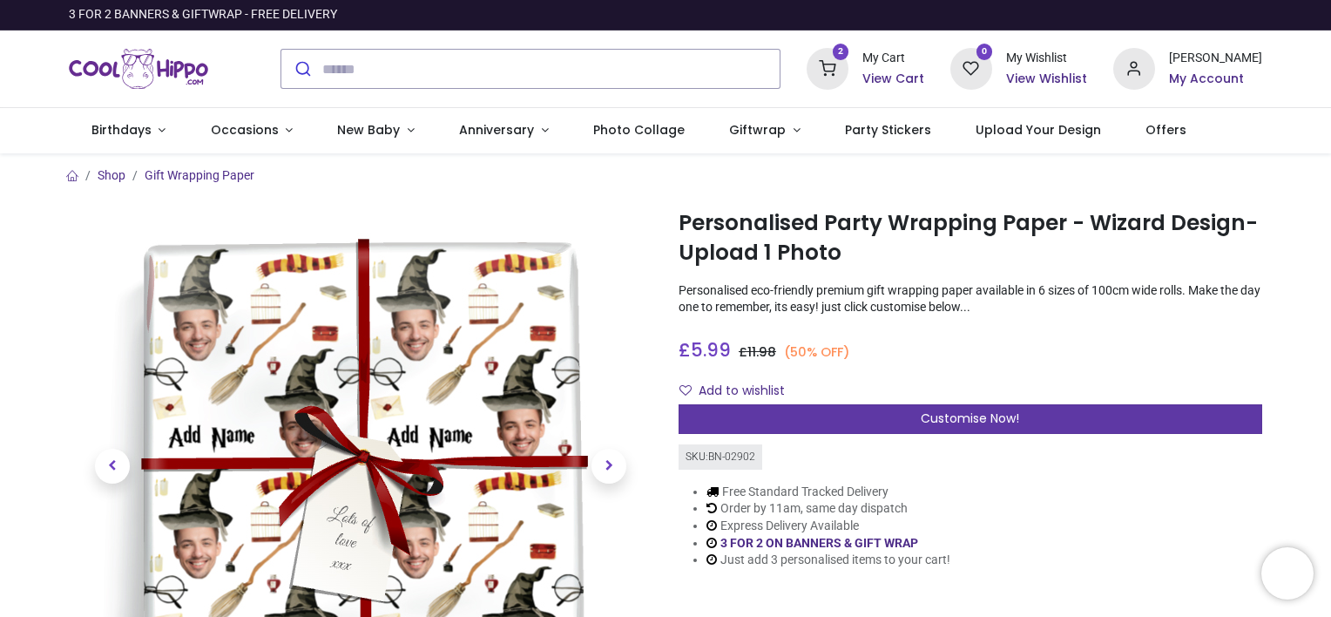
click at [956, 408] on div "Customise Now!" at bounding box center [971, 419] width 584 height 30
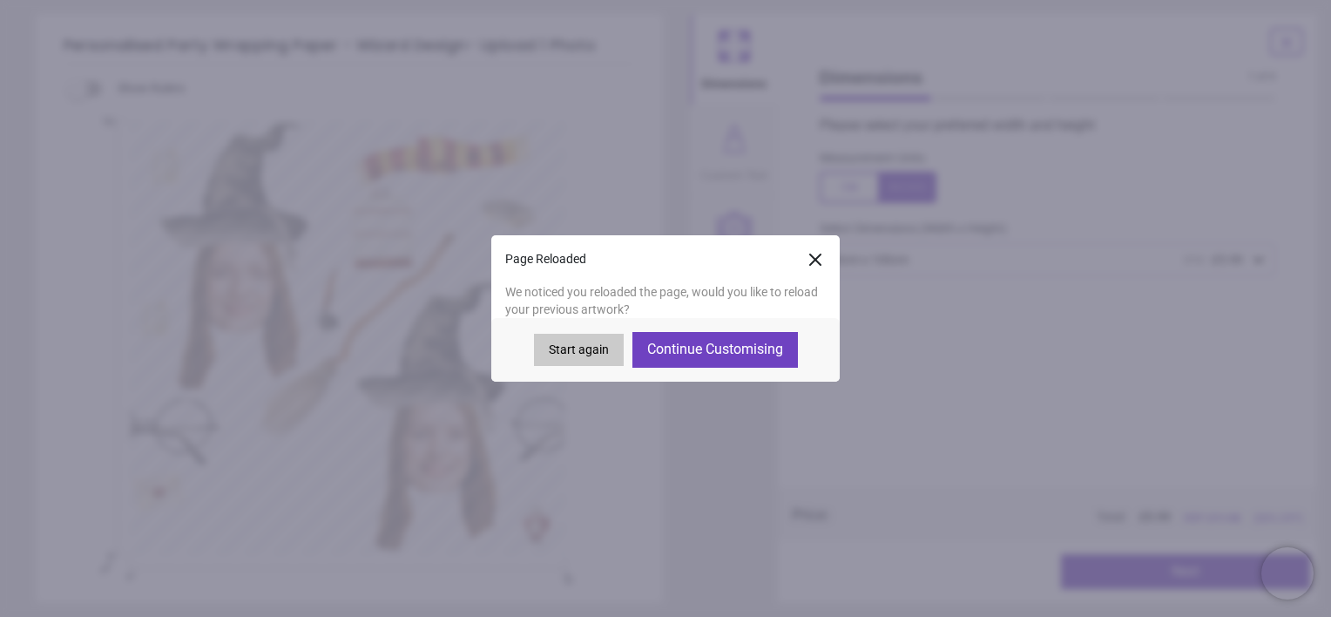
click at [611, 351] on button "Start again" at bounding box center [579, 350] width 90 height 33
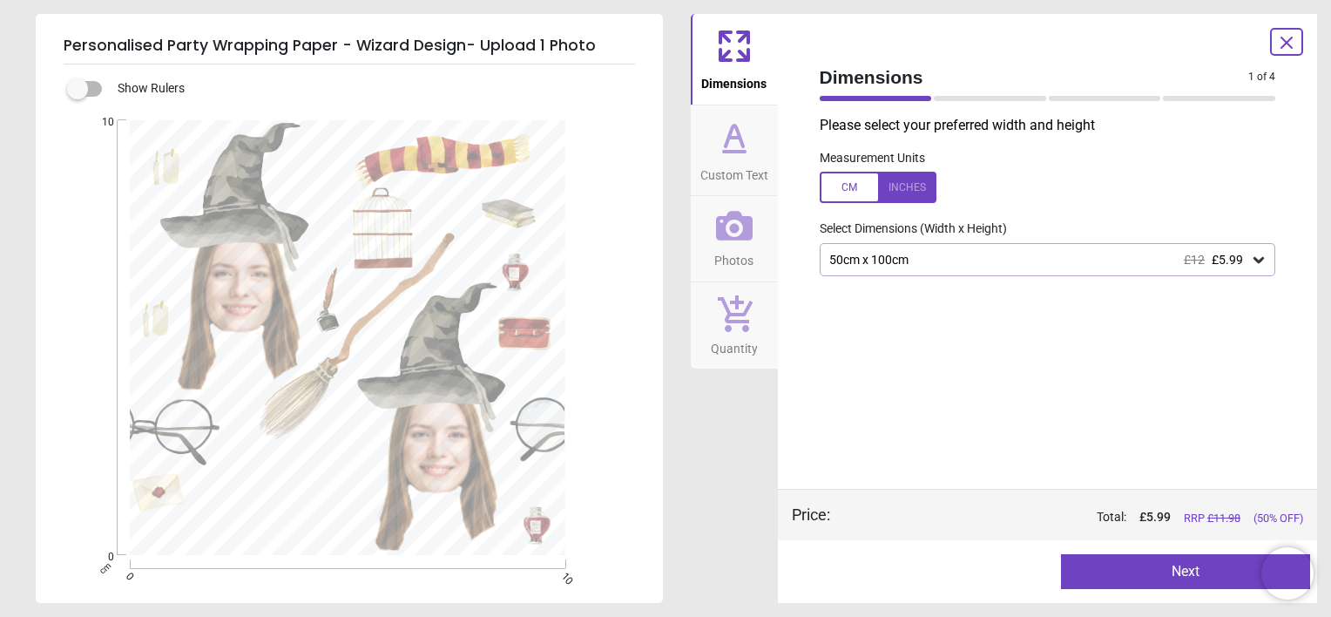
click at [1150, 561] on button "Next" at bounding box center [1185, 571] width 249 height 35
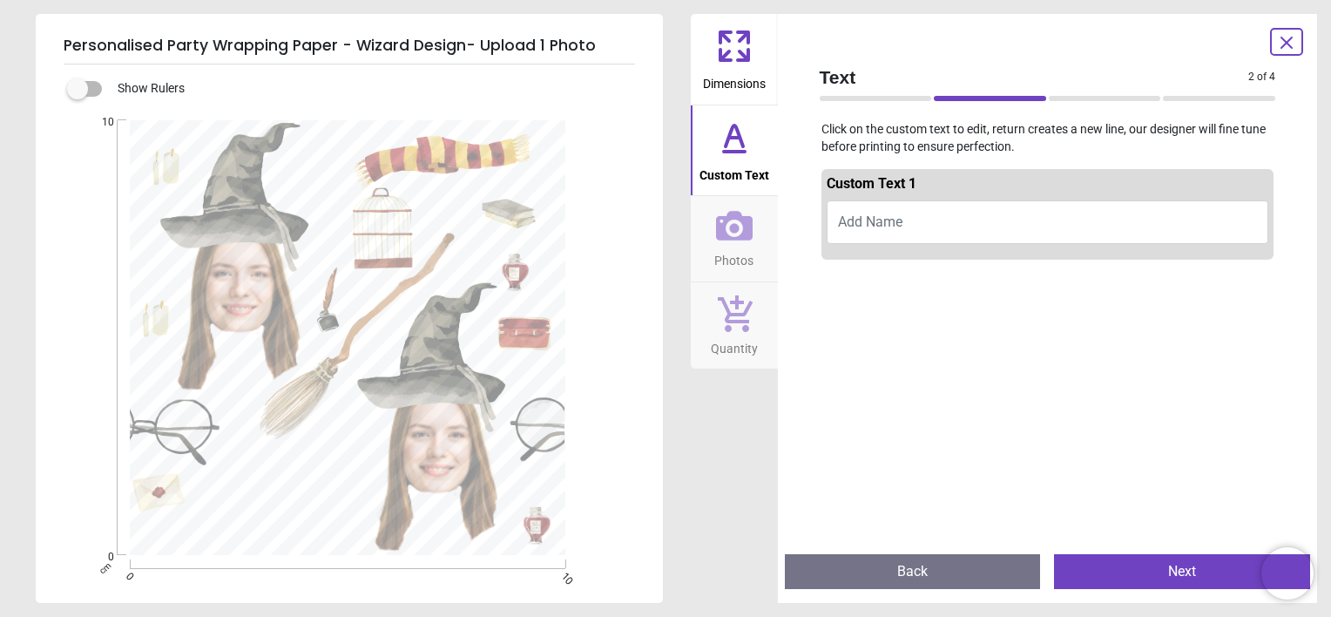
click at [933, 227] on button "Add Name" at bounding box center [1048, 222] width 443 height 44
type textarea "*****"
click at [1102, 569] on button "Next" at bounding box center [1182, 571] width 256 height 35
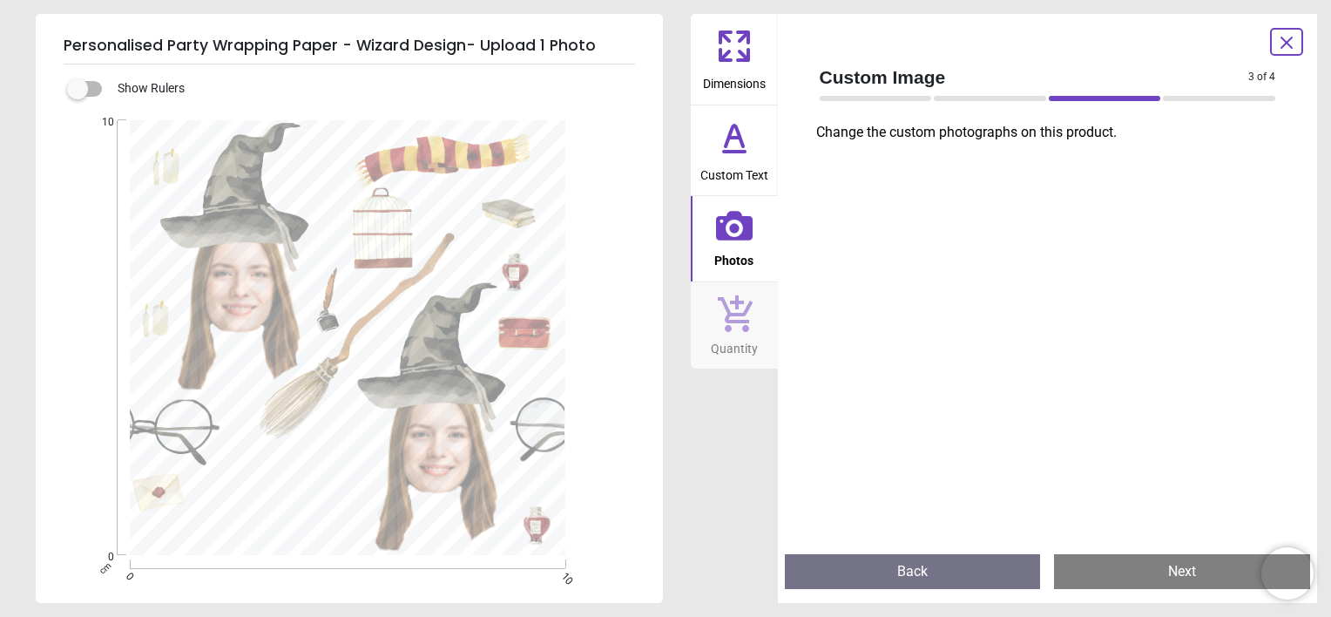
click at [1285, 38] on icon at bounding box center [1286, 42] width 21 height 21
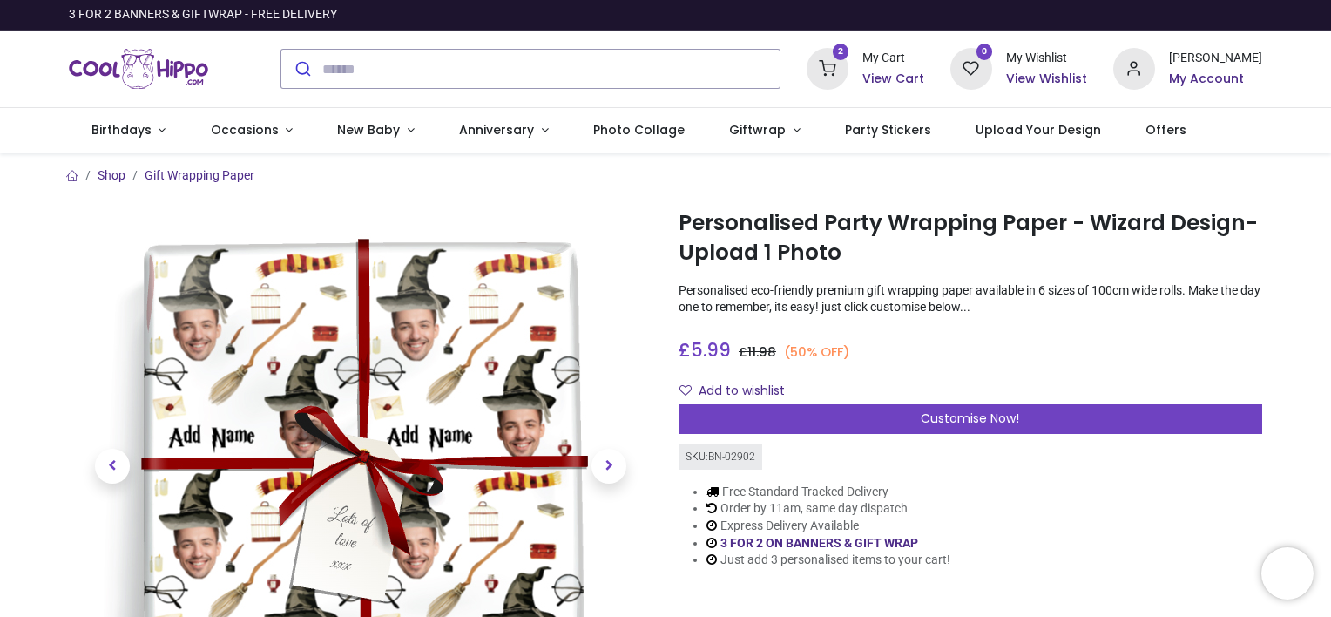
click at [924, 63] on div "My Cart" at bounding box center [893, 58] width 62 height 17
click at [920, 76] on h6 "View Cart" at bounding box center [893, 79] width 62 height 17
